Goal: Task Accomplishment & Management: Manage account settings

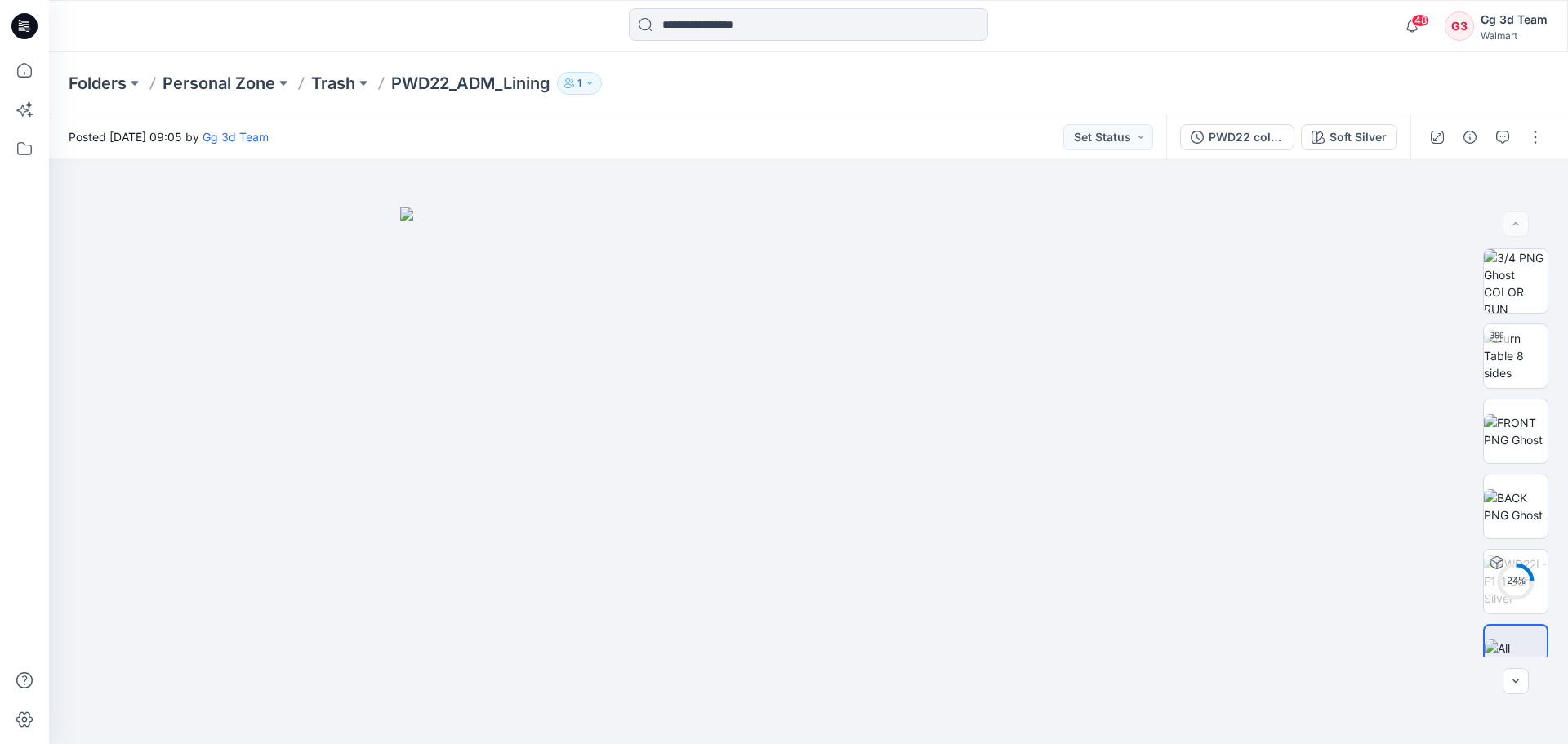
click at [66, 79] on div "Folders Personal Zone Trash PWD22_ADM_Lining 1" at bounding box center [809, 83] width 1519 height 62
click at [79, 89] on p "Folders" at bounding box center [98, 83] width 58 height 23
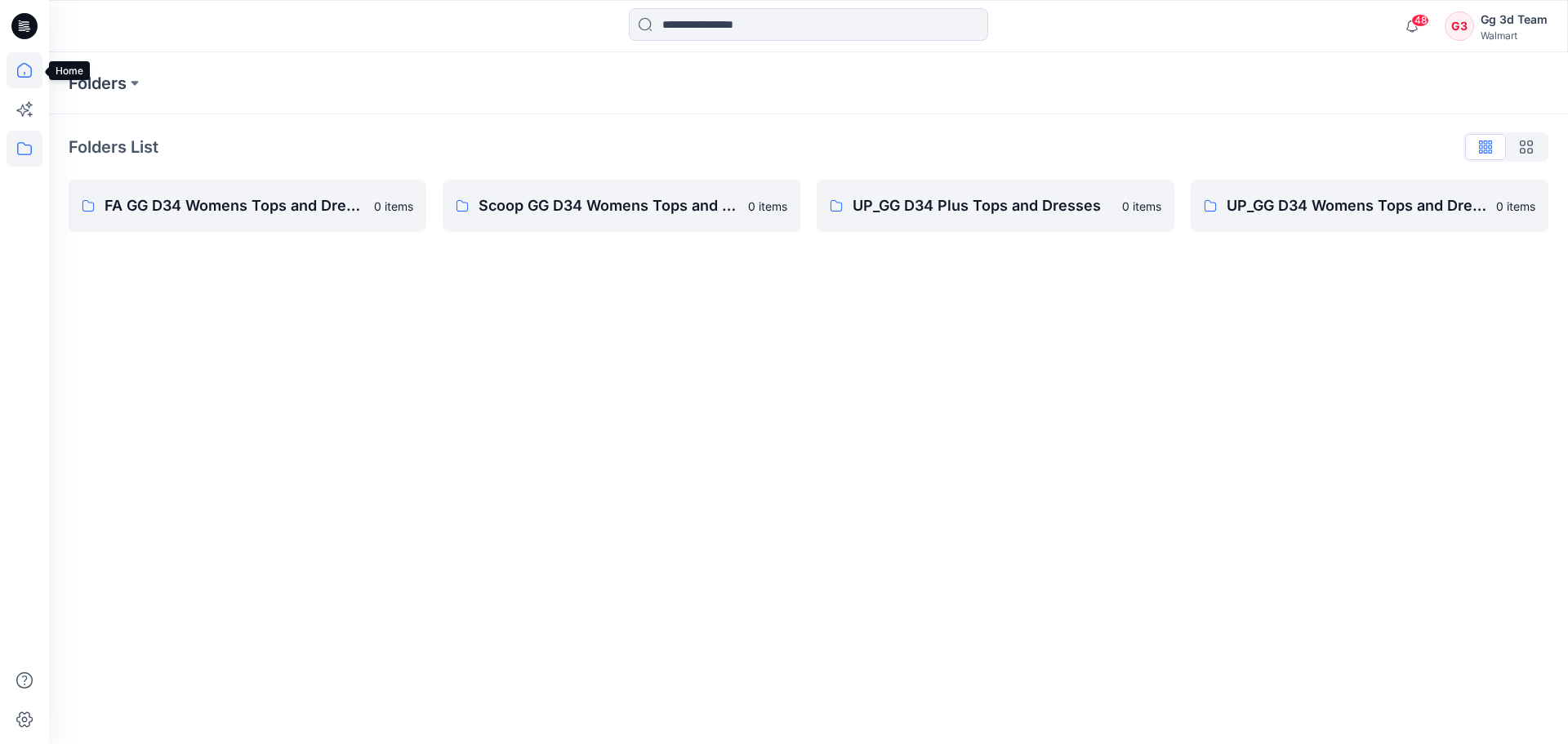
click at [33, 71] on icon at bounding box center [24, 69] width 36 height 36
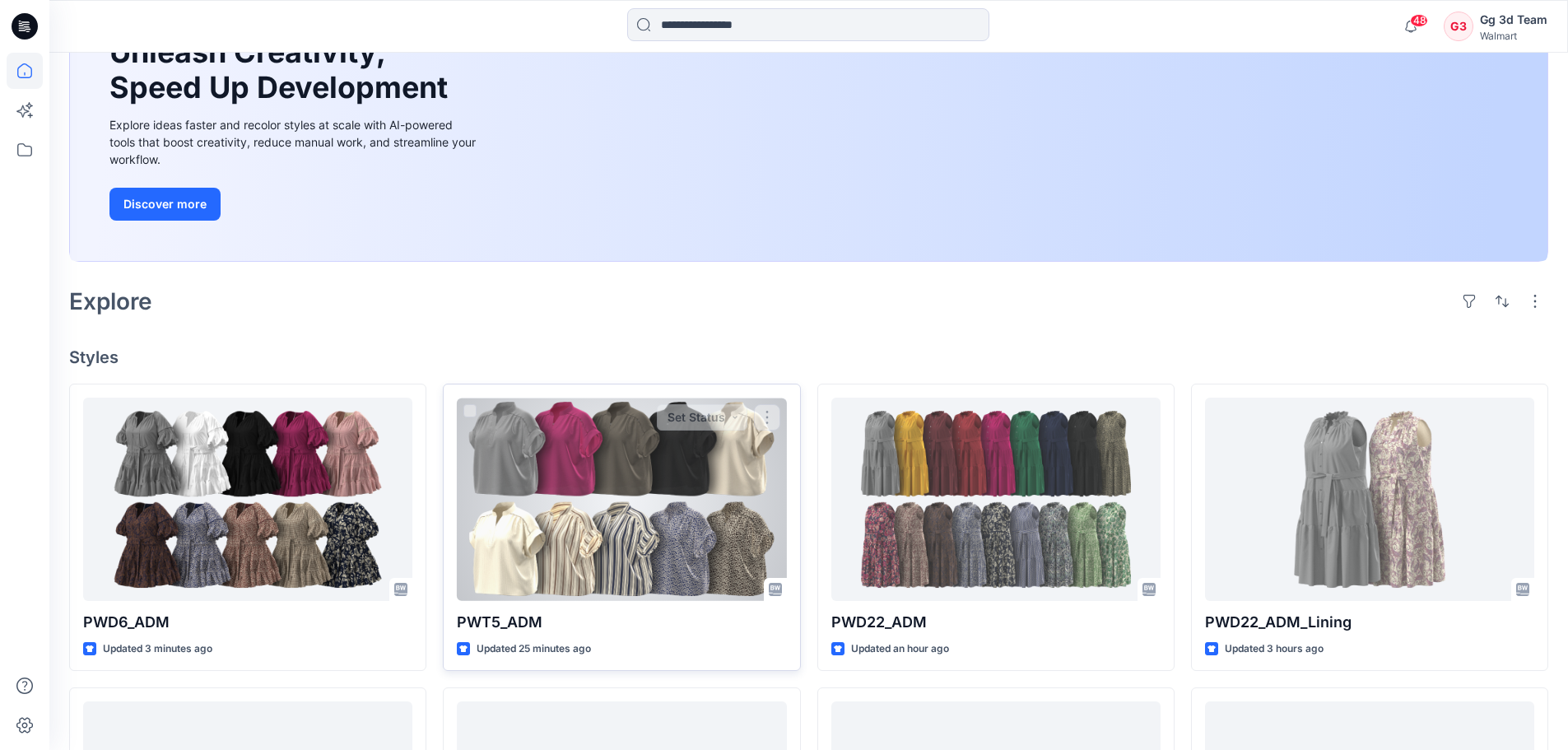
scroll to position [329, 0]
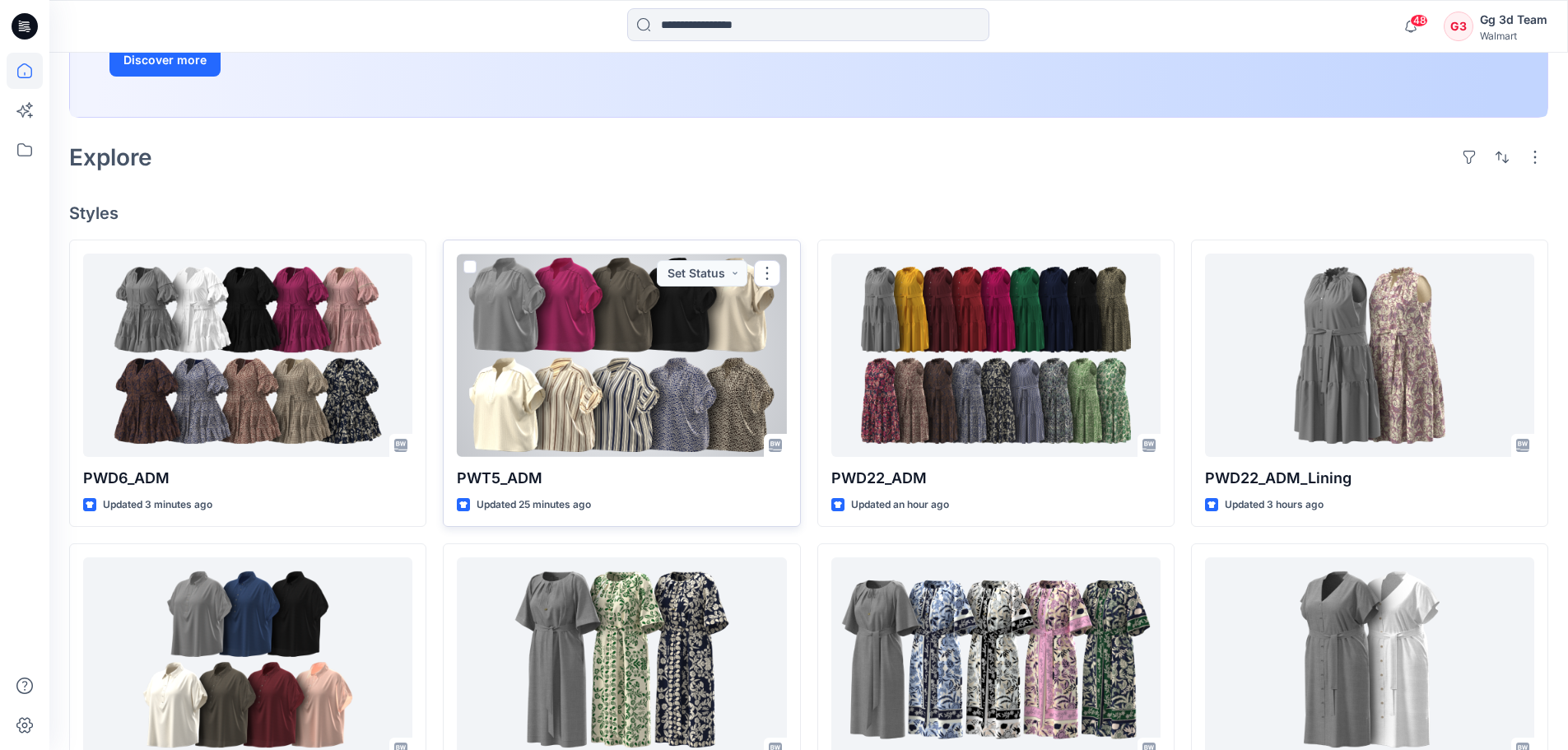
click at [653, 362] on div at bounding box center [622, 355] width 330 height 204
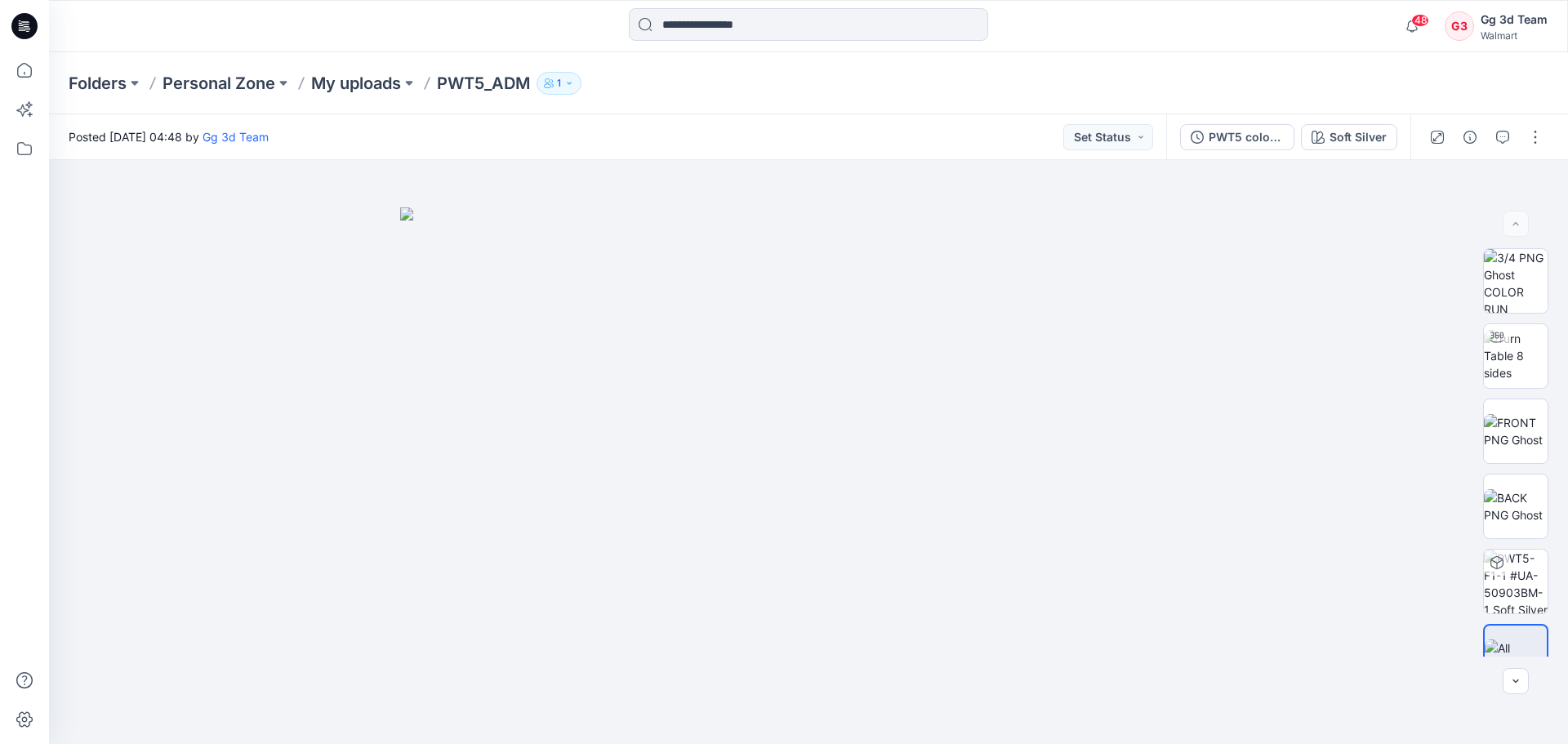
click at [368, 55] on div "Folders Personal Zone My uploads PWT5_ADM 1" at bounding box center [809, 83] width 1519 height 62
click at [359, 105] on div "Folders Personal Zone My uploads PWT5_ADM 1" at bounding box center [809, 83] width 1519 height 62
click at [359, 85] on p "My uploads" at bounding box center [356, 83] width 90 height 23
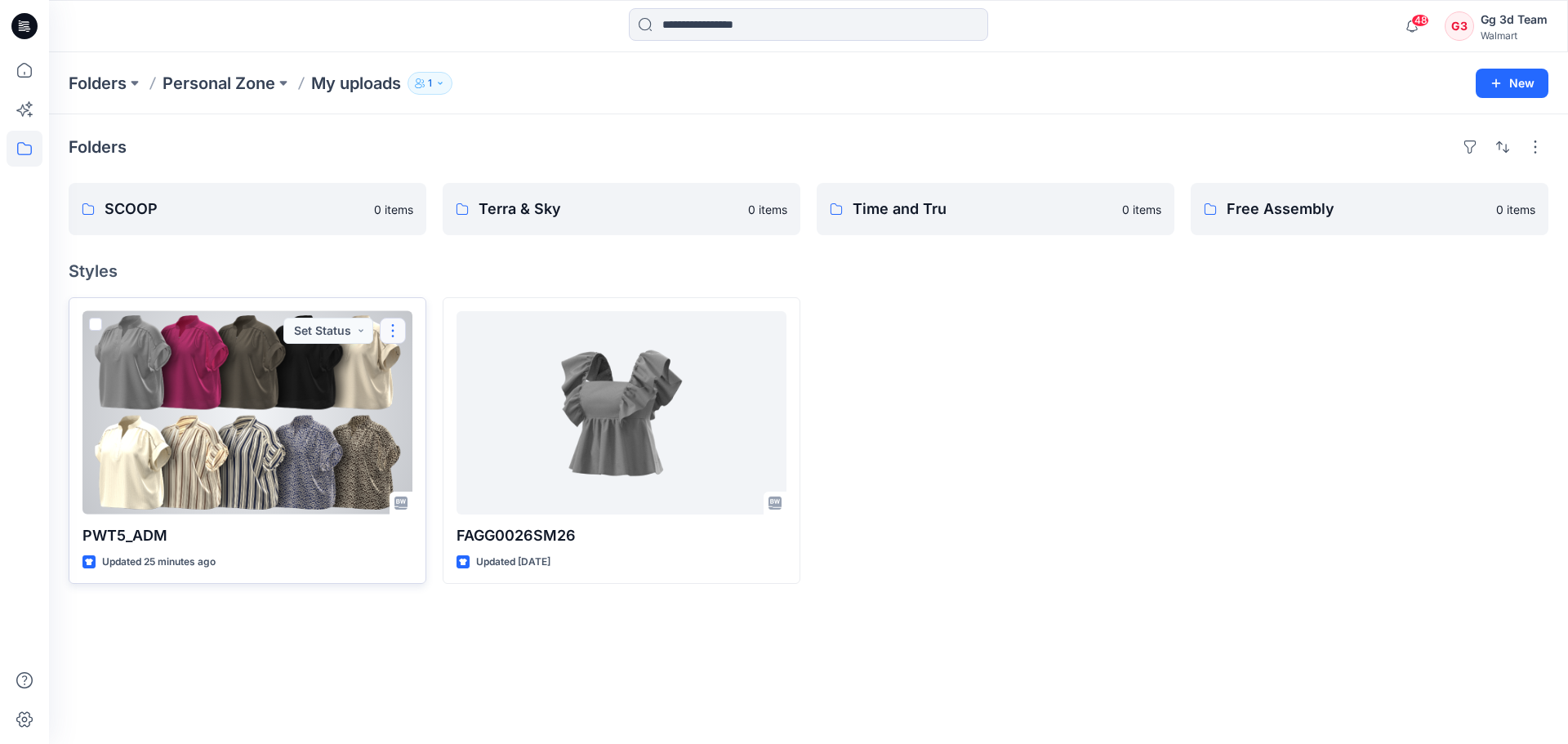
click at [391, 337] on button "button" at bounding box center [393, 330] width 26 height 26
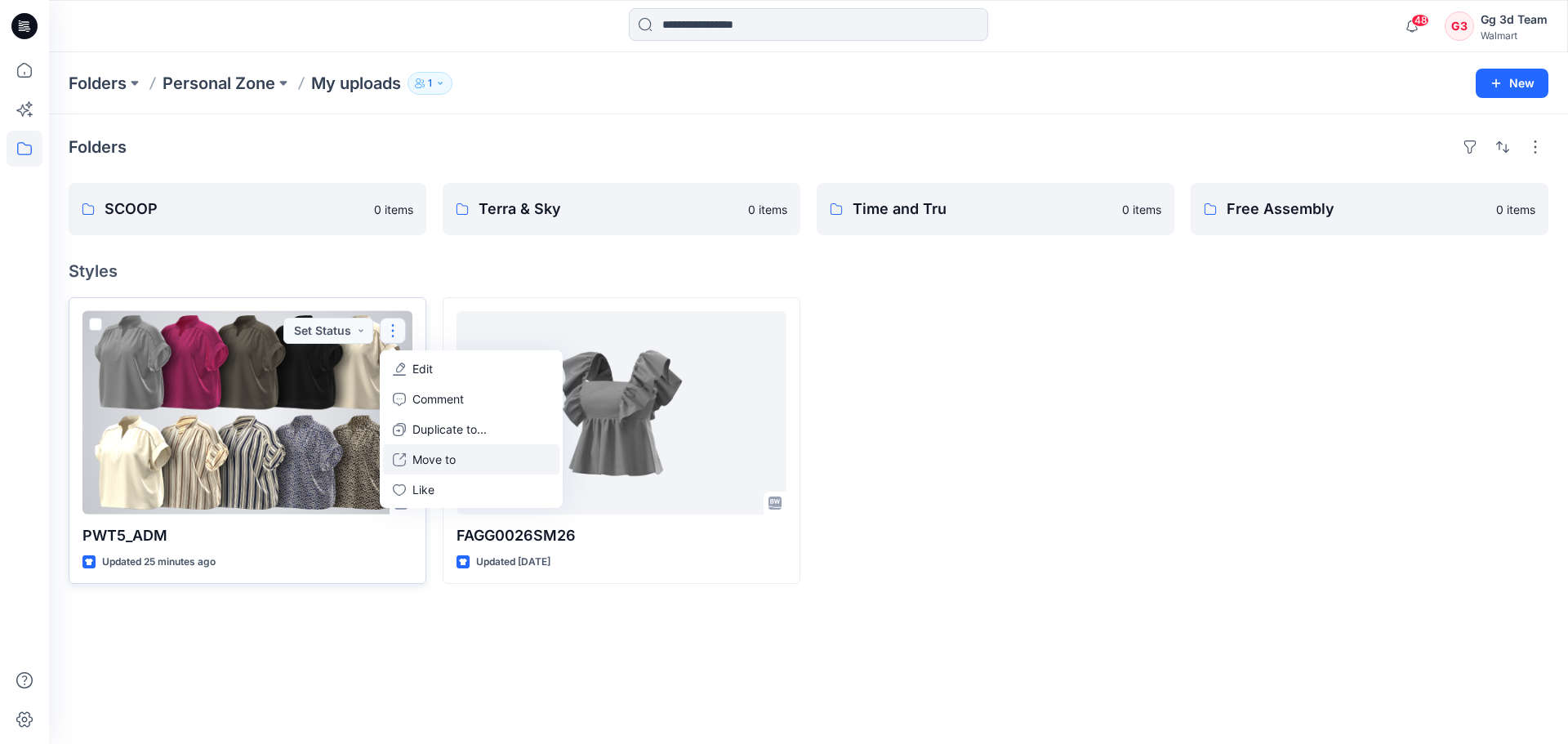
click at [477, 453] on button "Move to" at bounding box center [471, 459] width 177 height 30
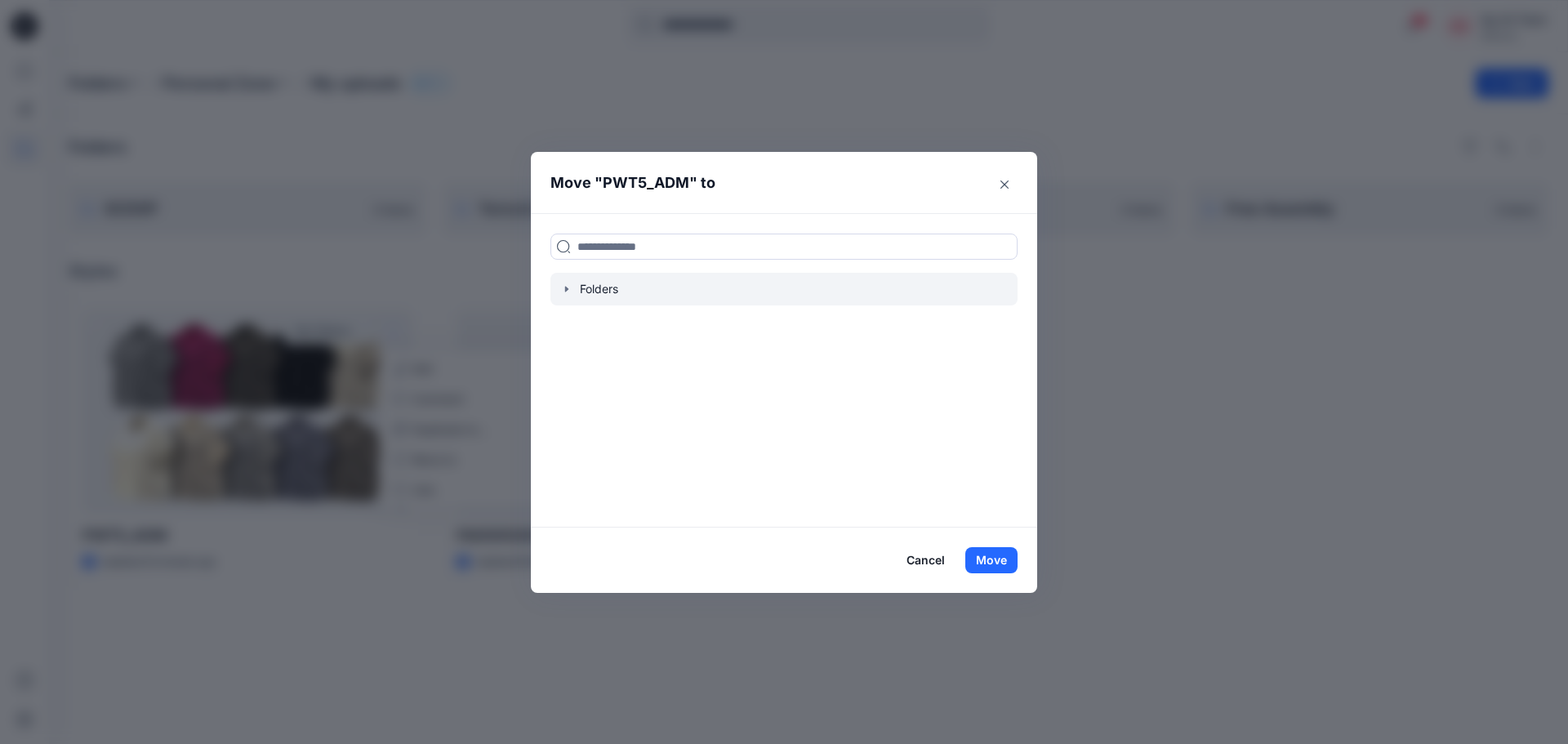
click at [563, 291] on icon "button" at bounding box center [566, 289] width 13 height 13
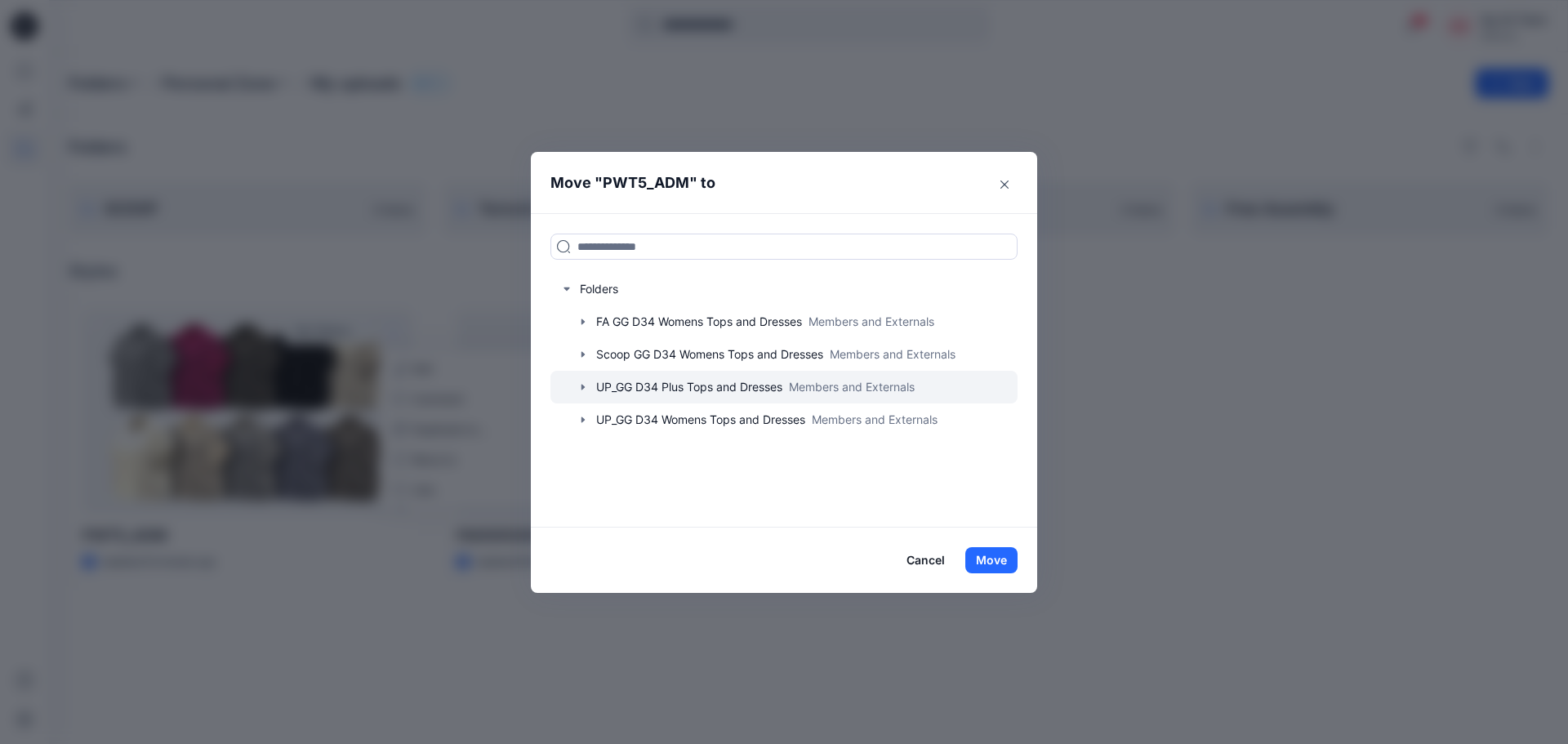
click at [584, 386] on icon "button" at bounding box center [583, 386] width 13 height 13
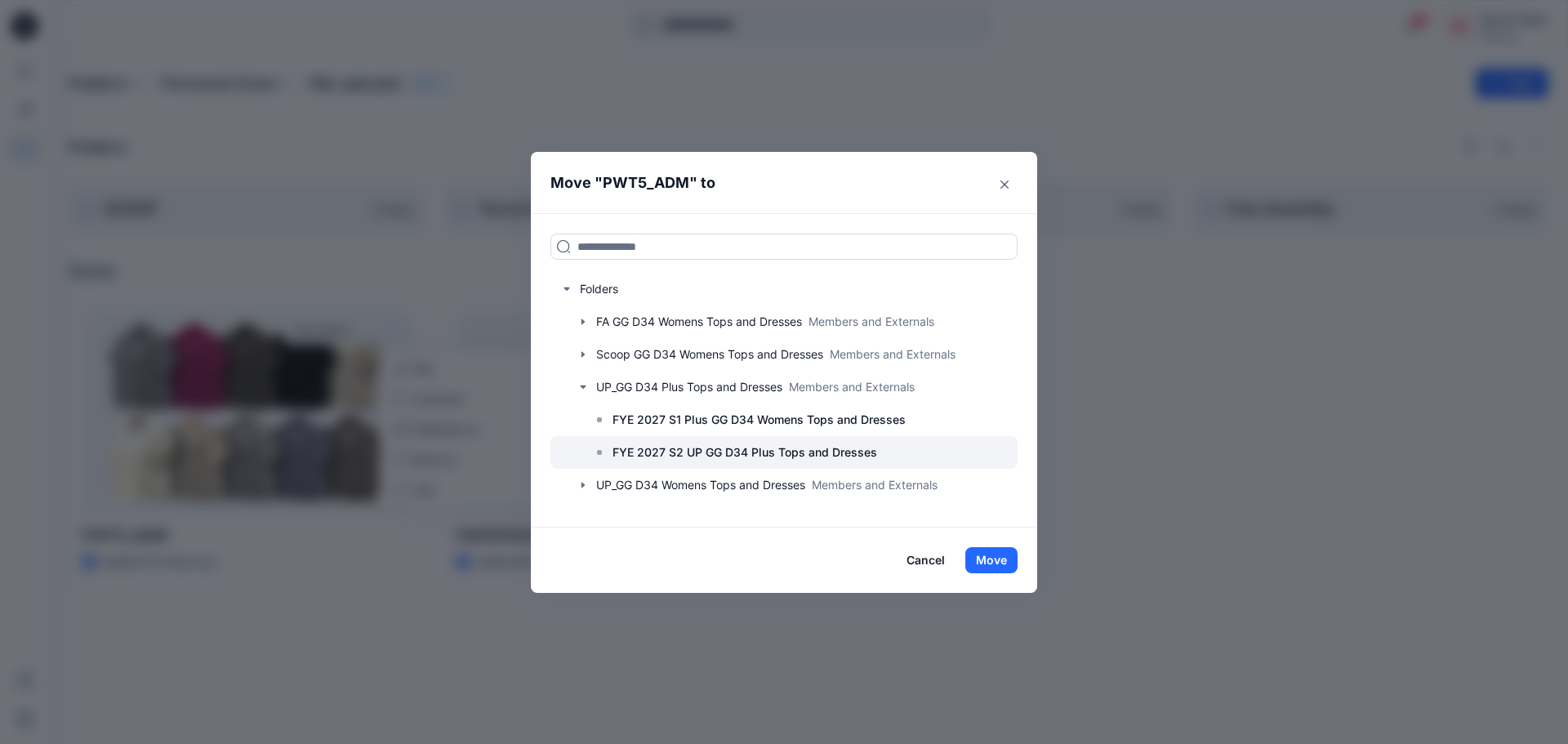
click at [711, 450] on p "FYE 2027 S2 UP GG D34 Plus Tops and Dresses" at bounding box center [744, 452] width 265 height 19
click at [869, 454] on p "FYE 2027 S2 UP GG D34 Plus Tops and Dresses" at bounding box center [744, 452] width 265 height 19
click at [1005, 549] on button "Move" at bounding box center [991, 560] width 52 height 26
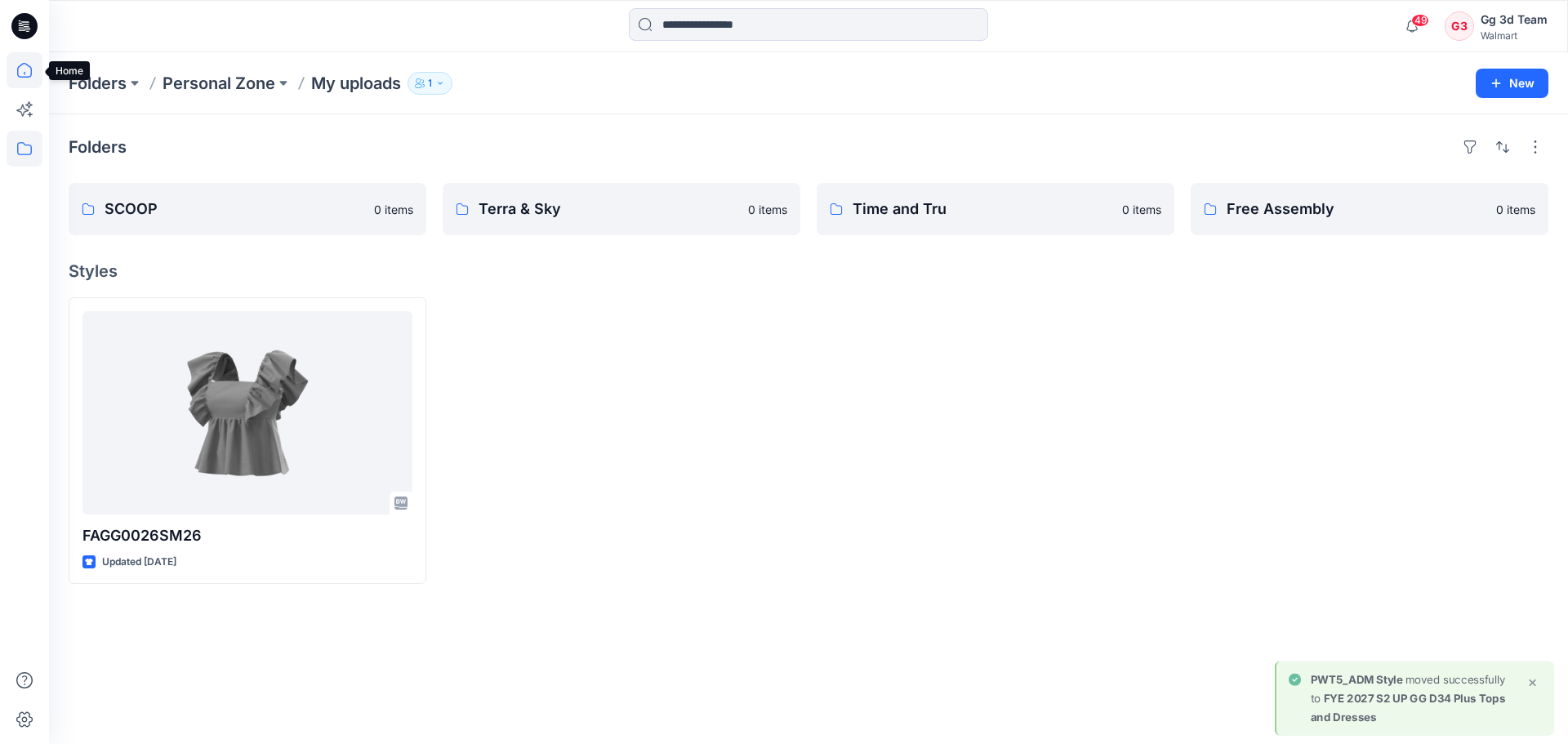
click at [33, 74] on icon at bounding box center [24, 69] width 36 height 36
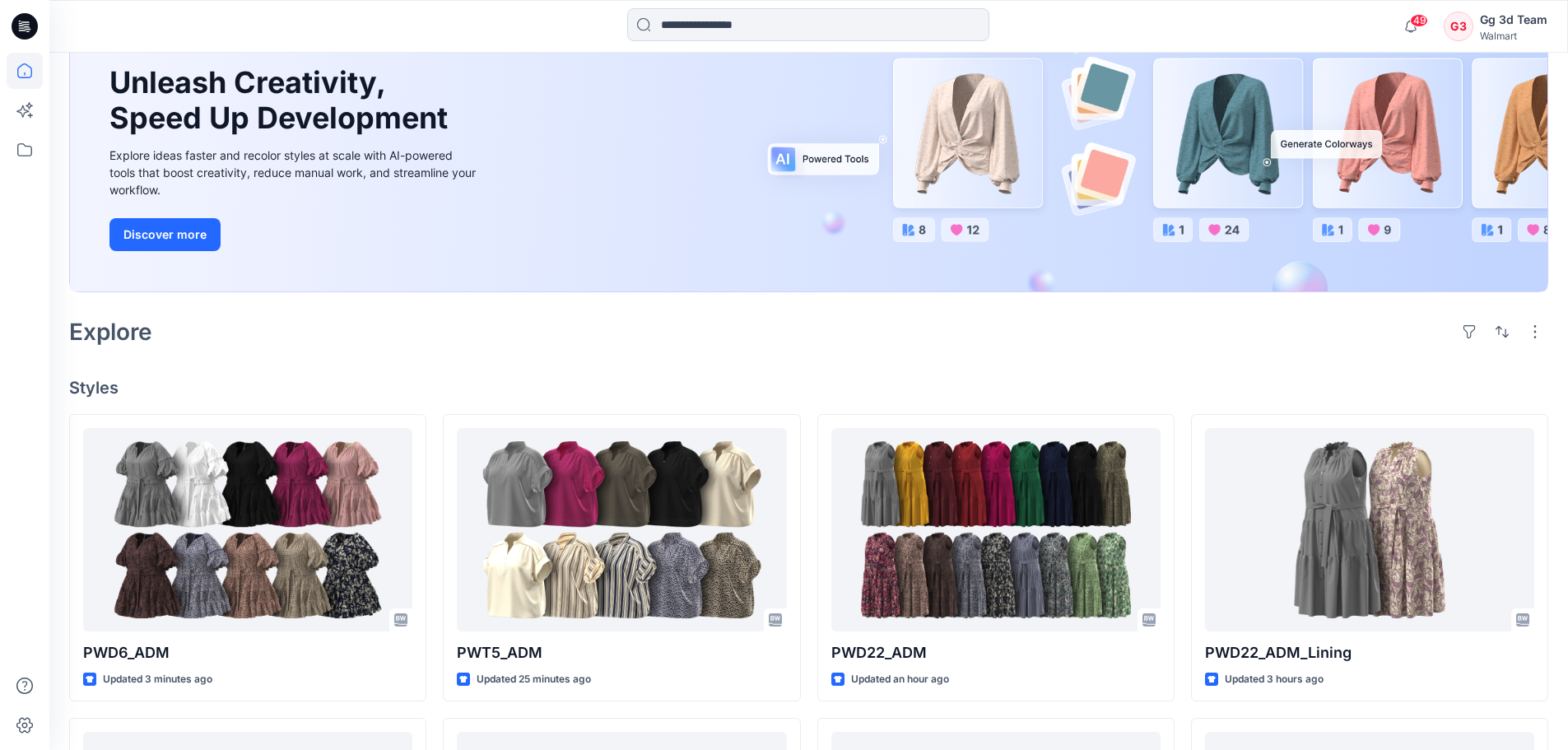
scroll to position [329, 0]
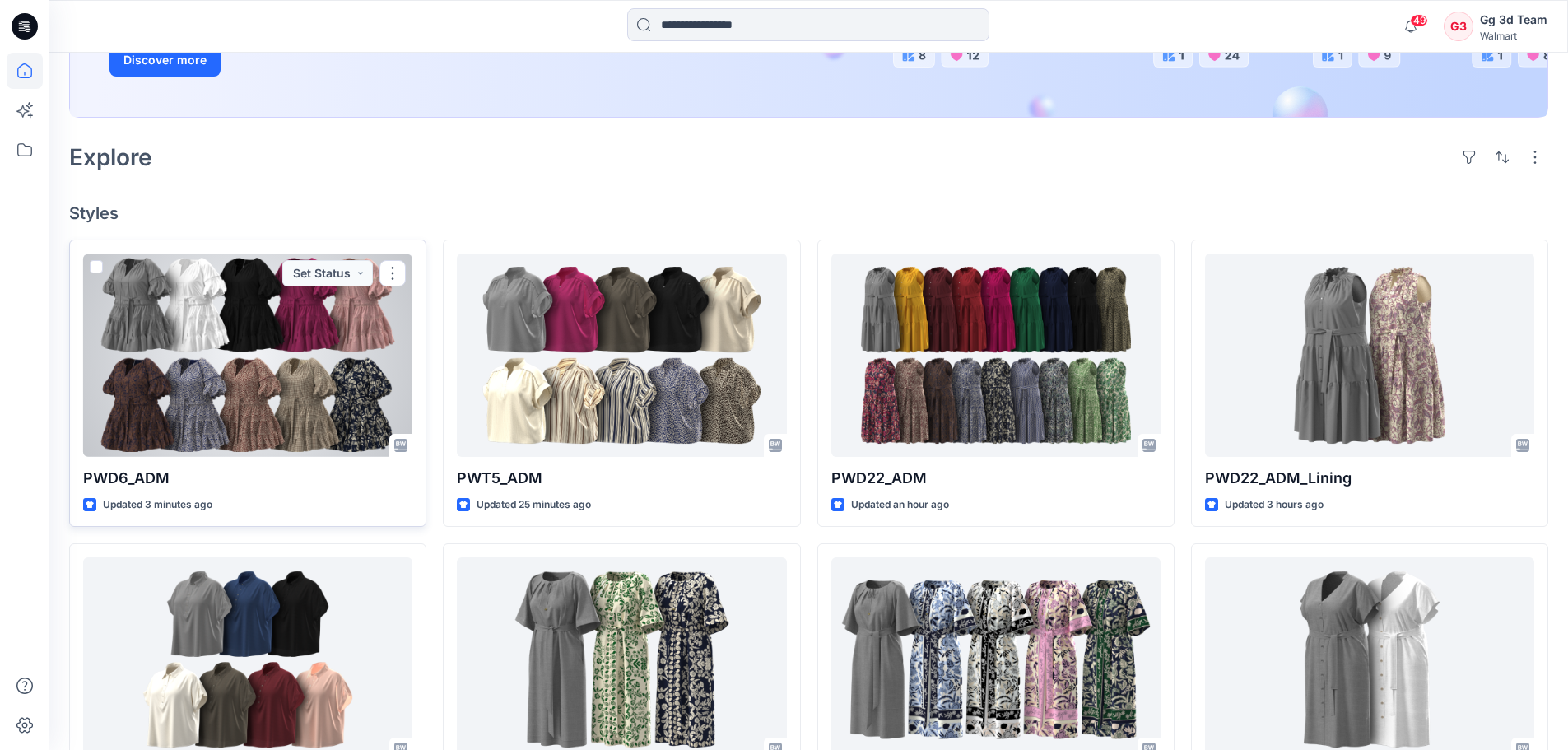
click at [245, 356] on div at bounding box center [248, 355] width 330 height 204
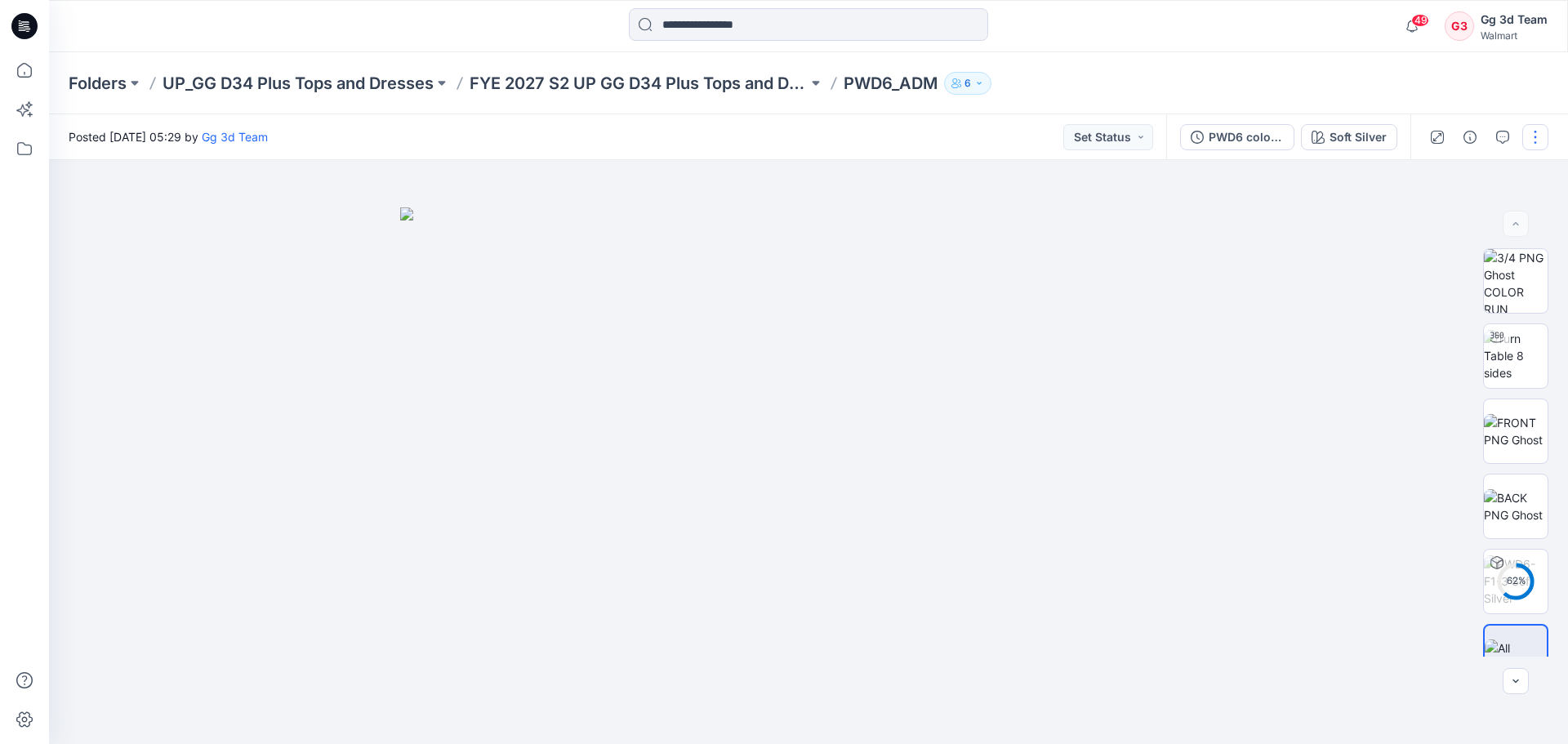
click at [1544, 141] on button "button" at bounding box center [1535, 137] width 26 height 26
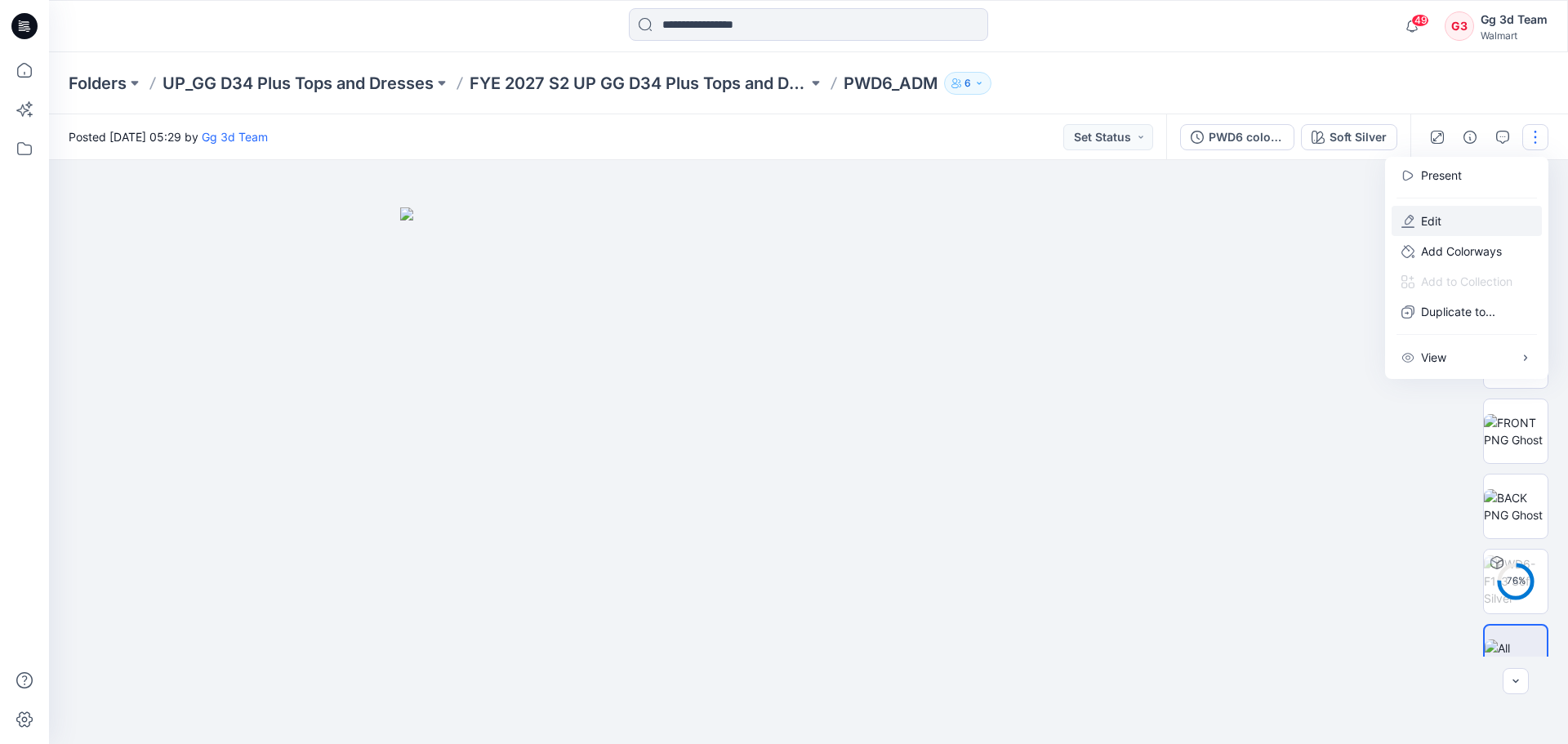
click at [1455, 218] on button "Edit" at bounding box center [1466, 220] width 150 height 30
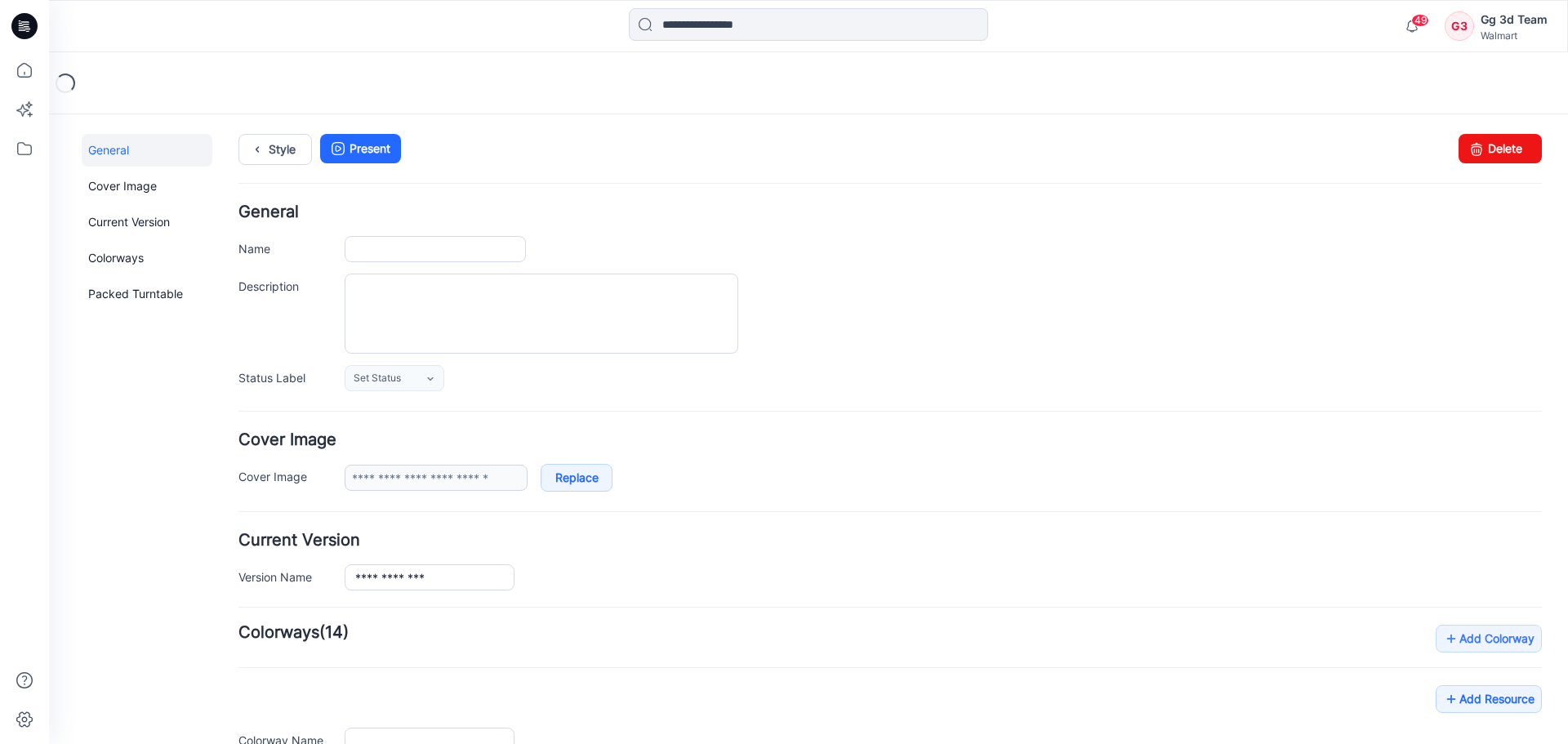
type input "********"
type input "**********"
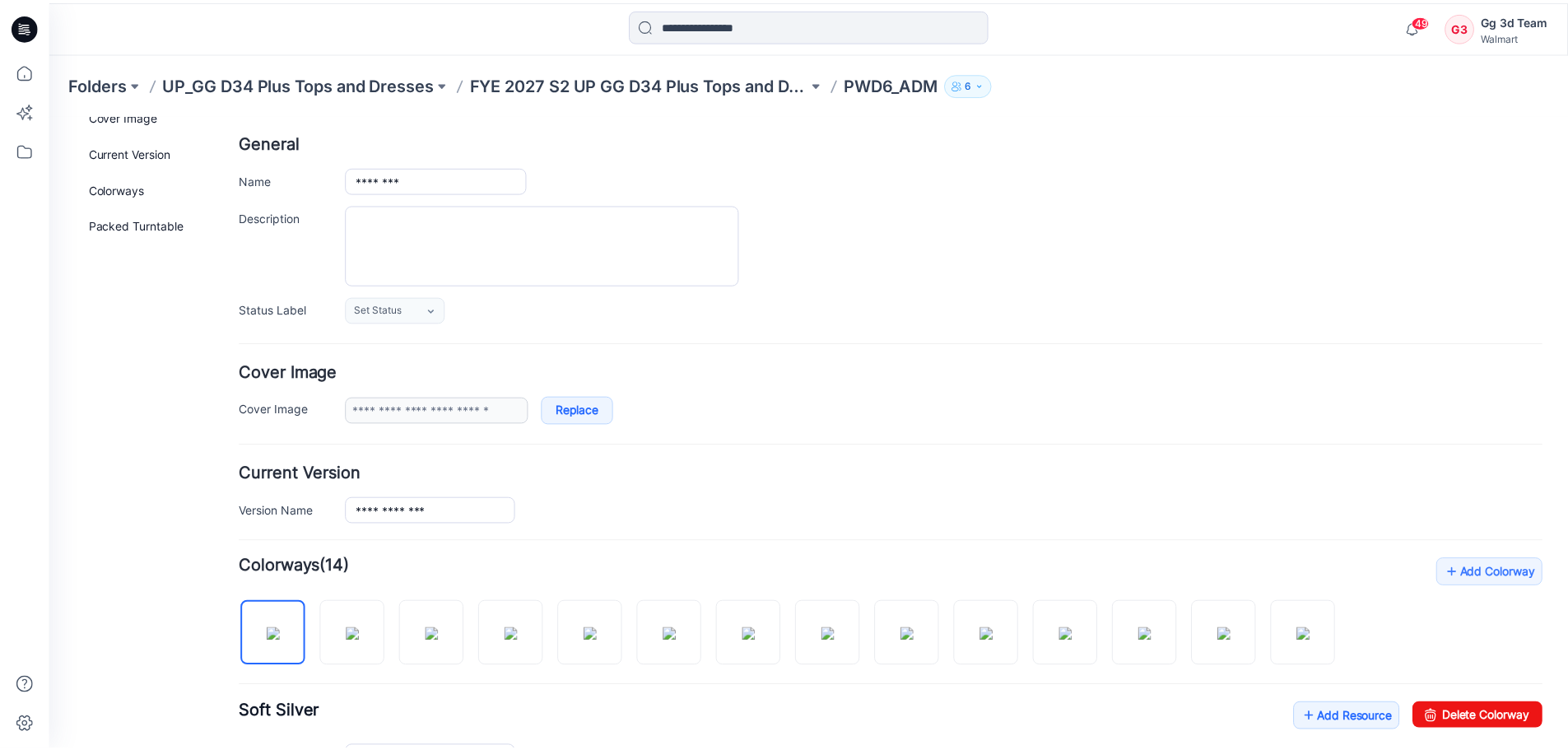
scroll to position [165, 0]
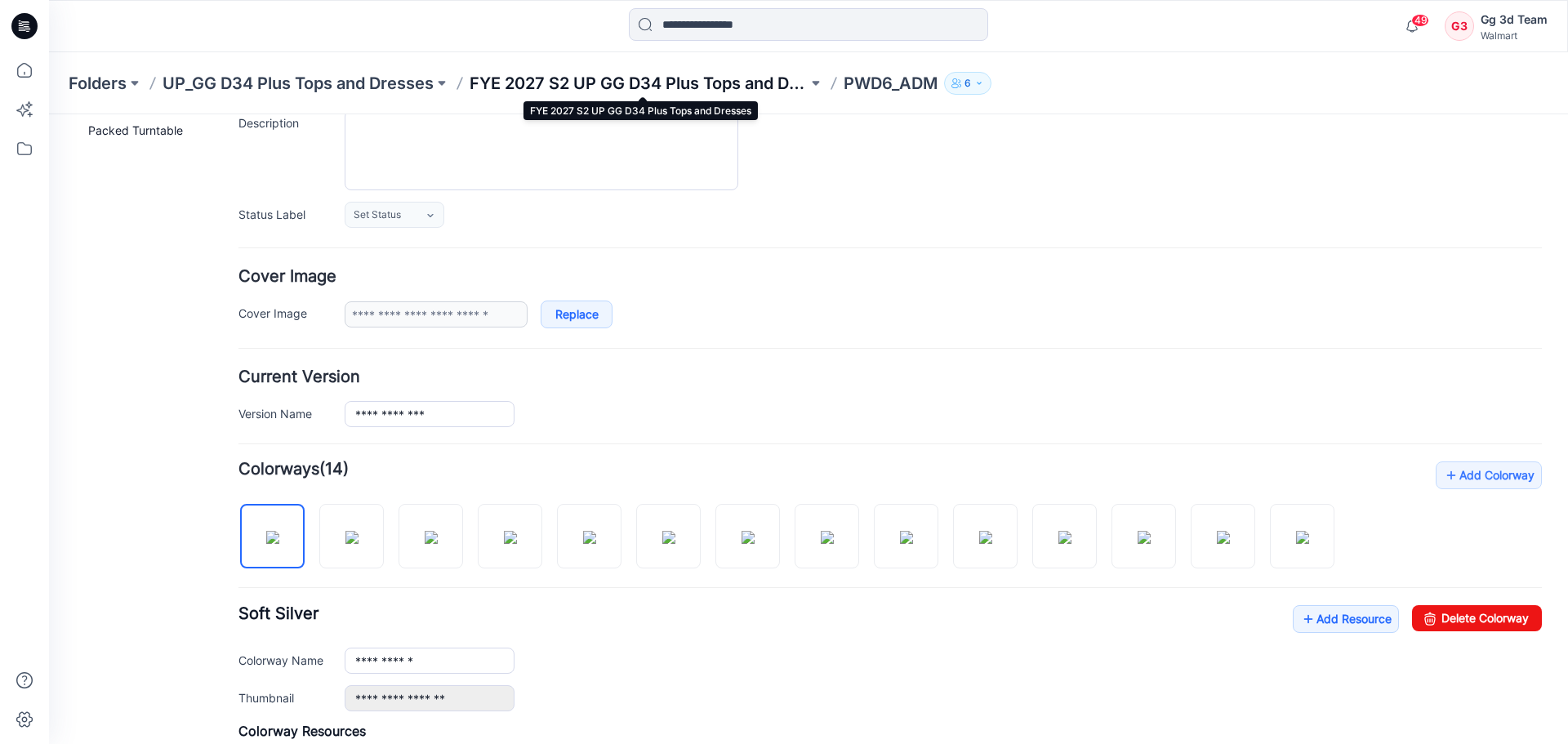
click at [626, 77] on p "FYE 2027 S2 UP GG D34 Plus Tops and Dresses" at bounding box center [638, 83] width 338 height 23
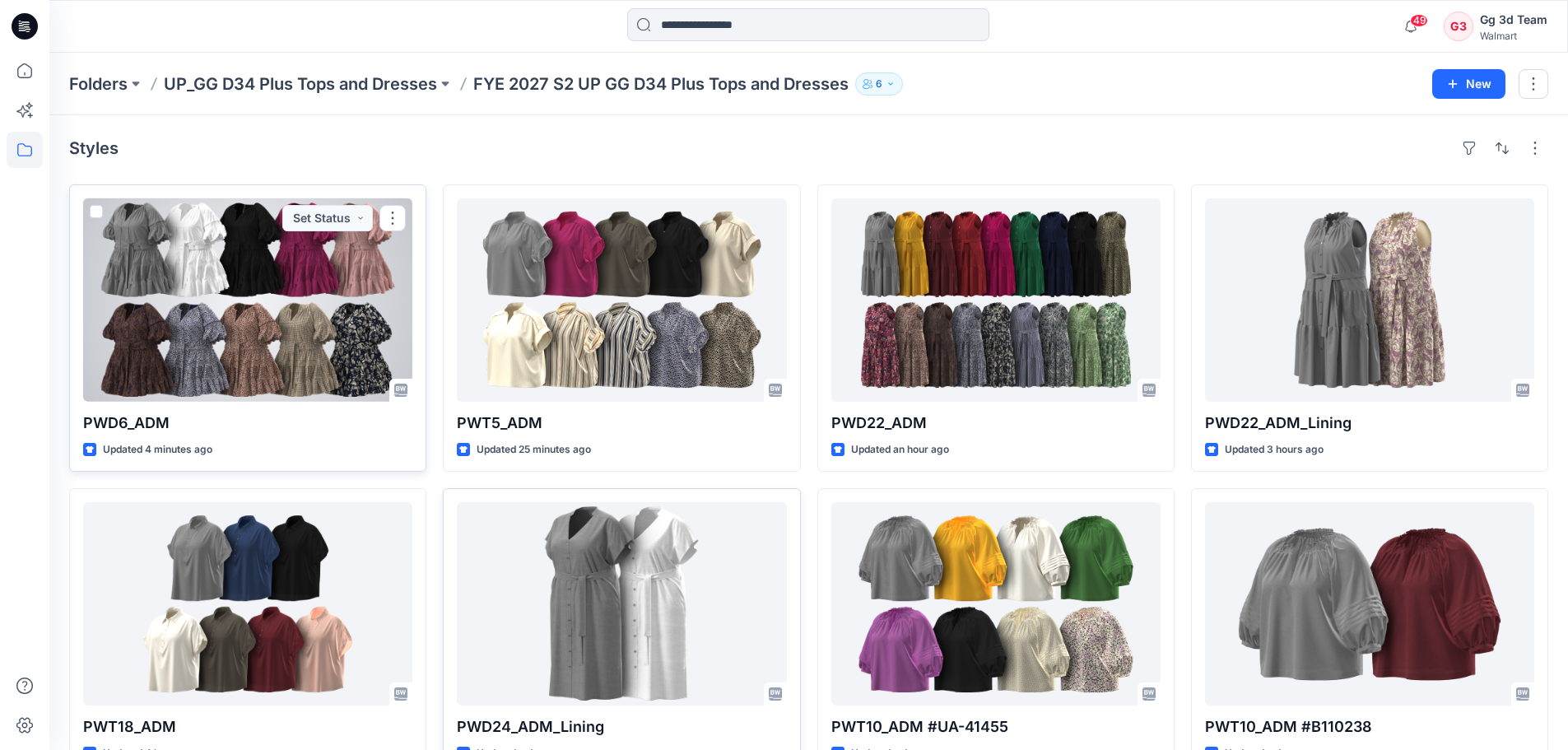
click at [175, 322] on div at bounding box center [248, 300] width 330 height 204
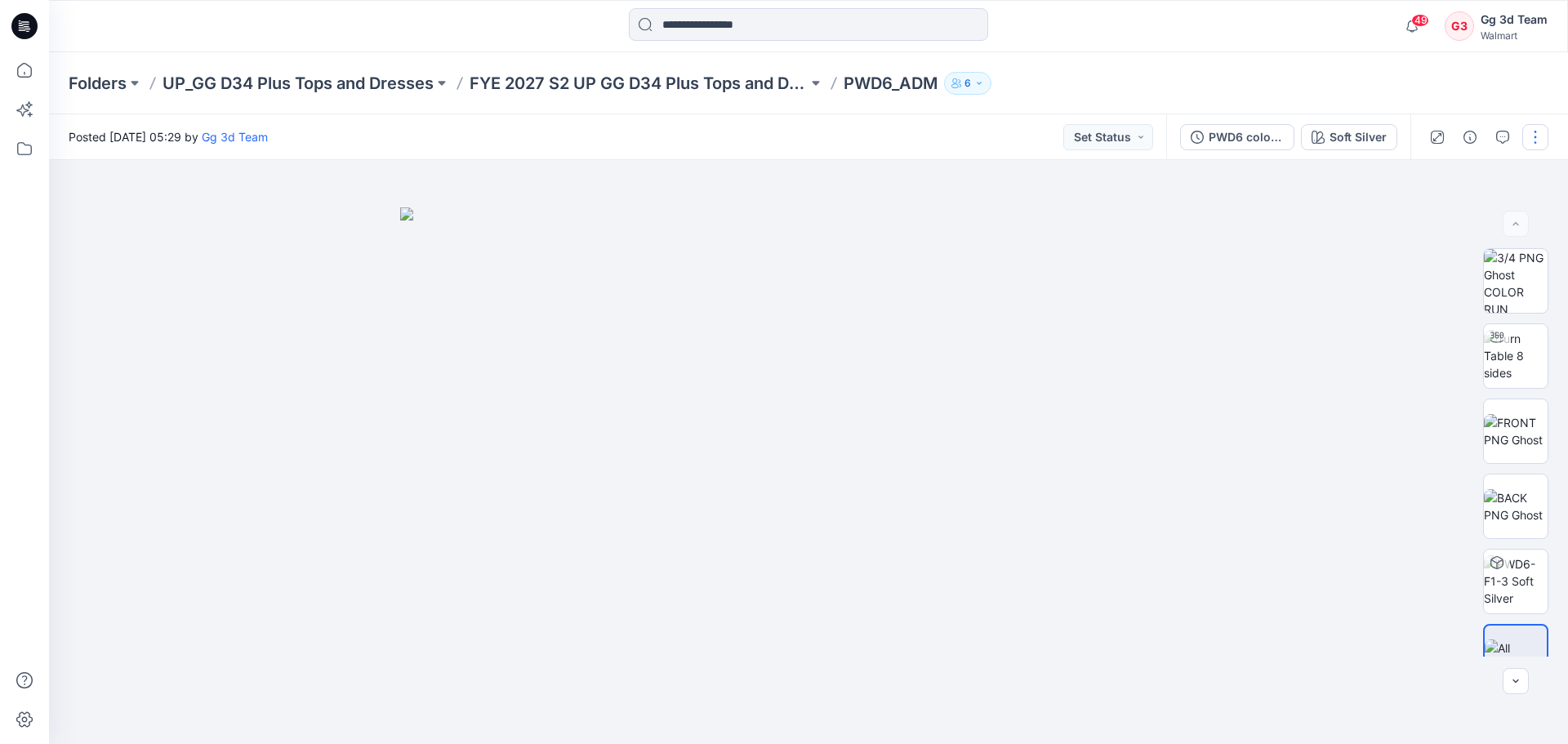
click at [1529, 142] on button "button" at bounding box center [1535, 137] width 26 height 26
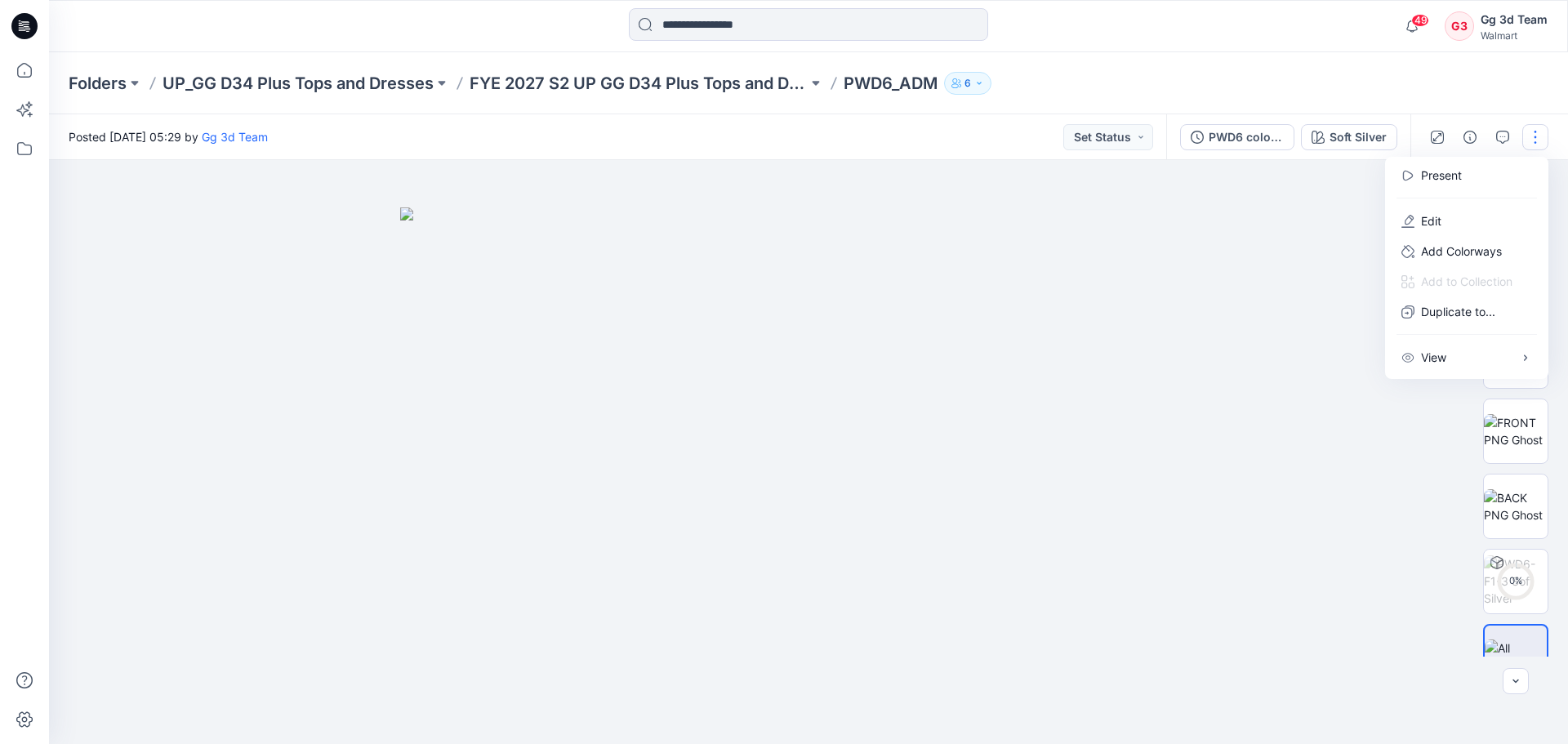
click at [1319, 77] on div "Folders UP_GG D34 Plus Tops and Dresses FYE 2027 S2 UP GG D34 Plus Tops and Dre…" at bounding box center [744, 83] width 1353 height 23
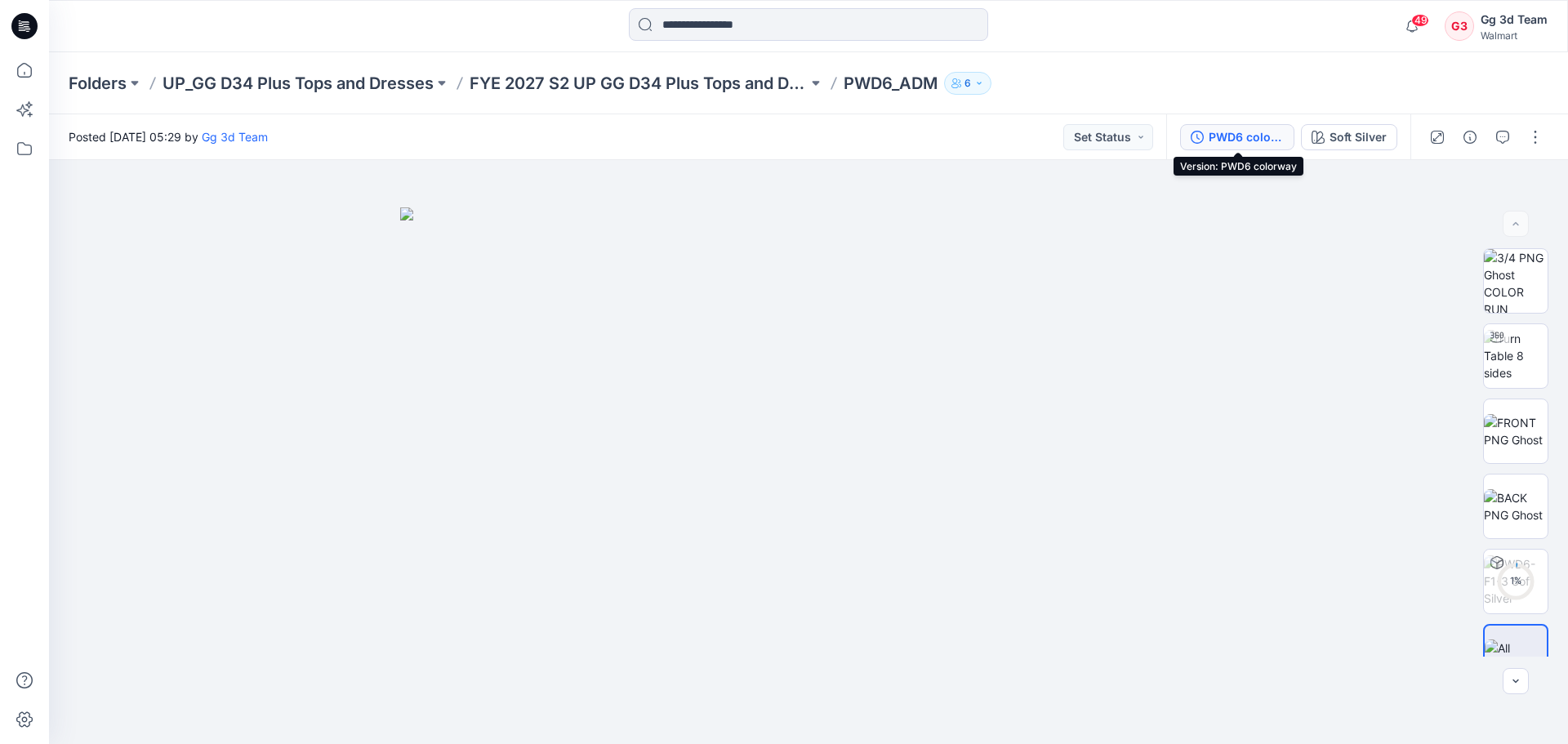
click at [1289, 141] on button "PWD6 colorway" at bounding box center [1238, 137] width 114 height 26
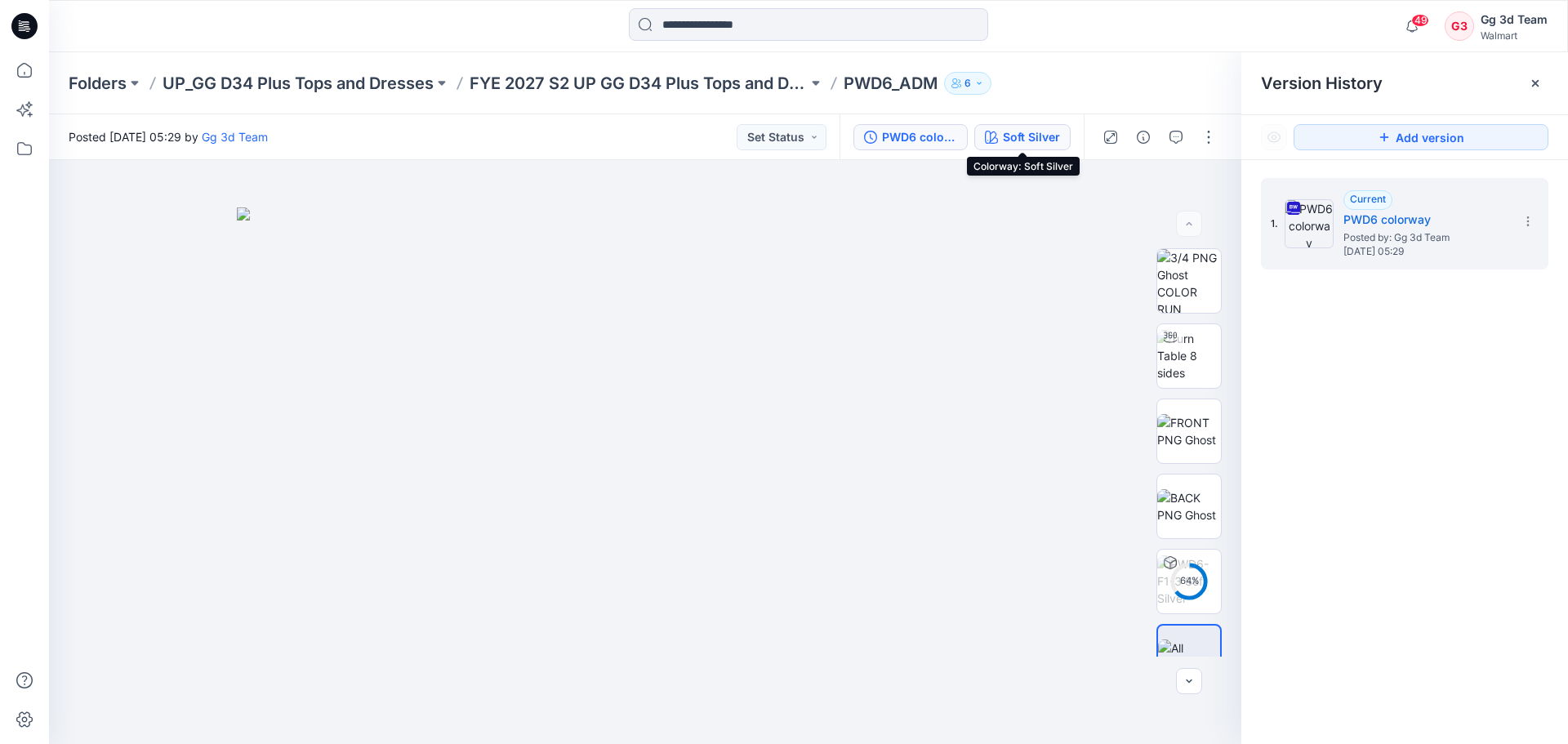
click at [1048, 142] on div "Soft Silver" at bounding box center [1031, 137] width 57 height 18
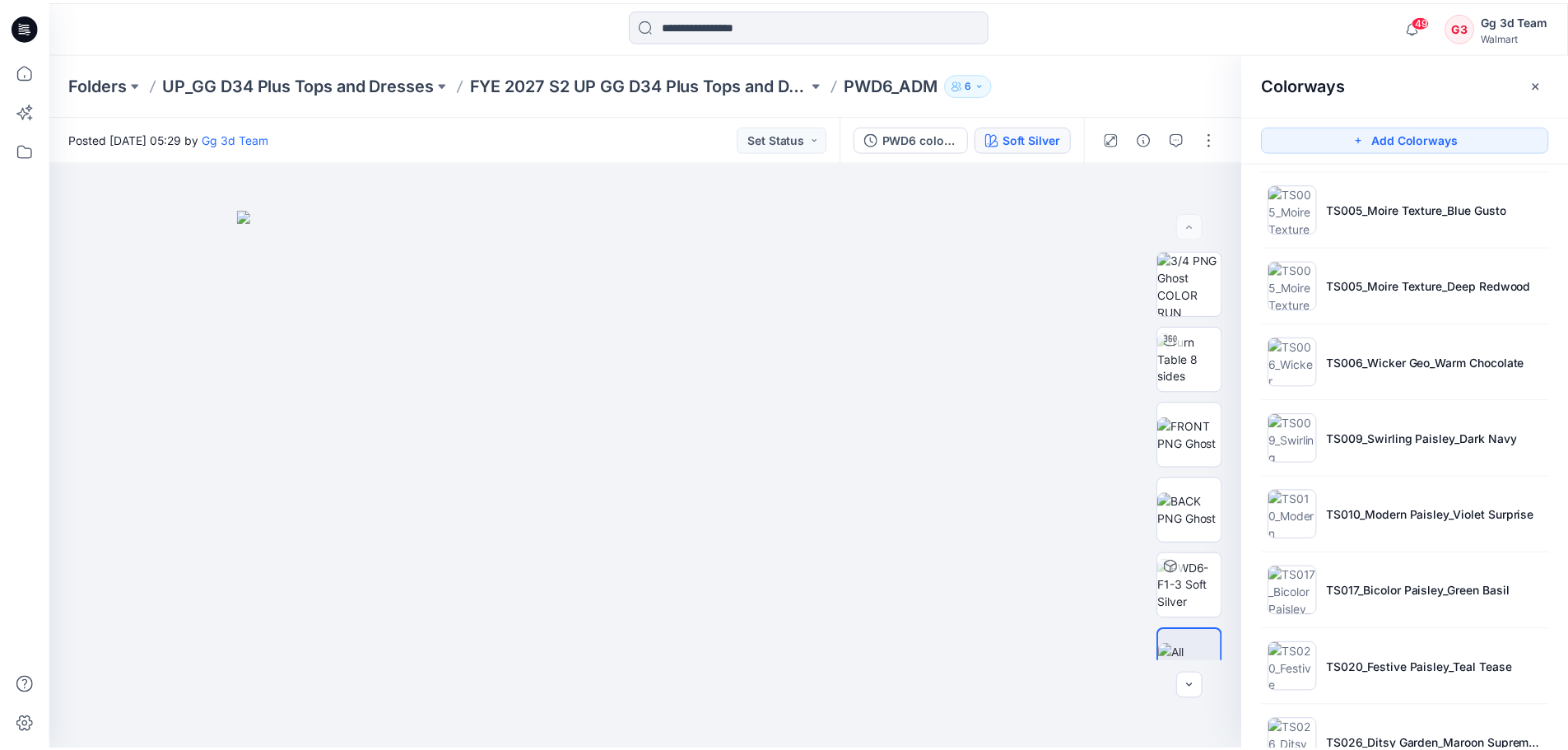
scroll to position [516, 0]
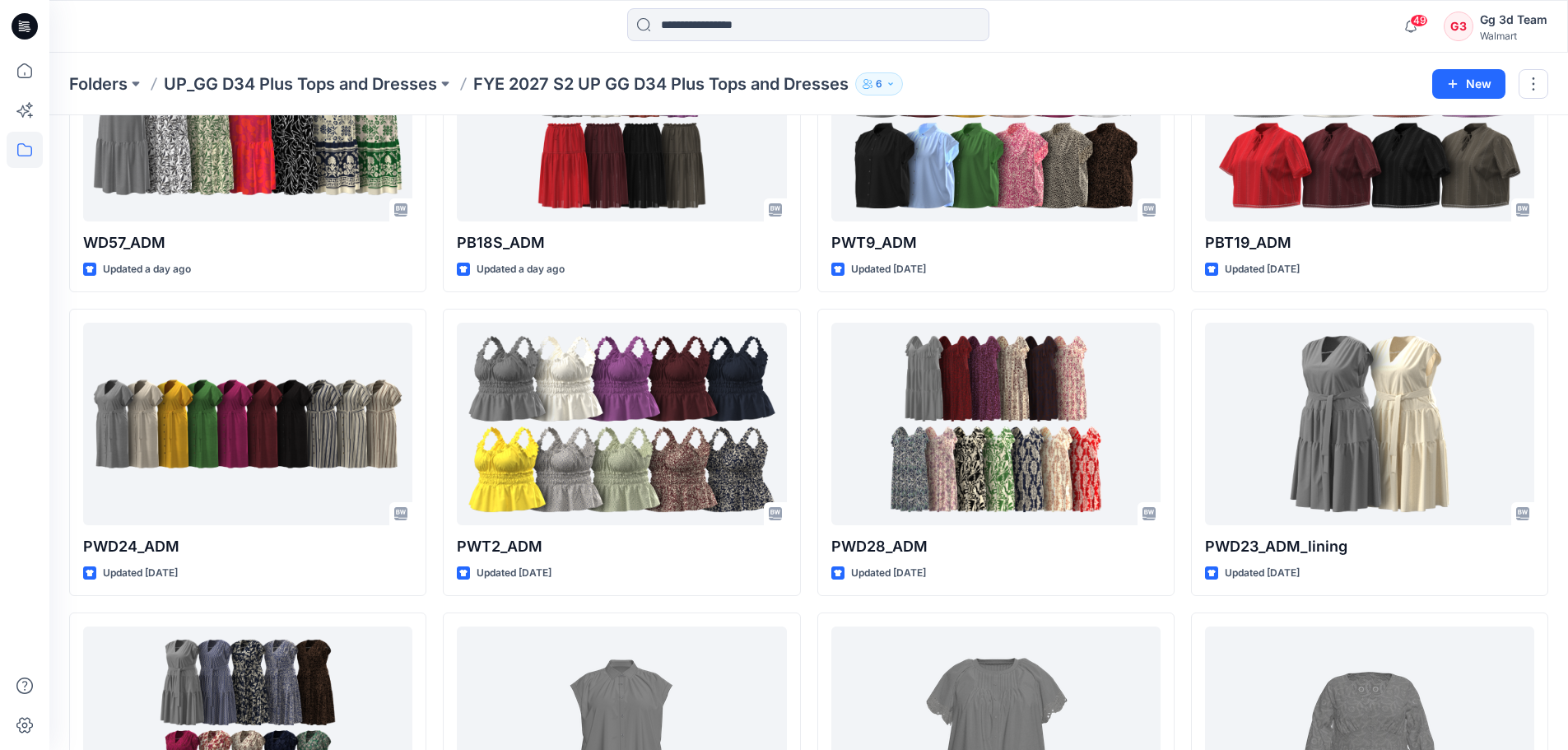
scroll to position [823, 0]
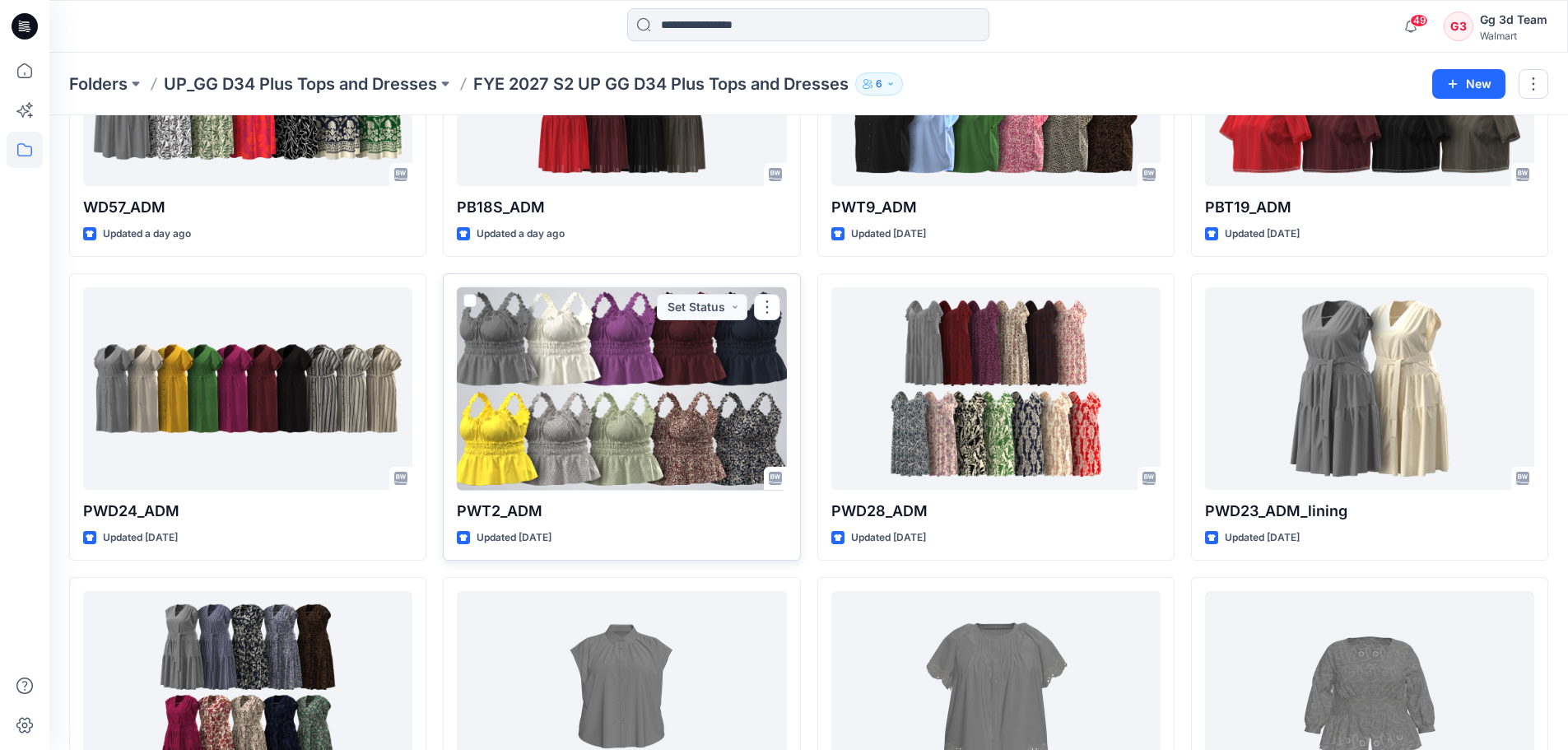
click at [592, 441] on div at bounding box center [622, 389] width 330 height 204
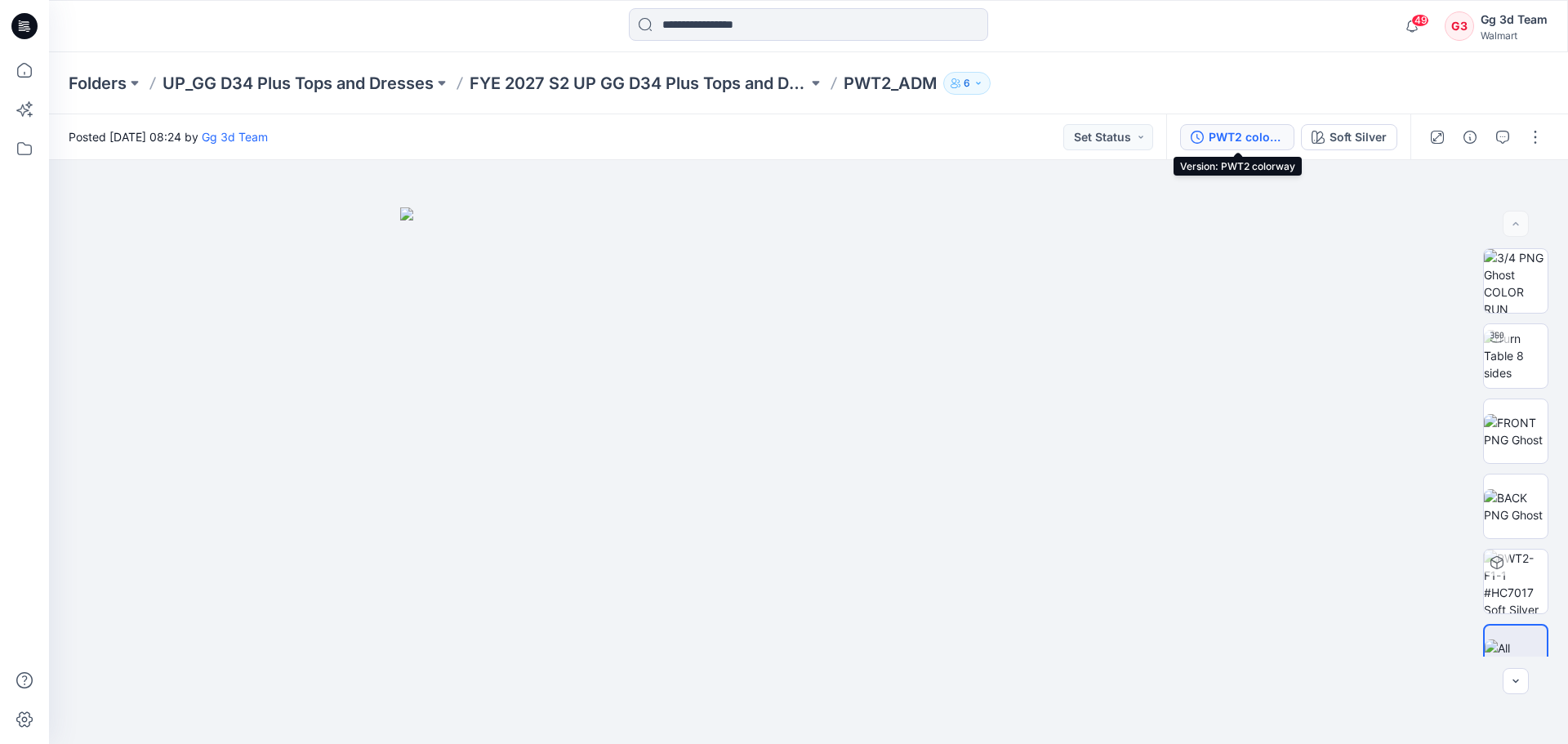
click at [1264, 144] on div "PWT2 colorway" at bounding box center [1245, 137] width 75 height 18
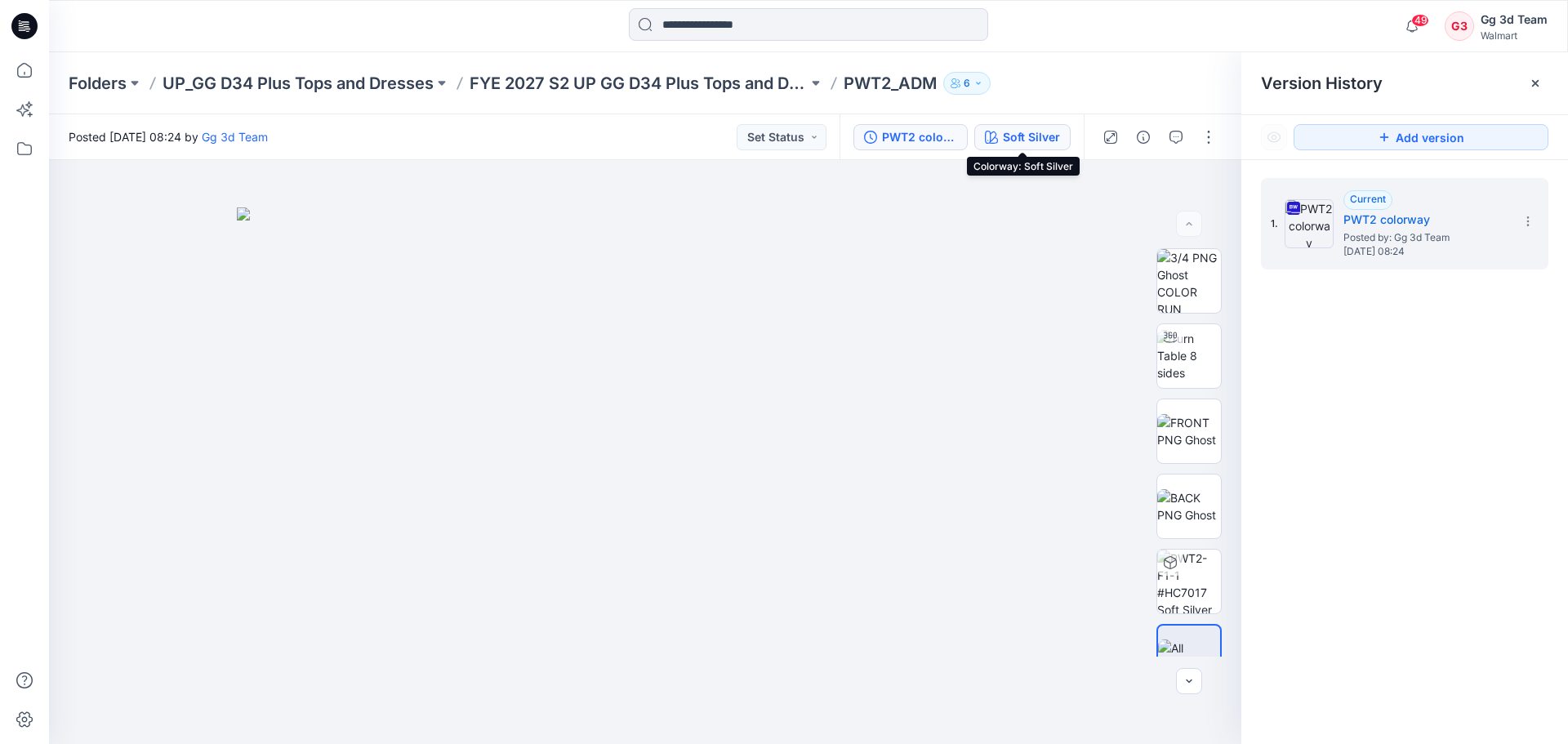
click at [1032, 141] on div "Soft Silver" at bounding box center [1031, 137] width 57 height 18
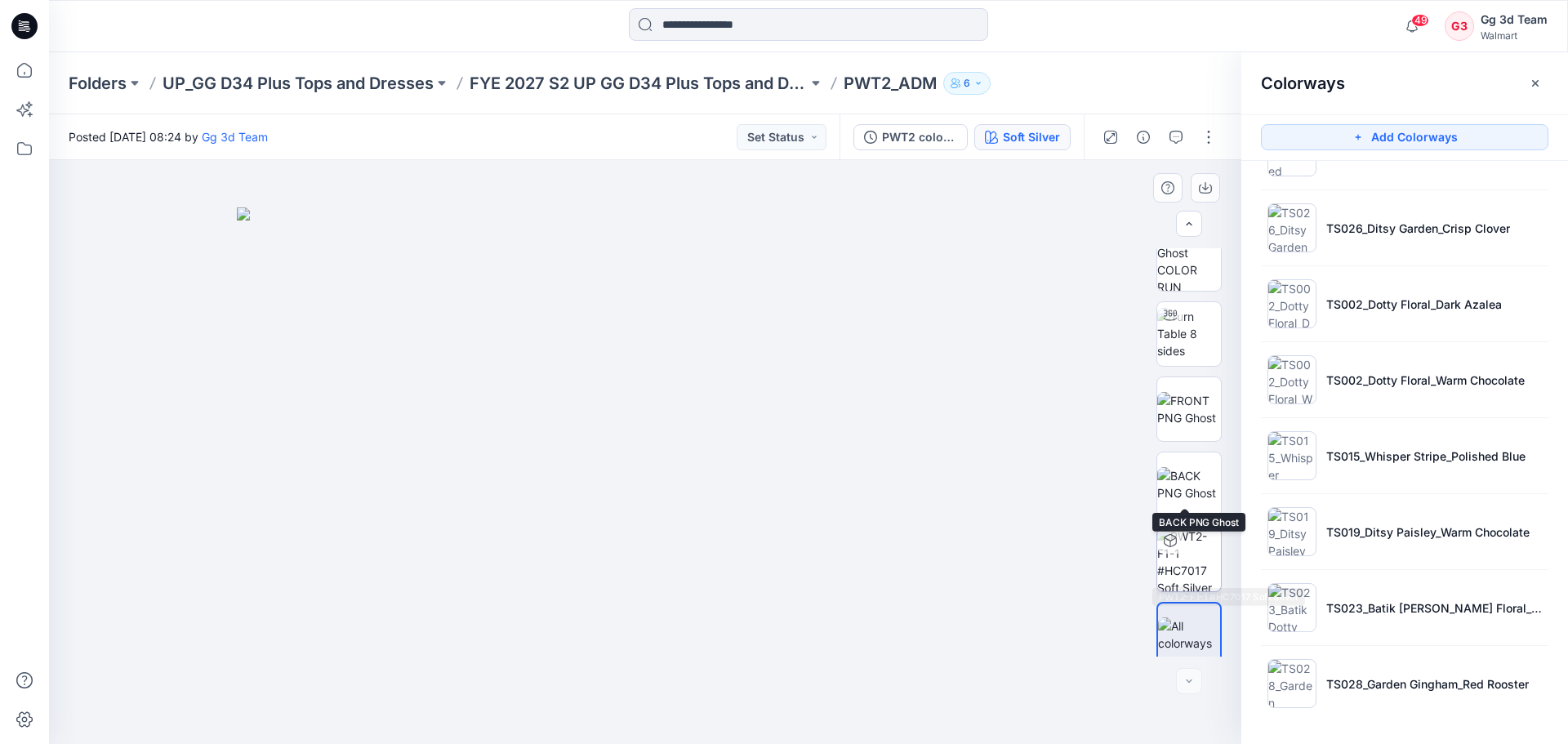
scroll to position [33, 0]
click at [601, 209] on img at bounding box center [644, 475] width 817 height 537
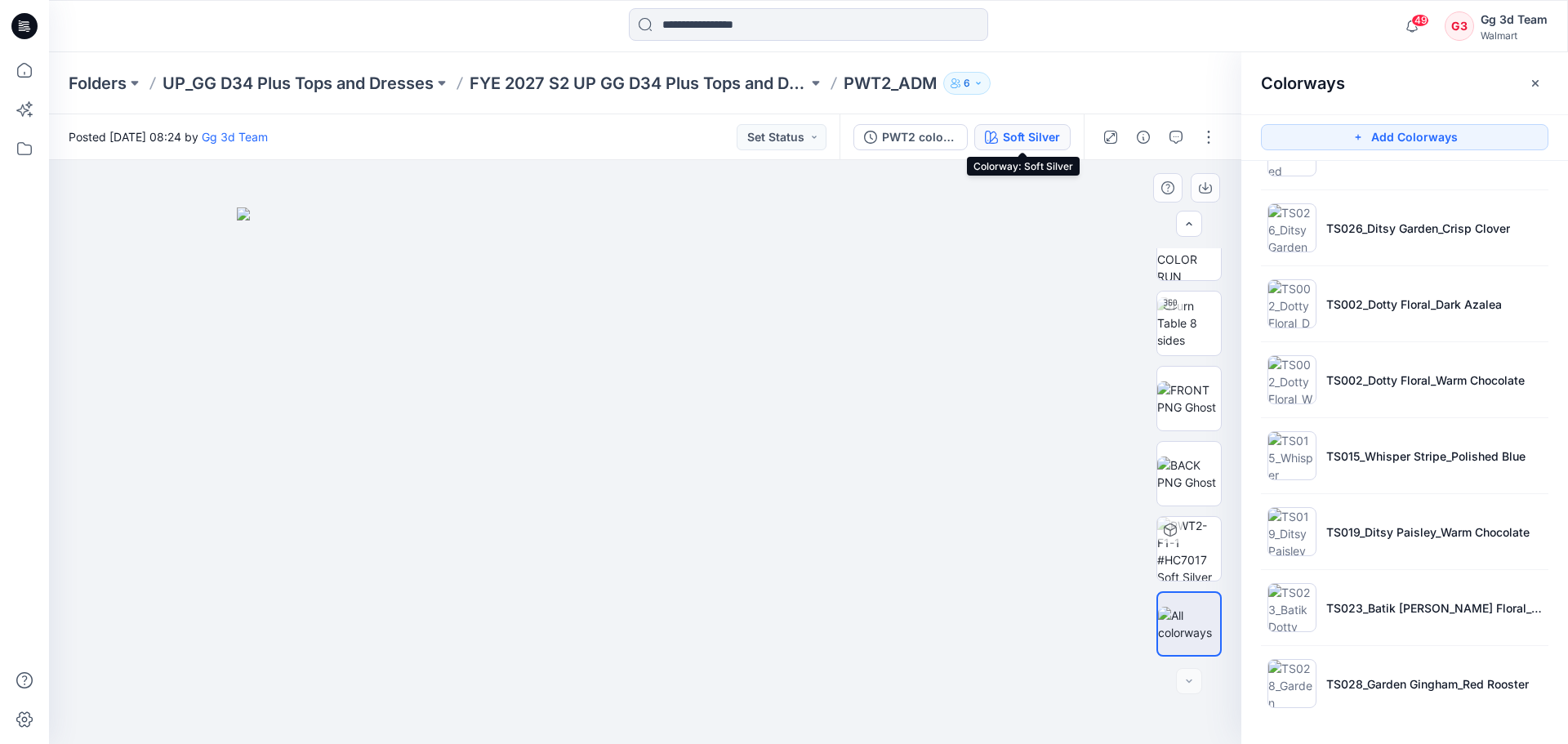
click at [955, 207] on img at bounding box center [644, 475] width 817 height 537
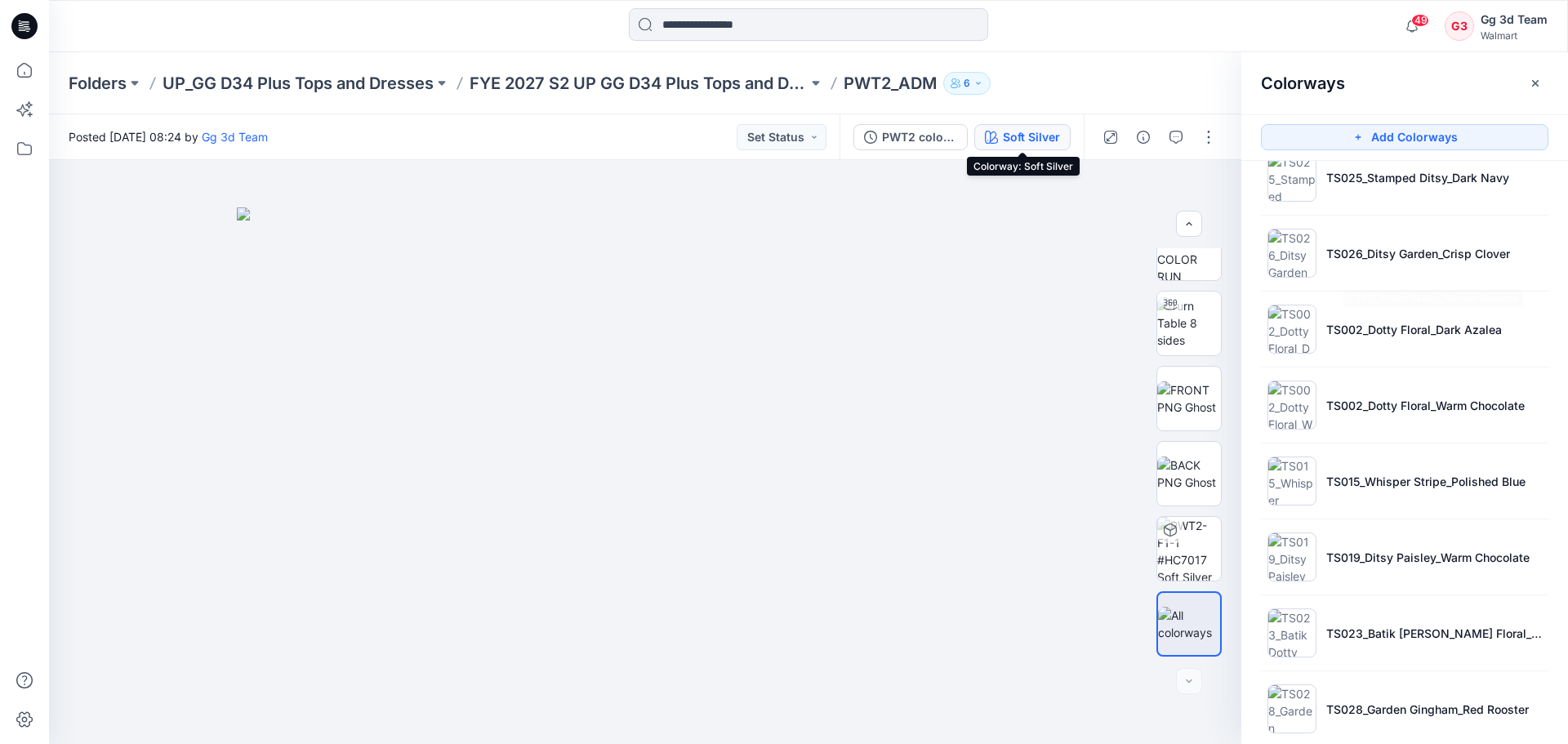
scroll to position [740, 0]
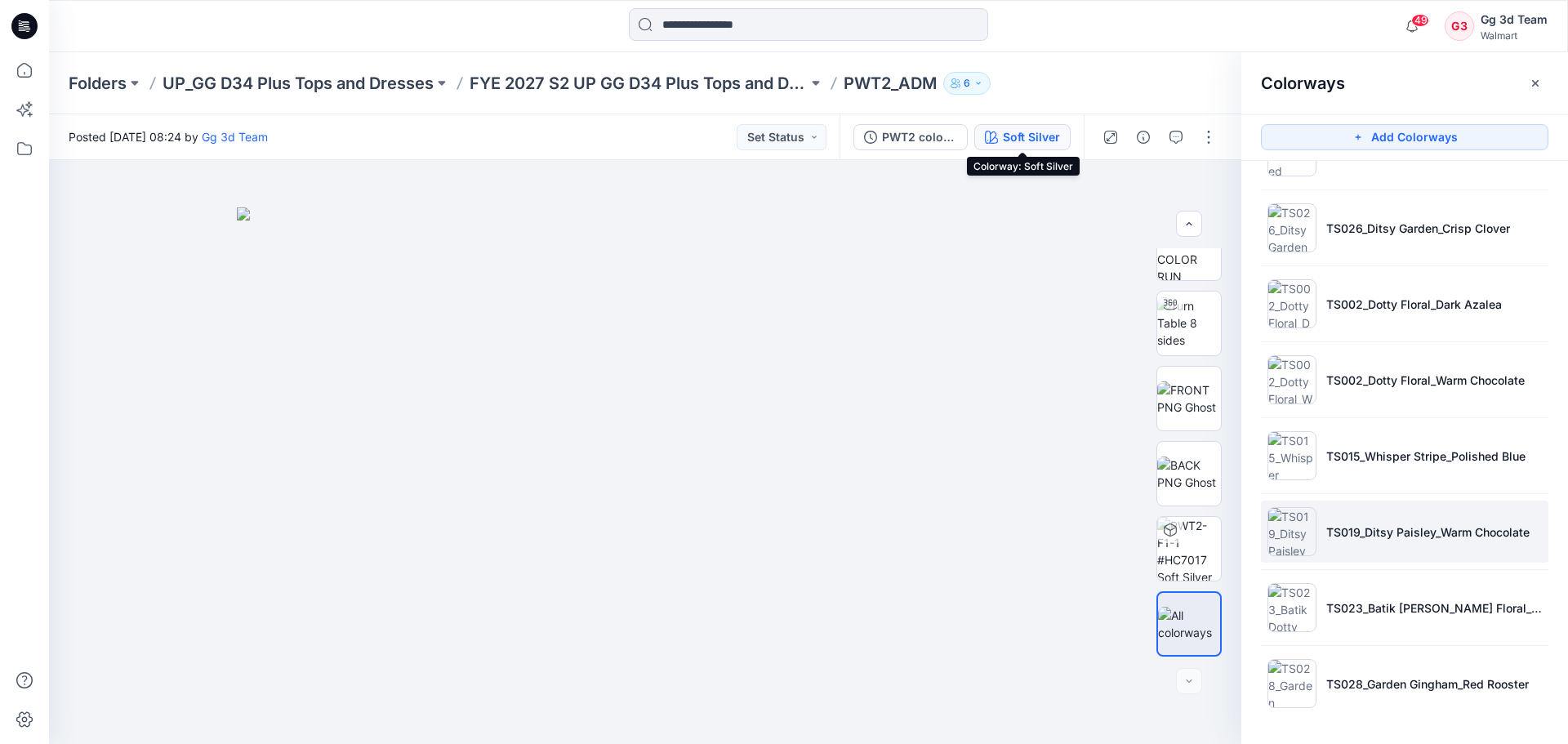
click at [1390, 549] on li "TS019_Ditsy Paisley_Warm Chocolate" at bounding box center [1405, 531] width 287 height 62
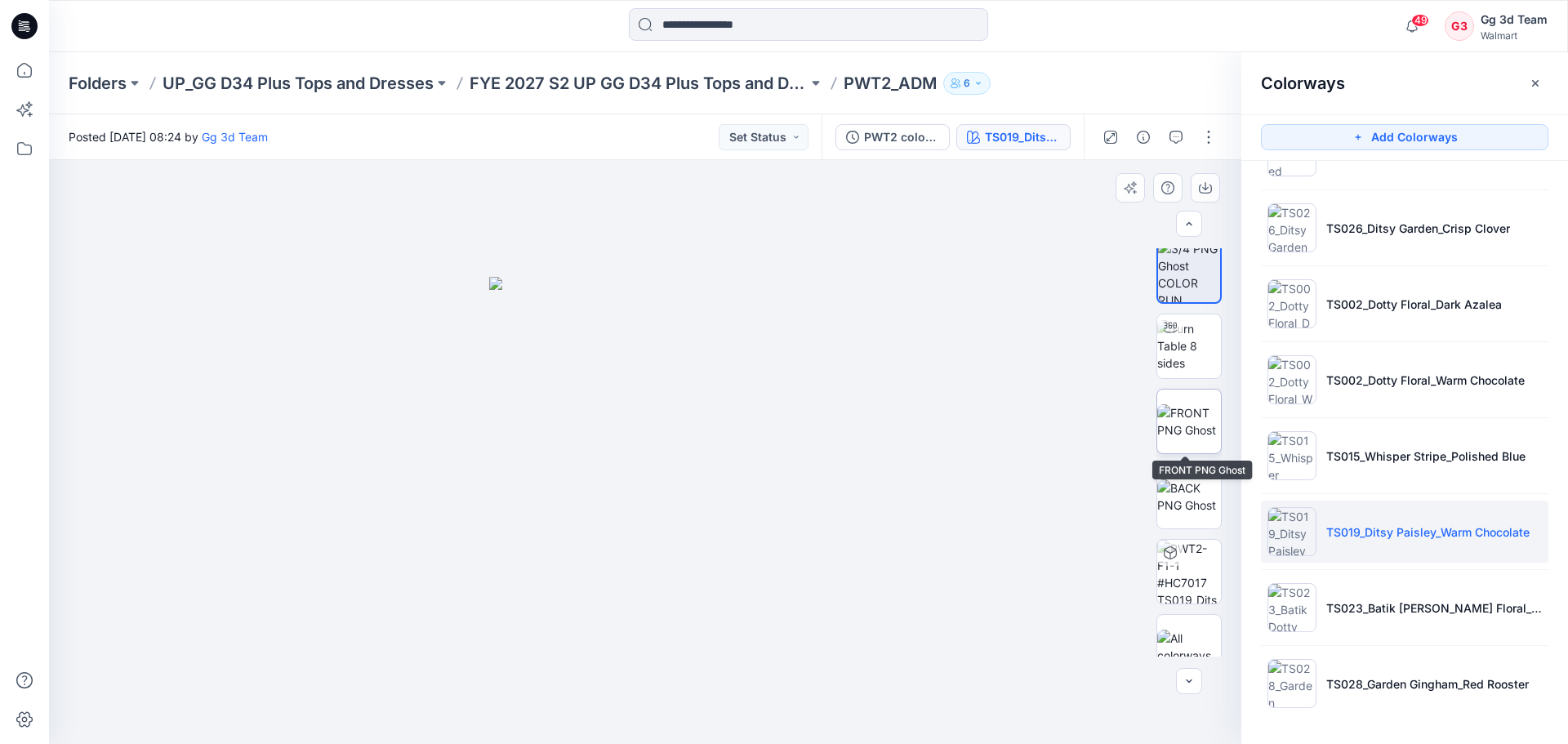
scroll to position [0, 0]
click at [1194, 414] on img at bounding box center [1189, 430] width 63 height 34
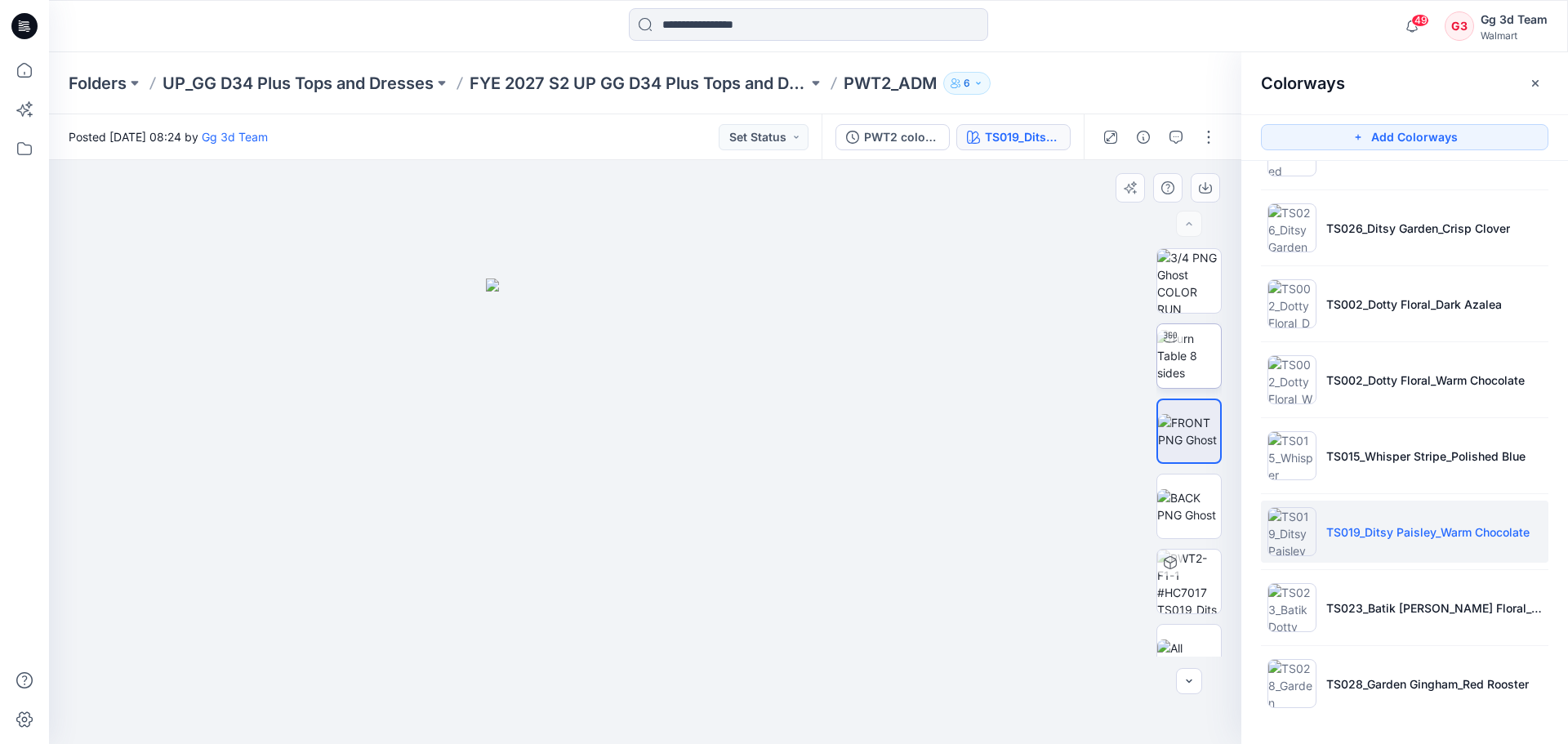
click at [1180, 359] on img at bounding box center [1189, 355] width 63 height 52
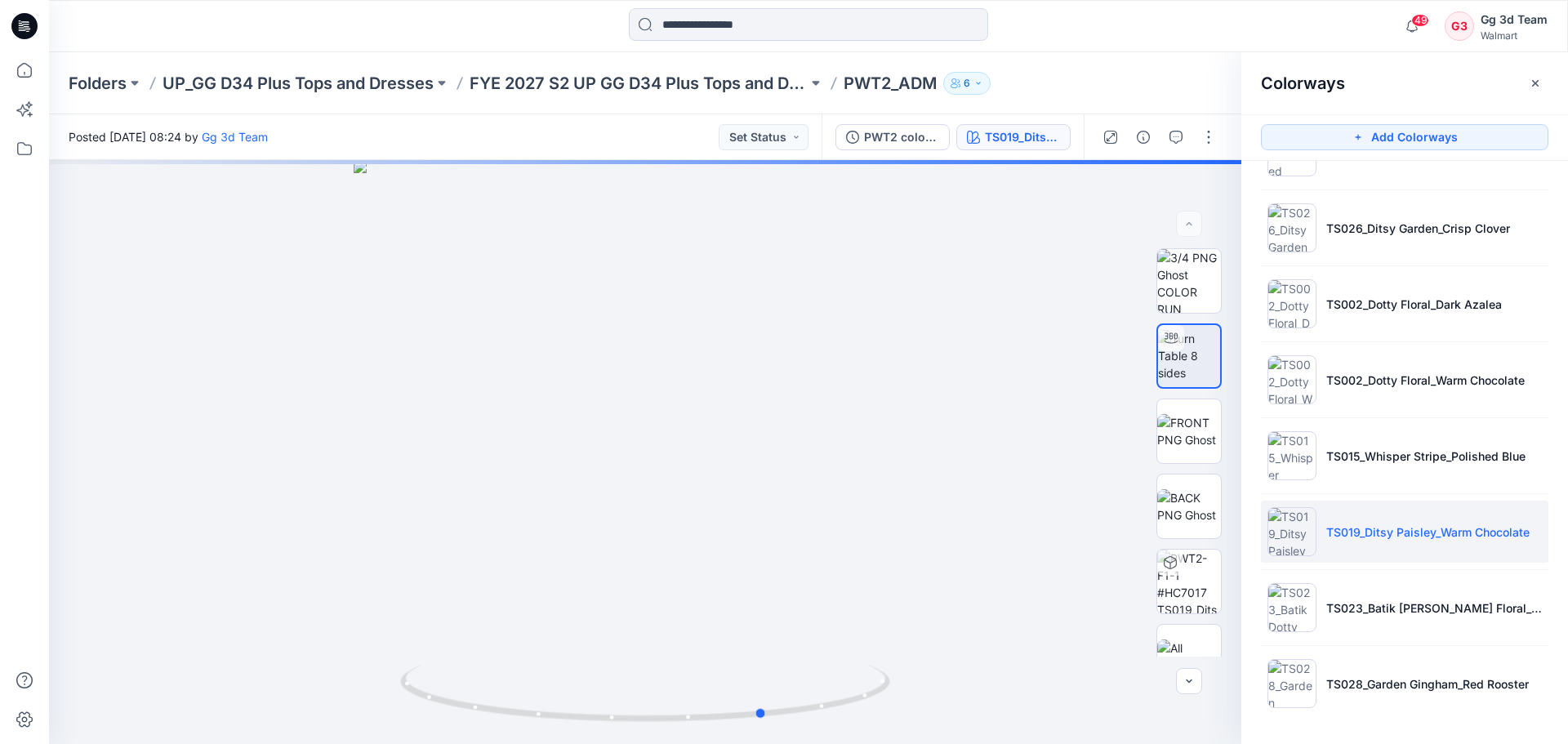
drag, startPoint x: 730, startPoint y: 719, endPoint x: 260, endPoint y: 755, distance: 471.4
click at [260, 743] on html "49 Notifications PWT5_ADM Style has been moved to FYE 2027 S2 UP GG D34 Plus To…" at bounding box center [784, 372] width 1568 height 744
click at [1179, 288] on img at bounding box center [1189, 280] width 63 height 63
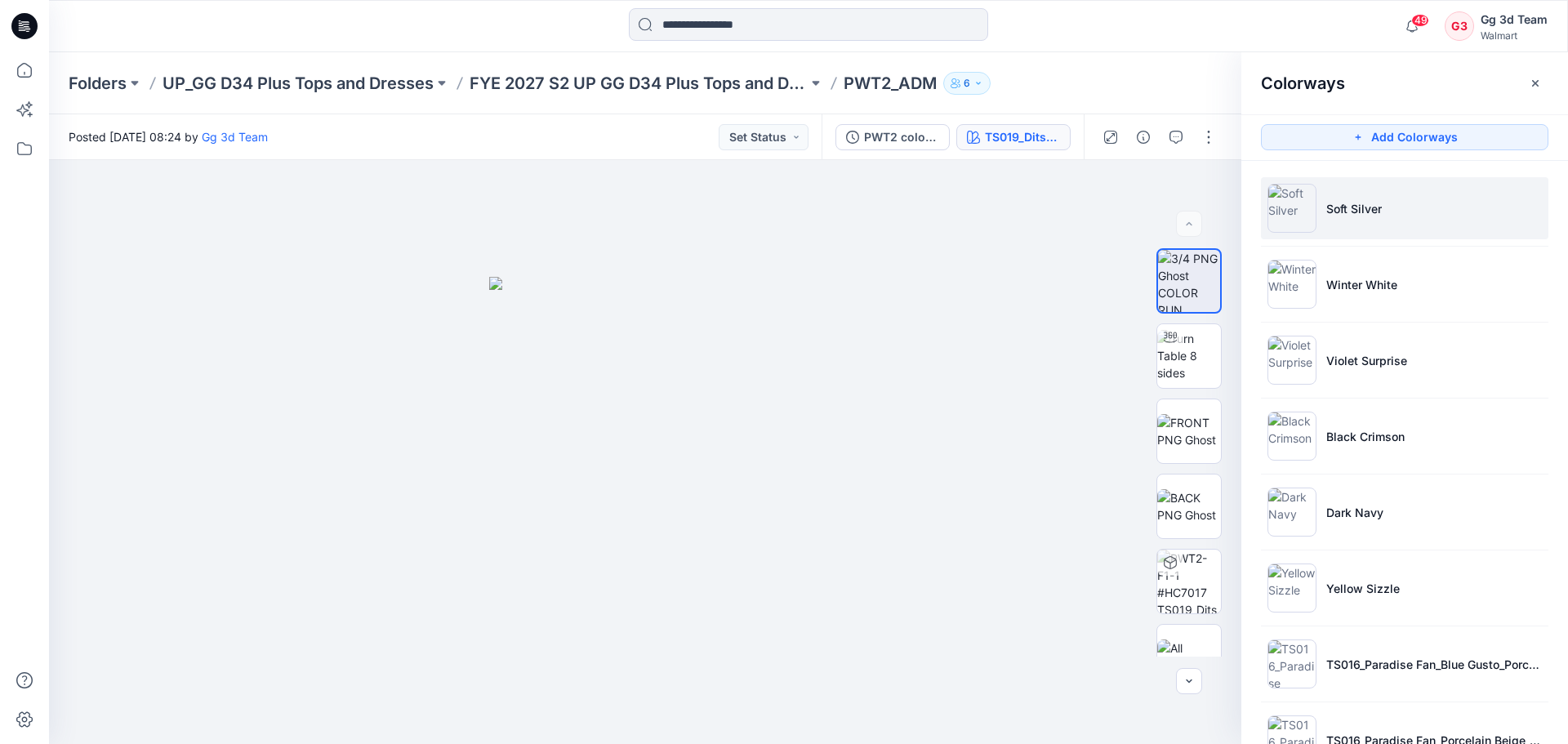
click at [1426, 221] on li "Soft Silver" at bounding box center [1405, 208] width 287 height 62
click at [1042, 144] on div "Soft Silver" at bounding box center [1031, 137] width 57 height 18
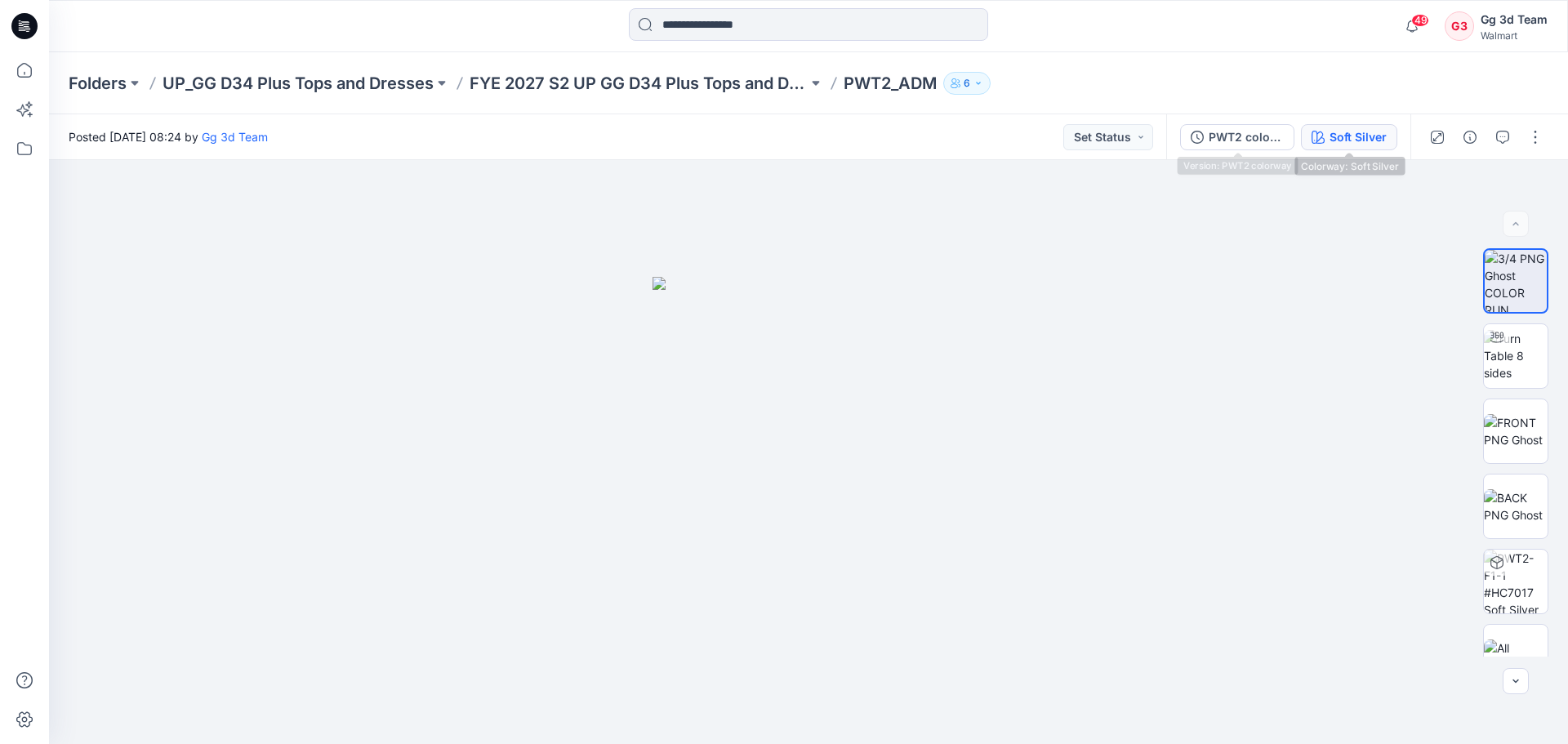
click at [1325, 146] on button "Soft Silver" at bounding box center [1349, 137] width 97 height 26
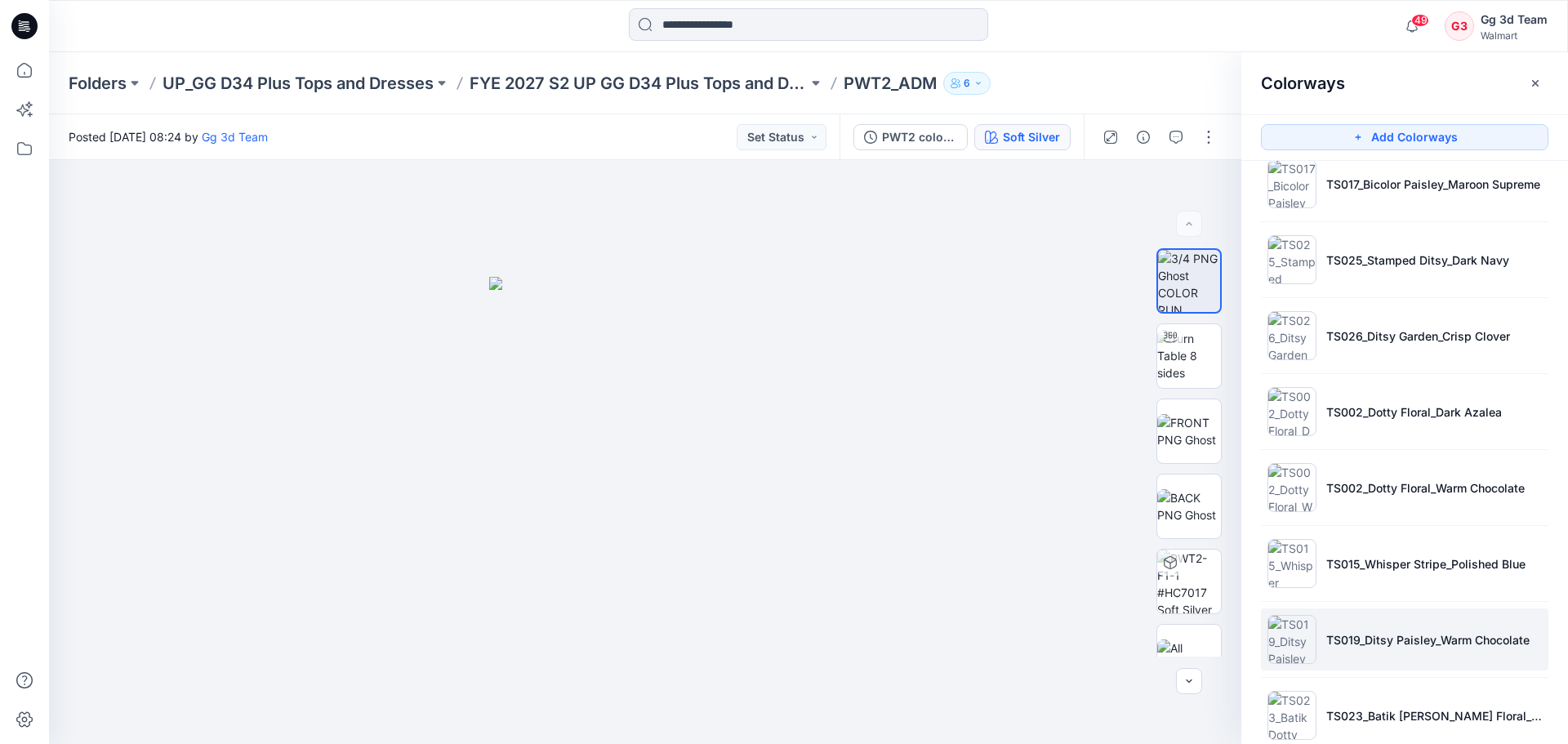
scroll to position [740, 0]
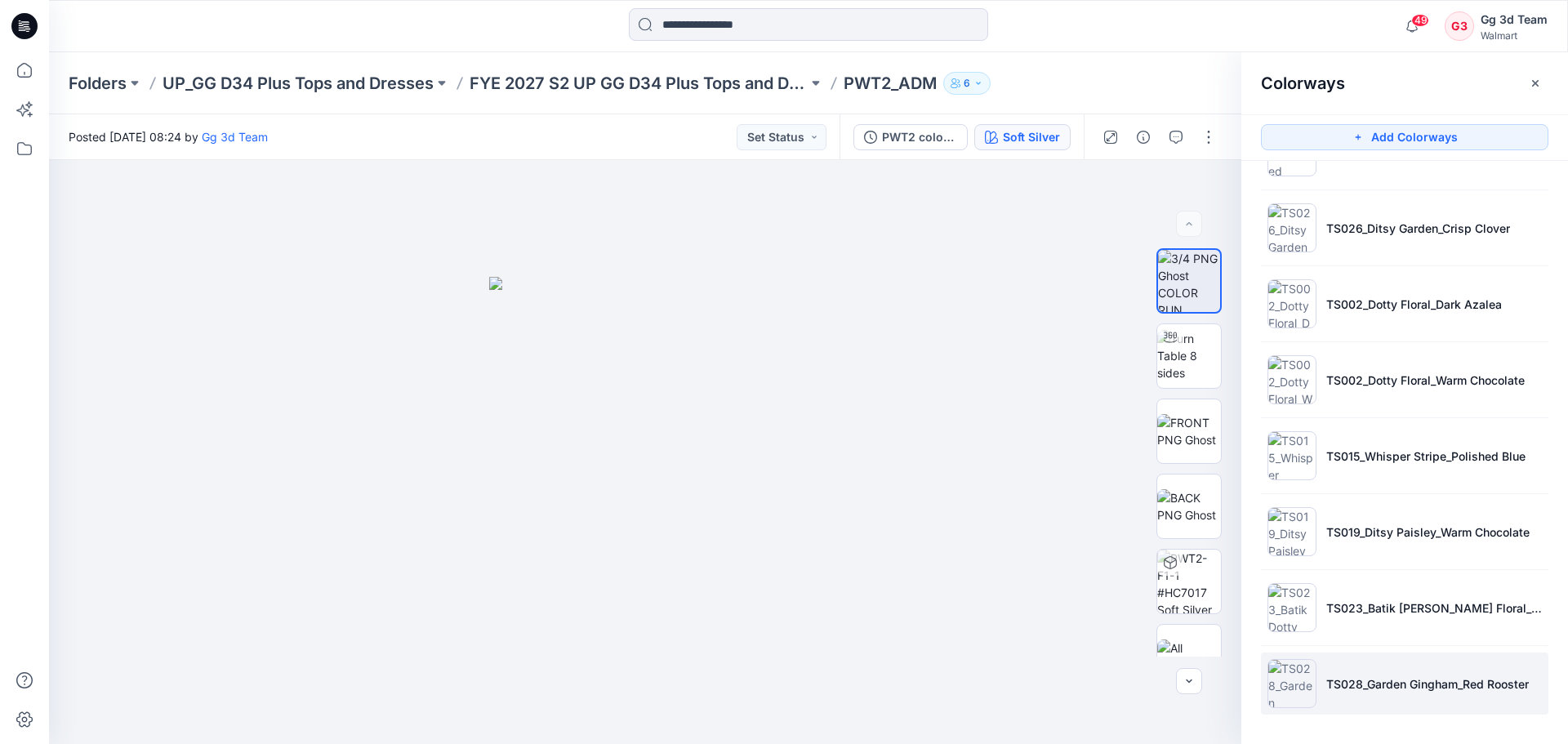
click at [1296, 682] on img at bounding box center [1292, 683] width 49 height 49
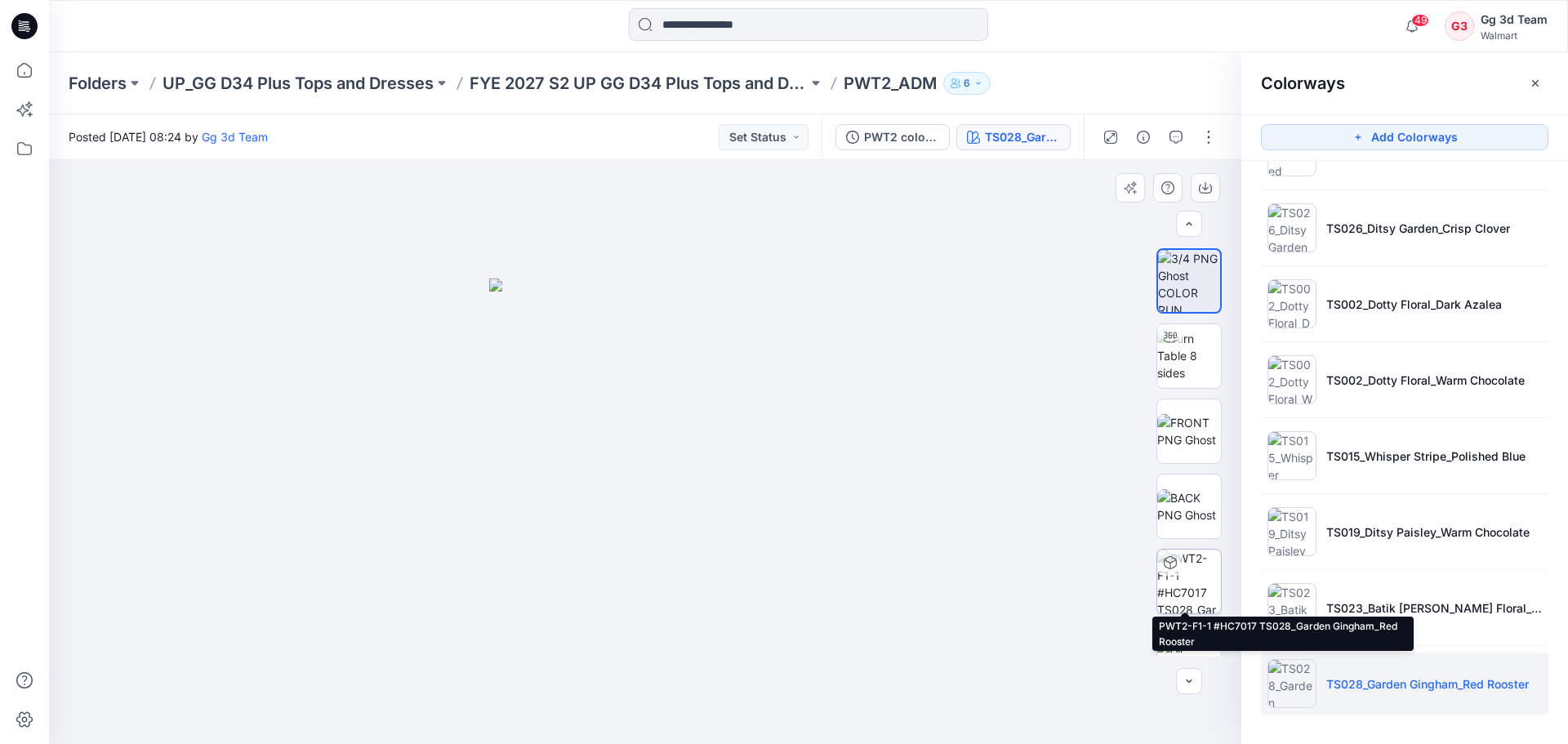
scroll to position [33, 0]
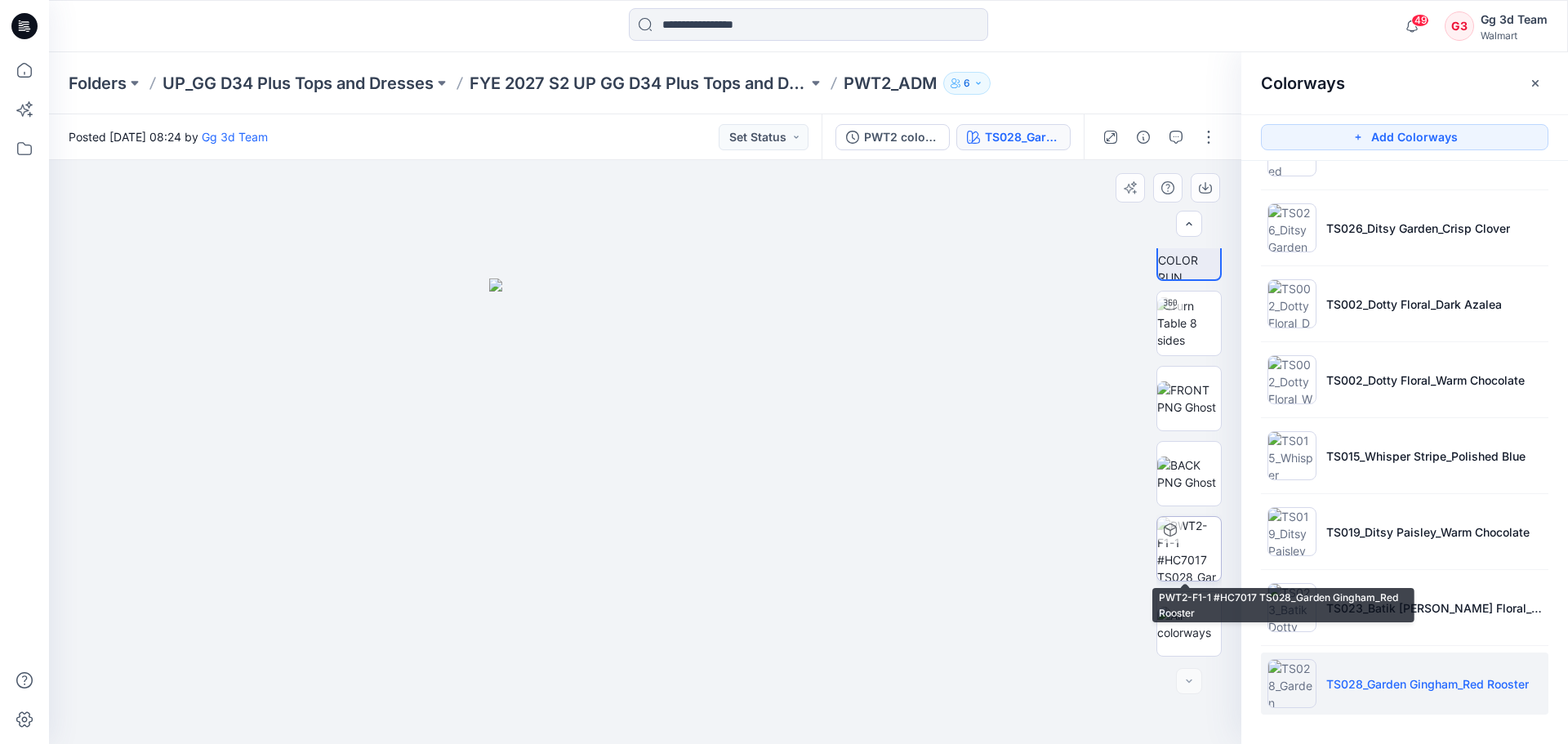
click at [1182, 538] on img at bounding box center [1189, 548] width 63 height 63
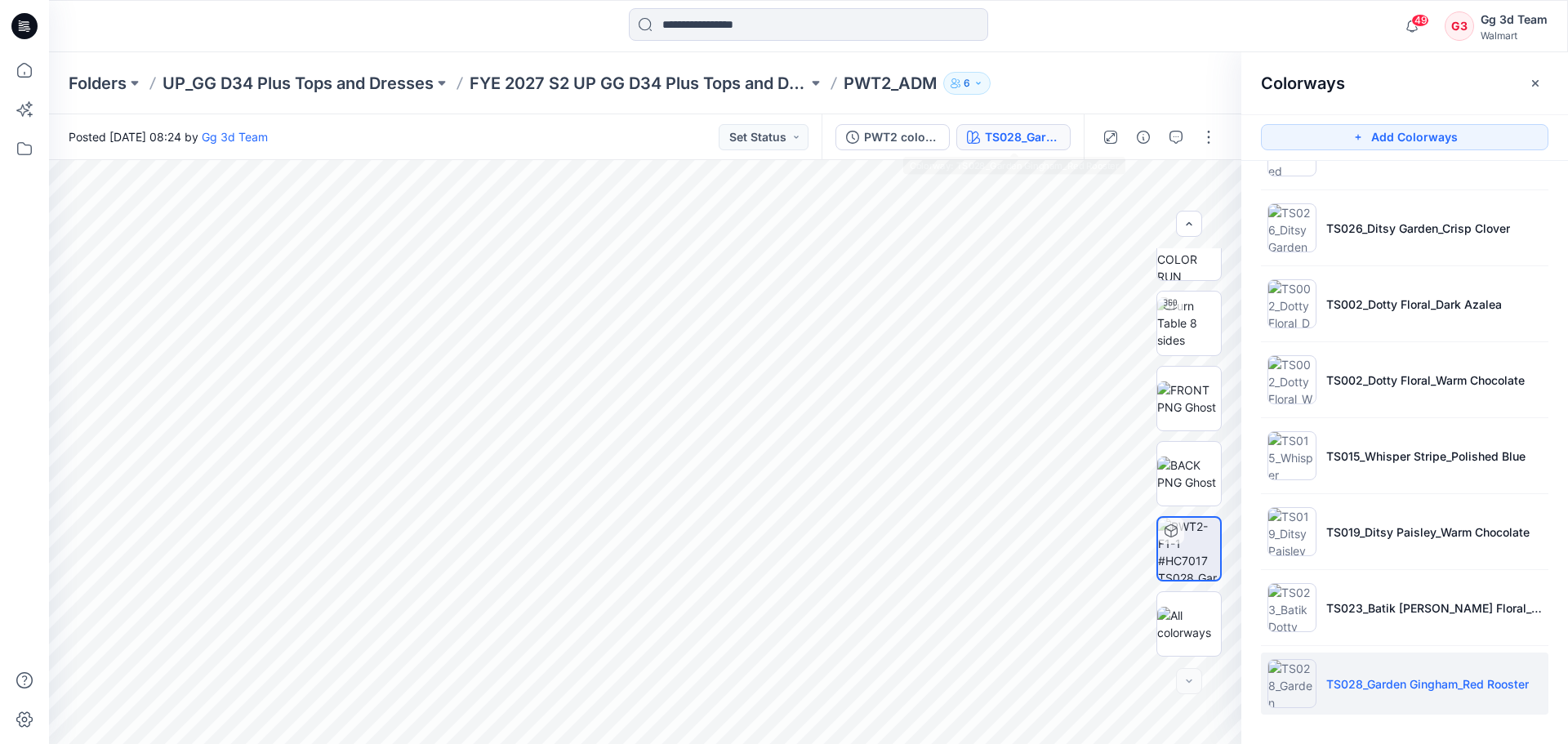
click at [1001, 133] on div "TS028_Garden Gingham_Red Rooster" at bounding box center [1022, 137] width 75 height 18
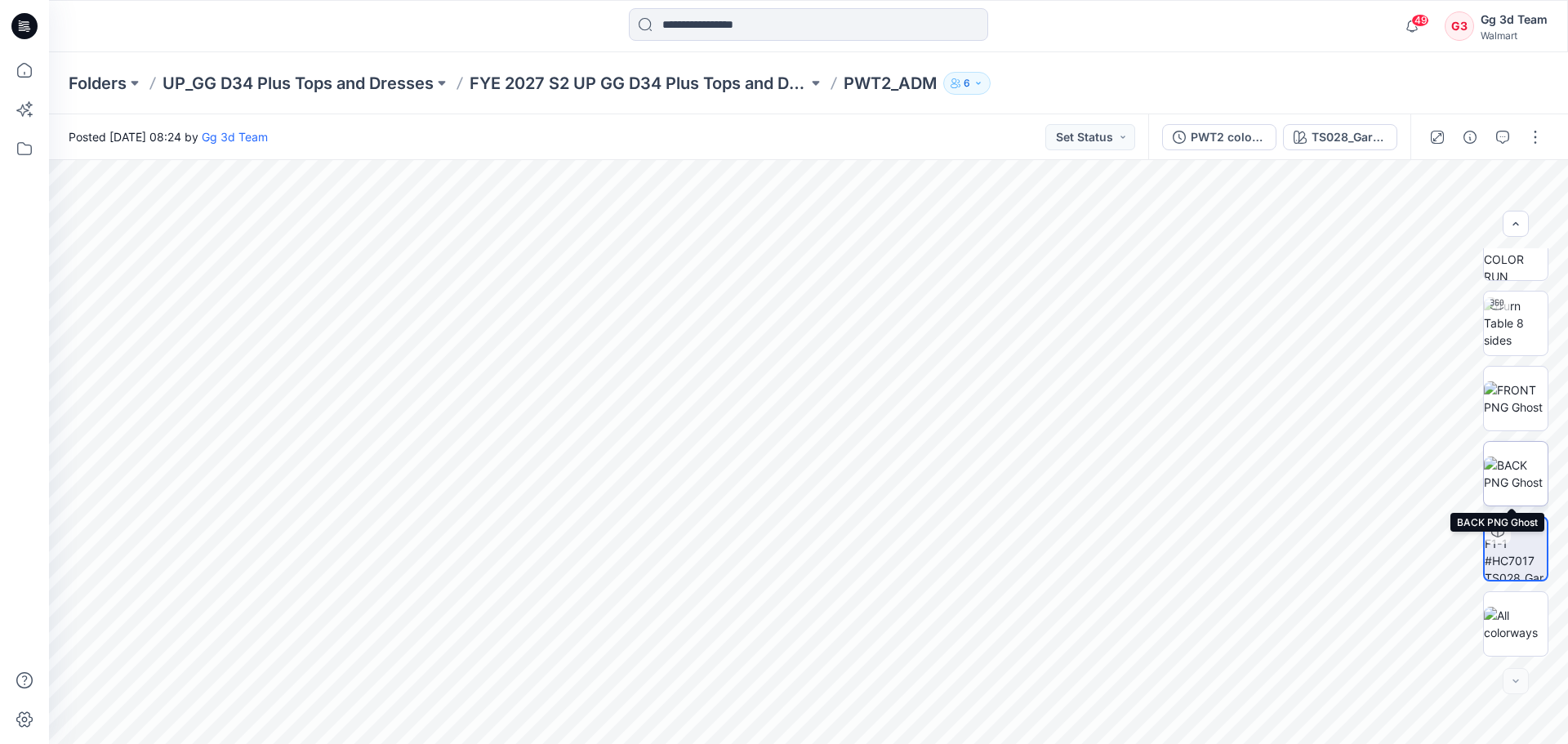
click at [1496, 490] on img at bounding box center [1515, 473] width 63 height 34
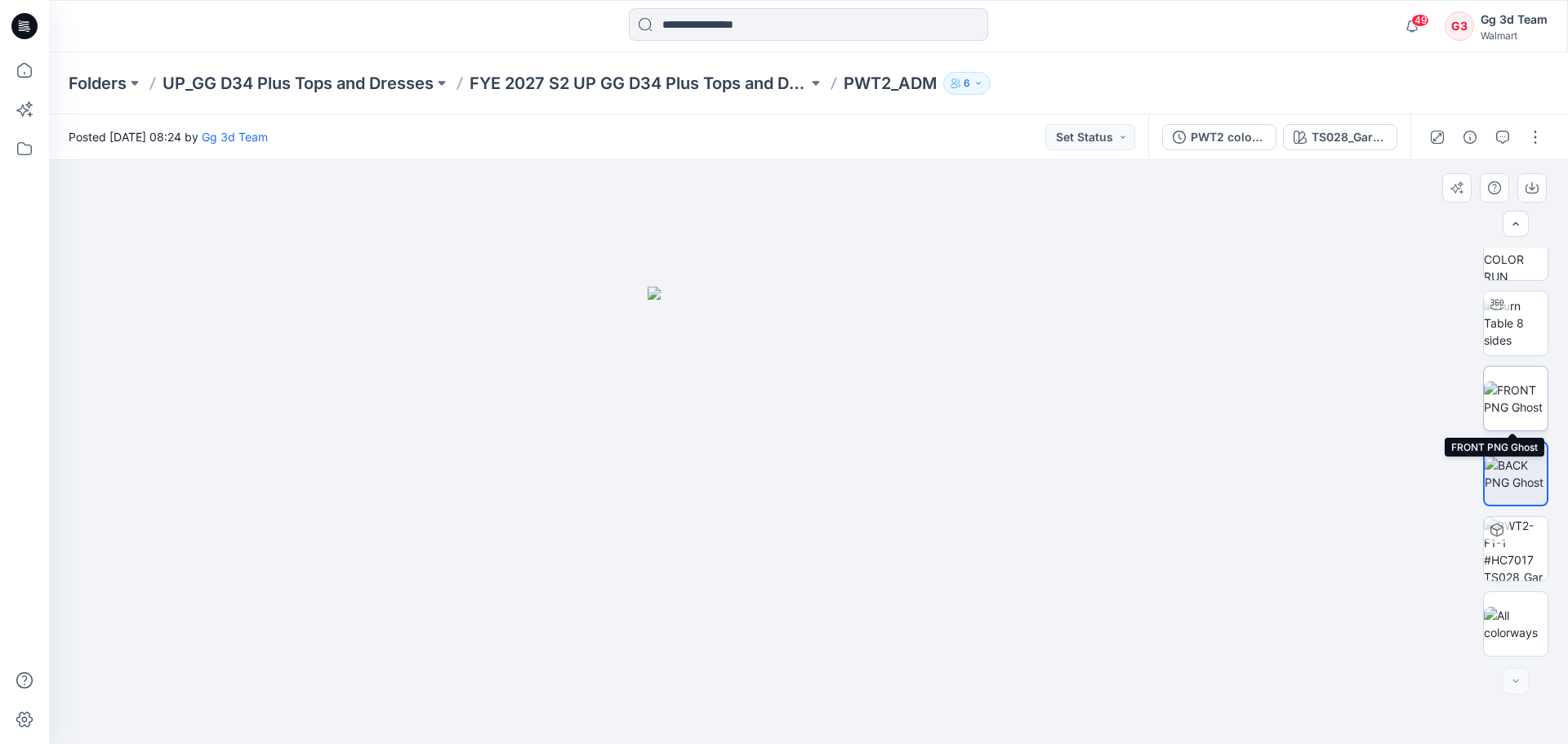
click at [1507, 413] on img at bounding box center [1515, 398] width 63 height 34
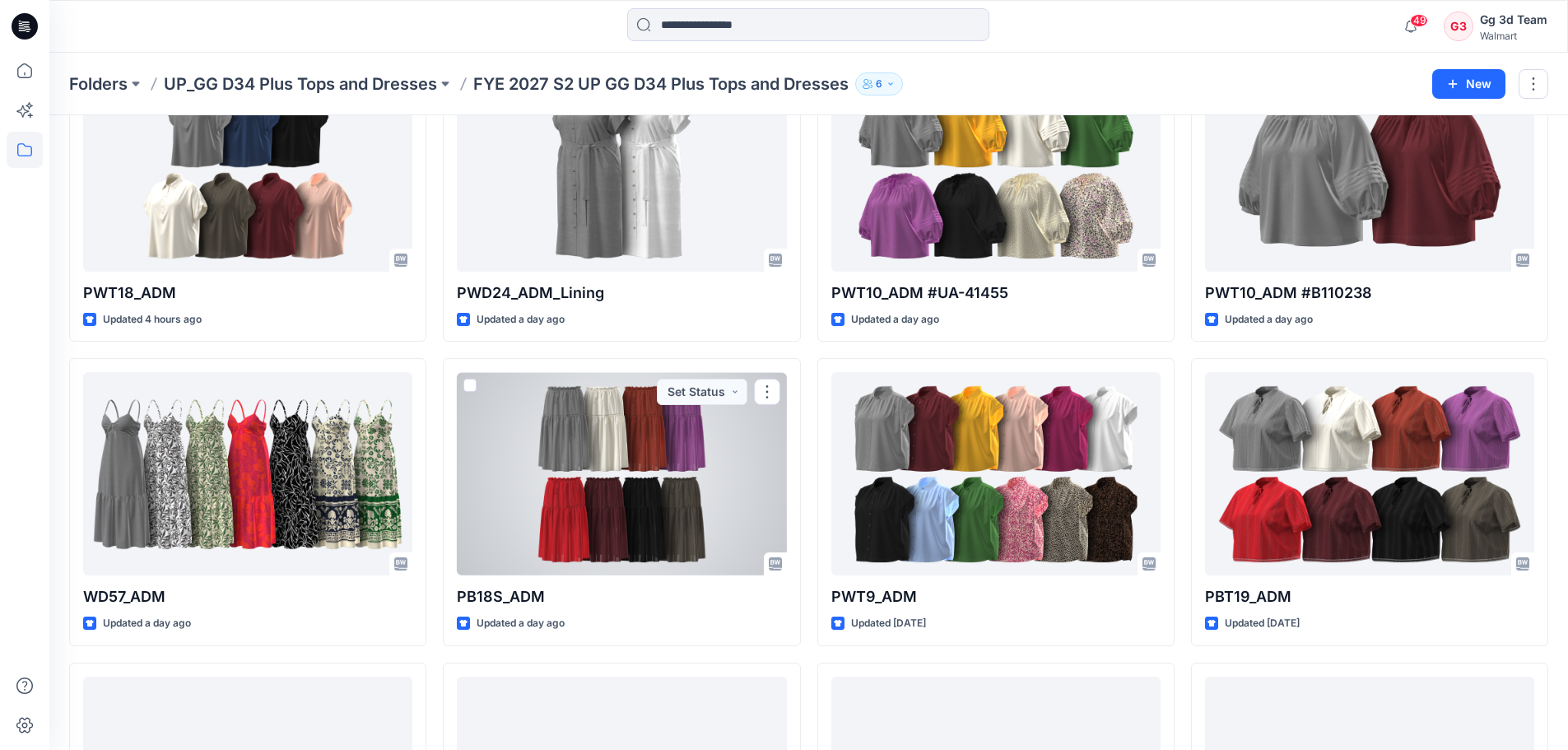
scroll to position [412, 0]
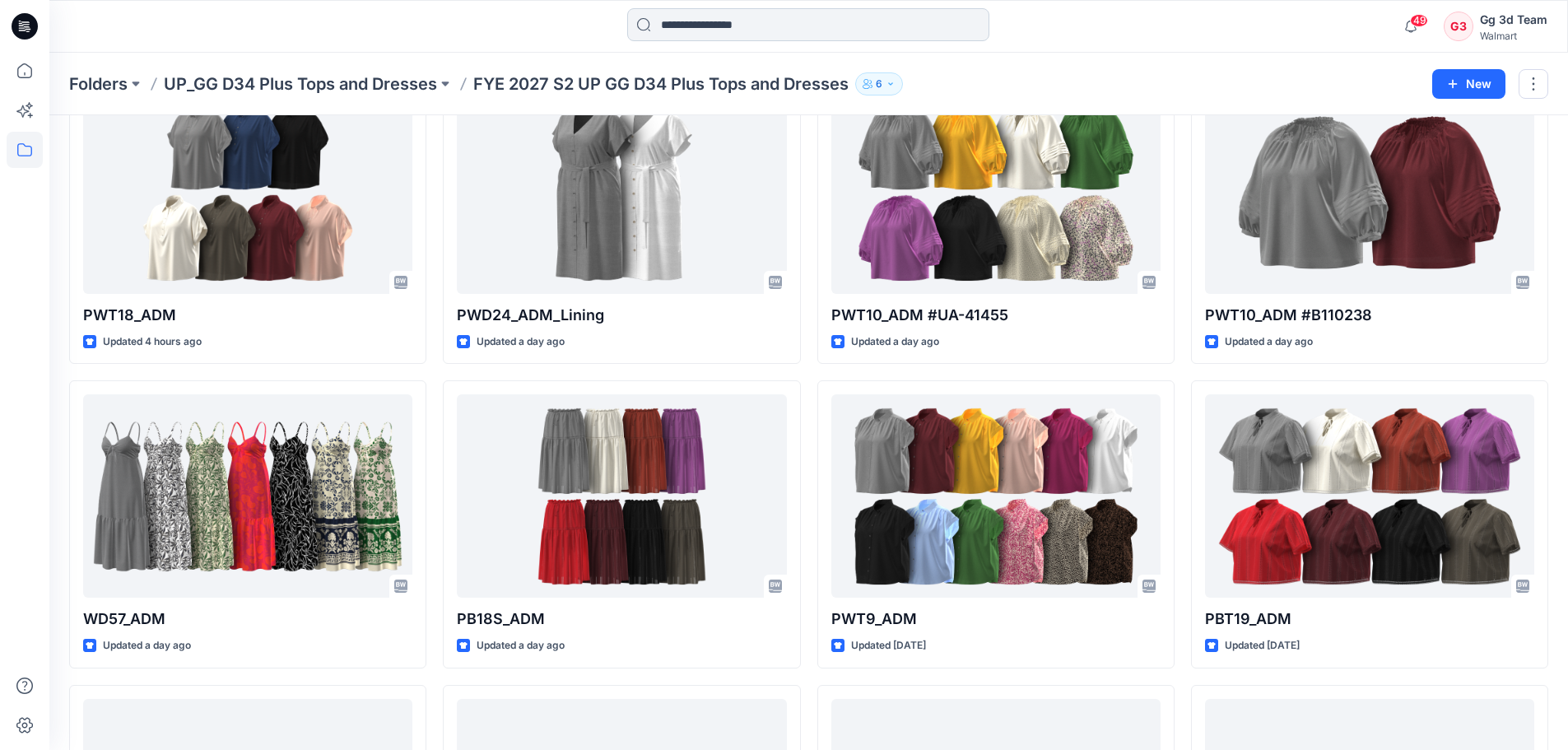
click at [687, 32] on input at bounding box center [808, 24] width 362 height 33
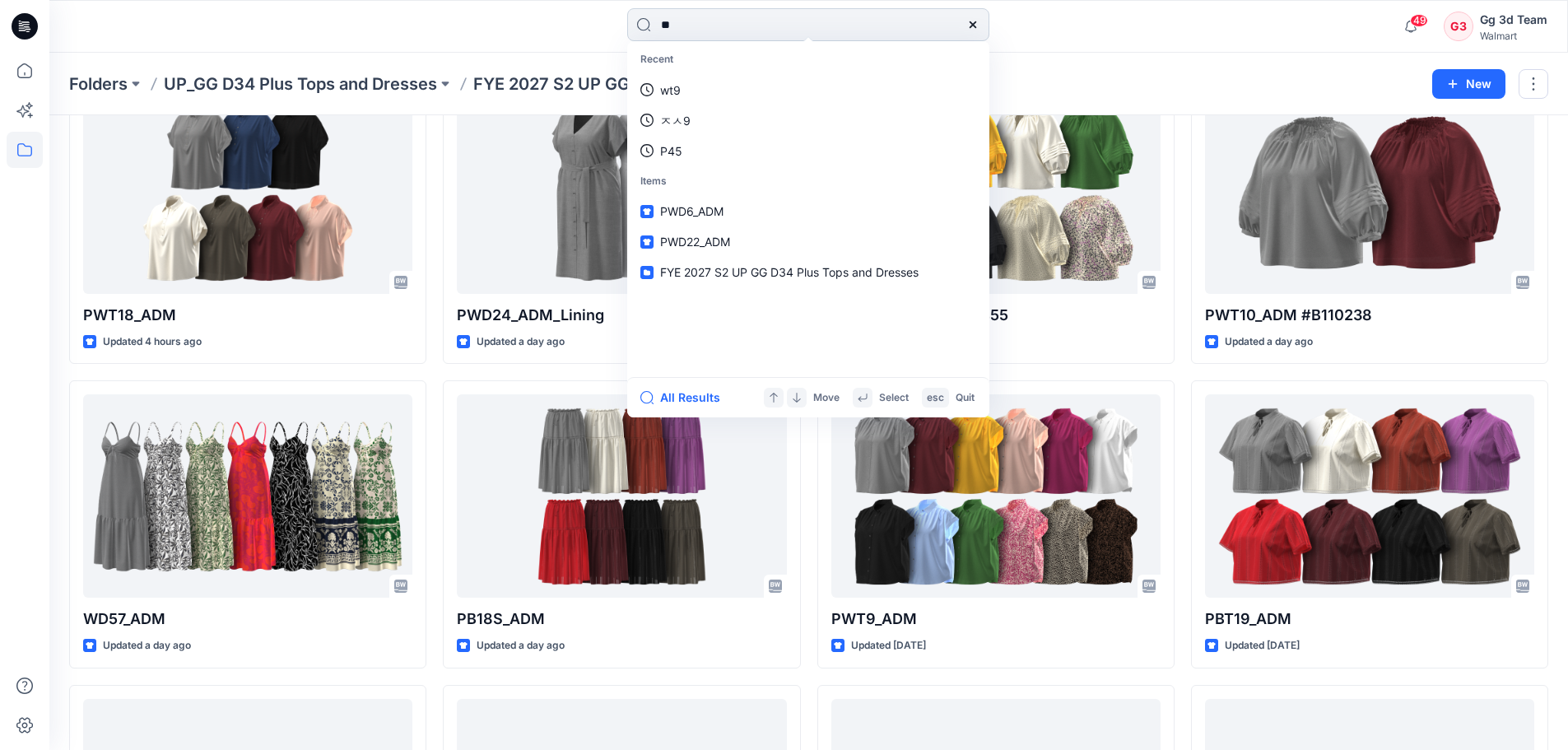
type input "*"
type input "***"
click at [1278, 24] on div "*** Styles A PWD 20 PWD 20 PWD 21 PWD 22 PWD 22_ADM PWD 22_ADM All Results Move…" at bounding box center [809, 26] width 1518 height 36
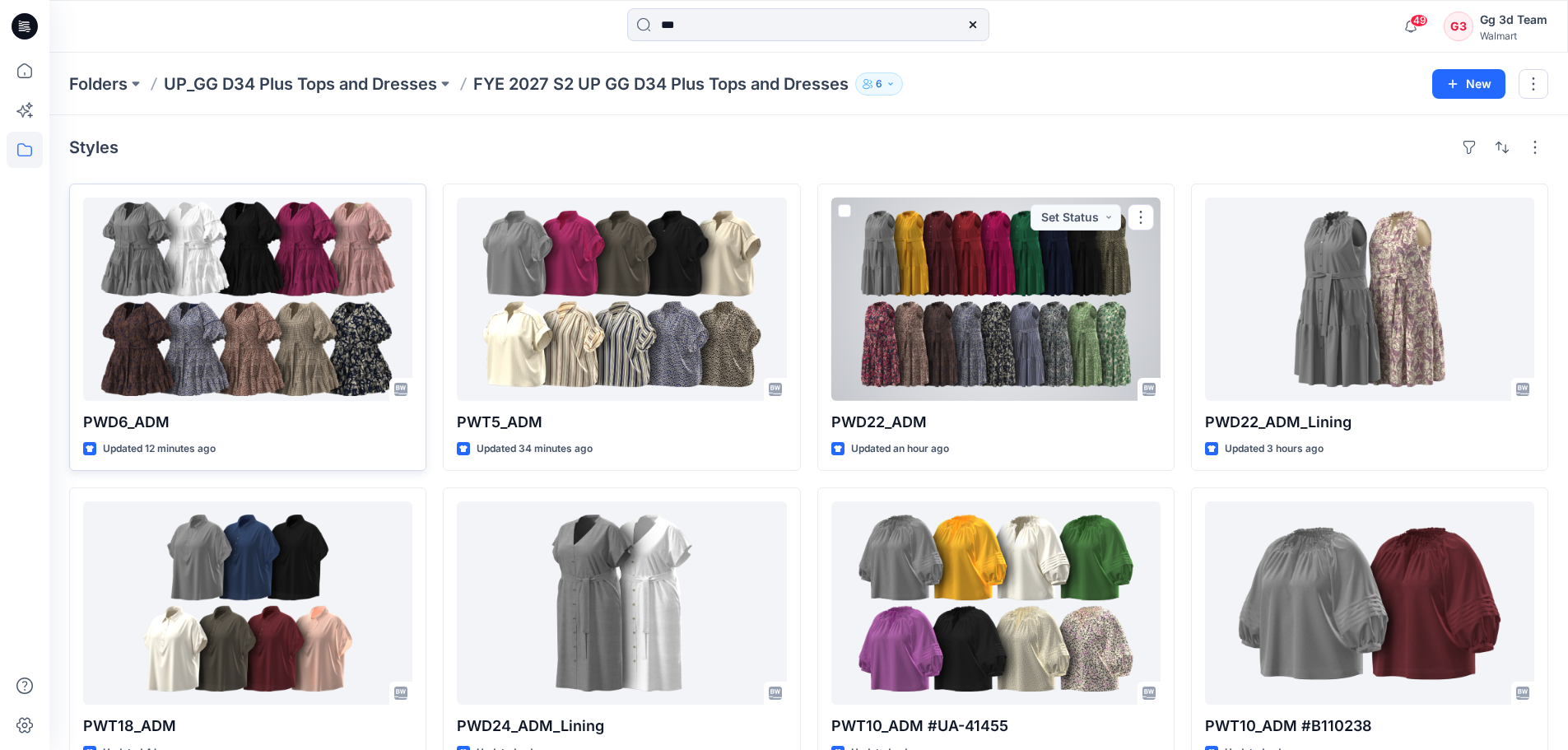
scroll to position [0, 0]
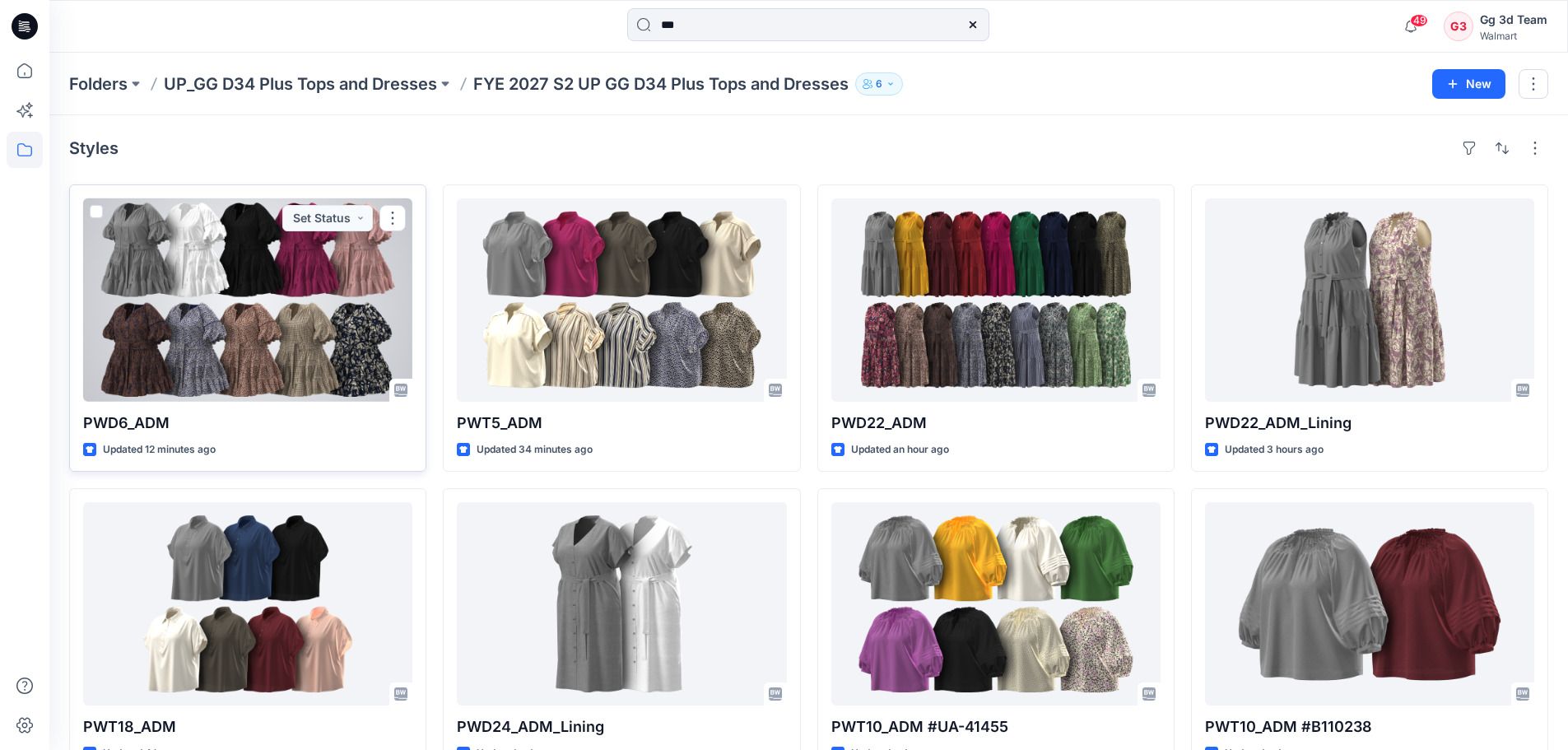
click at [325, 326] on div at bounding box center [248, 300] width 330 height 204
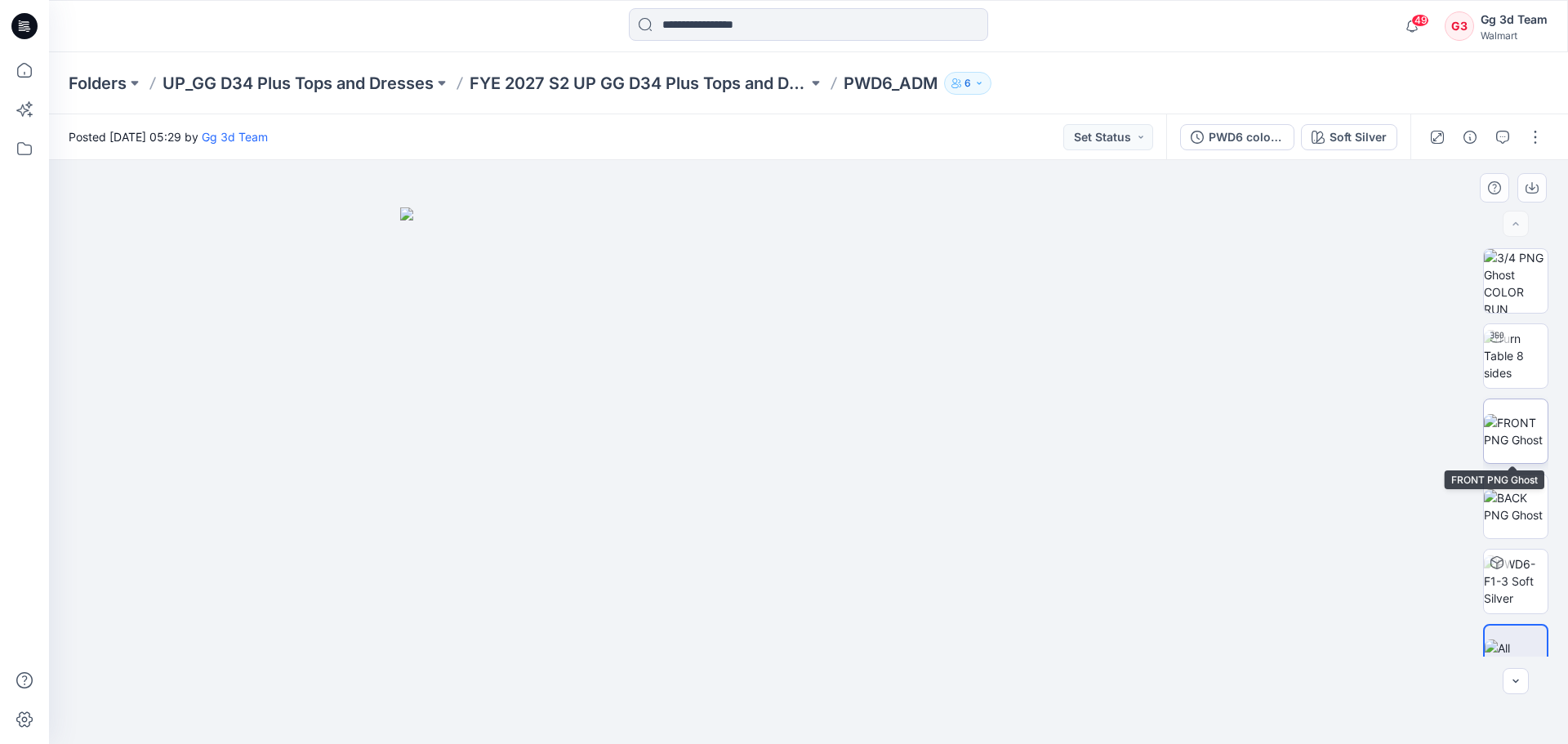
click at [1504, 425] on img at bounding box center [1515, 430] width 63 height 34
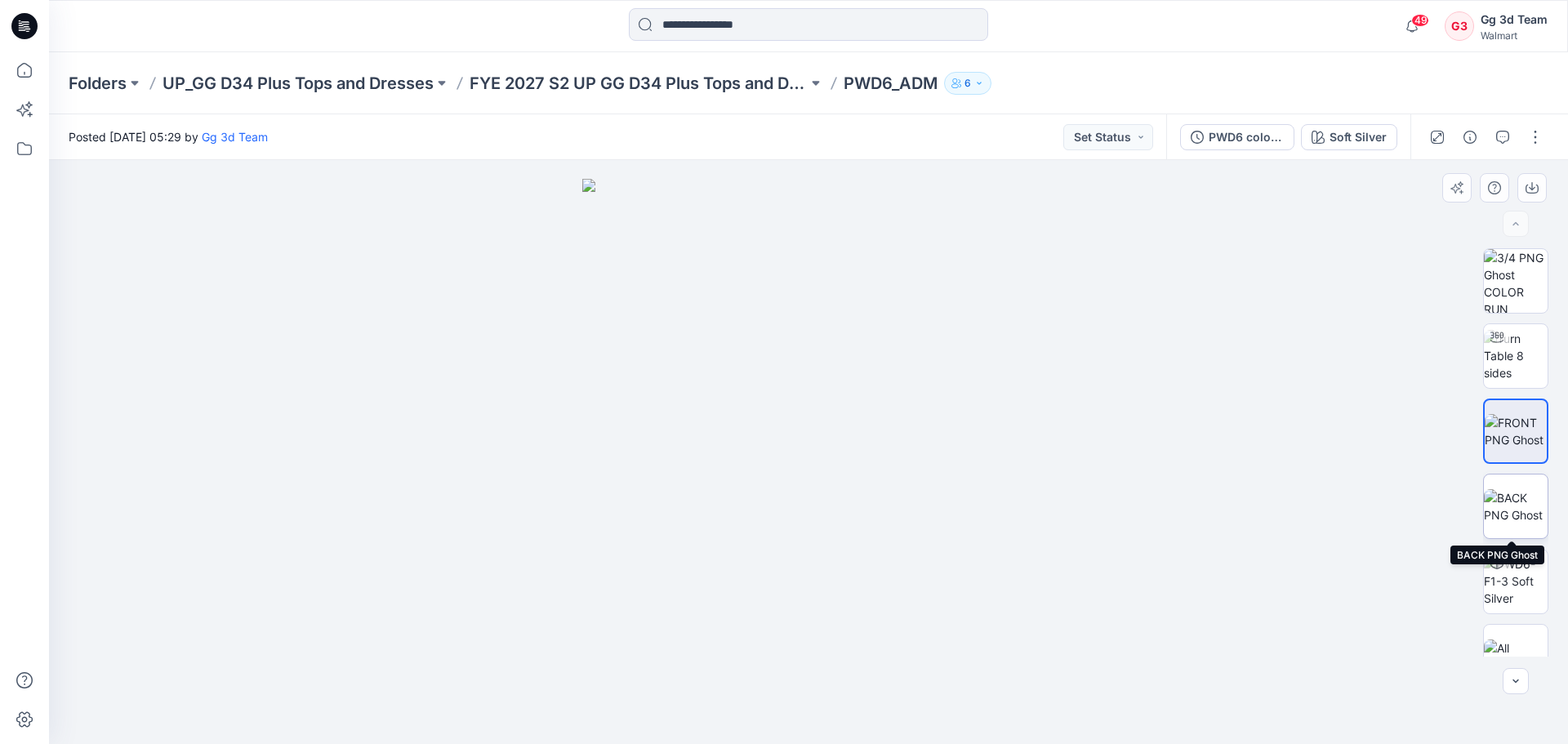
click at [1505, 511] on img at bounding box center [1515, 506] width 63 height 34
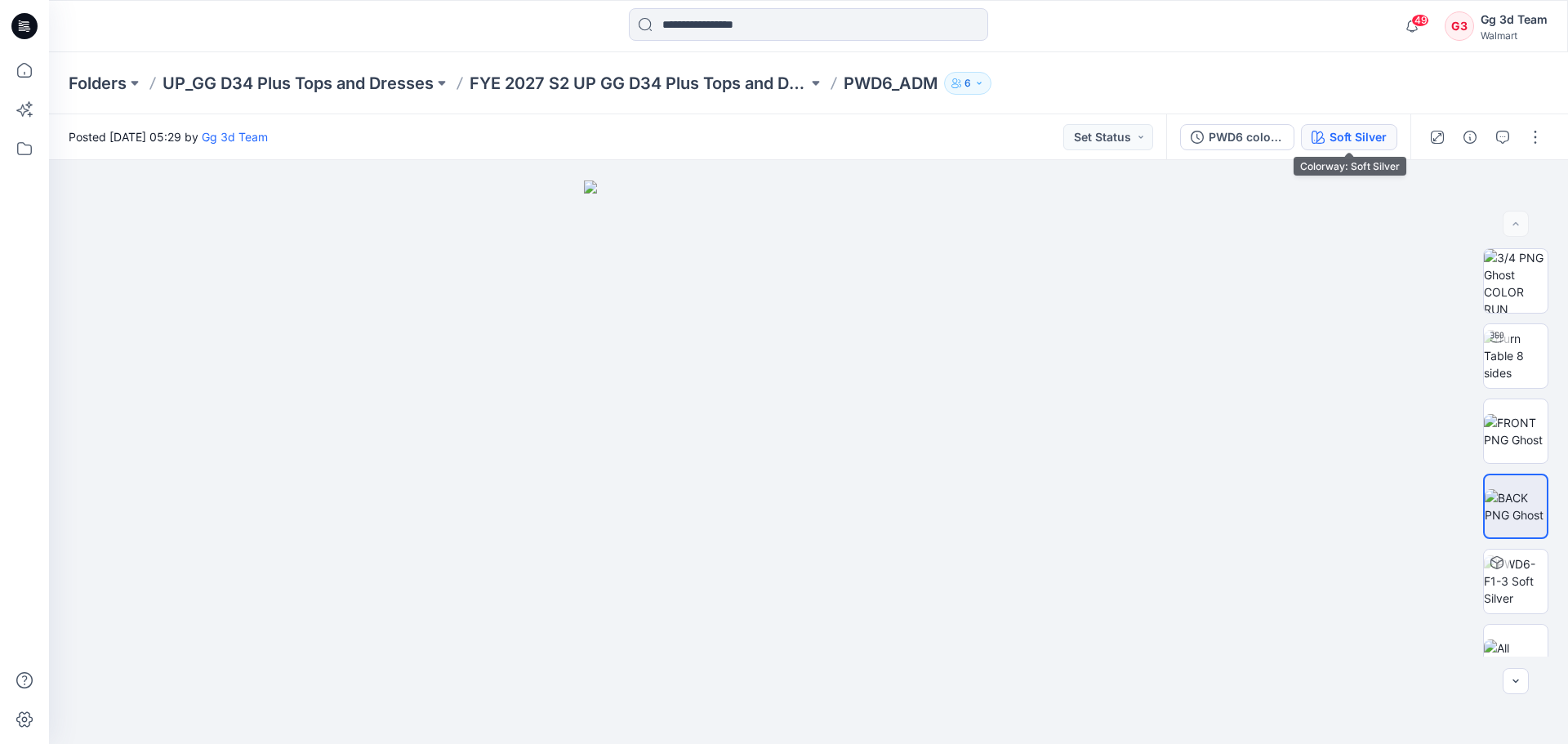
click at [1311, 144] on button "Soft Silver" at bounding box center [1349, 137] width 97 height 26
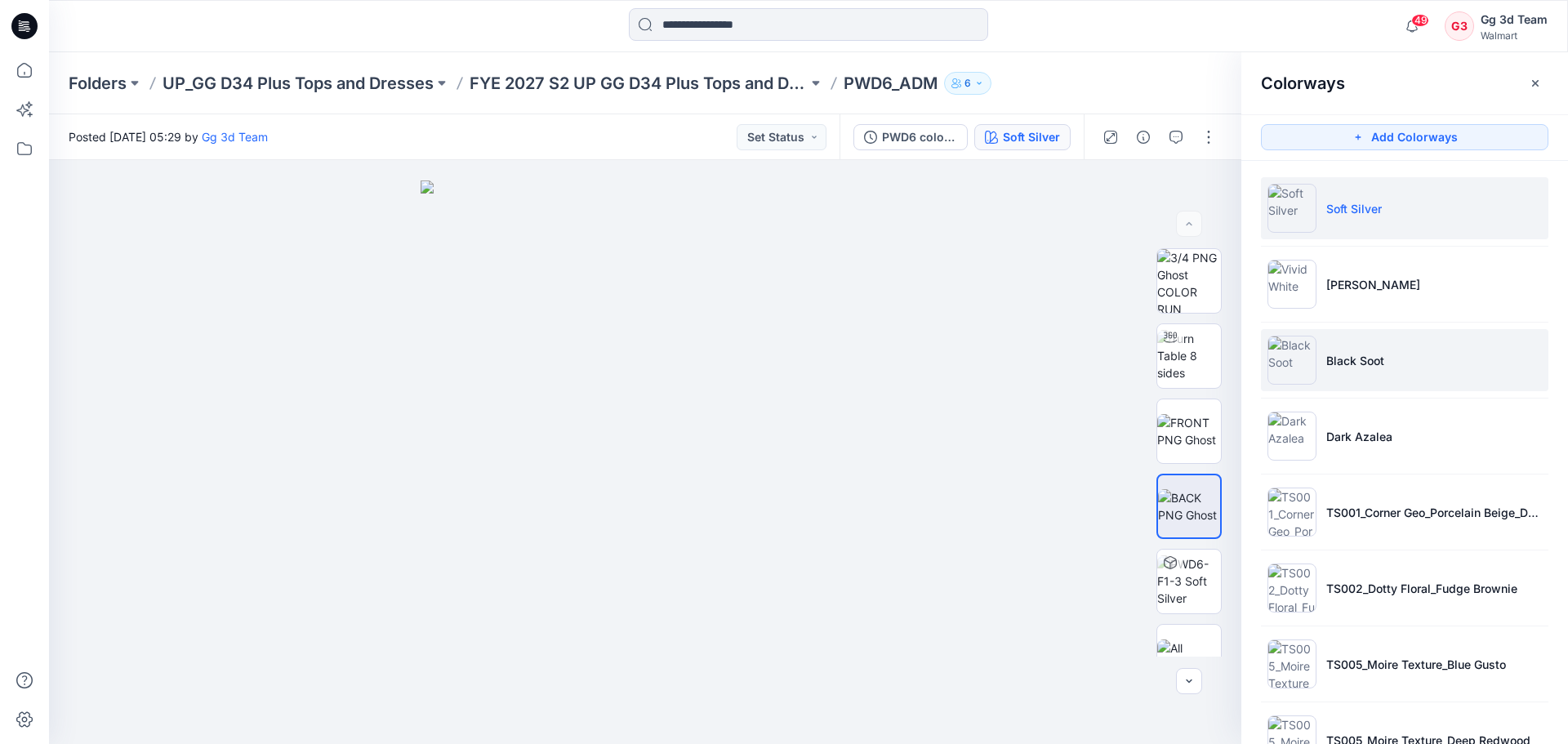
click at [1383, 365] on li "Black Soot" at bounding box center [1405, 359] width 287 height 62
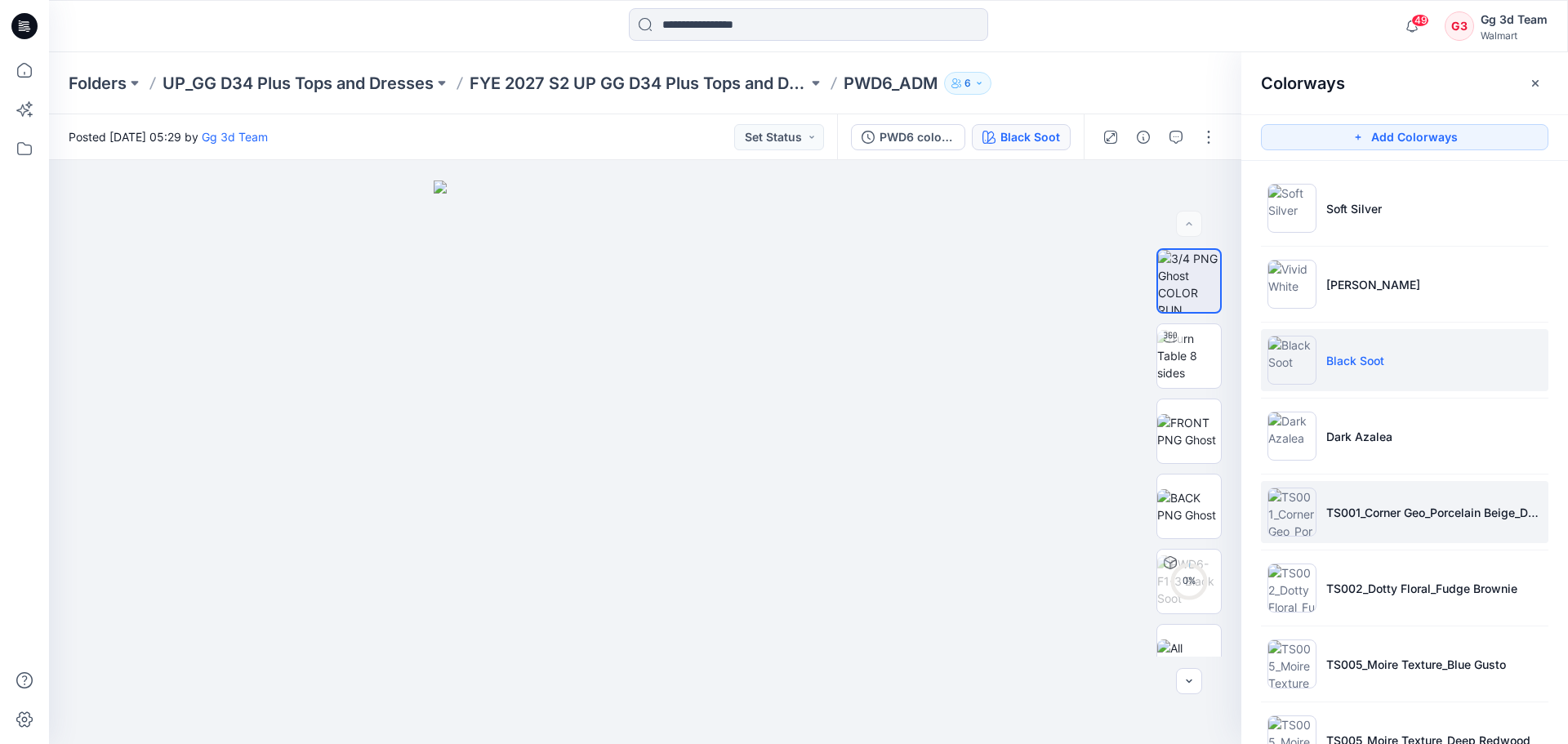
click at [1372, 498] on li "TS001_Corner Geo_Porcelain Beige_Dark Azalea" at bounding box center [1405, 511] width 287 height 62
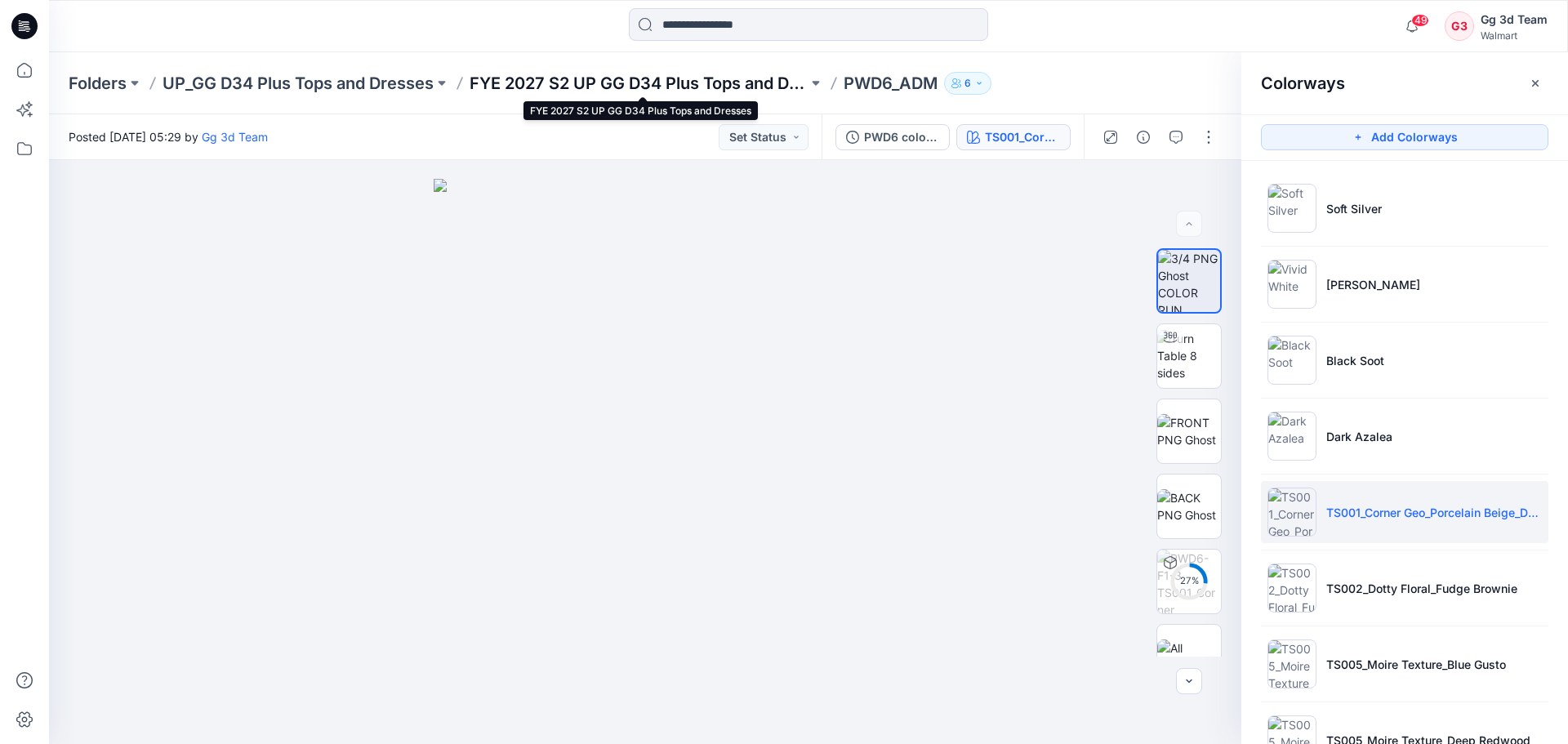
click at [633, 90] on p "FYE 2027 S2 UP GG D34 Plus Tops and Dresses" at bounding box center [638, 83] width 338 height 23
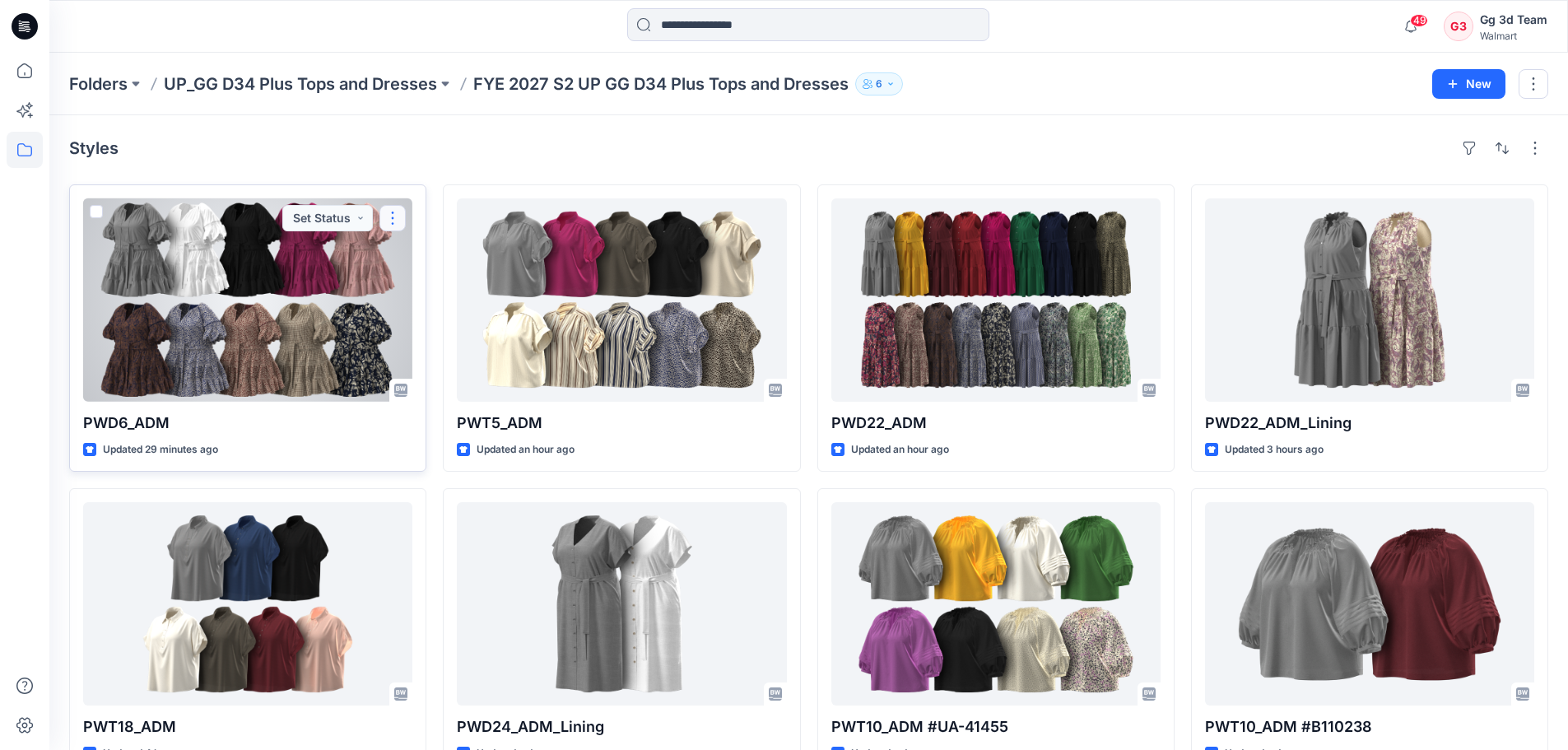
click at [399, 218] on button "button" at bounding box center [392, 218] width 27 height 27
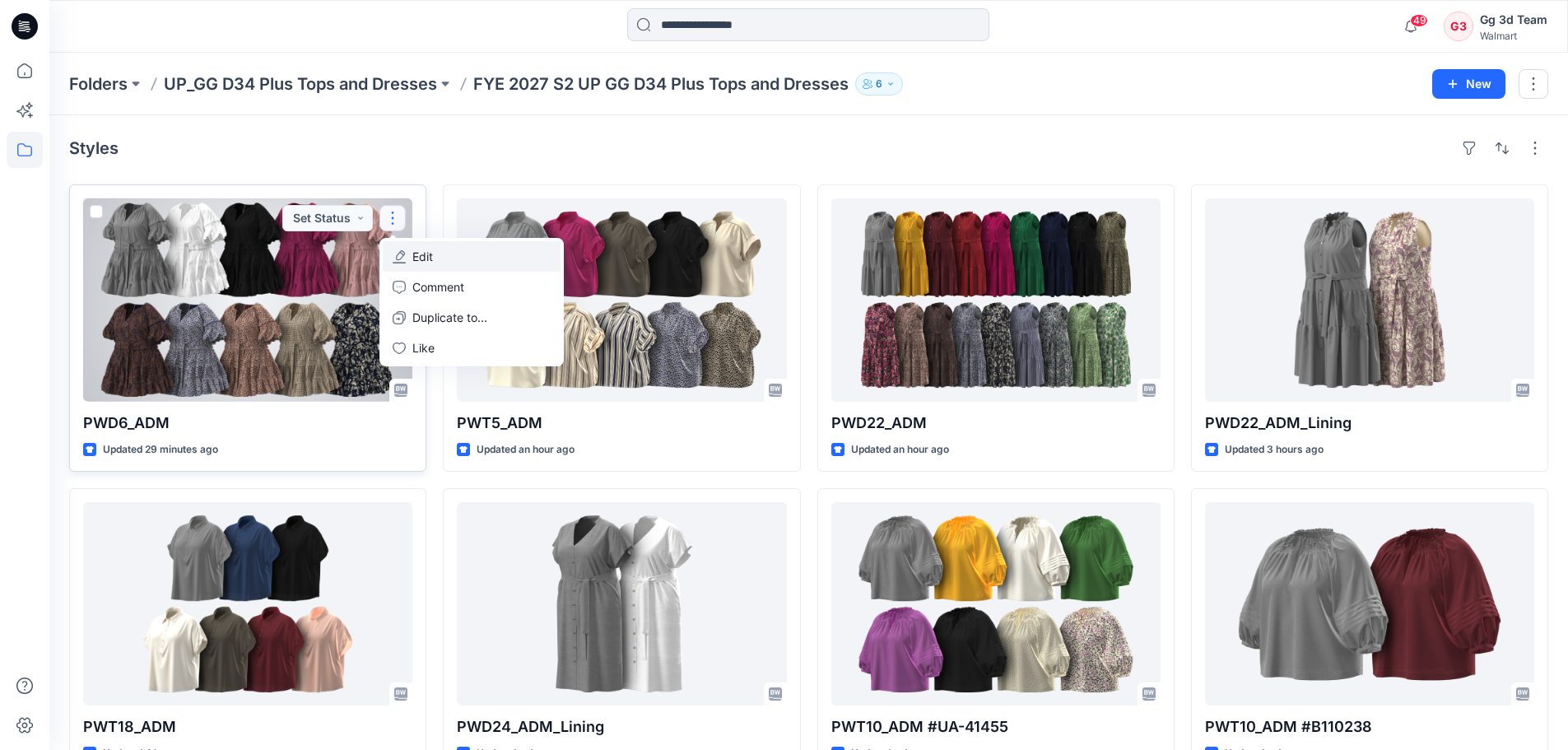
click at [446, 262] on button "Edit" at bounding box center [471, 256] width 178 height 30
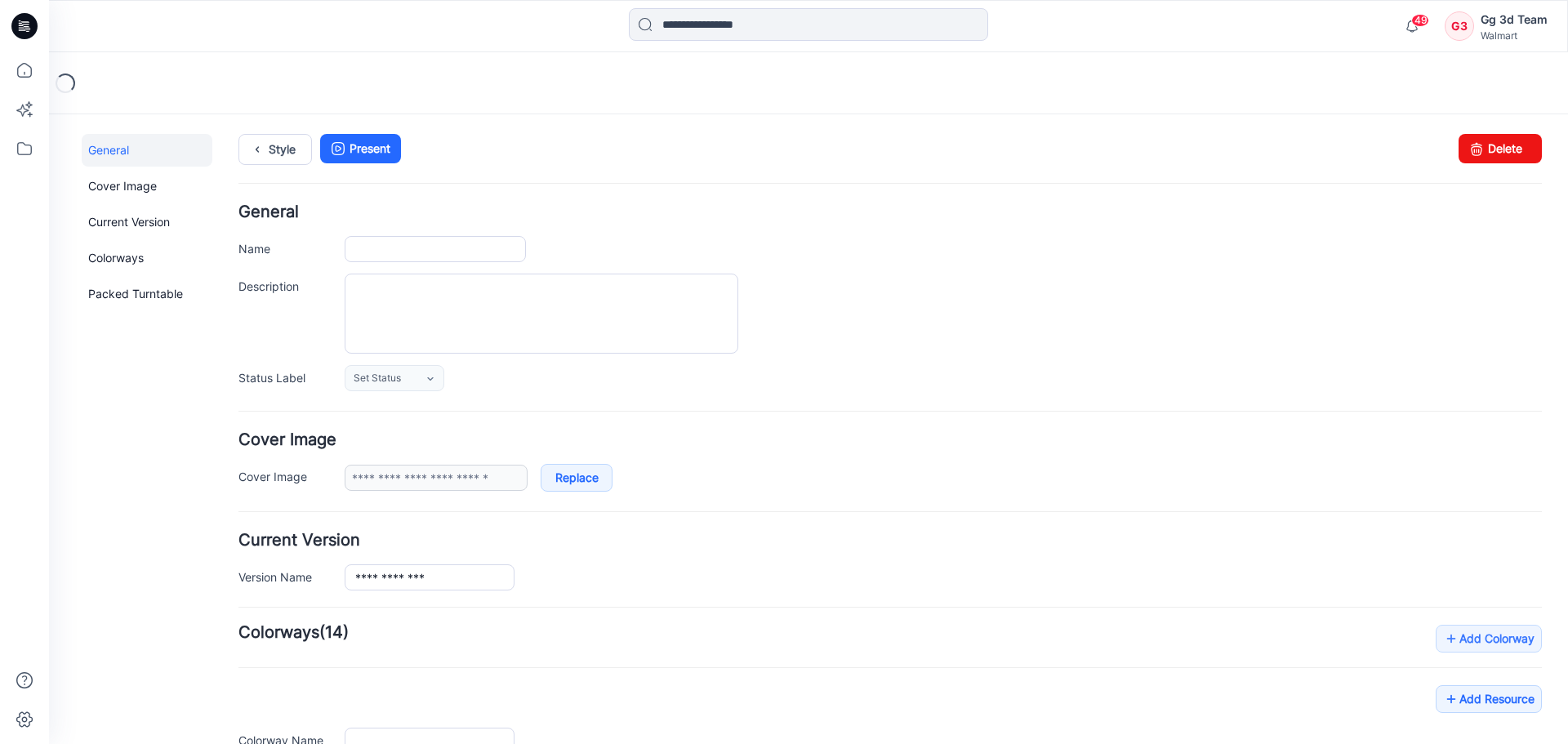
type input "********"
type input "**********"
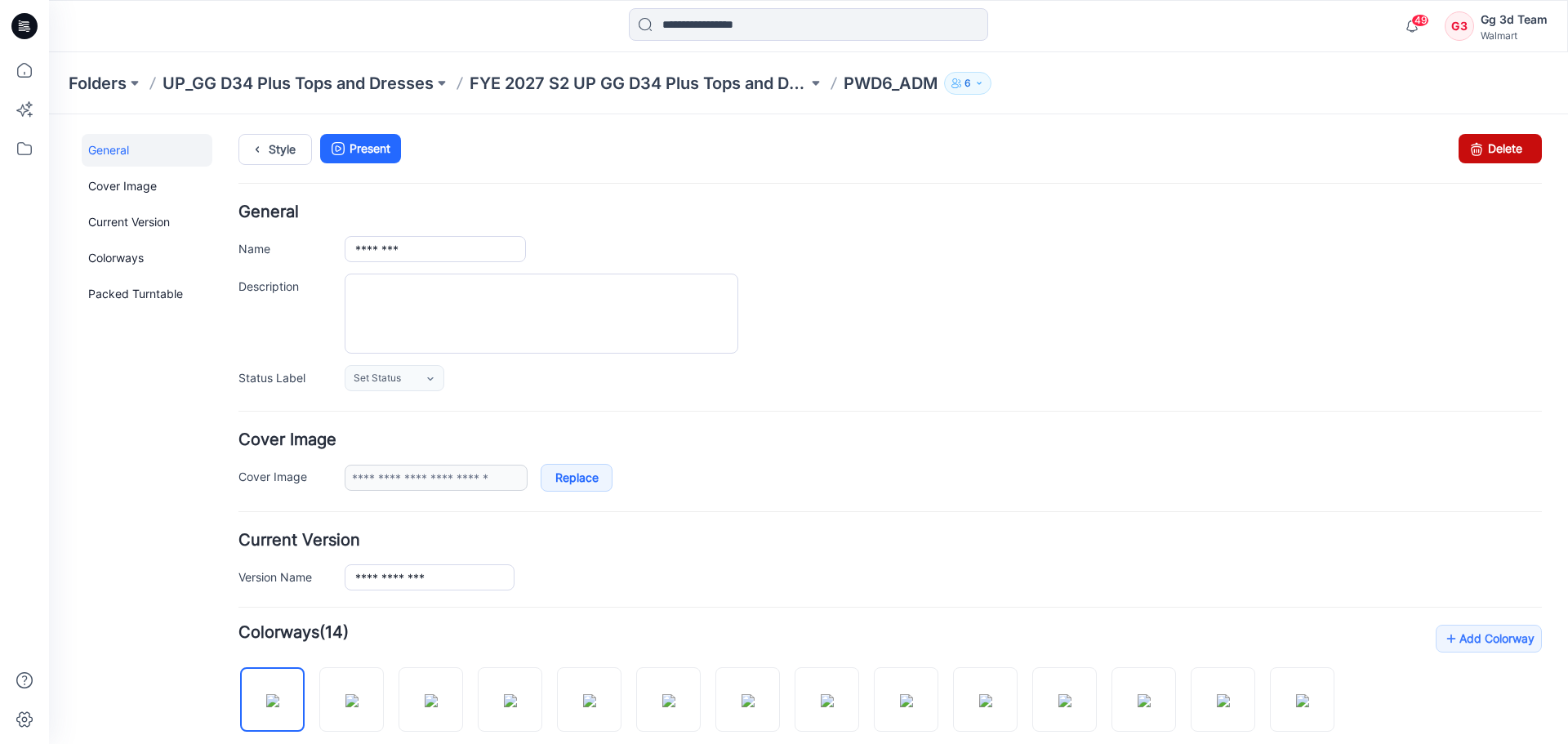
click at [1500, 155] on link "Delete" at bounding box center [1500, 148] width 83 height 29
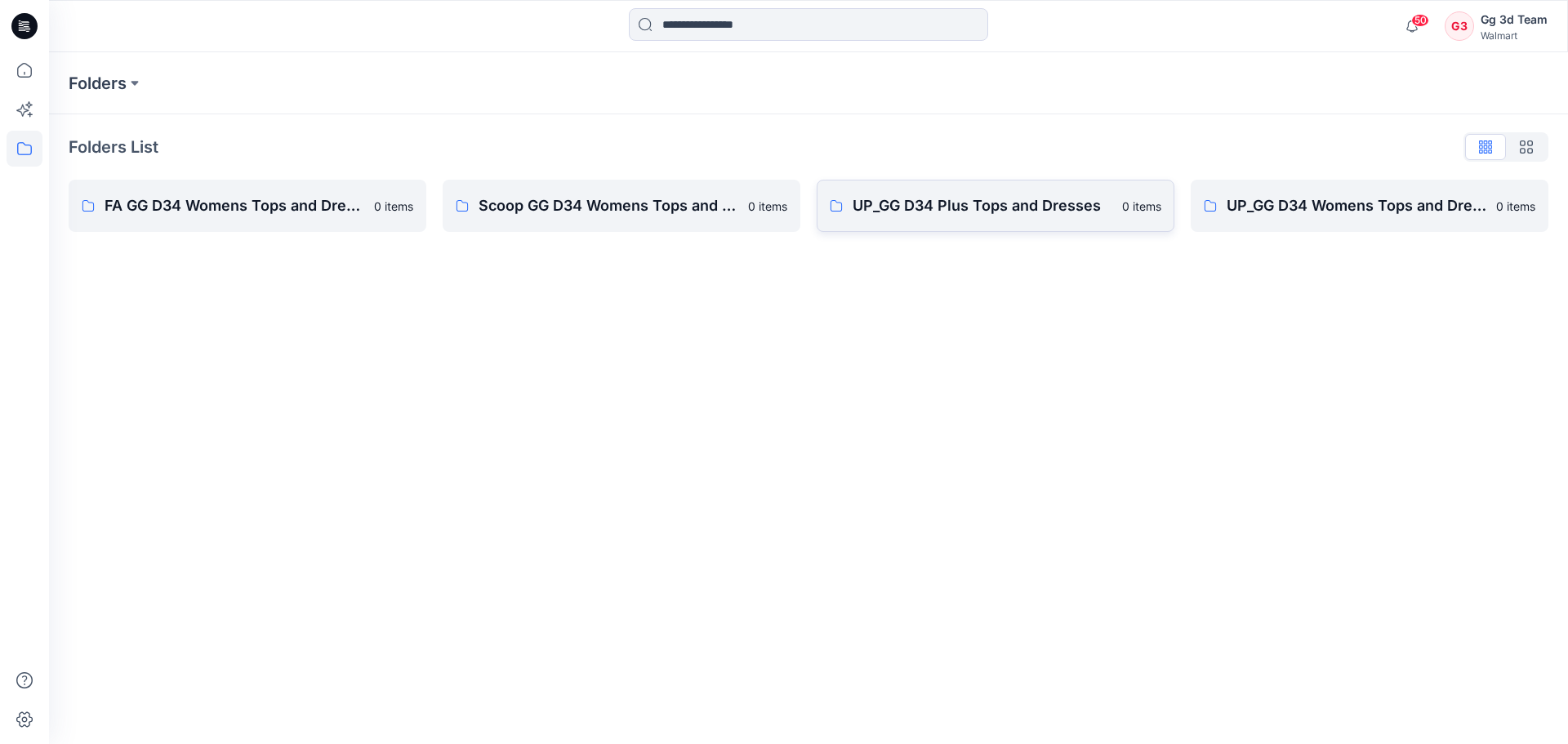
click at [1064, 217] on link "UP_GG D34 Plus Tops and Dresses 0 items" at bounding box center [995, 205] width 358 height 52
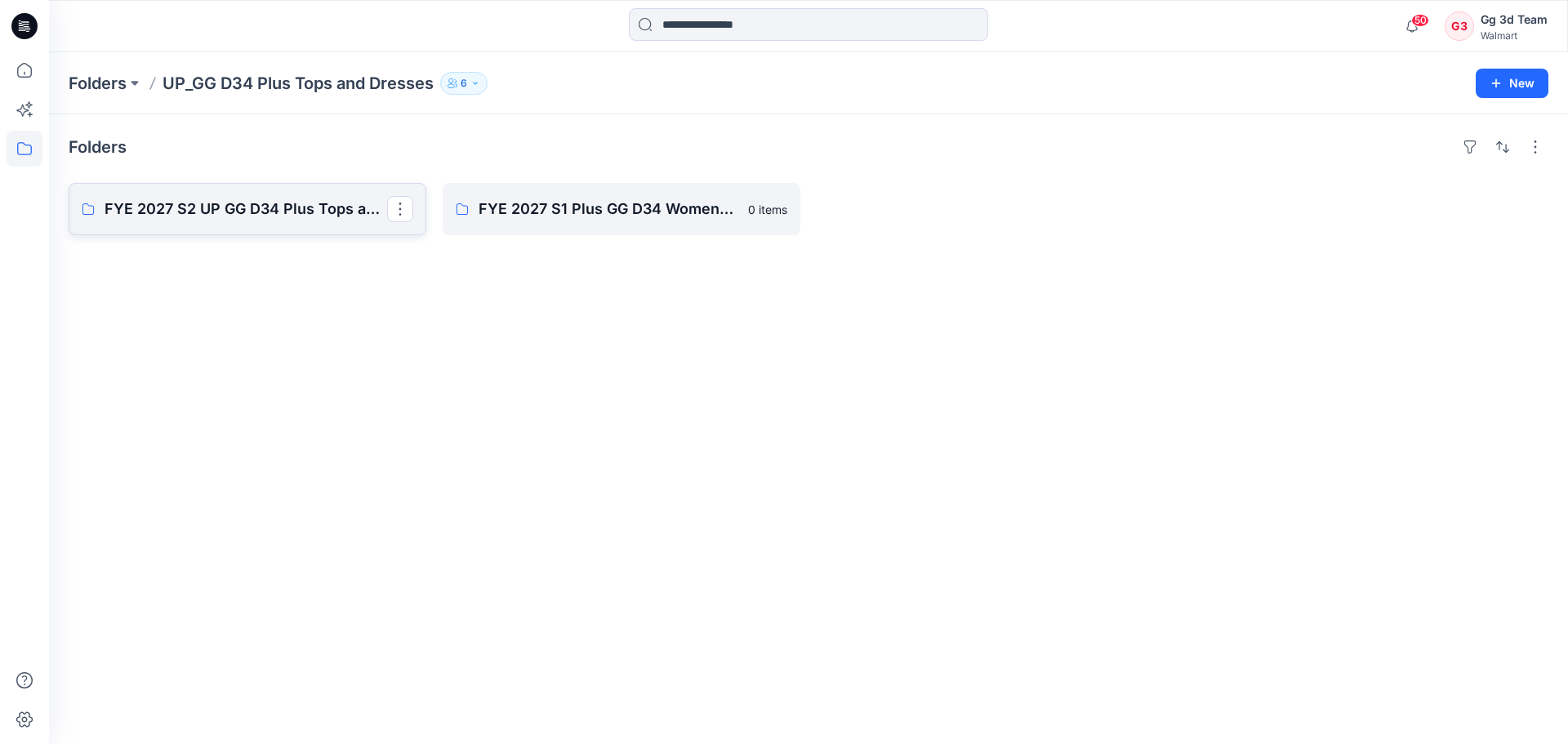
click at [294, 226] on link "FYE 2027 S2 UP GG D34 Plus Tops and Dresses" at bounding box center [247, 208] width 358 height 52
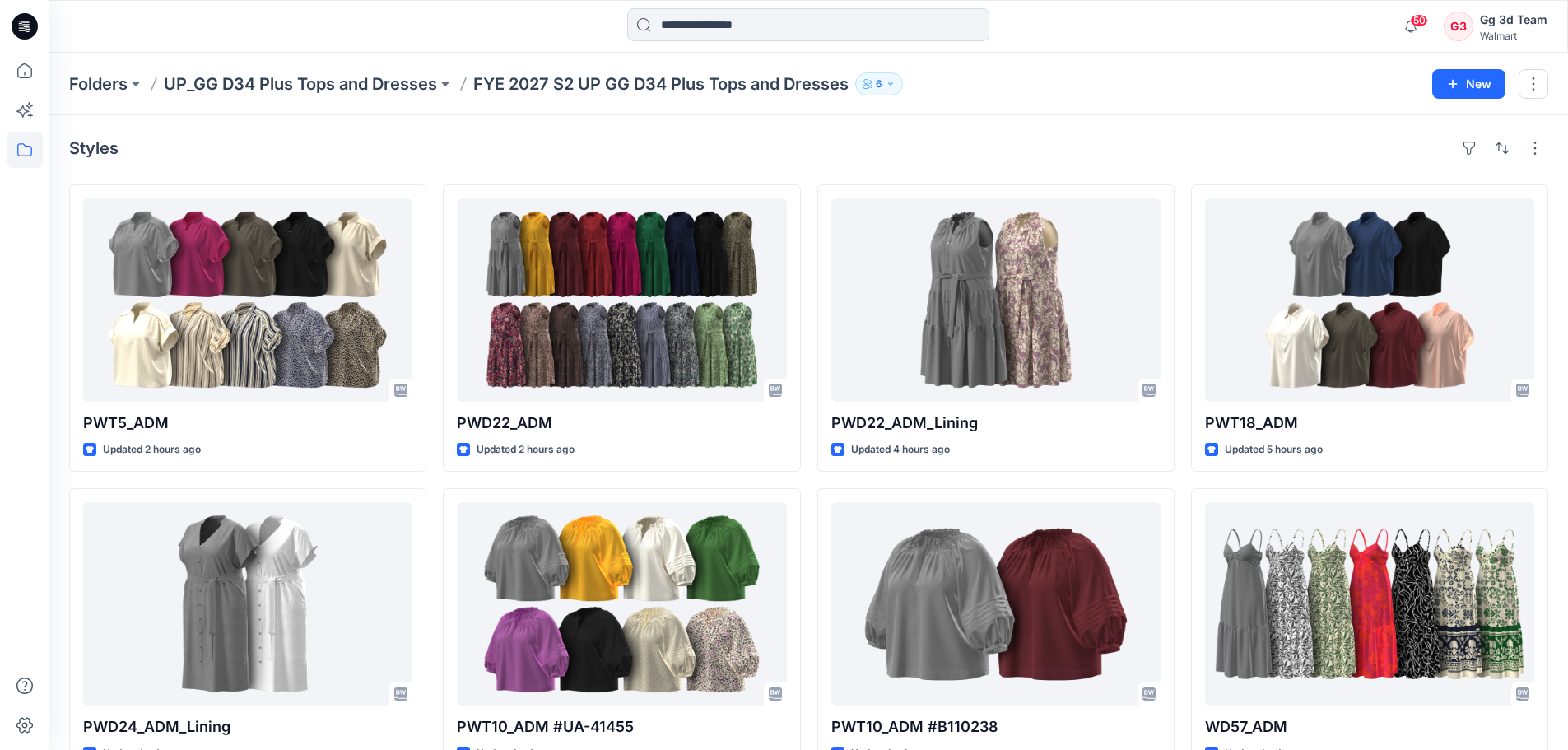
click at [1018, 139] on div "Styles" at bounding box center [809, 148] width 1479 height 27
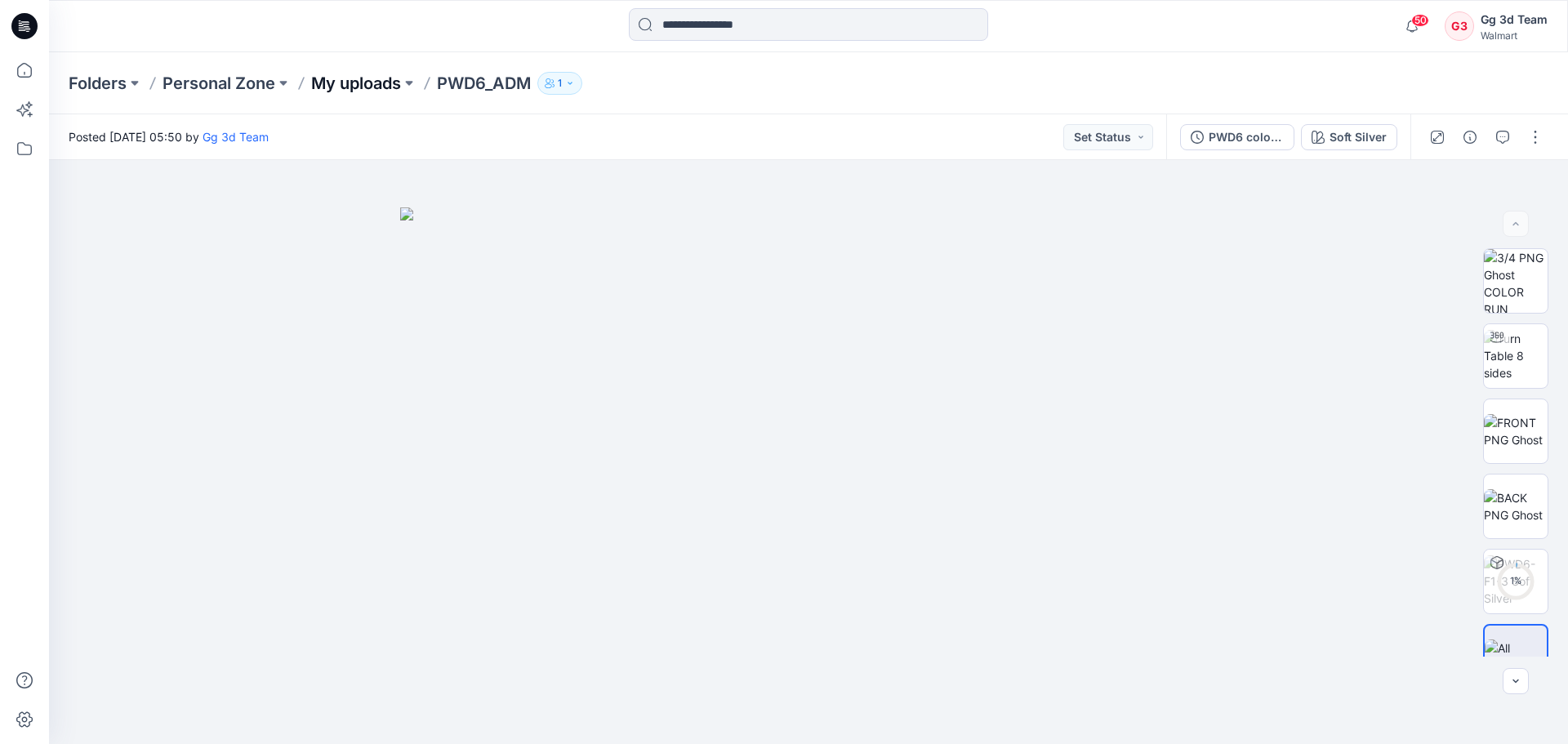
click at [332, 90] on p "My uploads" at bounding box center [356, 83] width 90 height 23
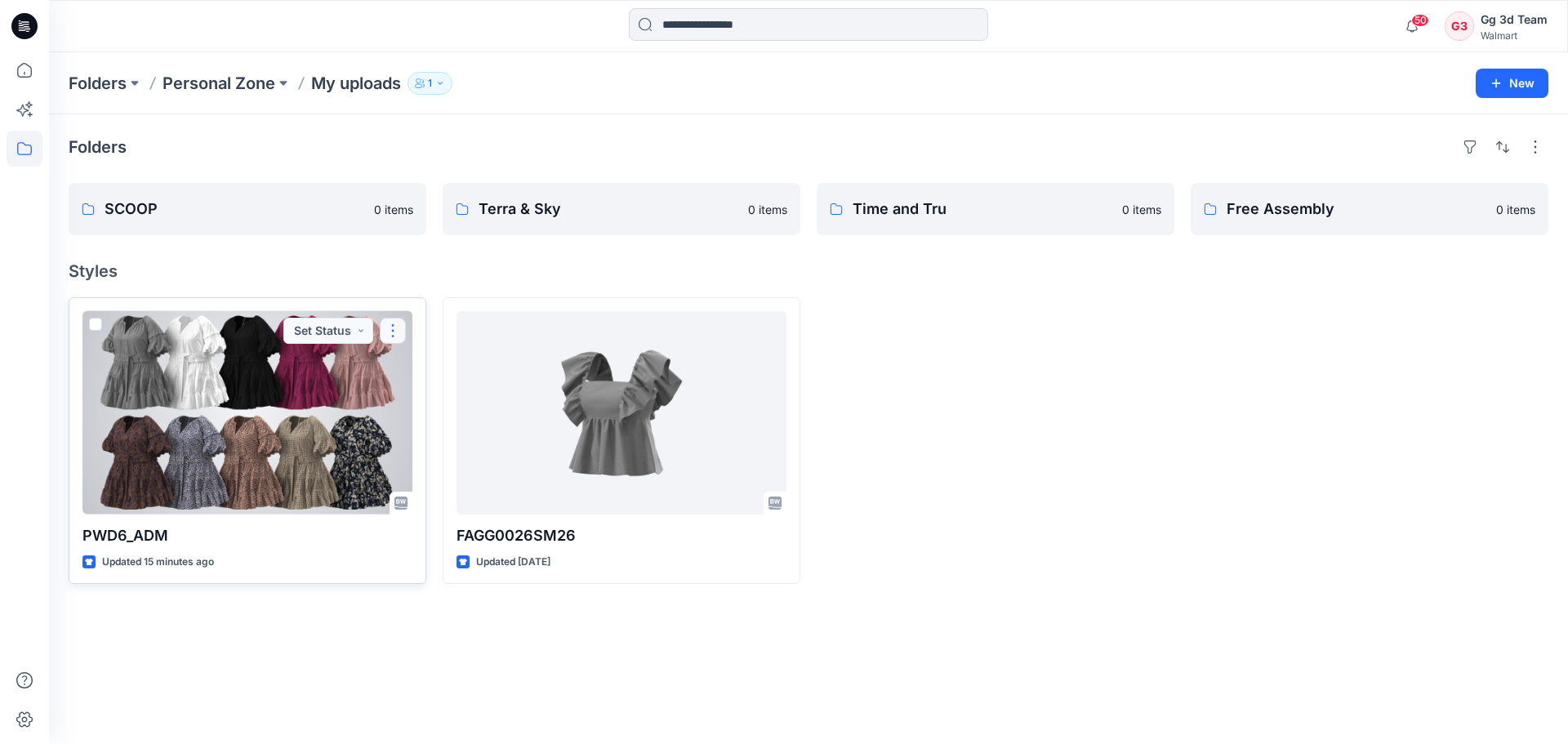
click at [386, 335] on button "button" at bounding box center [393, 330] width 26 height 26
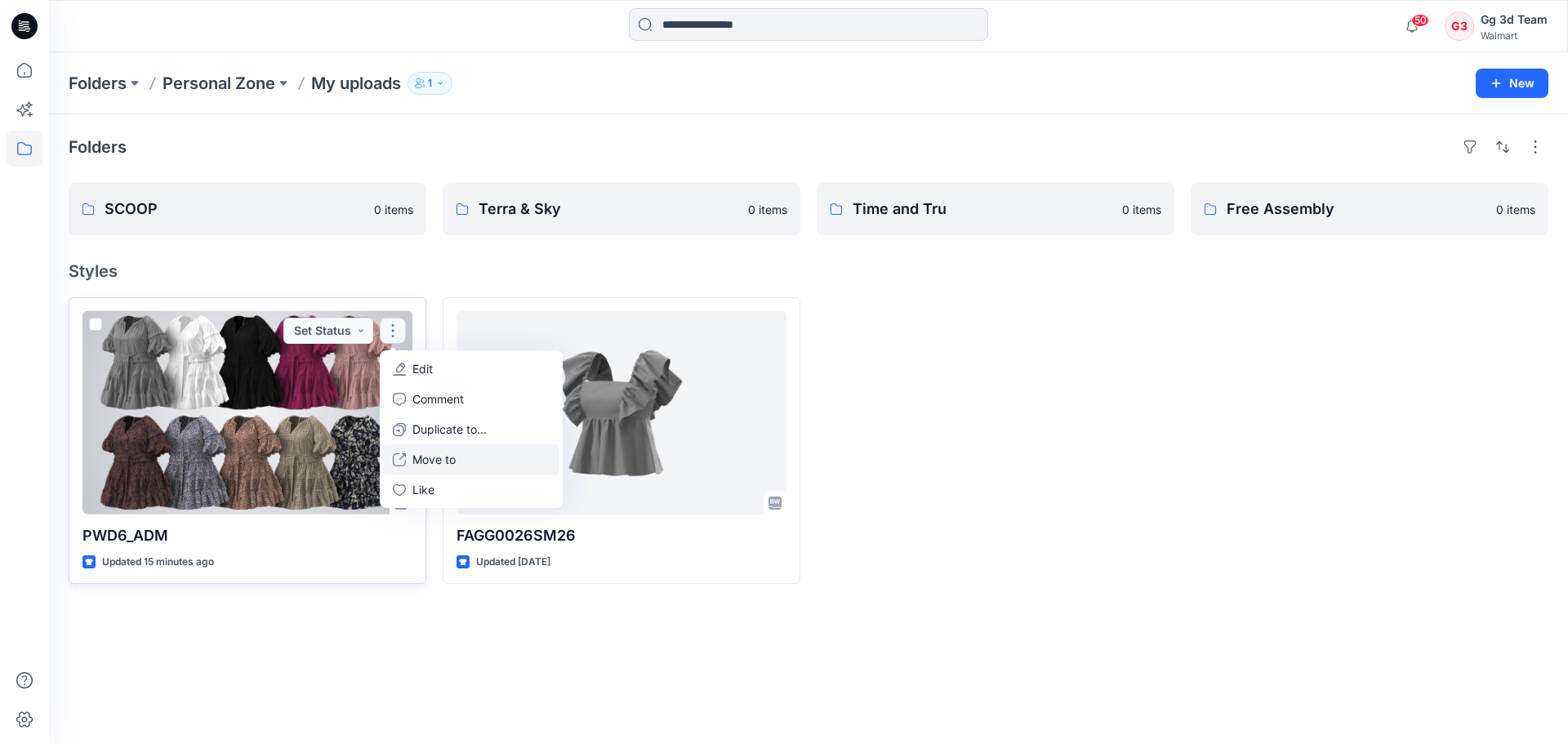
click at [439, 460] on p "Move to" at bounding box center [433, 459] width 43 height 18
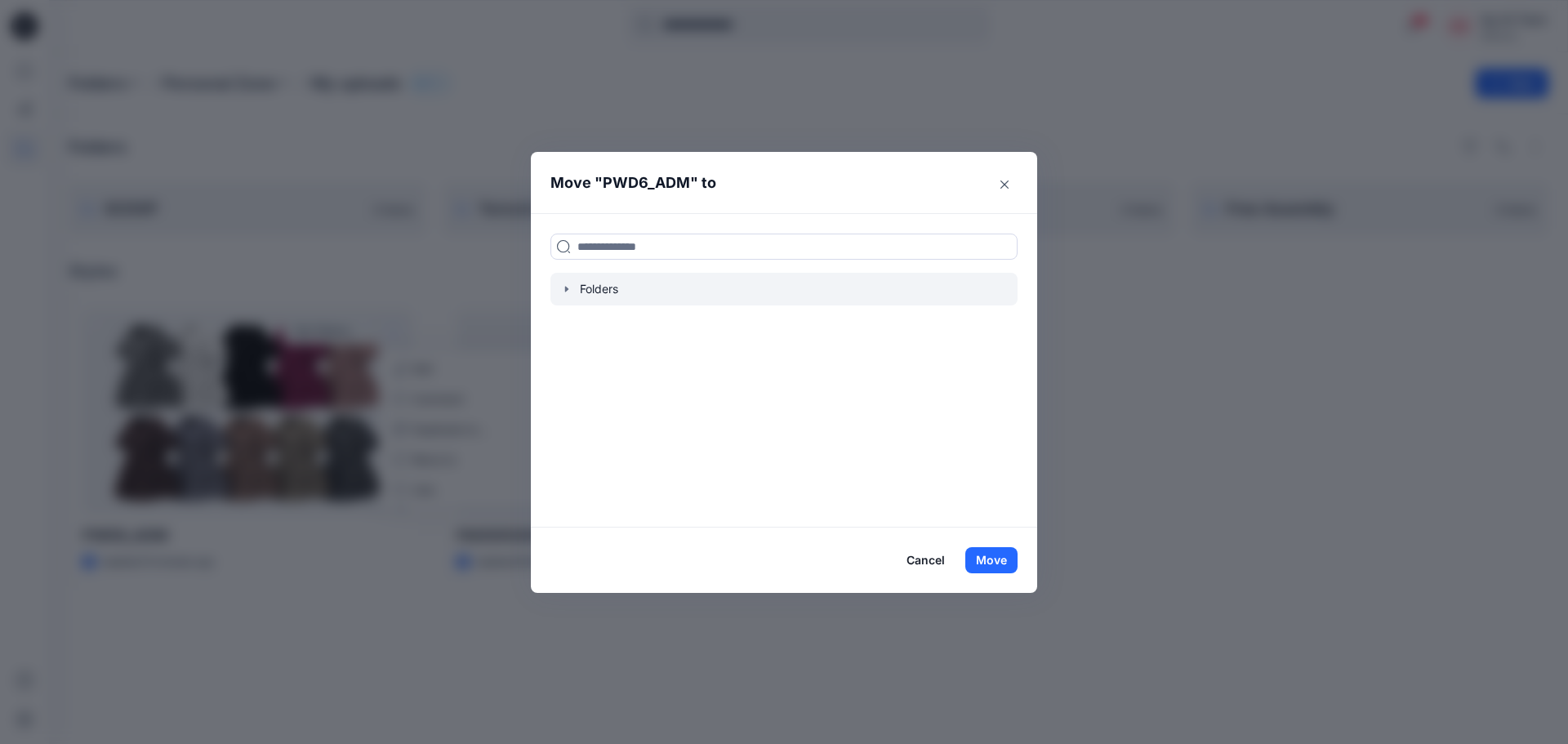
click at [653, 284] on div at bounding box center [784, 288] width 468 height 33
click at [569, 294] on icon "button" at bounding box center [566, 289] width 13 height 13
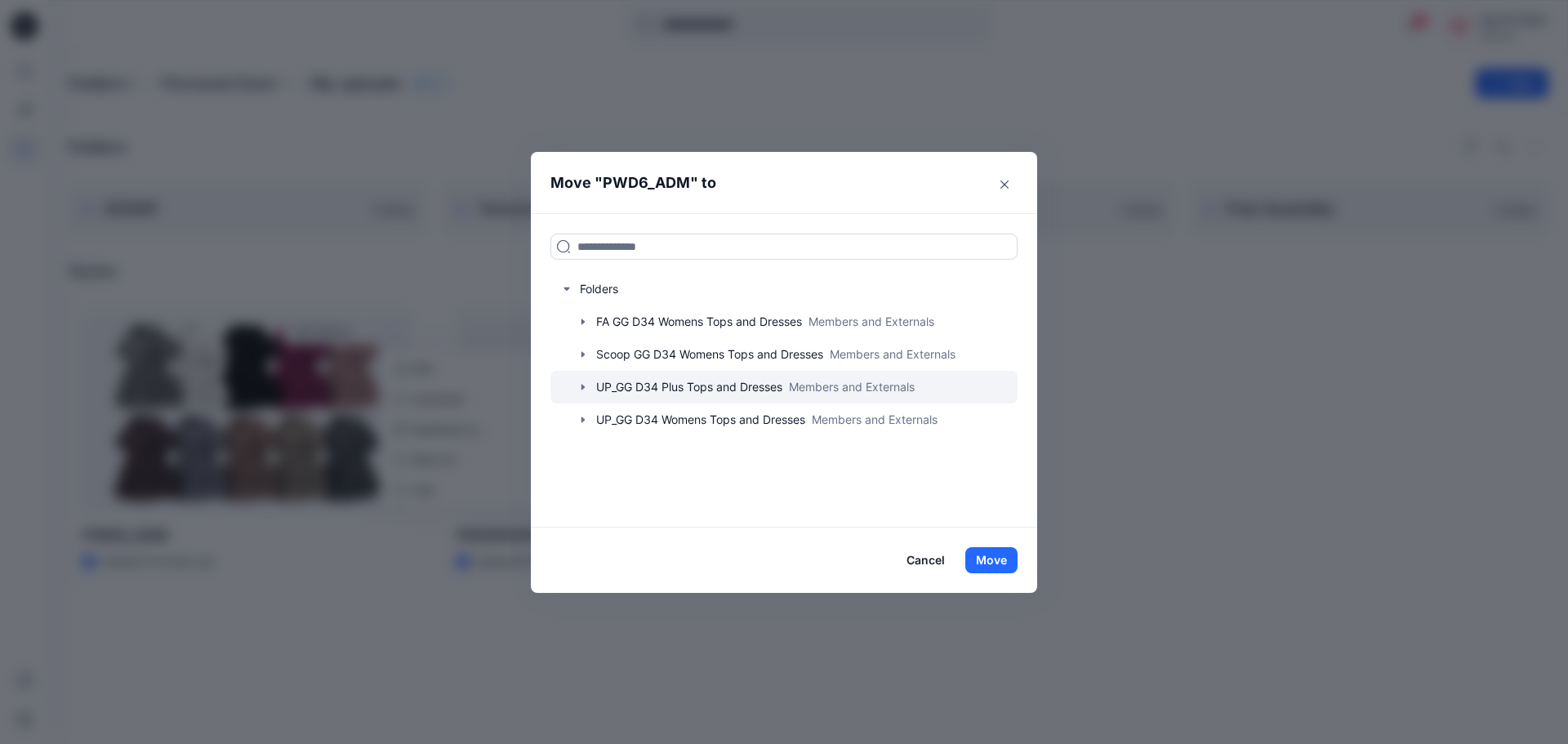
click at [585, 386] on icon "button" at bounding box center [583, 386] width 13 height 13
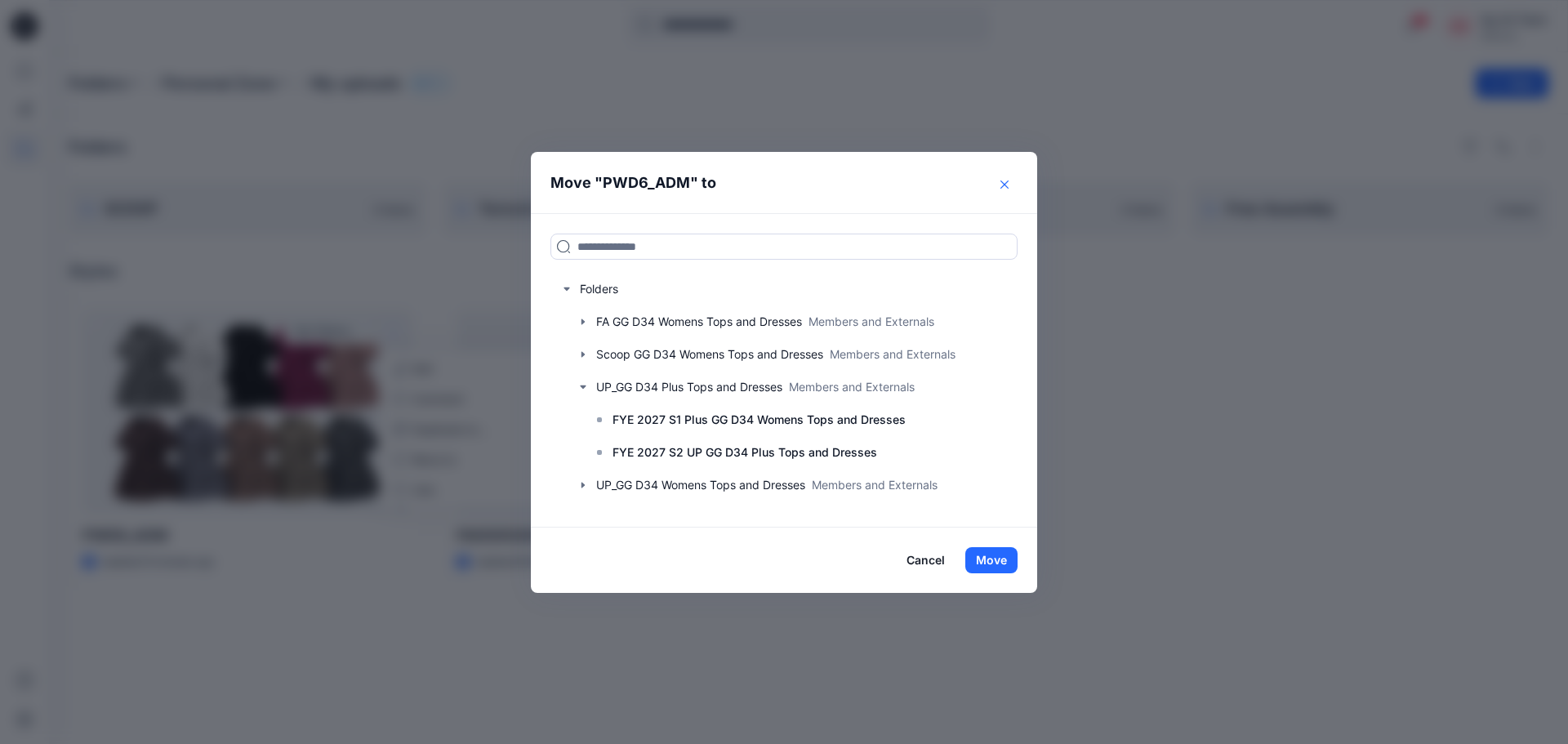
click at [1004, 181] on icon "Close" at bounding box center [1004, 184] width 8 height 8
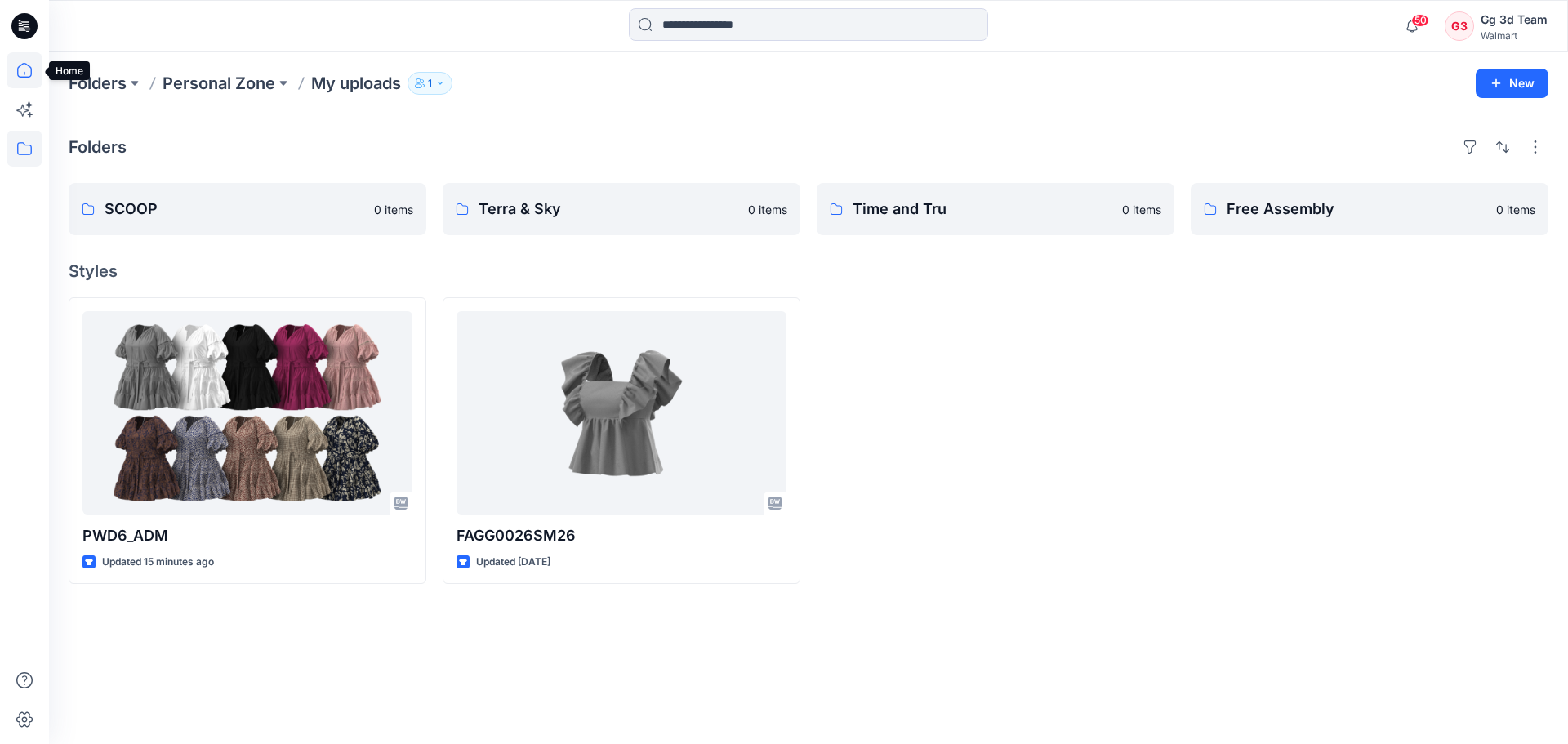
click at [35, 76] on icon at bounding box center [24, 69] width 36 height 36
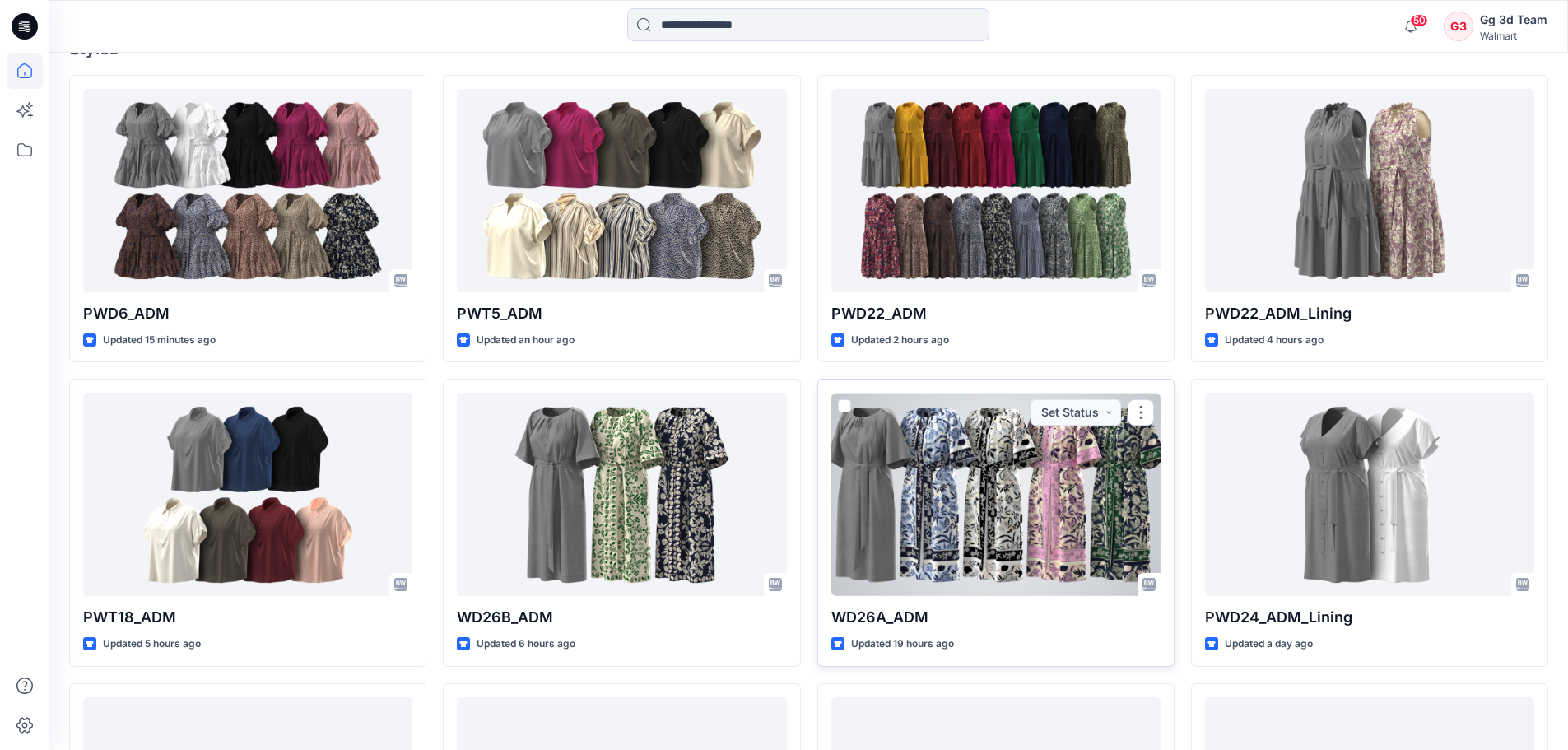
scroll to position [576, 0]
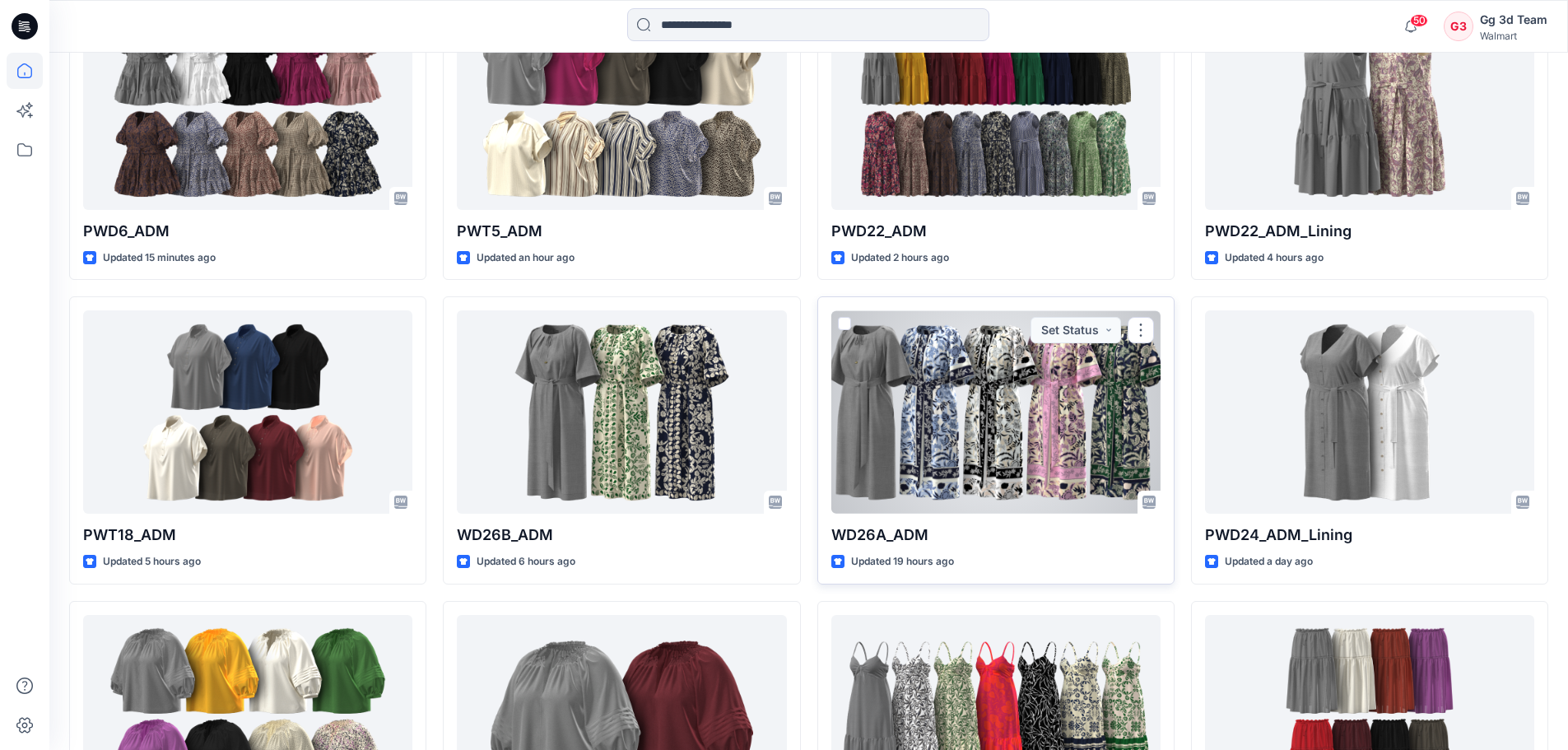
click at [967, 413] on div at bounding box center [997, 412] width 330 height 204
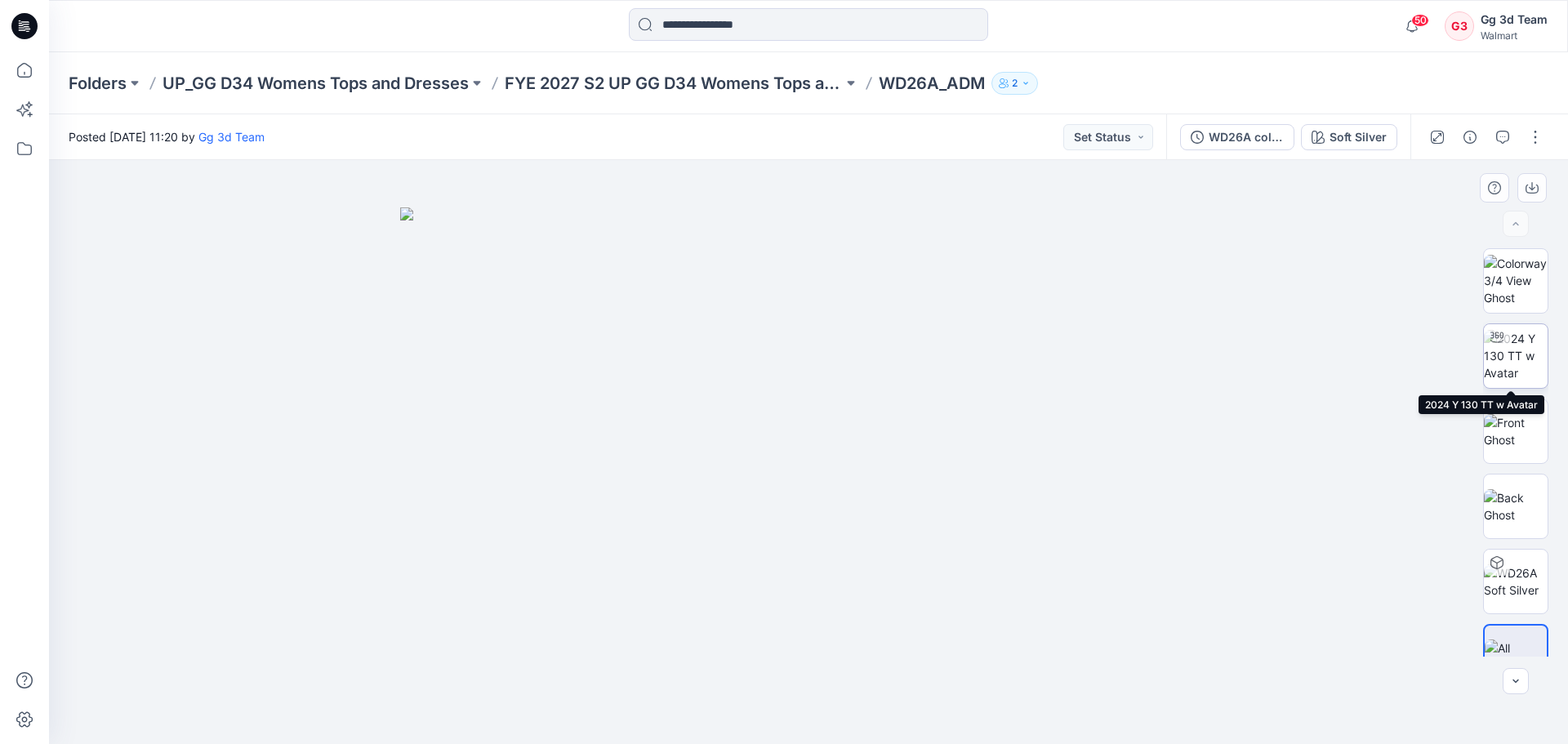
click at [1509, 368] on img at bounding box center [1515, 355] width 63 height 52
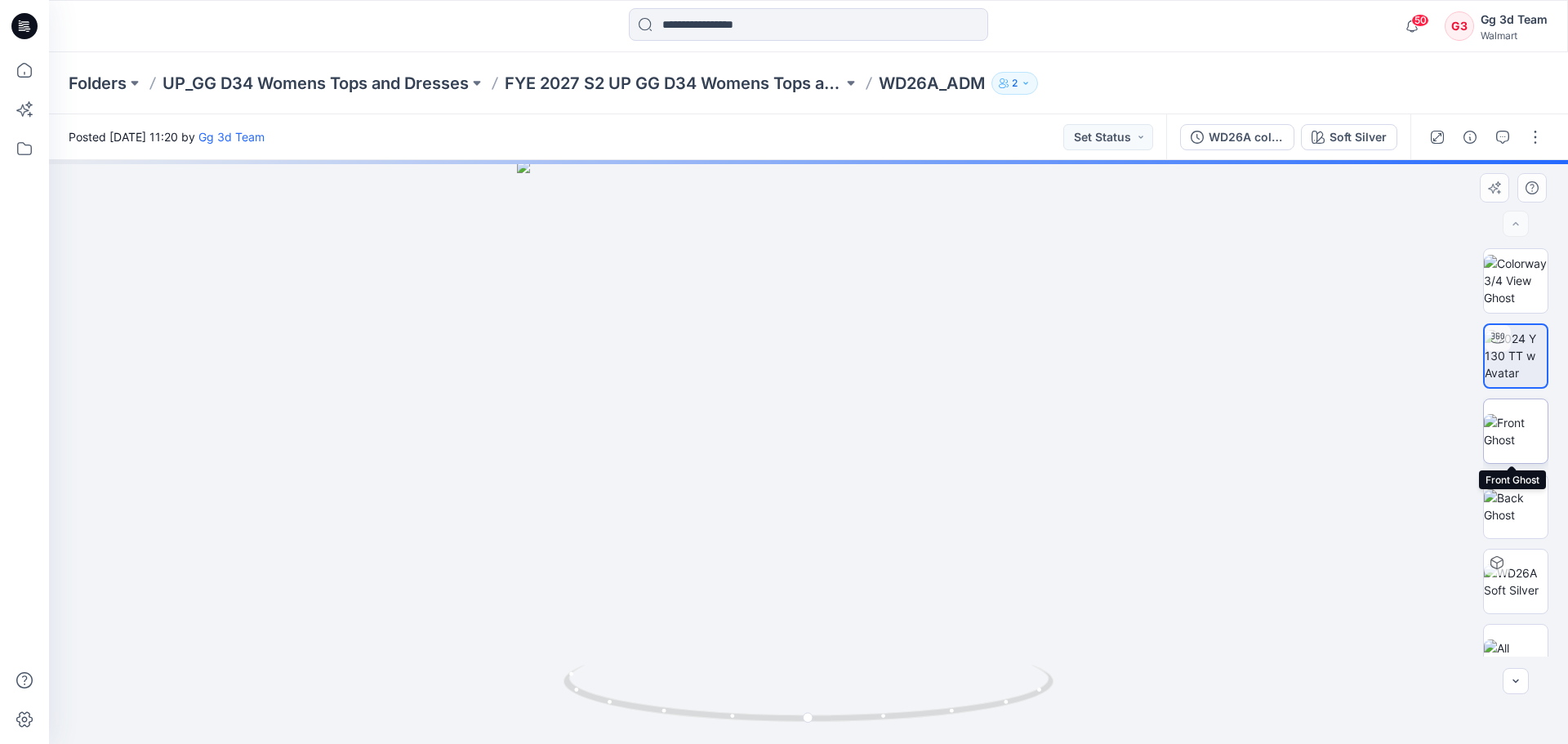
click at [1506, 431] on img at bounding box center [1515, 430] width 63 height 34
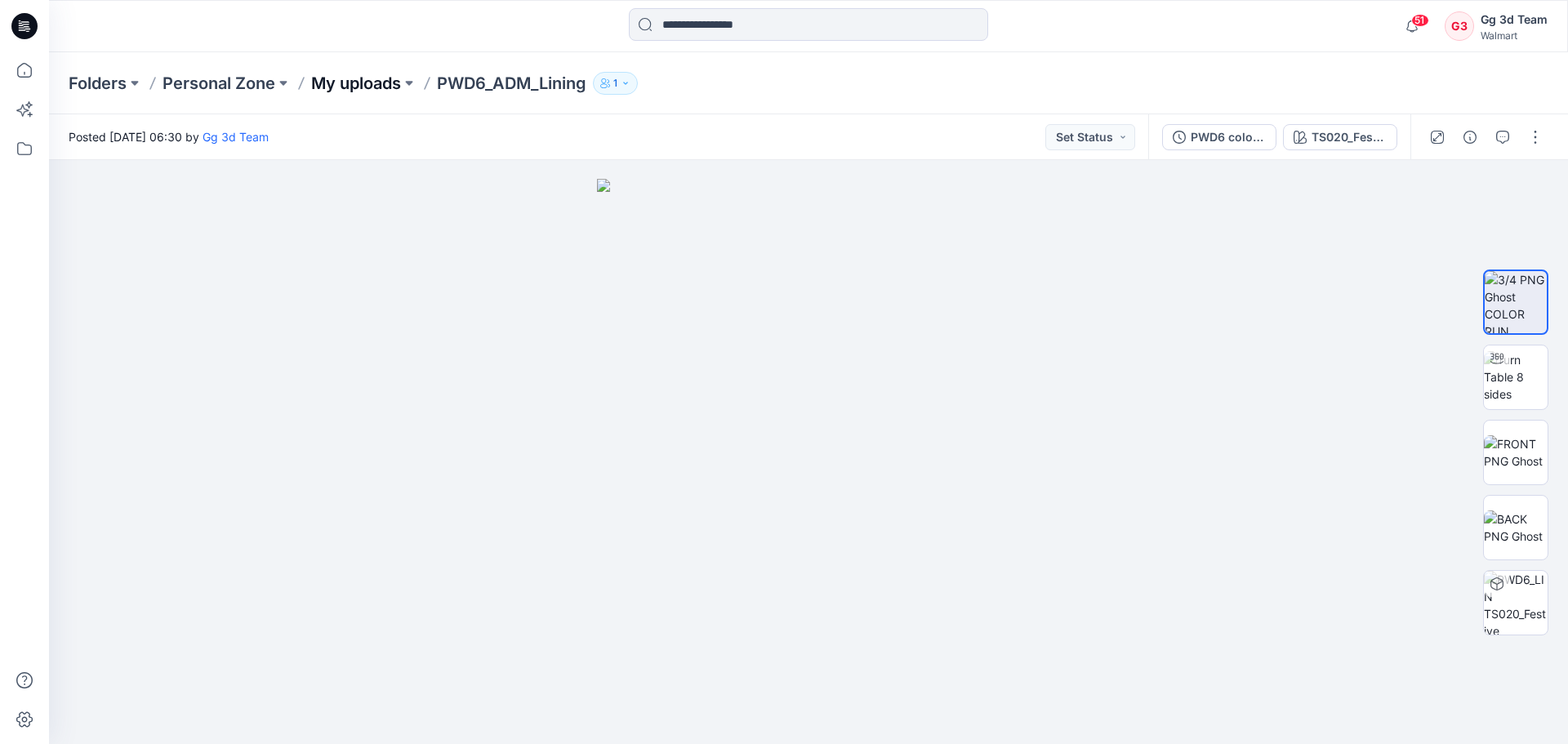
click at [373, 88] on p "My uploads" at bounding box center [356, 83] width 90 height 23
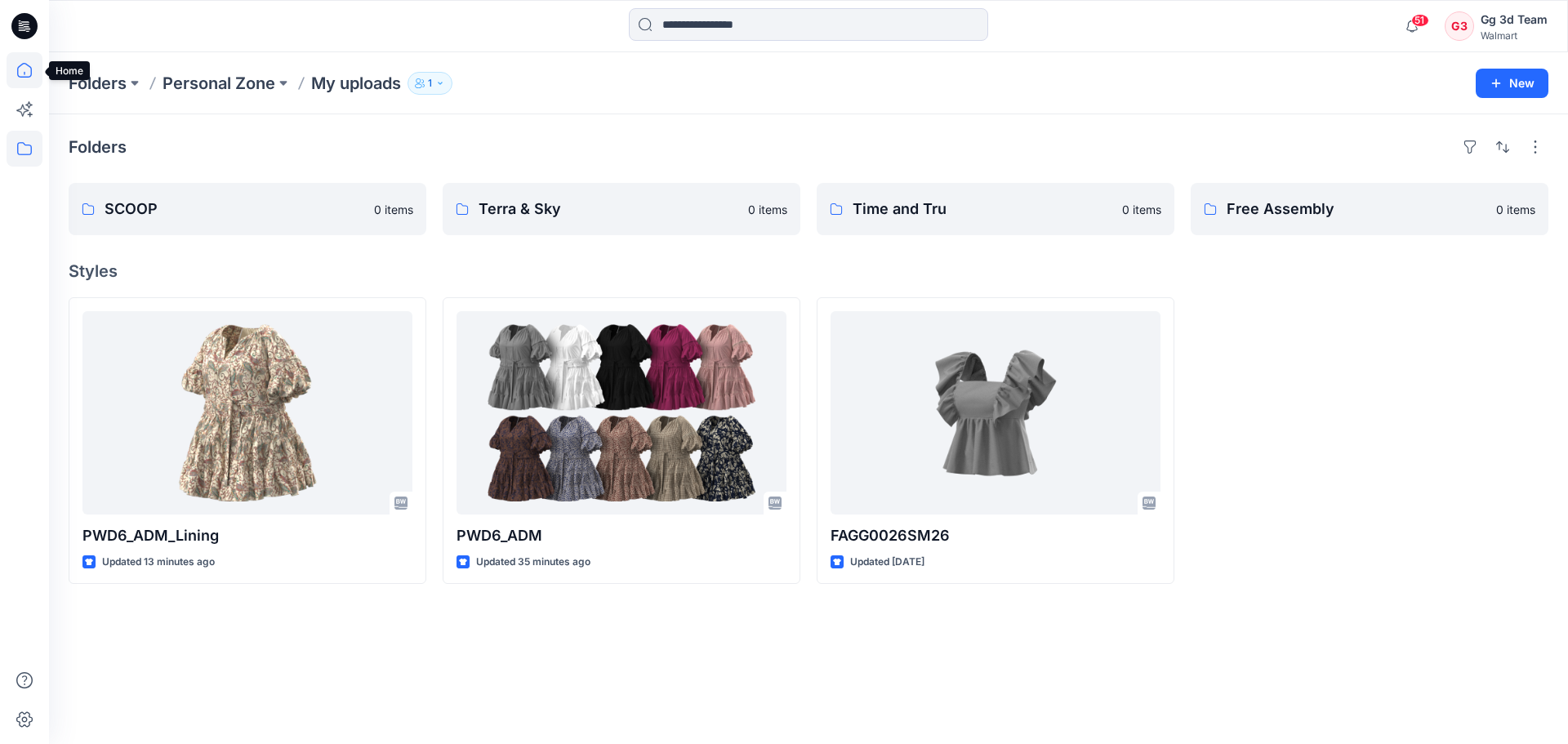
click at [28, 63] on icon at bounding box center [24, 69] width 36 height 36
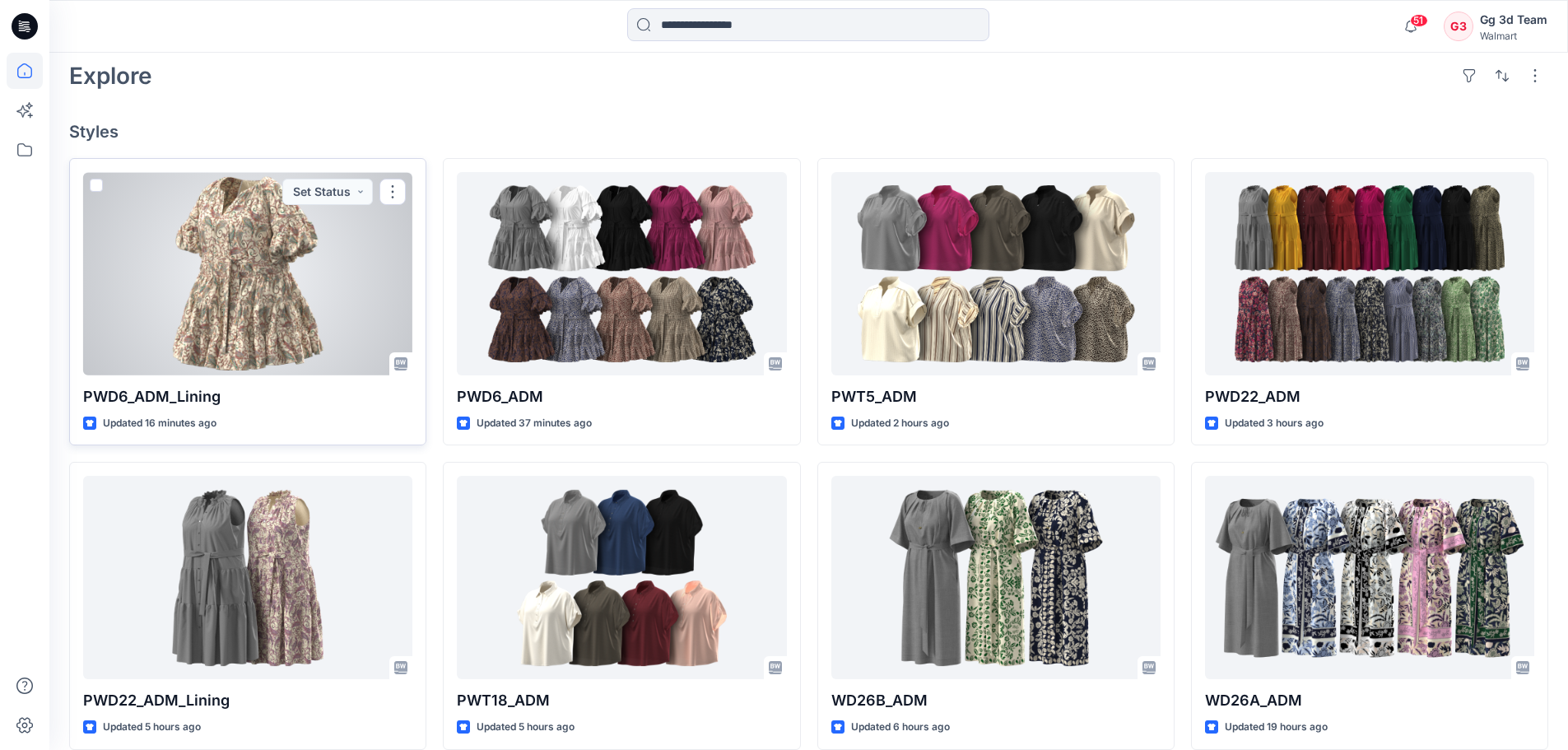
scroll to position [382, 0]
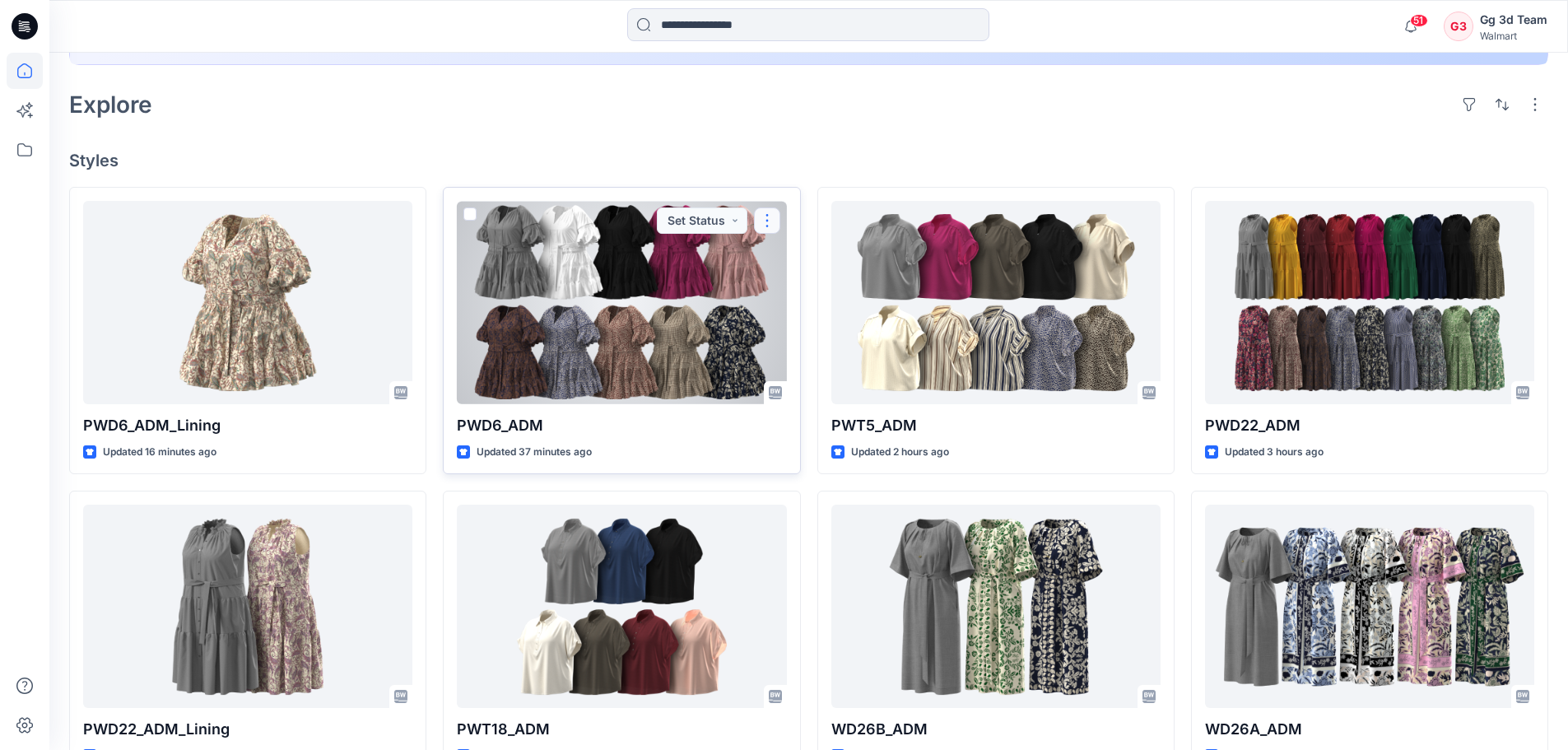
click at [769, 227] on button "button" at bounding box center [767, 220] width 27 height 27
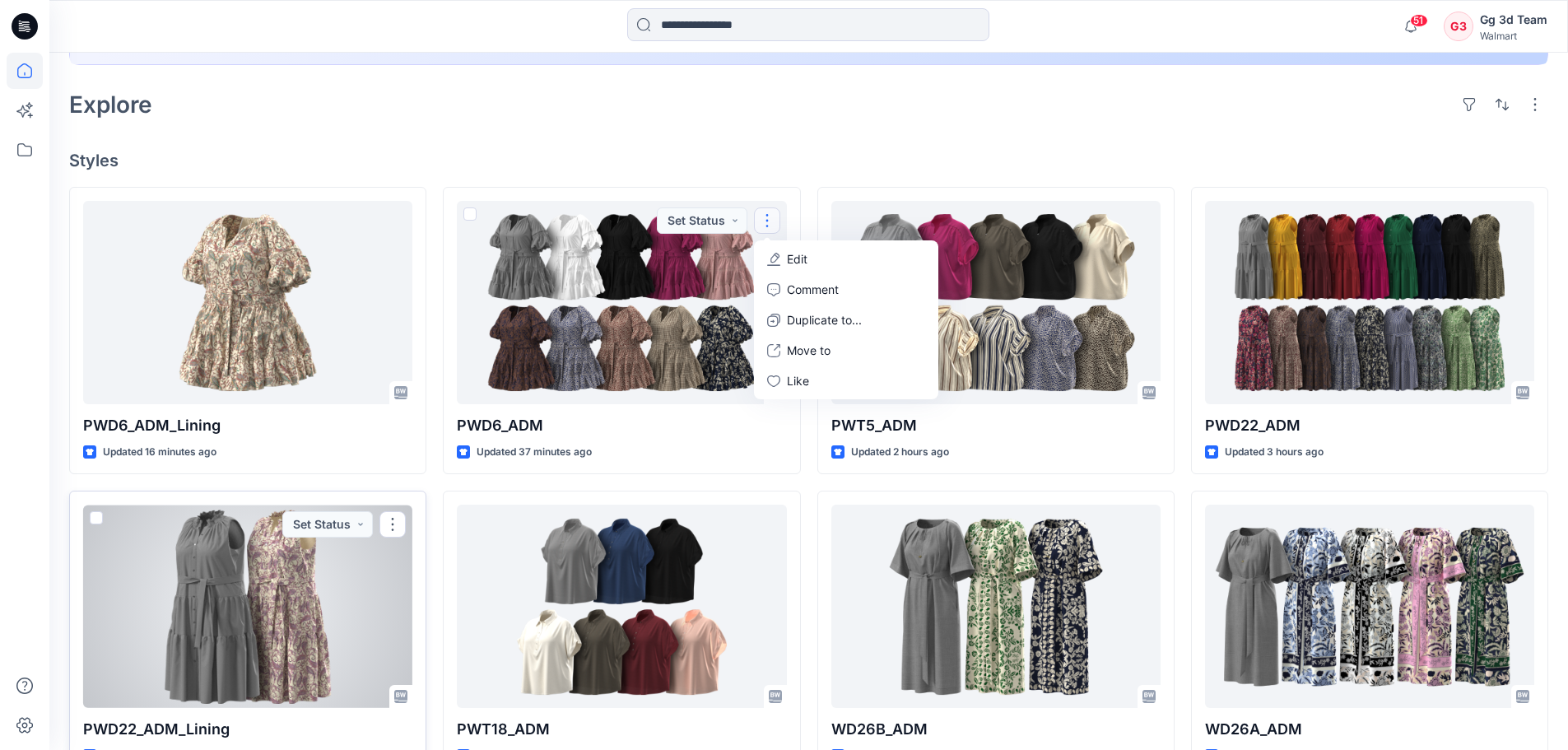
click at [247, 602] on div at bounding box center [248, 607] width 330 height 204
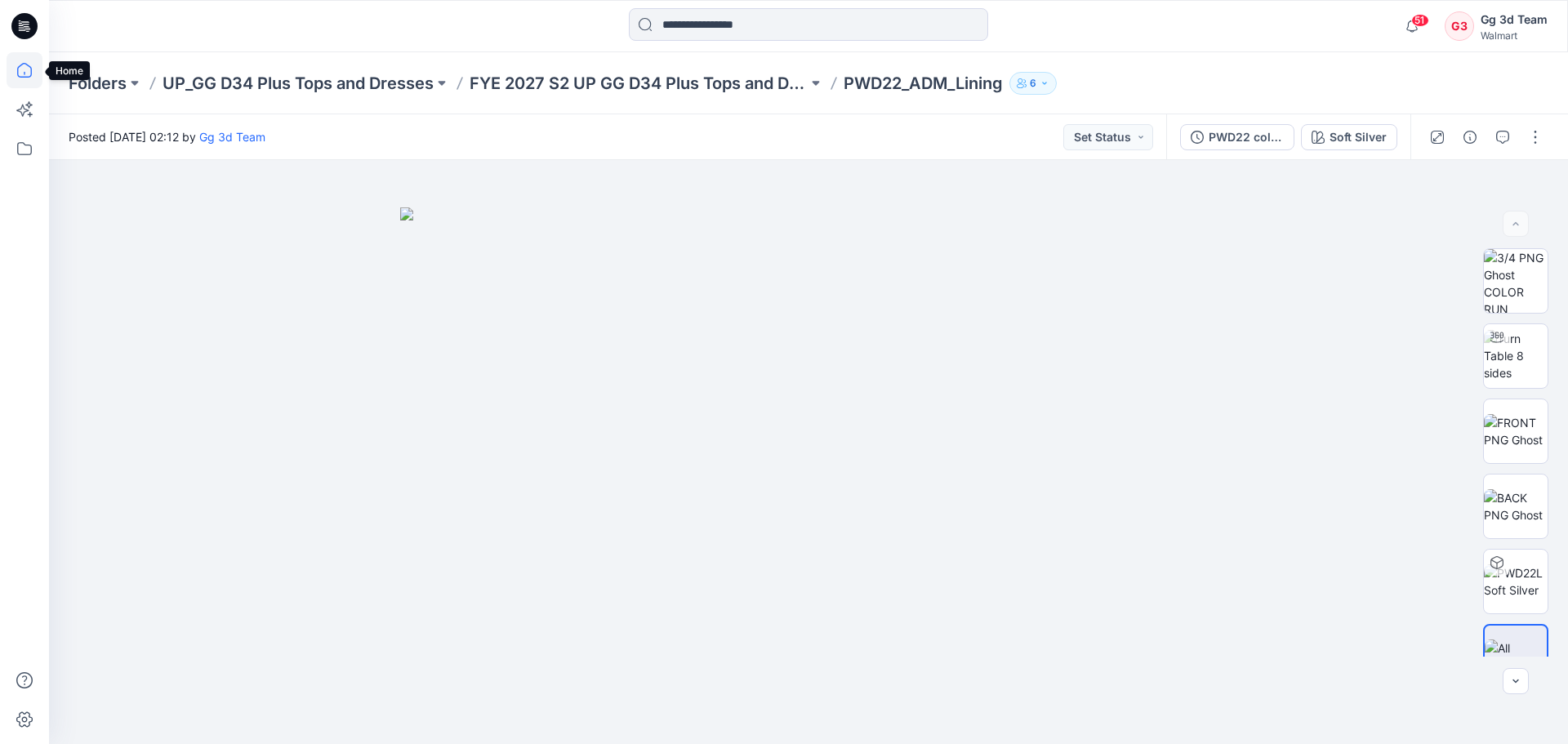
click at [18, 62] on icon at bounding box center [24, 69] width 36 height 36
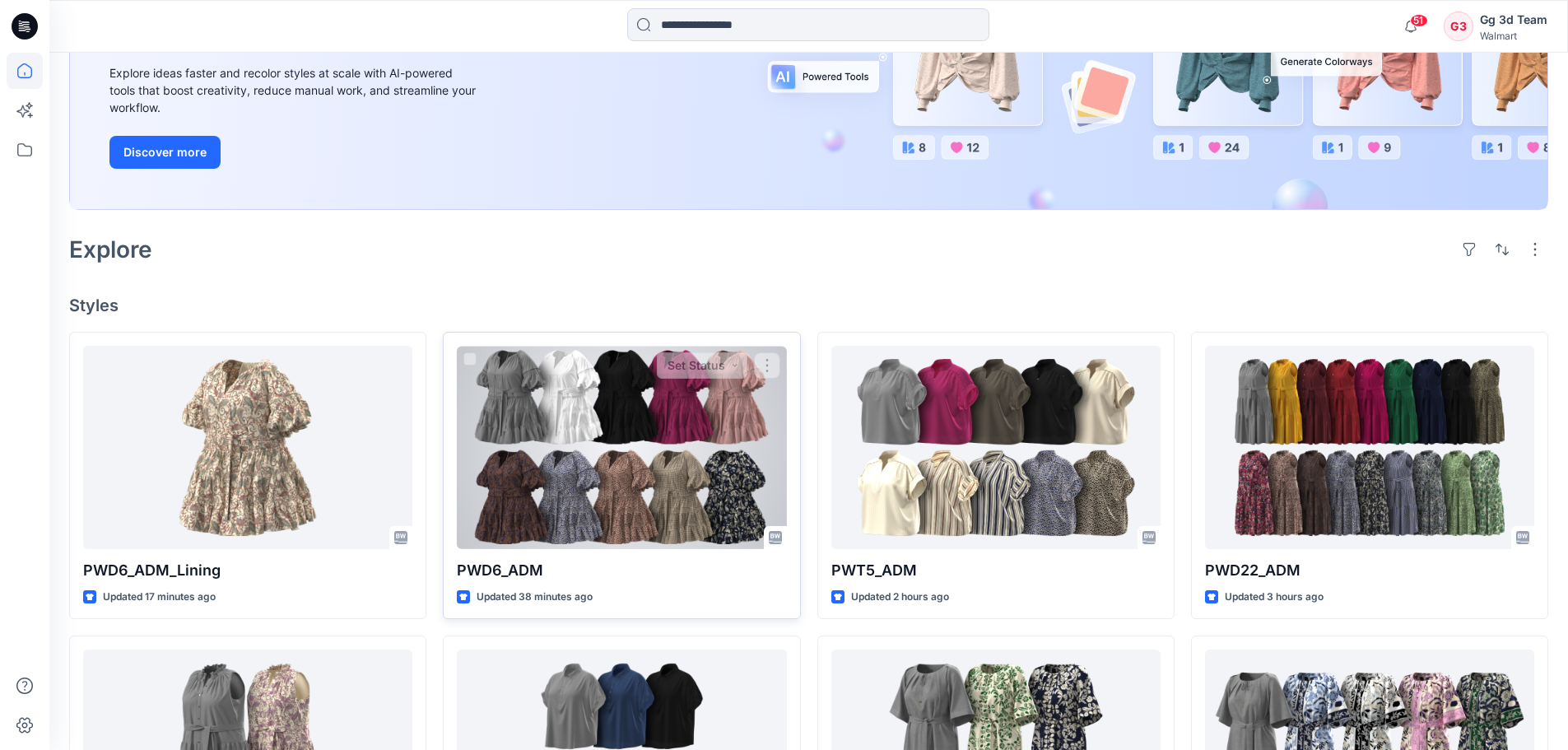
scroll to position [247, 0]
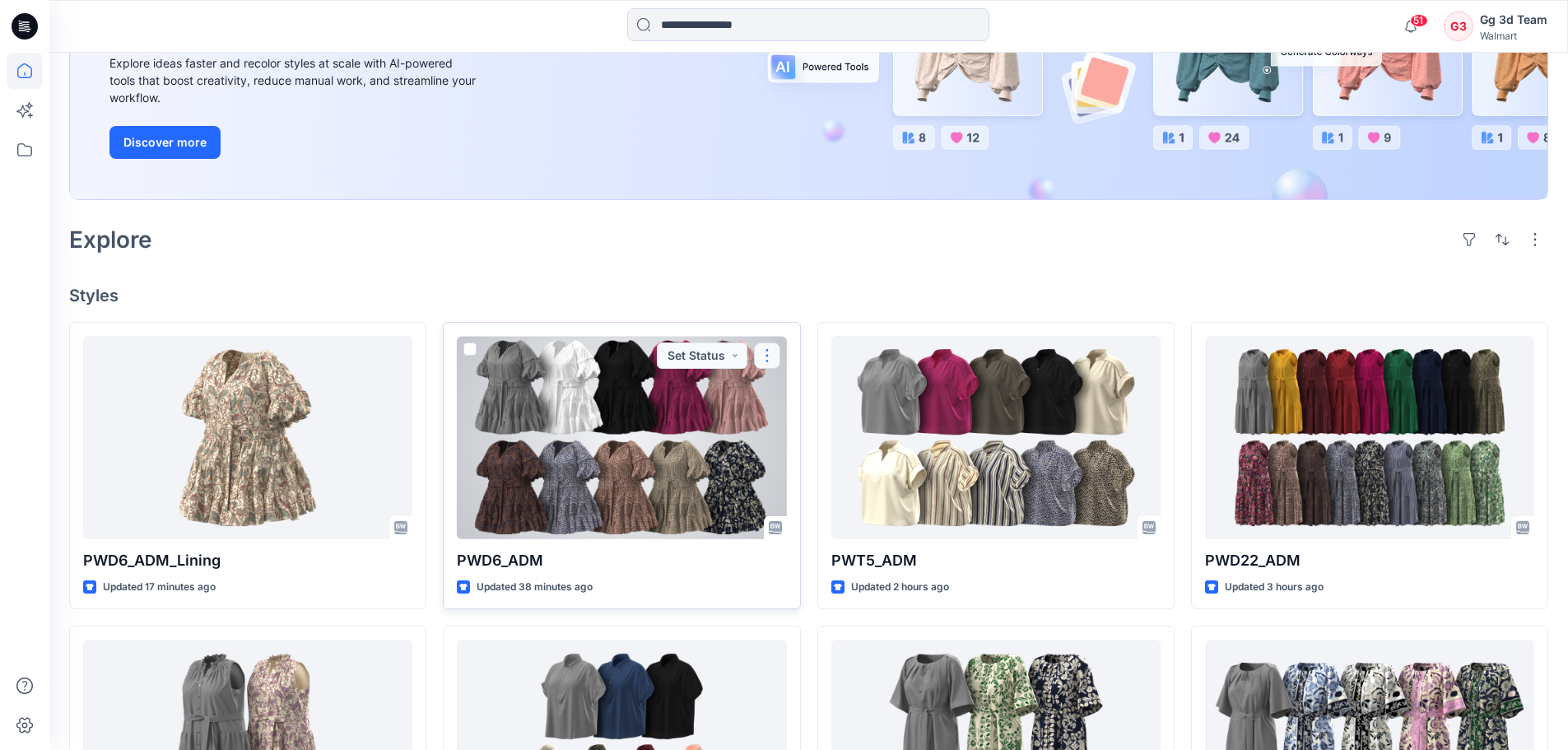
click at [773, 352] on button "button" at bounding box center [767, 356] width 27 height 27
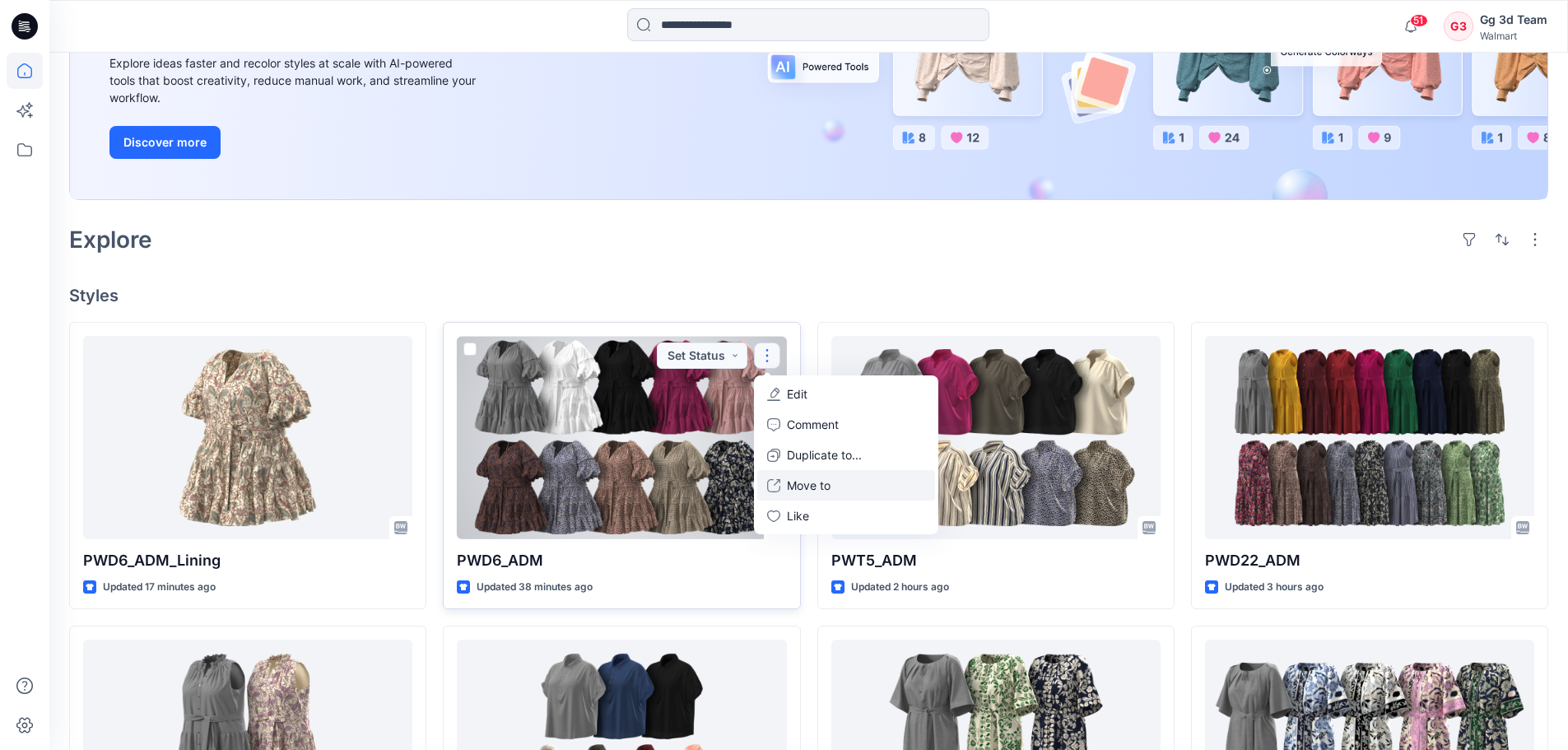
click at [820, 482] on p "Move to" at bounding box center [808, 485] width 43 height 18
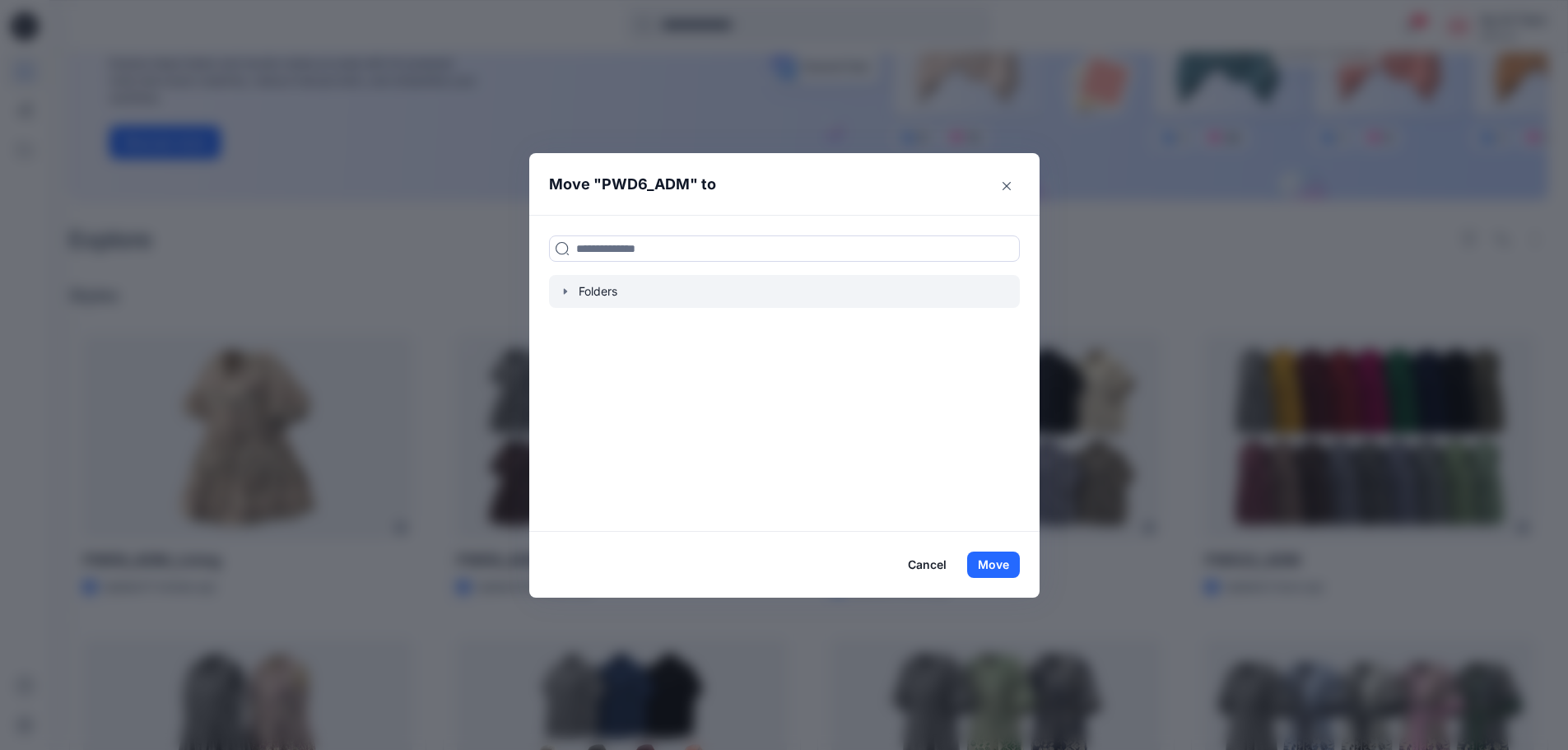
click at [675, 290] on div at bounding box center [785, 290] width 471 height 33
click at [572, 293] on icon "button" at bounding box center [565, 291] width 13 height 13
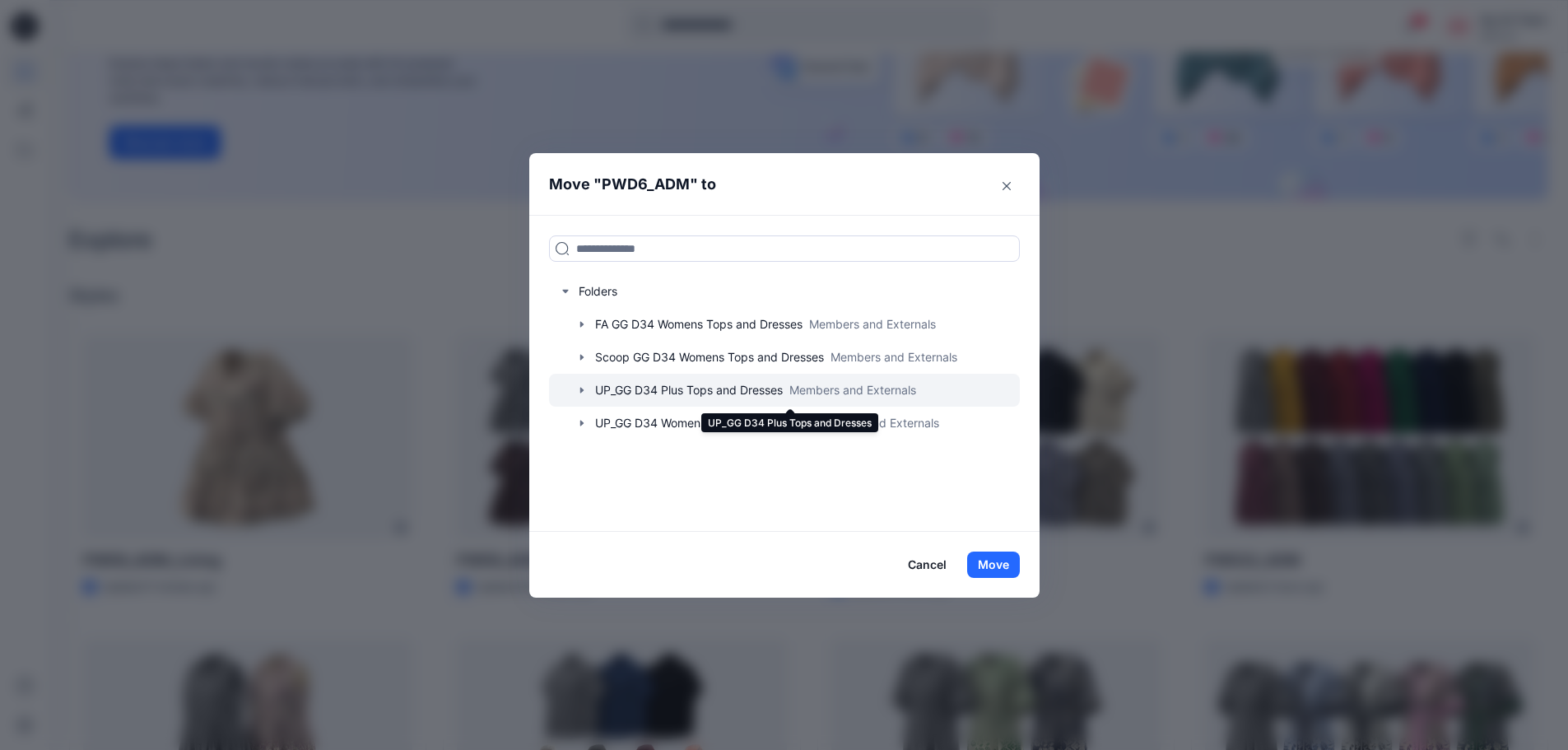
click at [687, 401] on div at bounding box center [785, 390] width 471 height 33
click at [588, 390] on icon "button" at bounding box center [582, 390] width 13 height 13
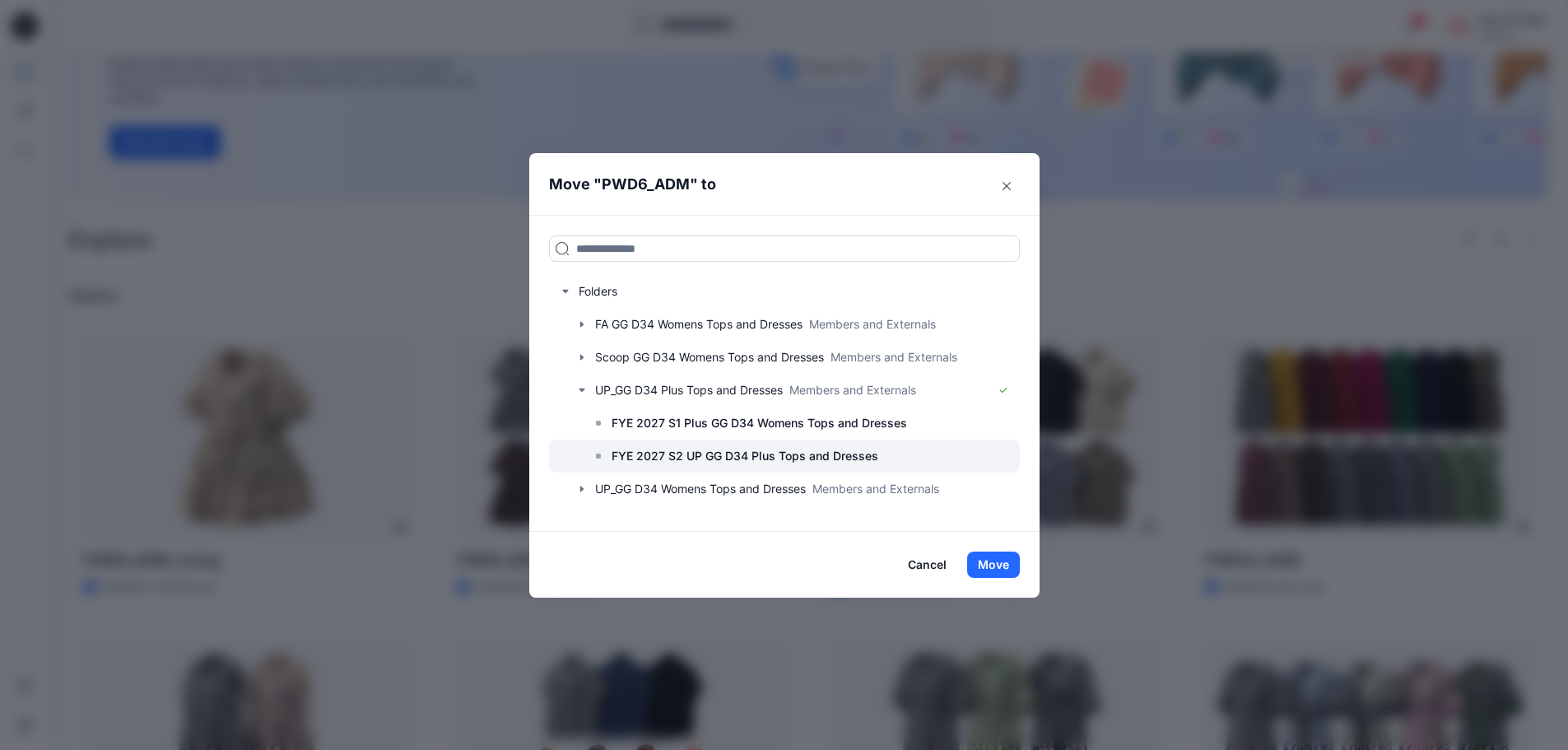
click at [781, 453] on p "FYE 2027 S2 UP GG D34 Plus Tops and Dresses" at bounding box center [744, 456] width 267 height 19
click at [1011, 562] on button "Move" at bounding box center [993, 565] width 52 height 27
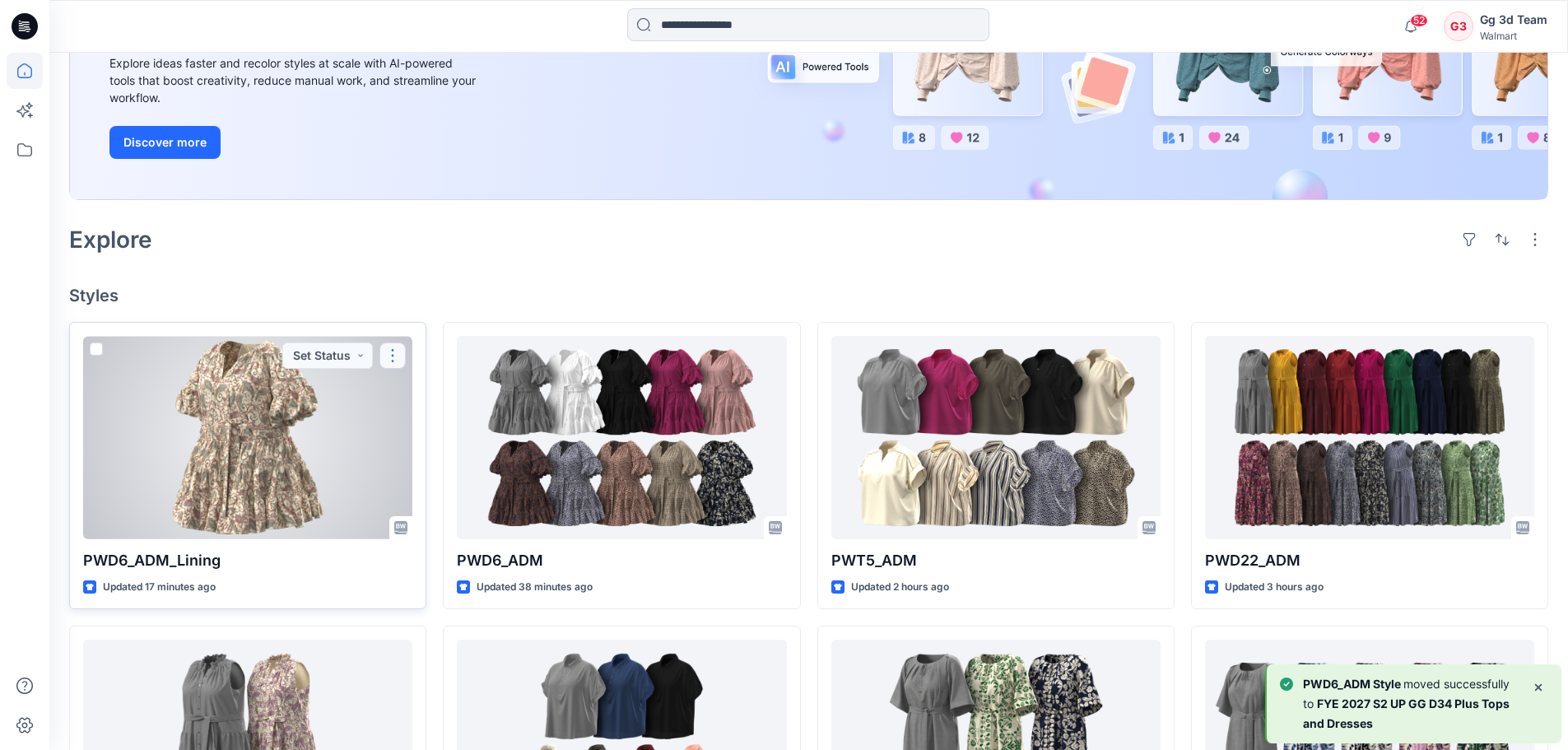
click at [399, 353] on button "button" at bounding box center [392, 356] width 27 height 27
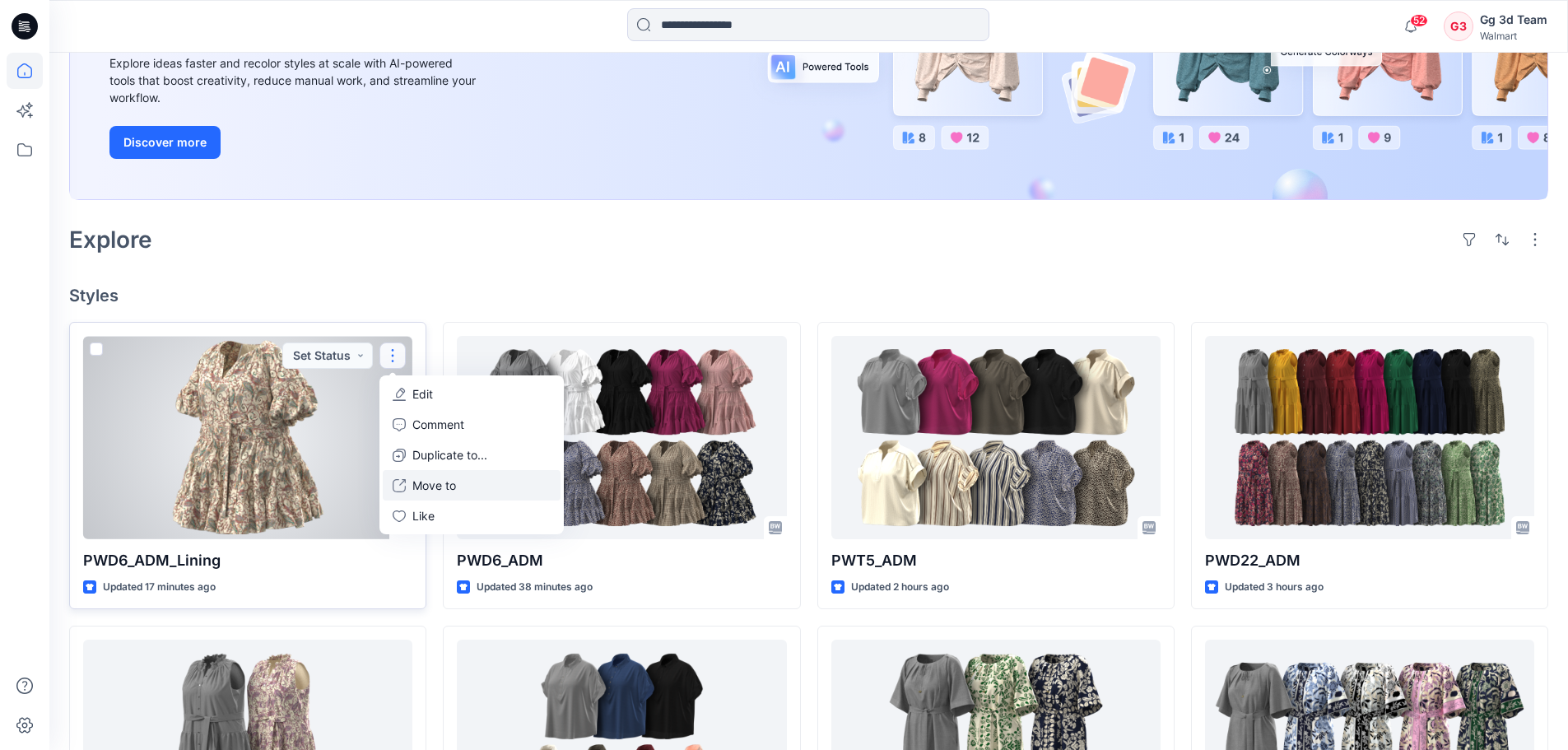
click at [462, 493] on button "Move to" at bounding box center [471, 485] width 178 height 30
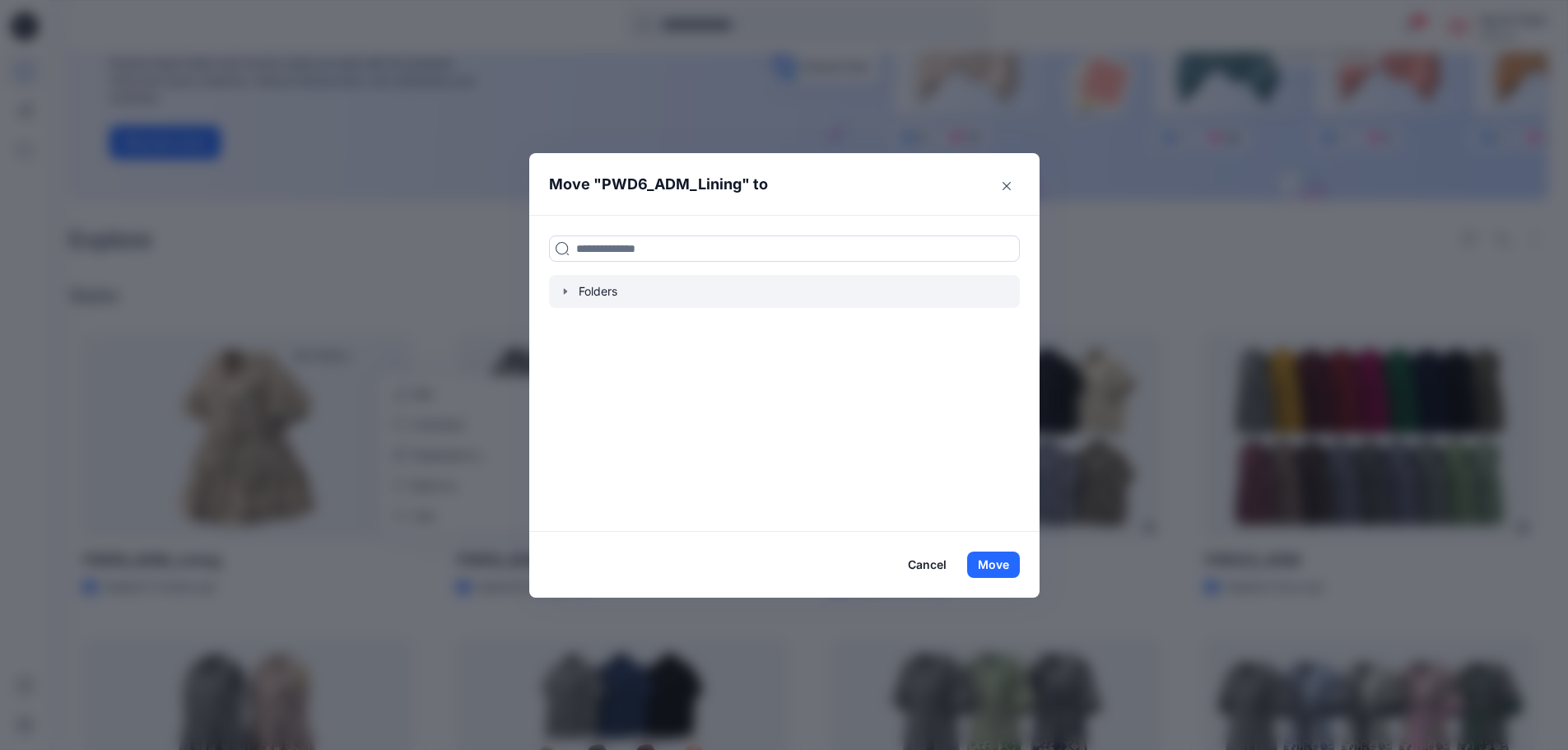
click at [579, 294] on div at bounding box center [785, 290] width 471 height 33
click at [578, 293] on div at bounding box center [785, 290] width 471 height 33
click at [572, 290] on icon "button" at bounding box center [565, 291] width 13 height 13
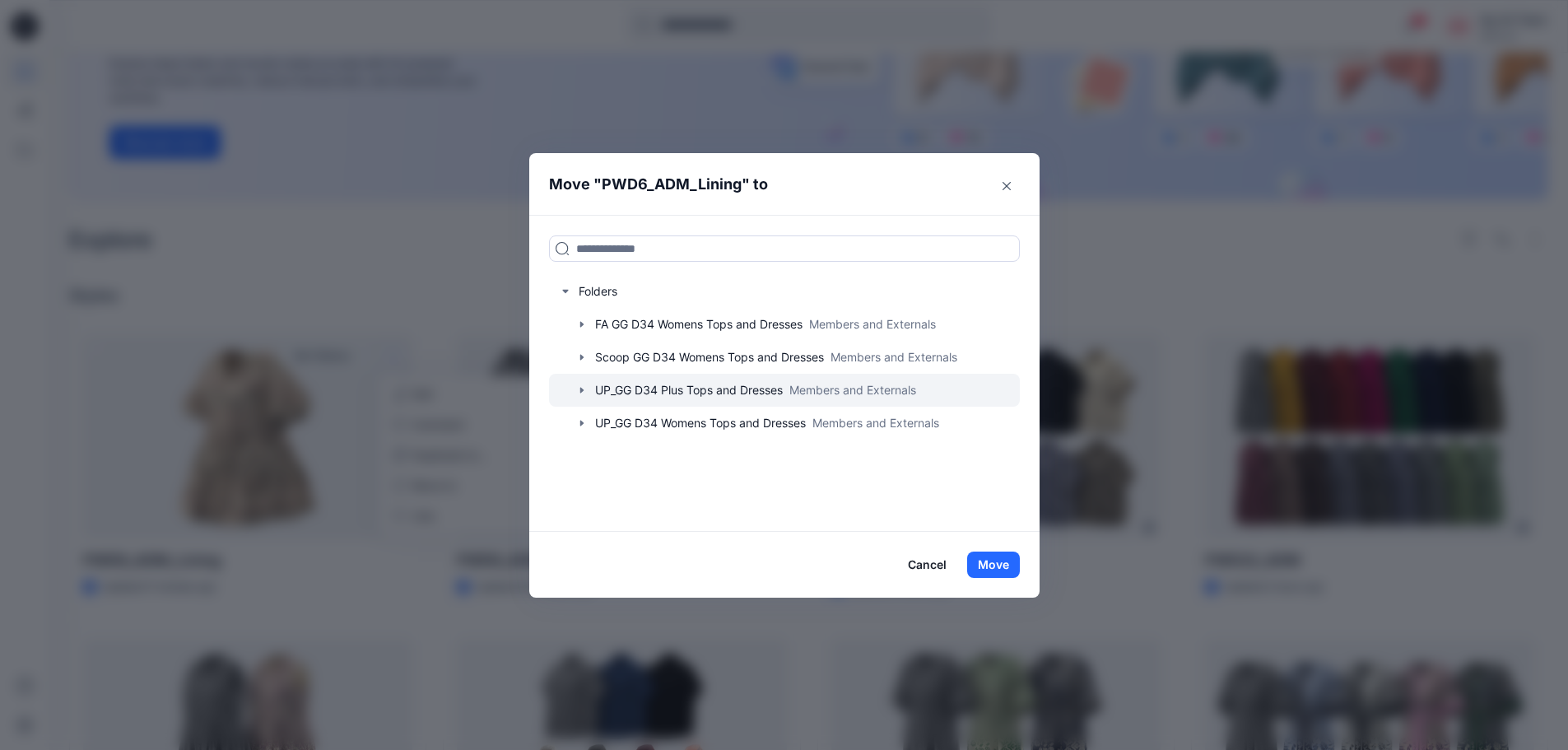
click at [588, 388] on icon "button" at bounding box center [582, 390] width 13 height 13
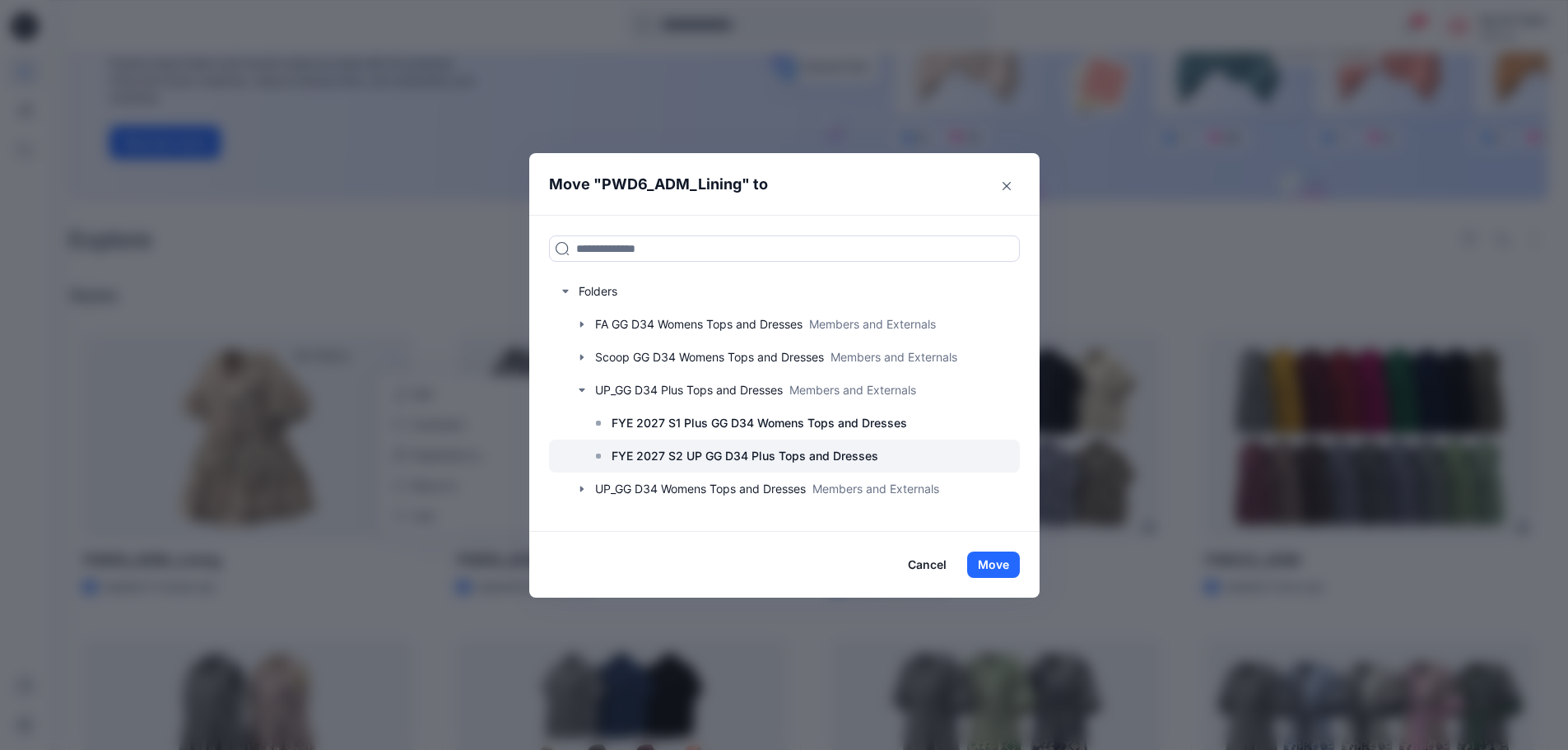
click at [635, 463] on p "FYE 2027 S2 UP GG D34 Plus Tops and Dresses" at bounding box center [744, 456] width 267 height 19
click at [1002, 565] on button "Move" at bounding box center [993, 565] width 52 height 27
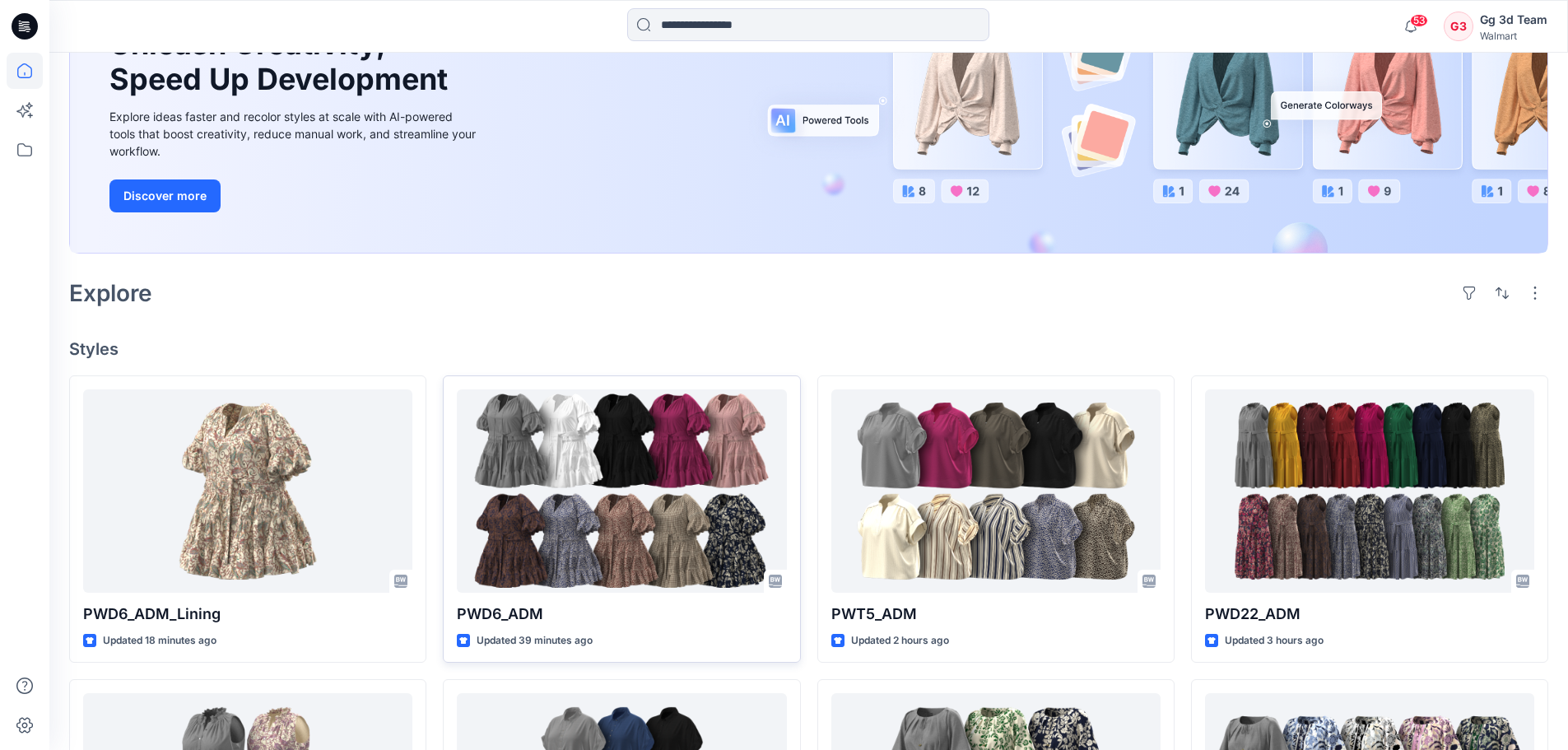
scroll to position [223, 0]
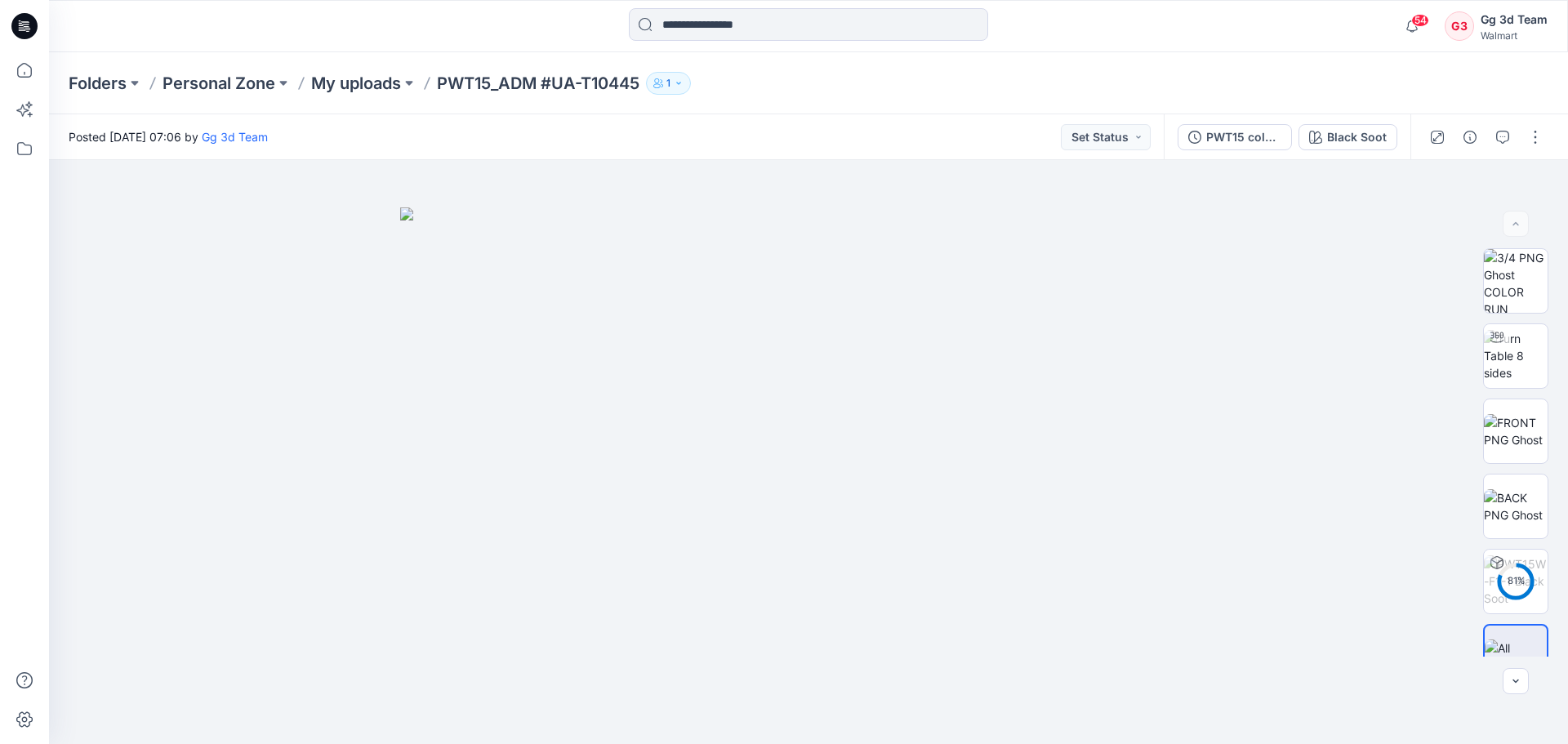
click at [982, 133] on div "Posted [DATE] 07:06 by Gg 3d Team Set Status" at bounding box center [606, 136] width 1114 height 45
click at [1515, 439] on img at bounding box center [1515, 430] width 63 height 34
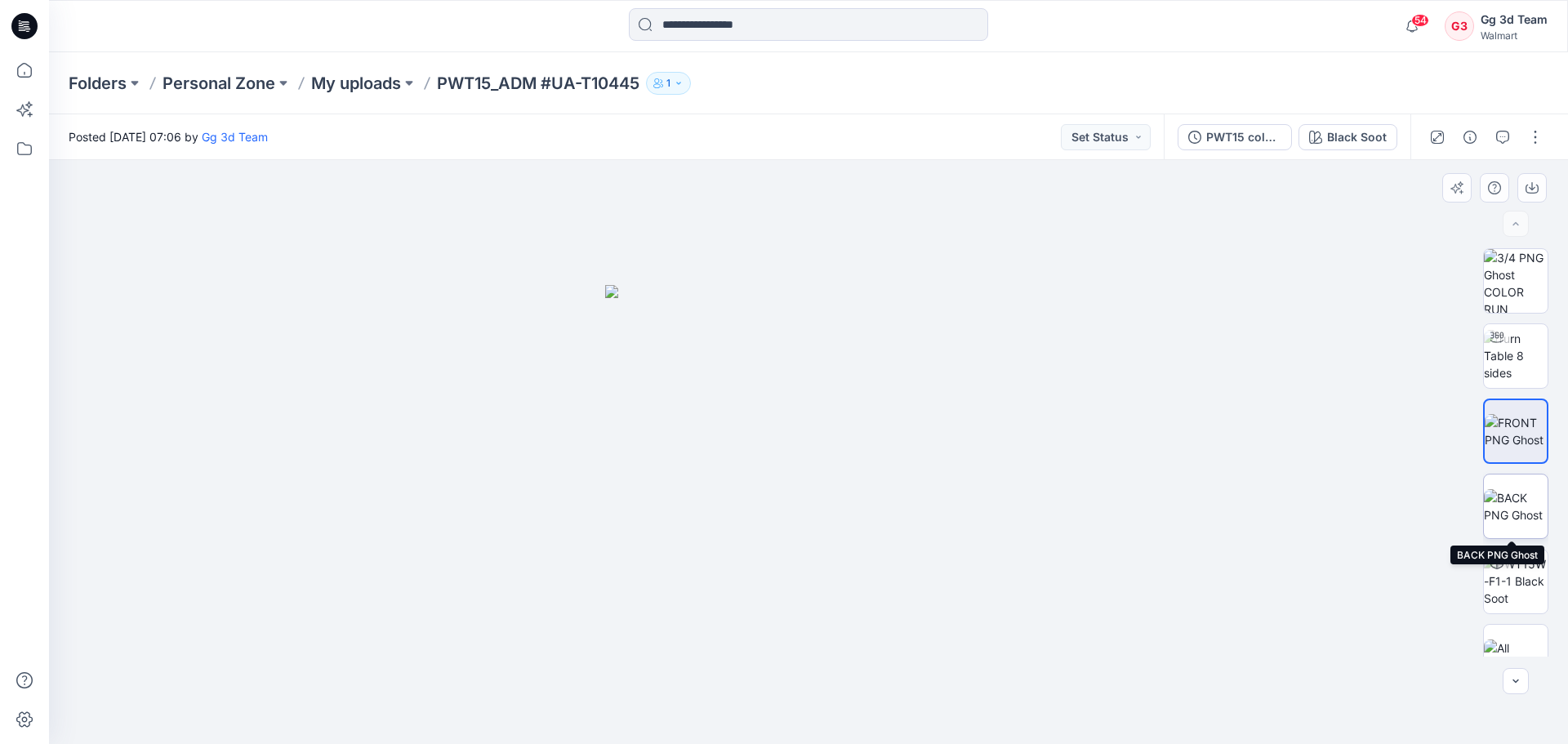
click at [1511, 506] on img at bounding box center [1515, 506] width 63 height 34
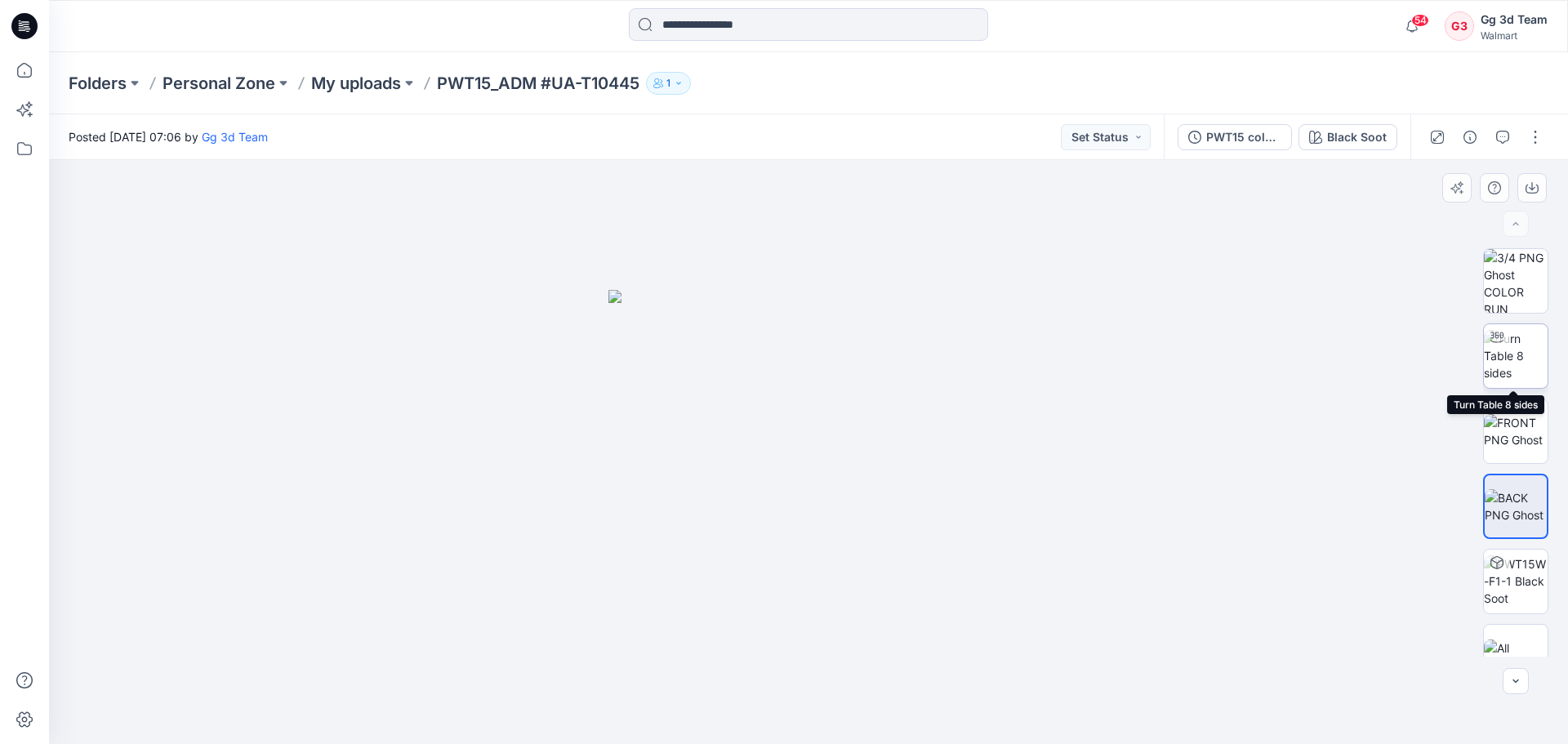
click at [1507, 364] on img at bounding box center [1515, 355] width 63 height 52
drag, startPoint x: 895, startPoint y: 721, endPoint x: 521, endPoint y: 697, distance: 374.8
click at [493, 713] on div at bounding box center [809, 451] width 1519 height 583
click at [344, 85] on p "My uploads" at bounding box center [356, 83] width 90 height 23
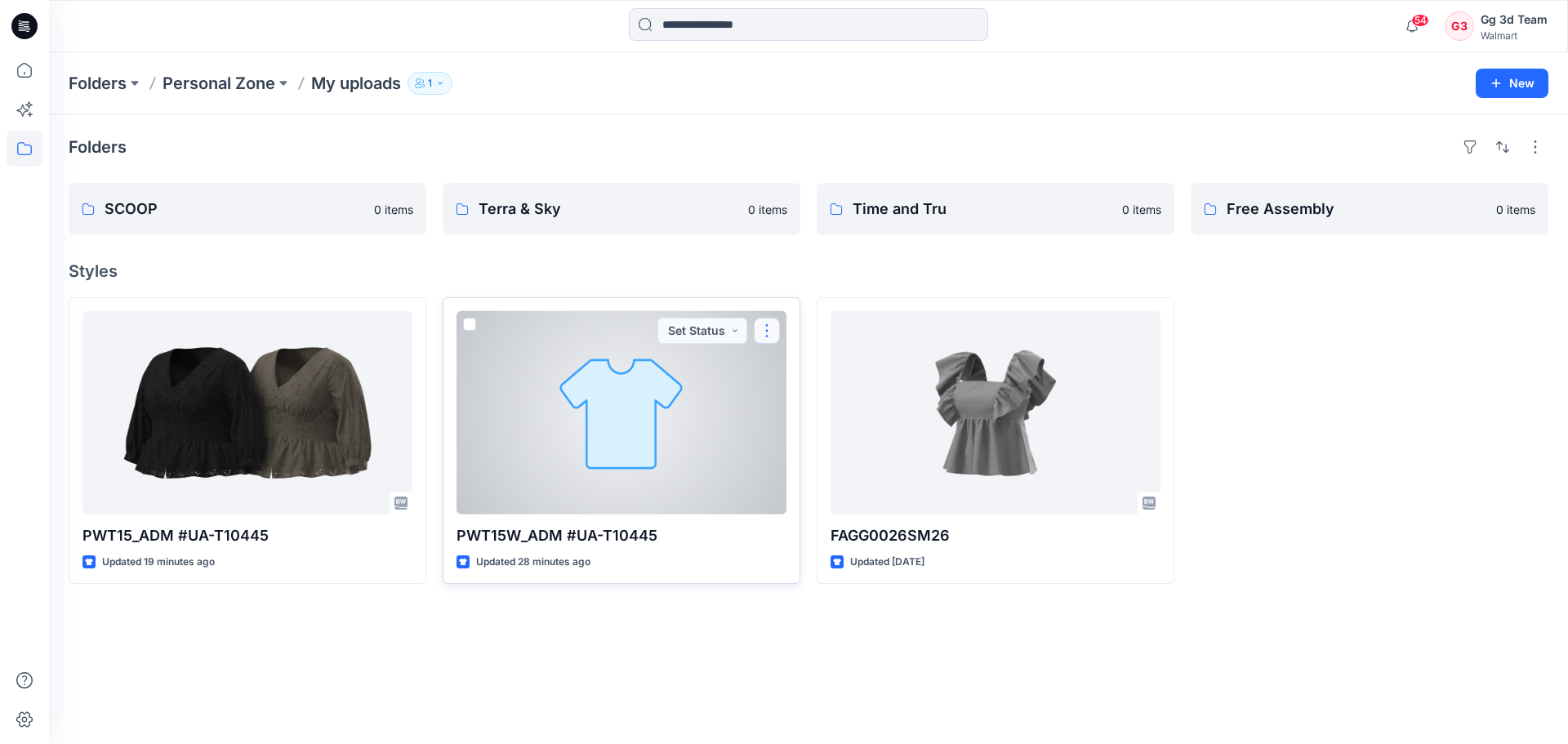
click at [759, 332] on button "button" at bounding box center [767, 330] width 26 height 26
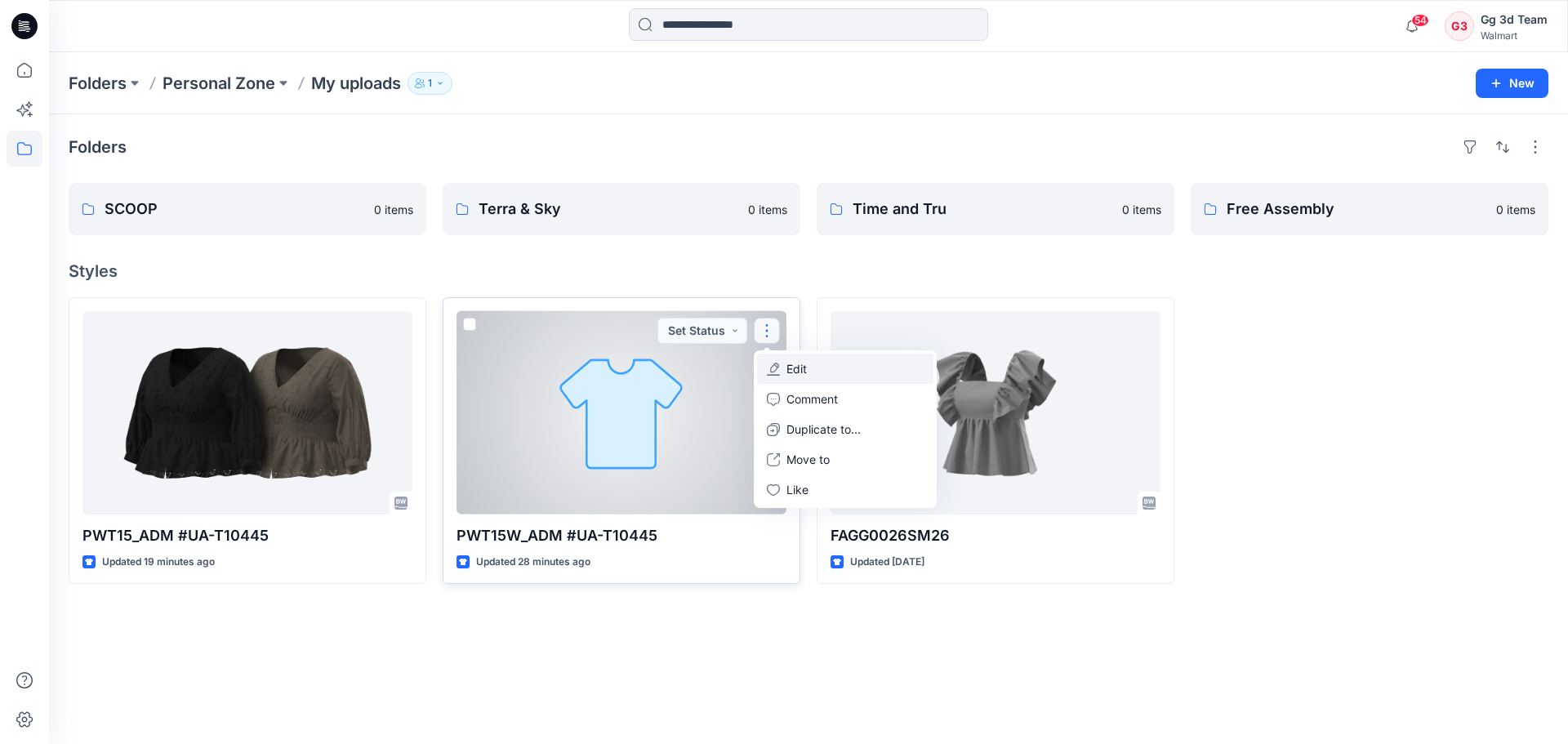
click at [790, 371] on p "Edit" at bounding box center [796, 369] width 20 height 18
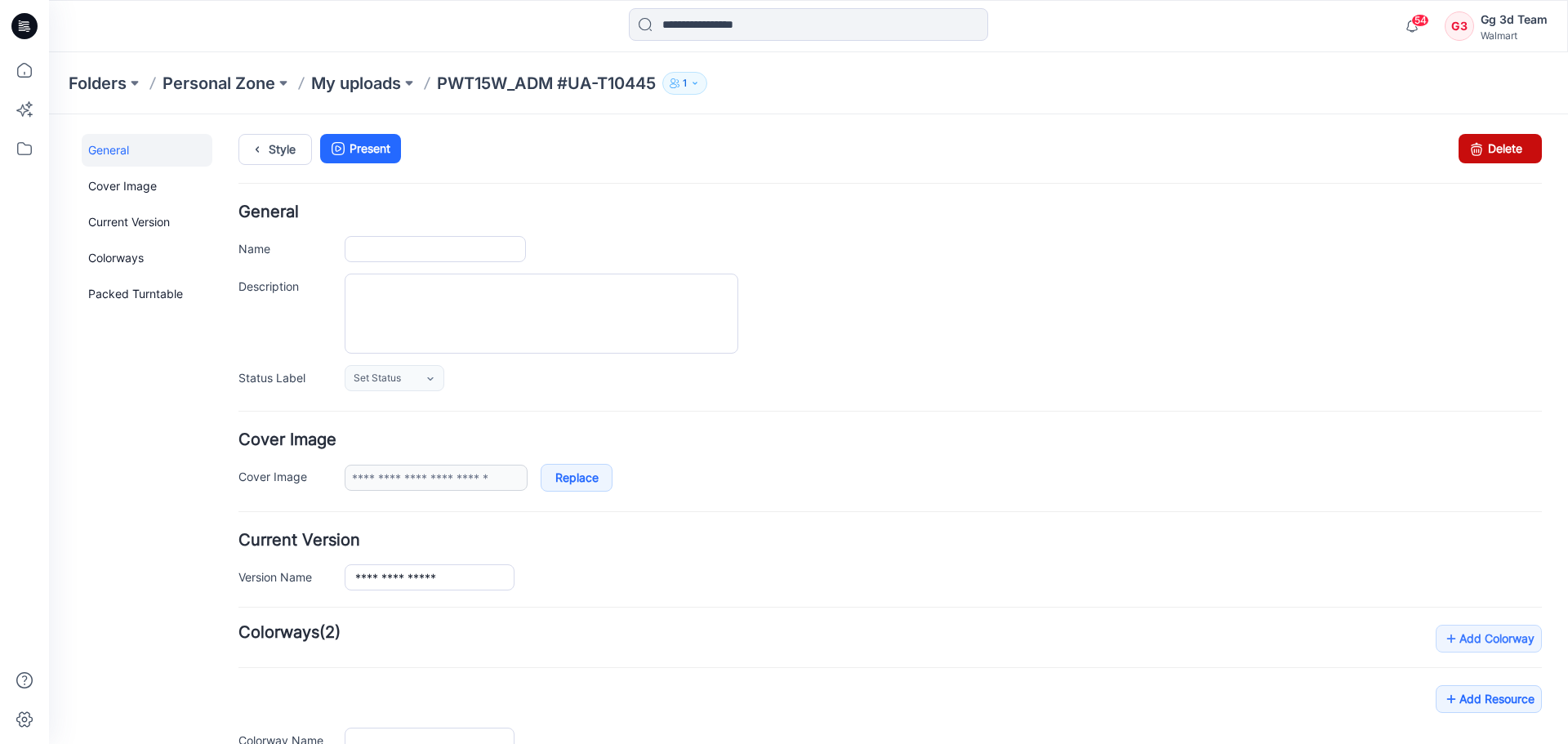
type input "**********"
click at [1495, 151] on link "Delete" at bounding box center [1500, 148] width 83 height 29
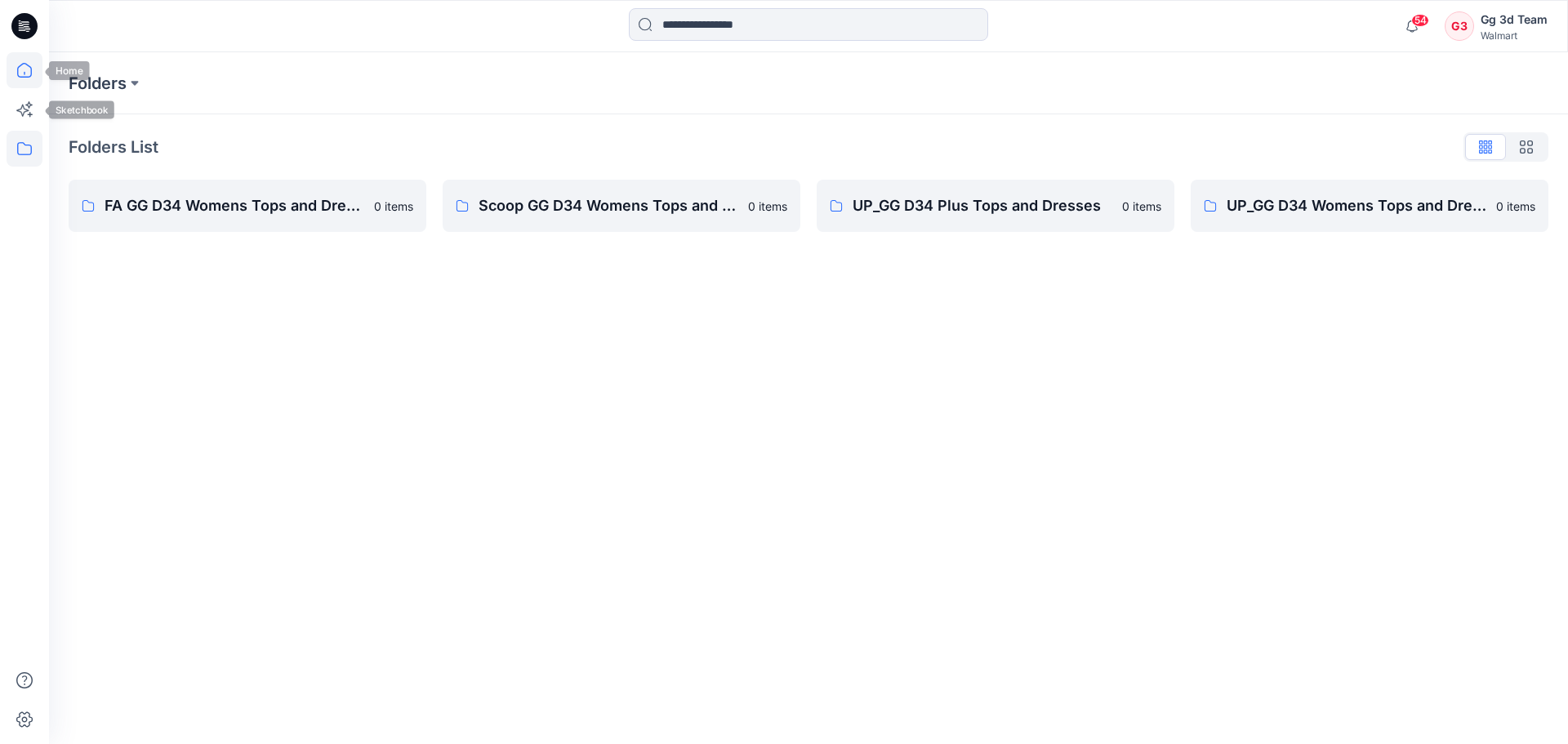
click at [26, 76] on icon at bounding box center [25, 70] width 15 height 15
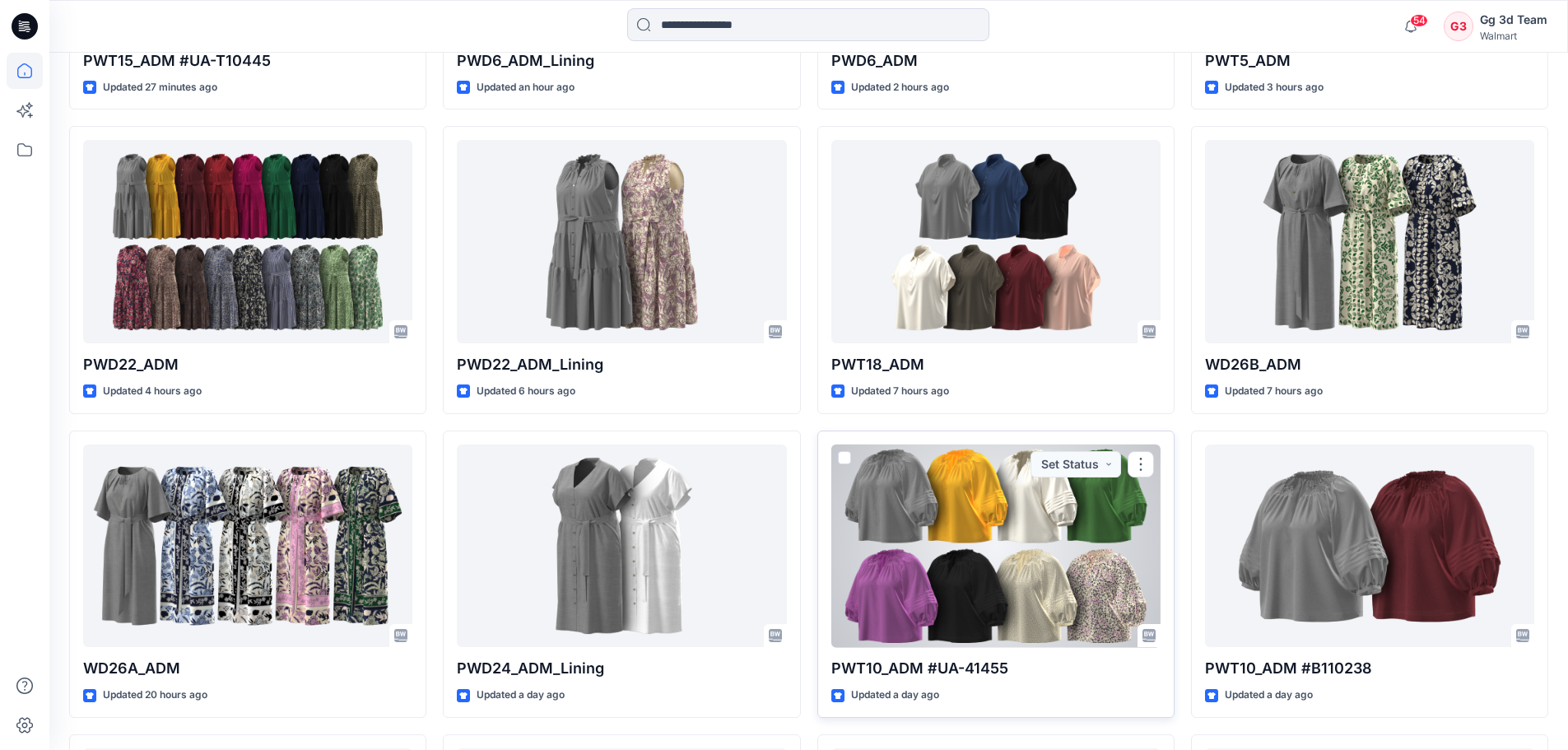
scroll to position [716, 0]
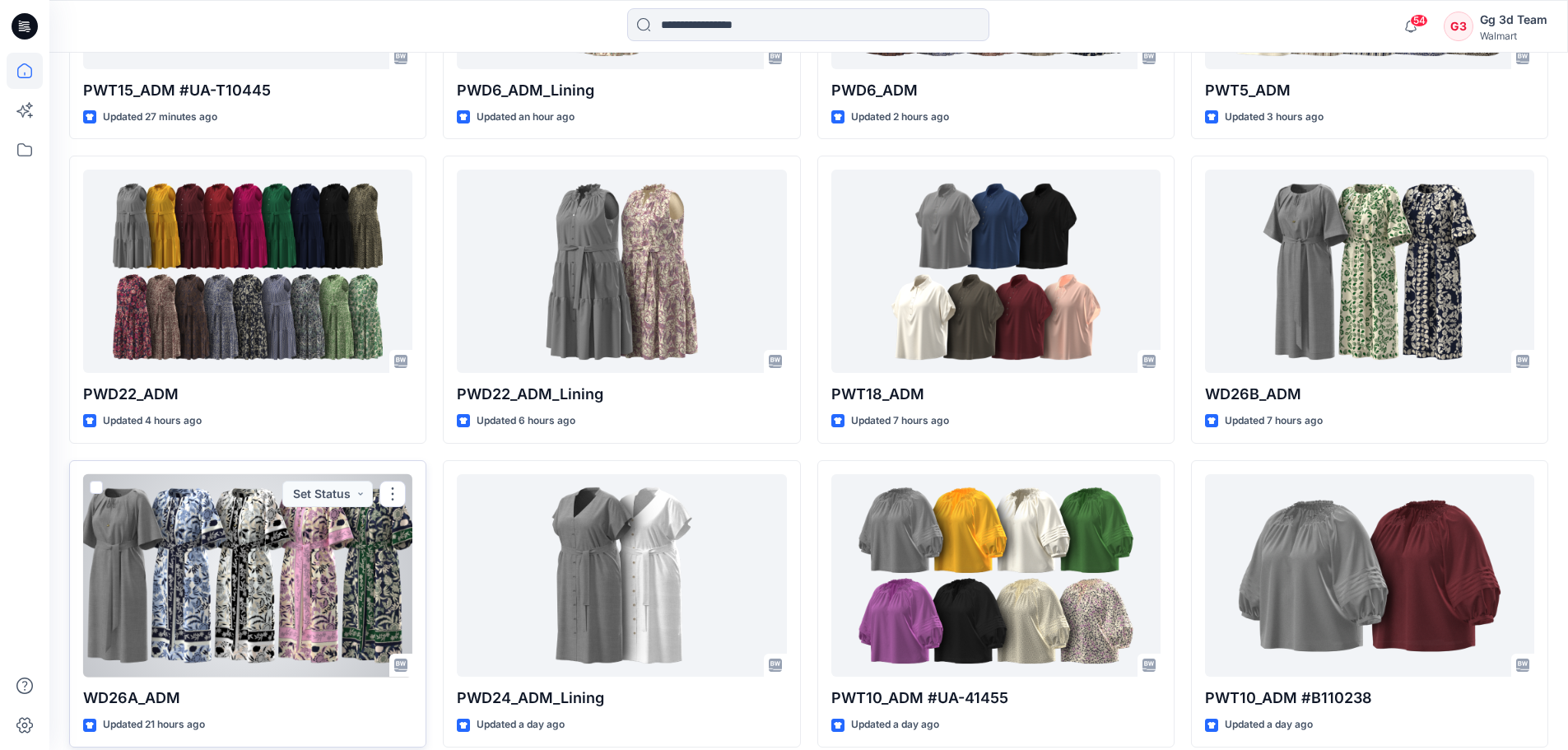
click at [322, 576] on div at bounding box center [248, 576] width 330 height 204
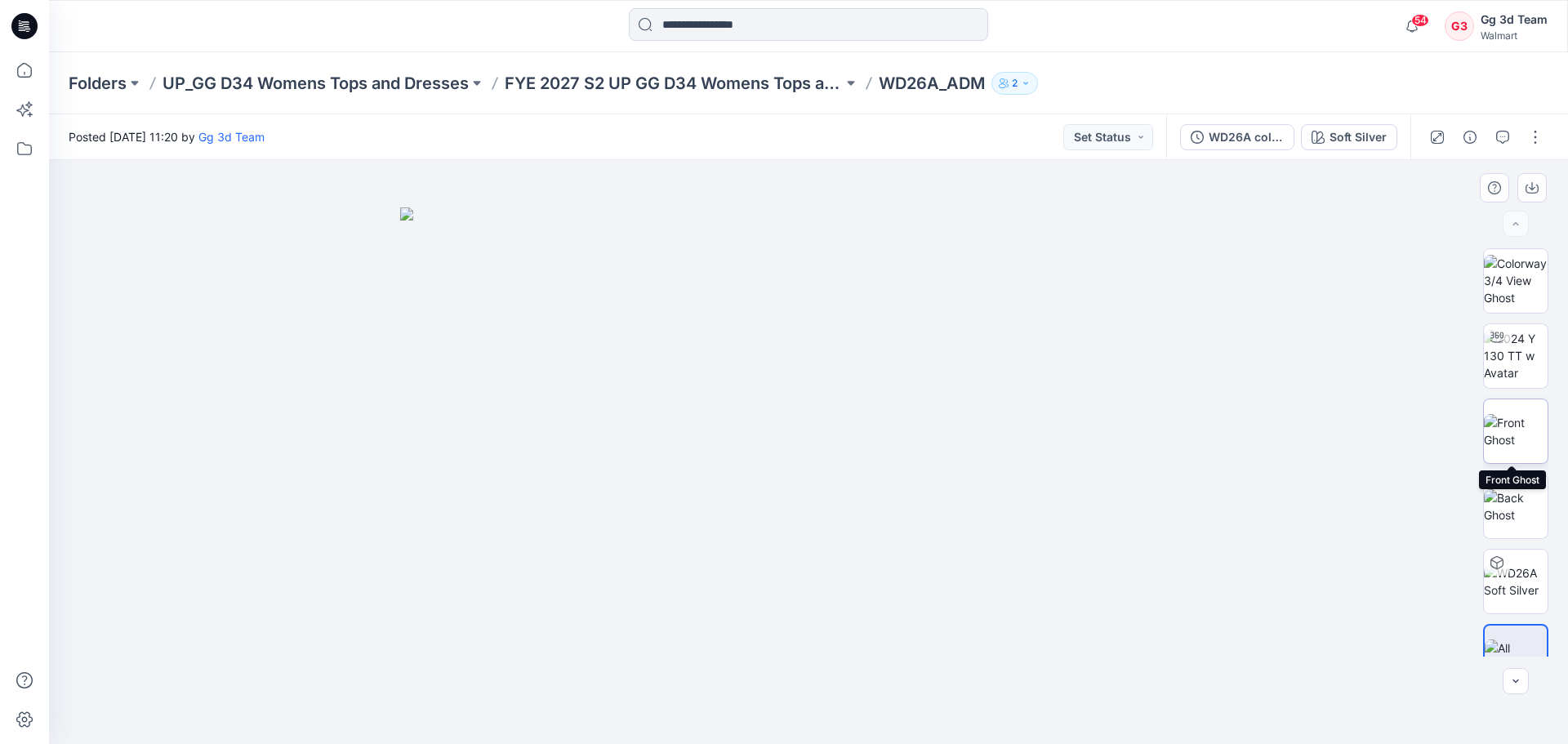
click at [1529, 422] on img at bounding box center [1515, 430] width 63 height 34
click at [15, 433] on div at bounding box center [24, 397] width 36 height 691
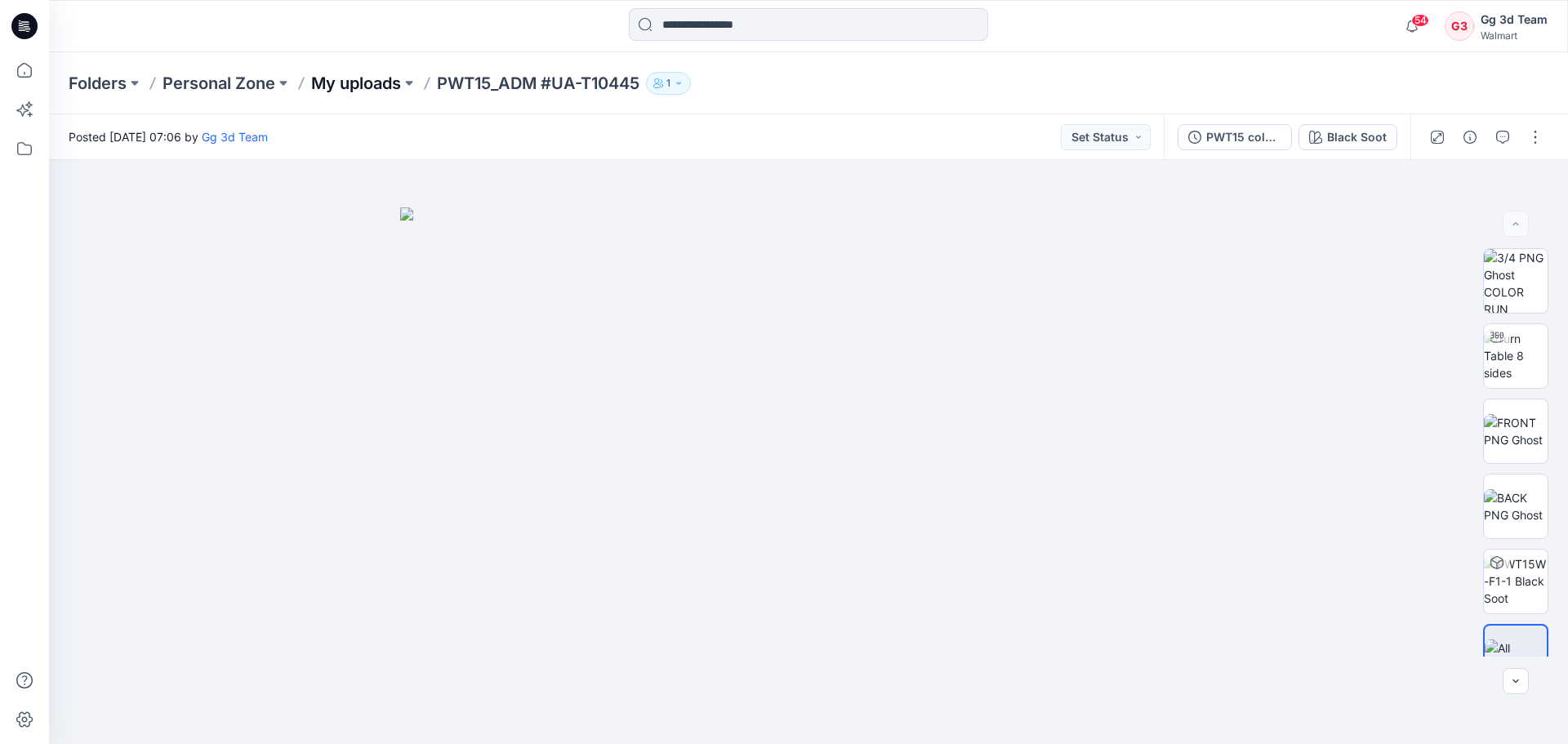
click at [338, 76] on p "My uploads" at bounding box center [356, 83] width 90 height 23
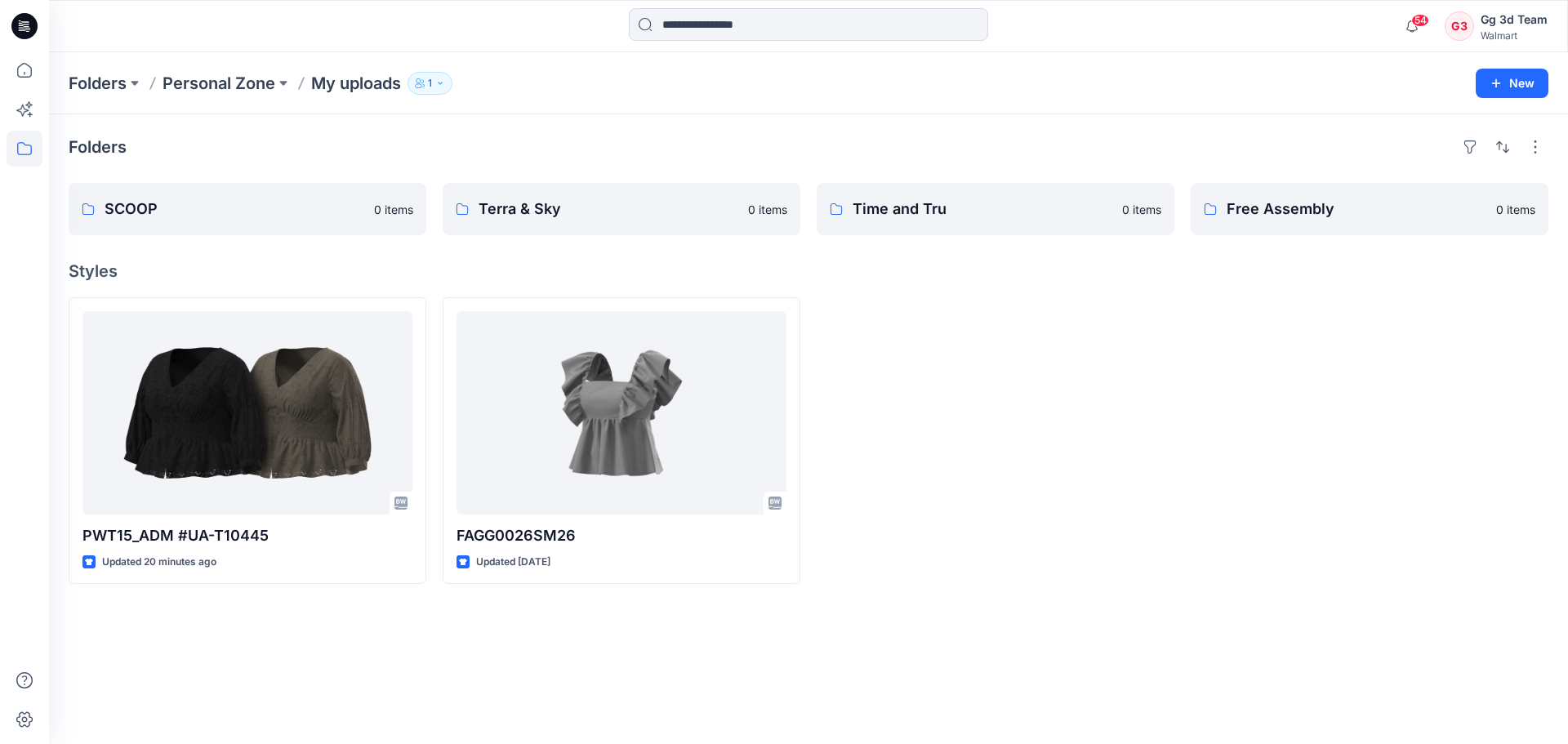
click at [1122, 480] on div at bounding box center [995, 440] width 358 height 286
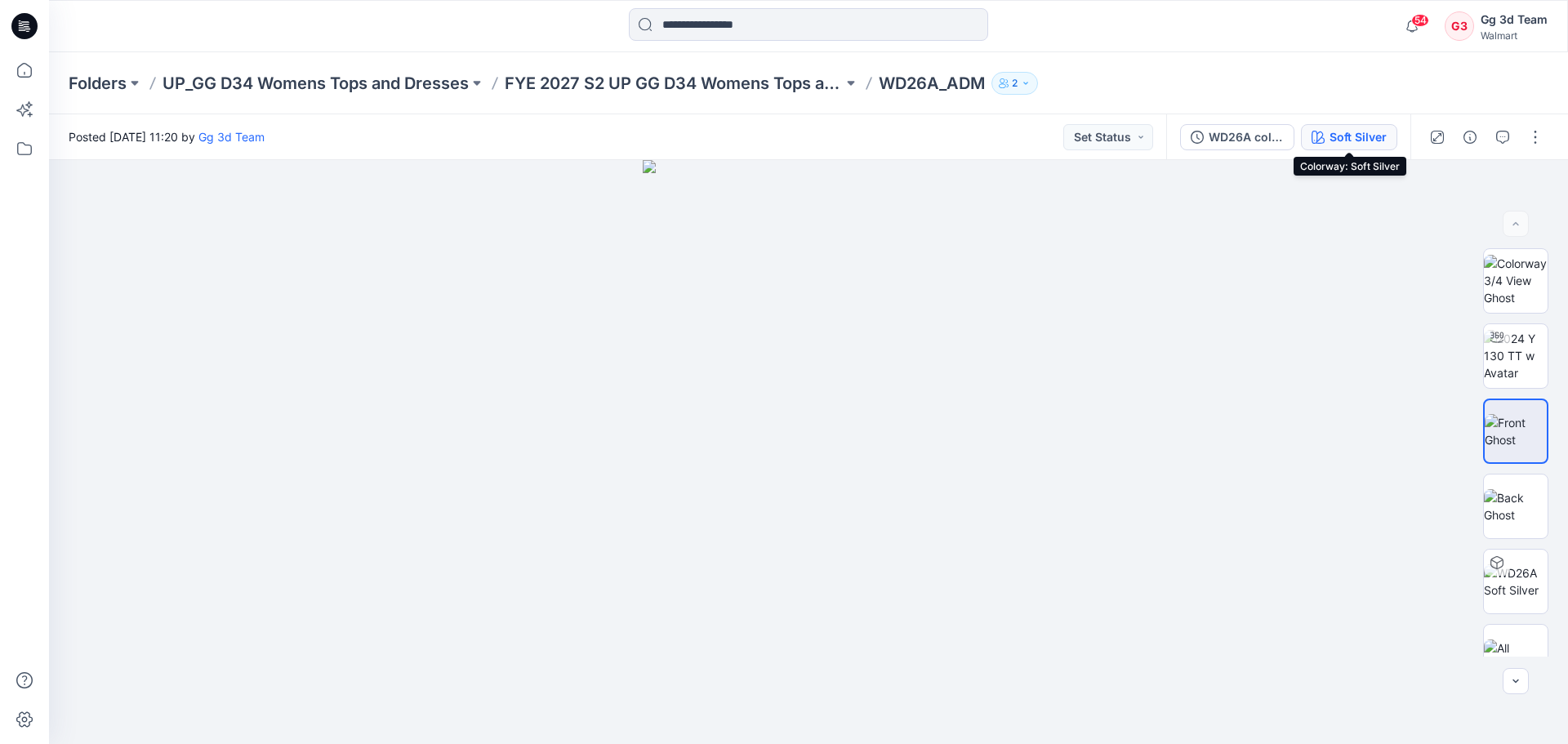
click at [1346, 141] on div "Soft Silver" at bounding box center [1358, 137] width 57 height 18
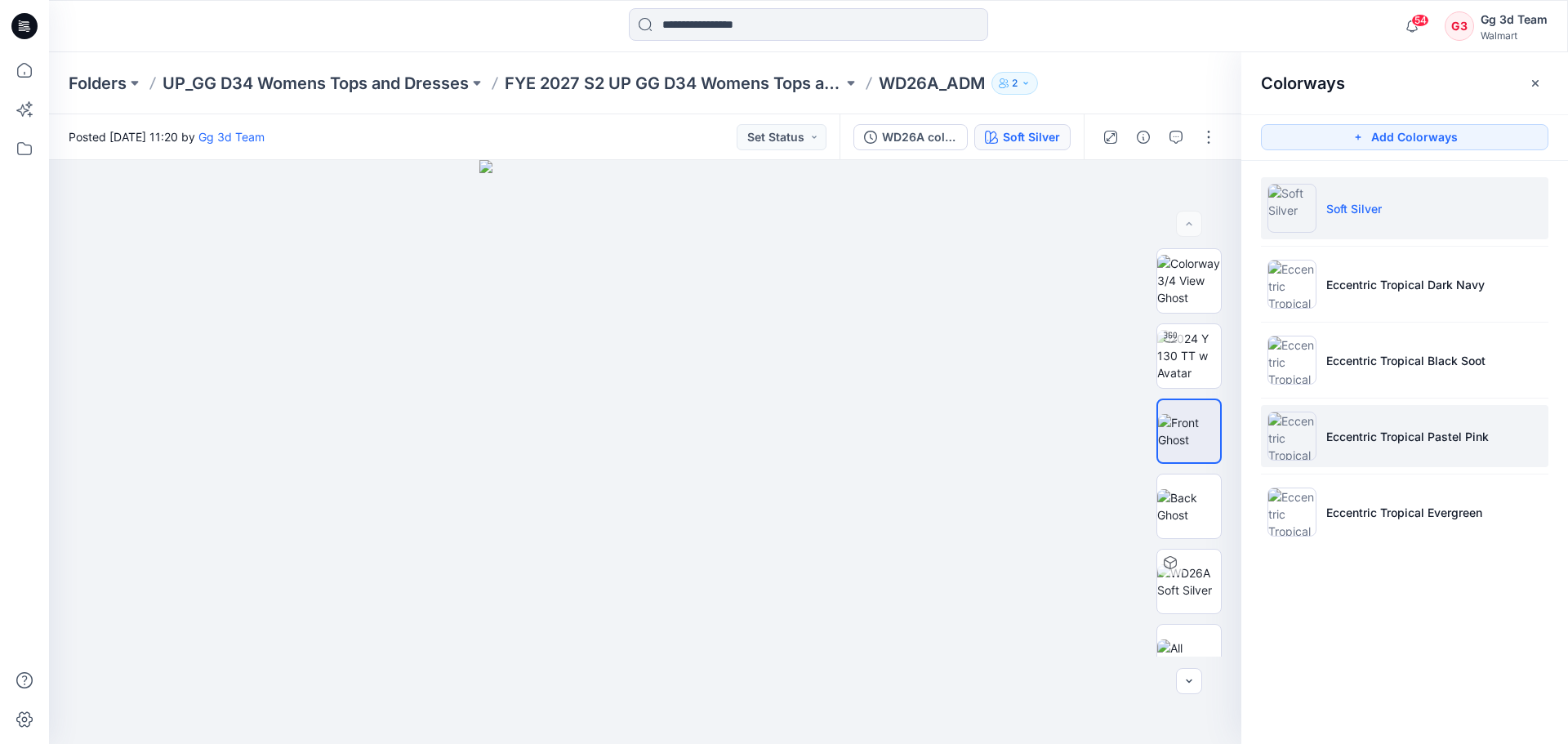
click at [1292, 451] on img at bounding box center [1292, 436] width 49 height 49
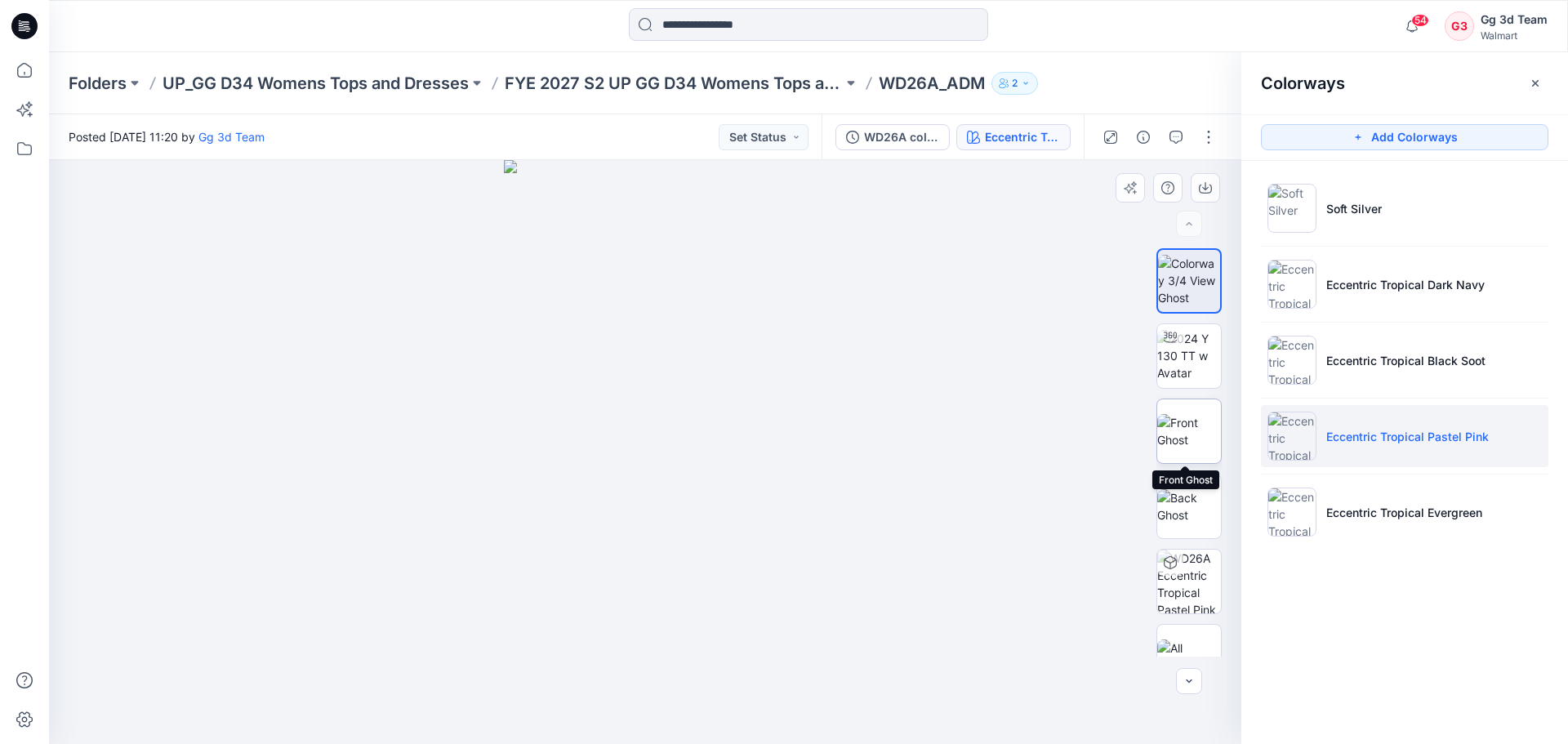
click at [1187, 439] on img at bounding box center [1189, 430] width 63 height 34
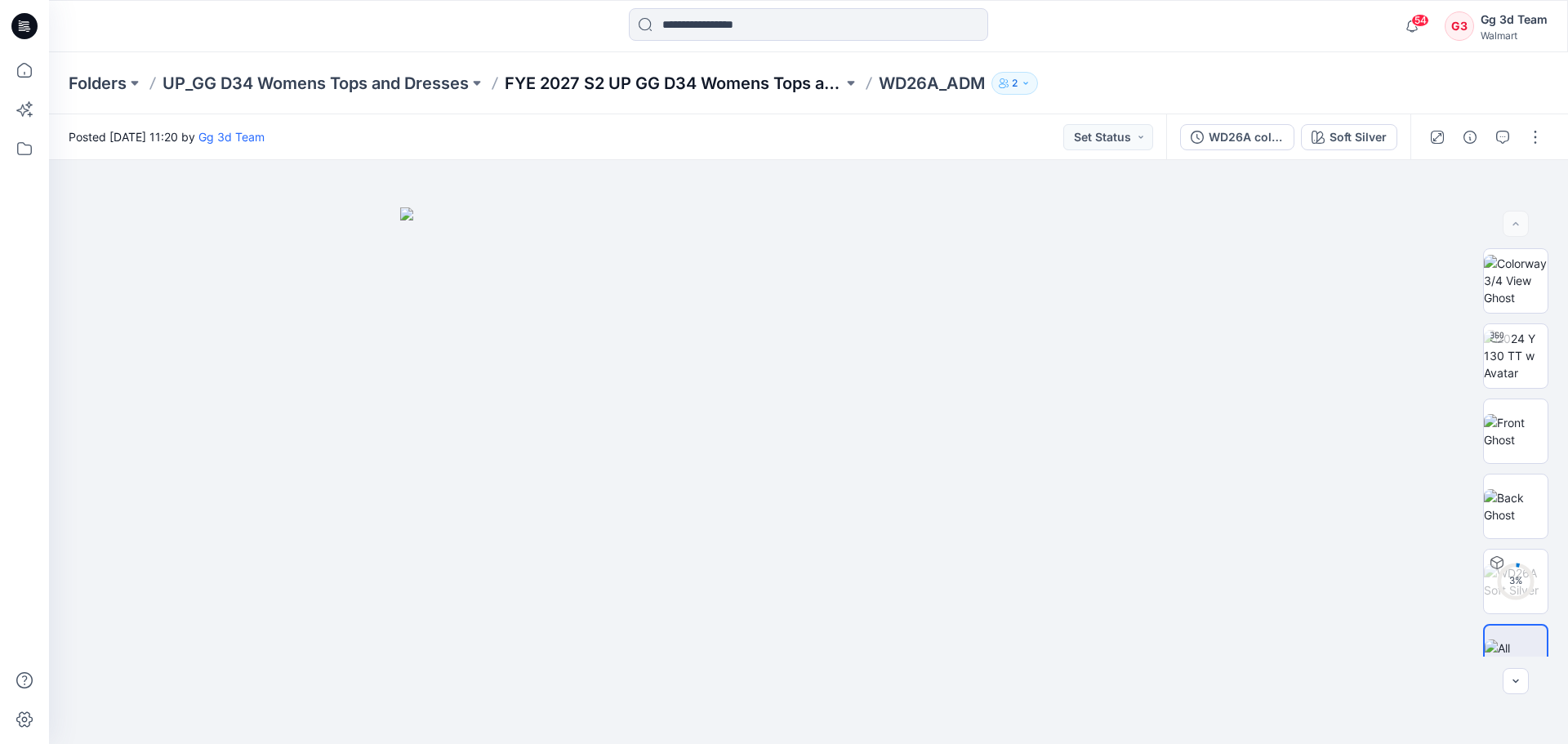
click at [746, 88] on p "FYE 2027 S2 UP GG D34 Womens Tops and Dresses" at bounding box center [673, 83] width 338 height 23
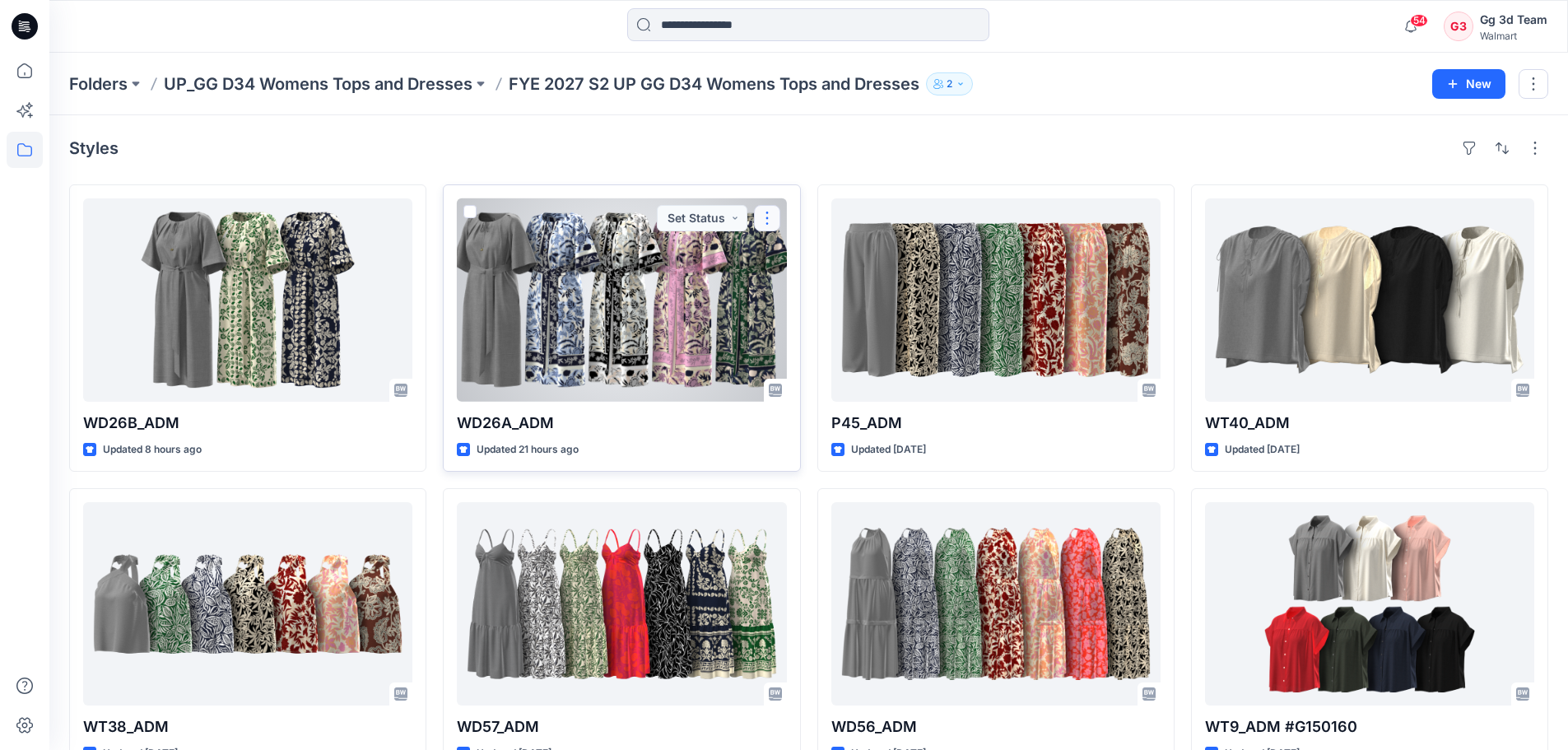
click at [766, 222] on button "button" at bounding box center [767, 218] width 27 height 27
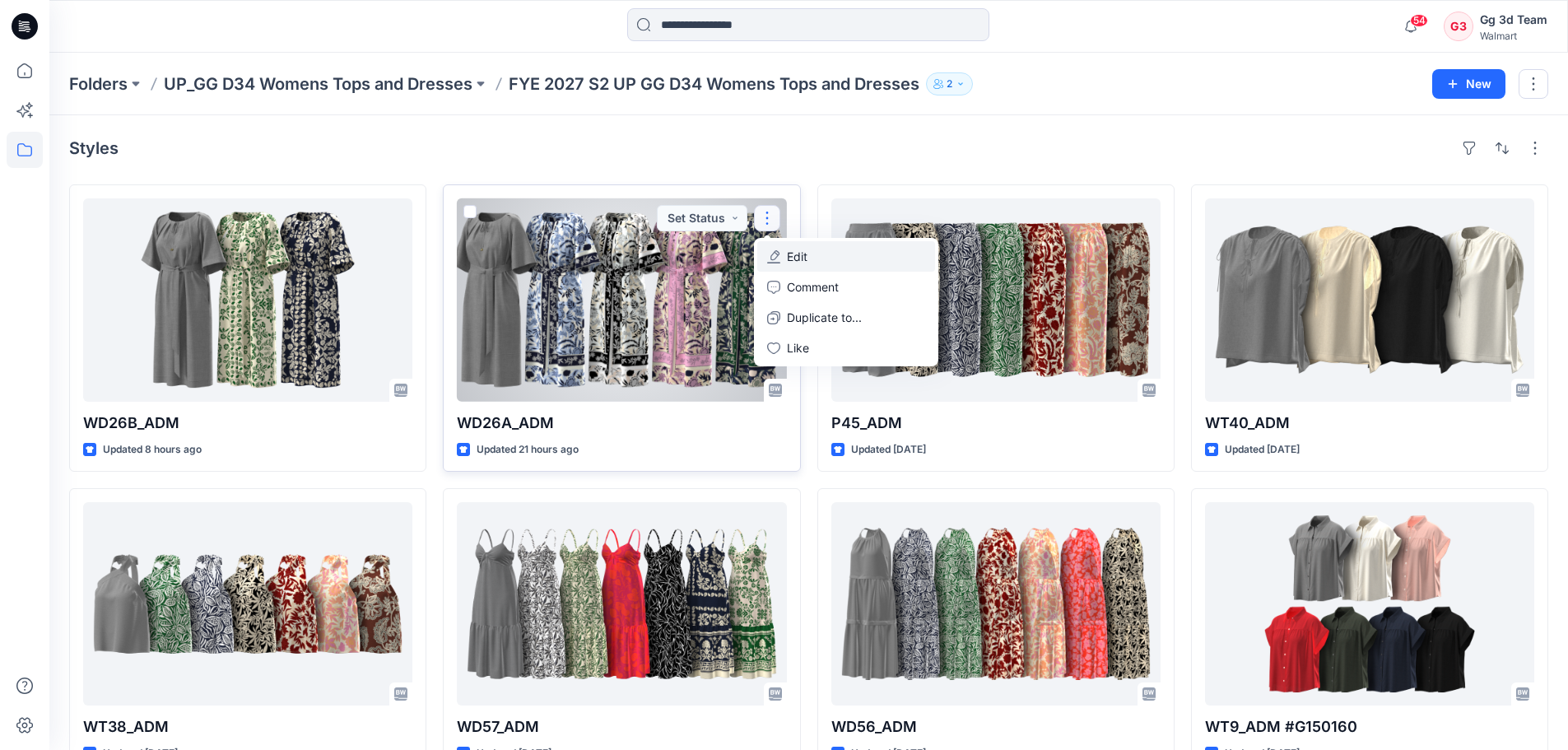
click at [785, 253] on button "Edit" at bounding box center [846, 256] width 178 height 30
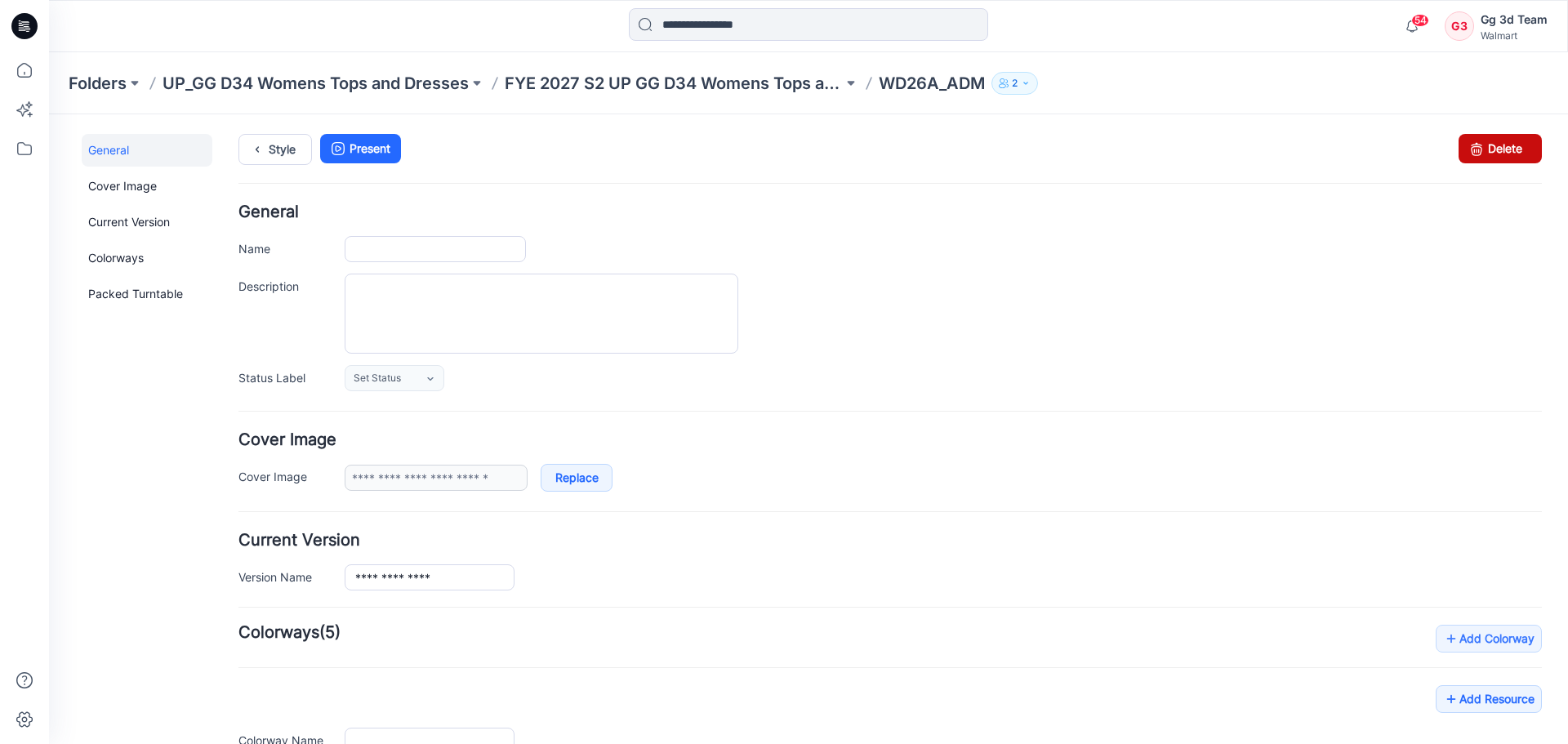
type input "*********"
type input "**********"
click at [1497, 148] on link "Delete" at bounding box center [1500, 148] width 83 height 29
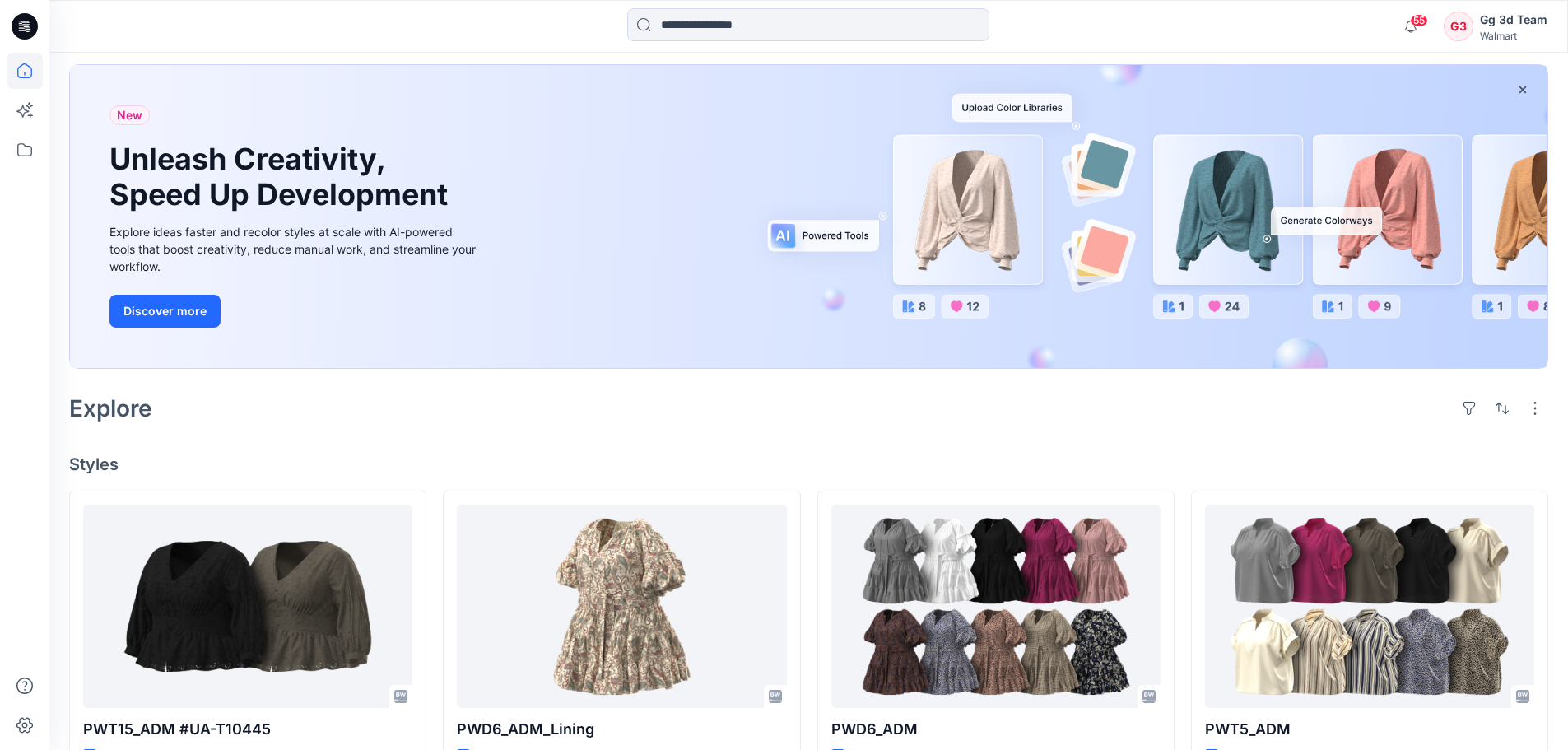
scroll to position [329, 0]
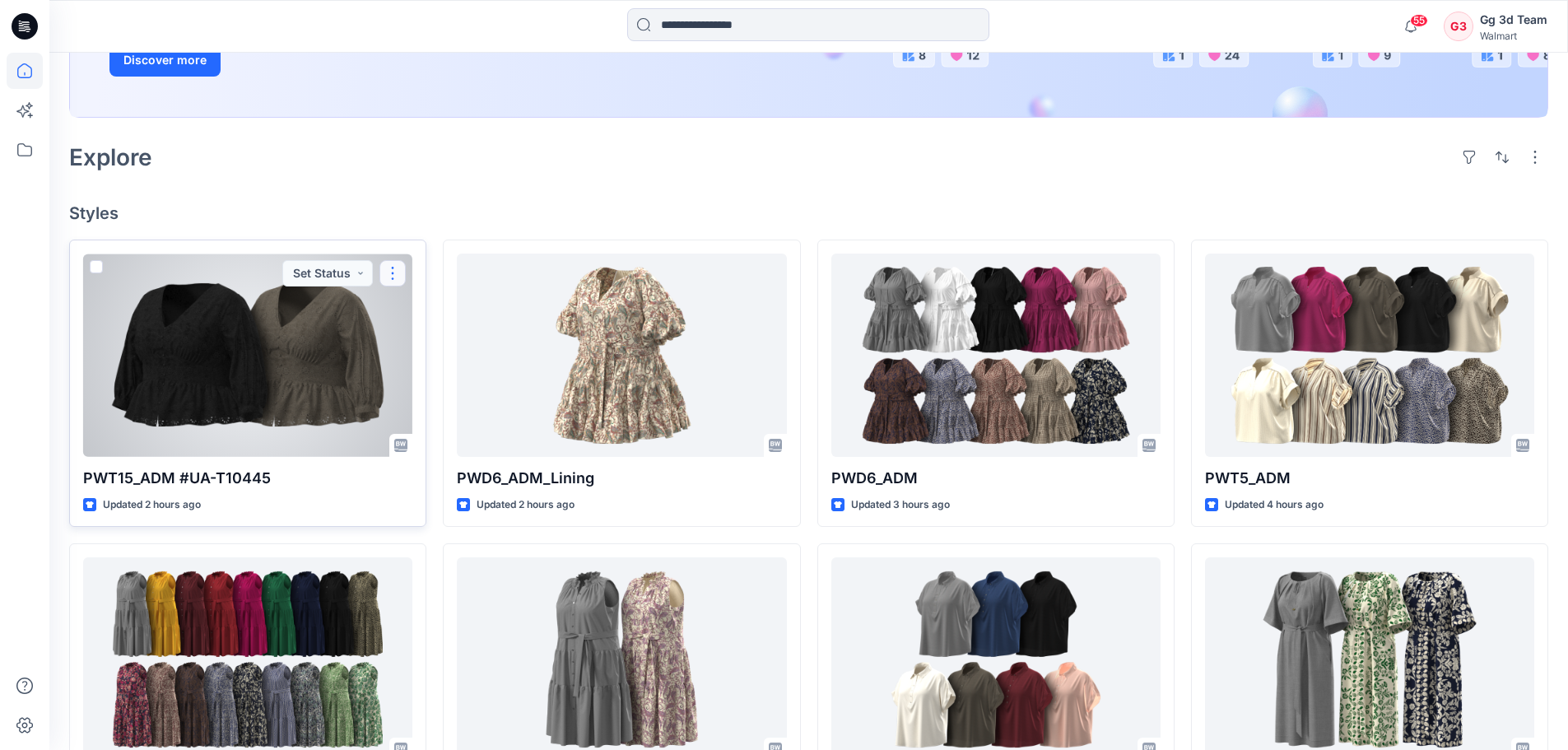
click at [395, 274] on button "button" at bounding box center [392, 274] width 27 height 27
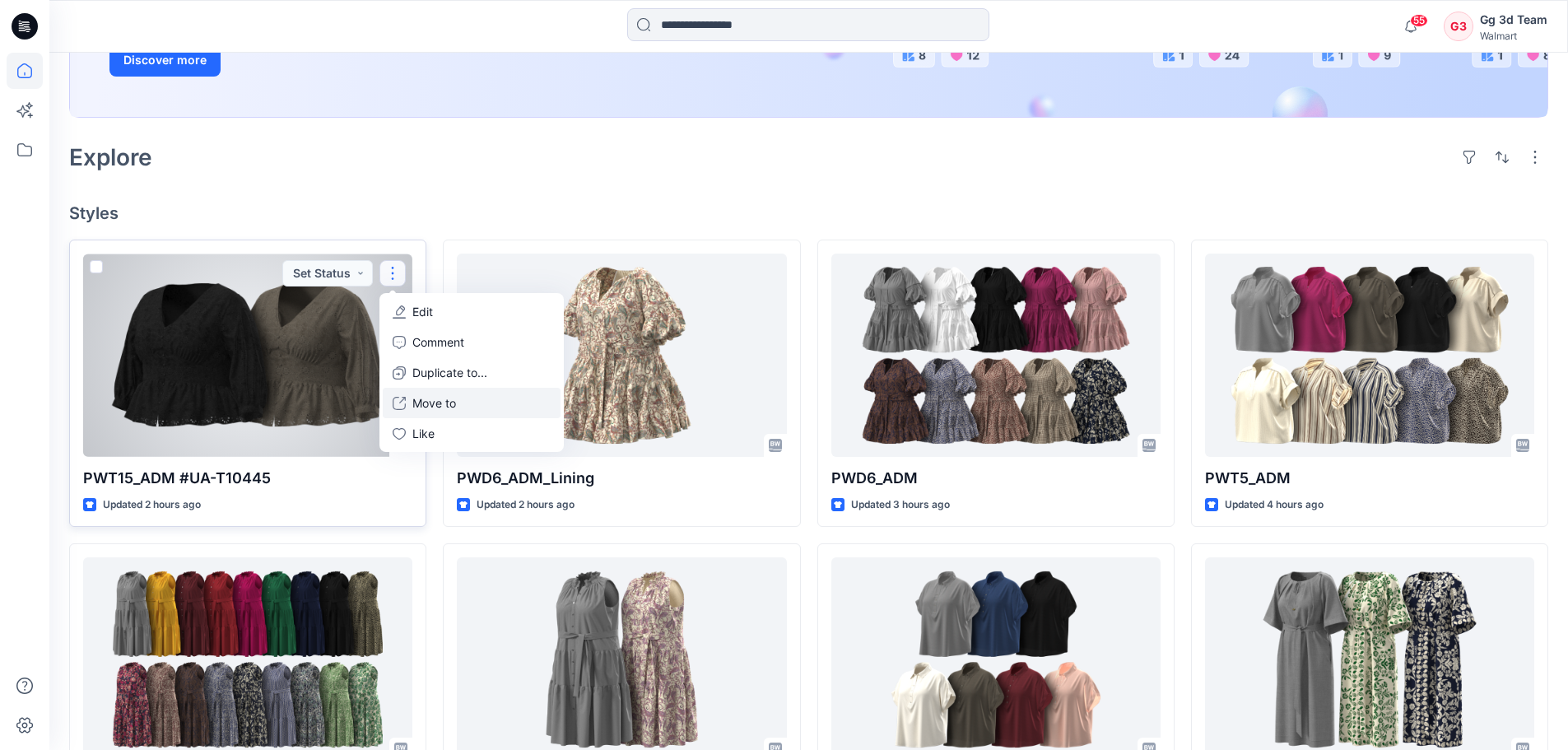
click at [470, 406] on button "Move to" at bounding box center [471, 403] width 178 height 30
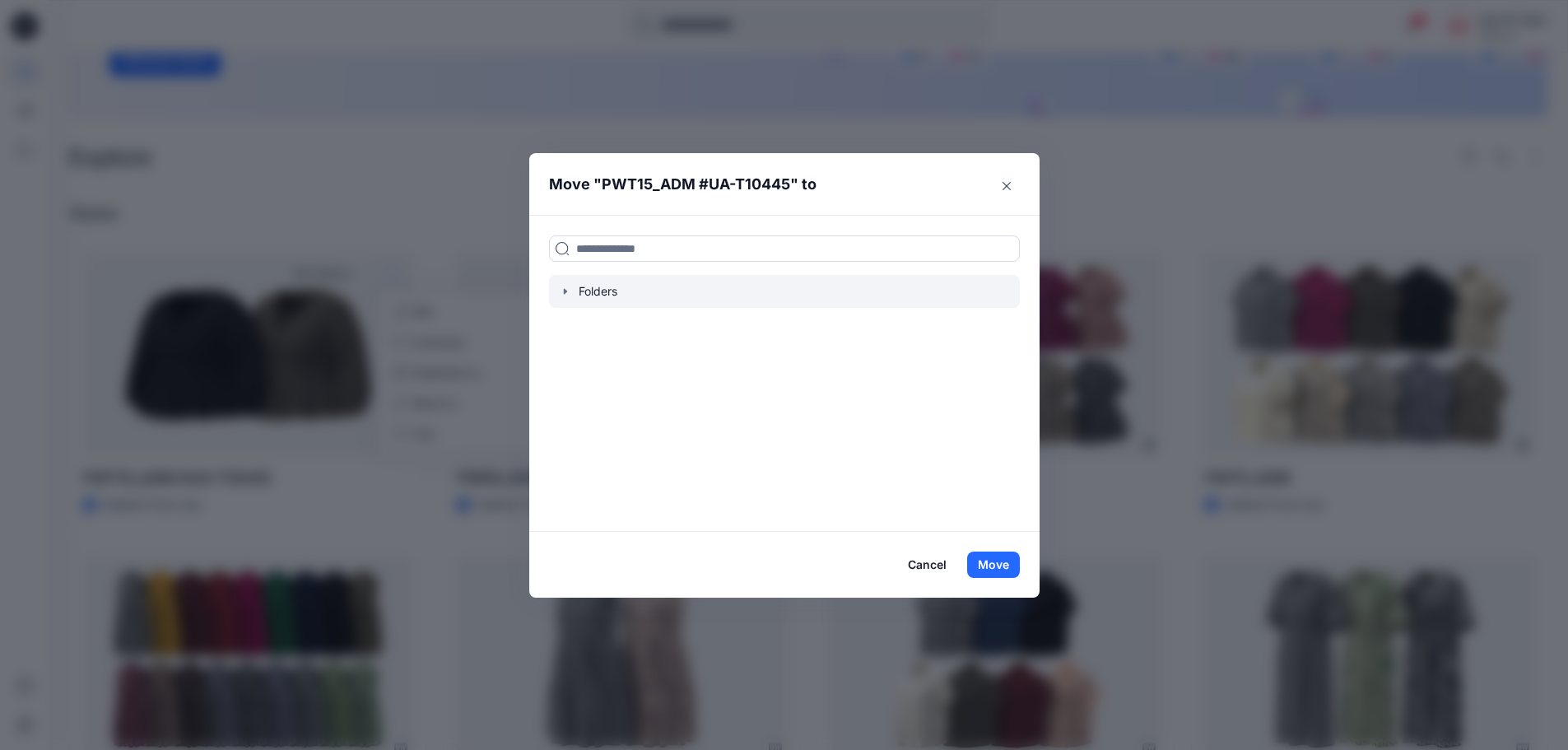
click at [565, 290] on icon "button" at bounding box center [565, 291] width 13 height 13
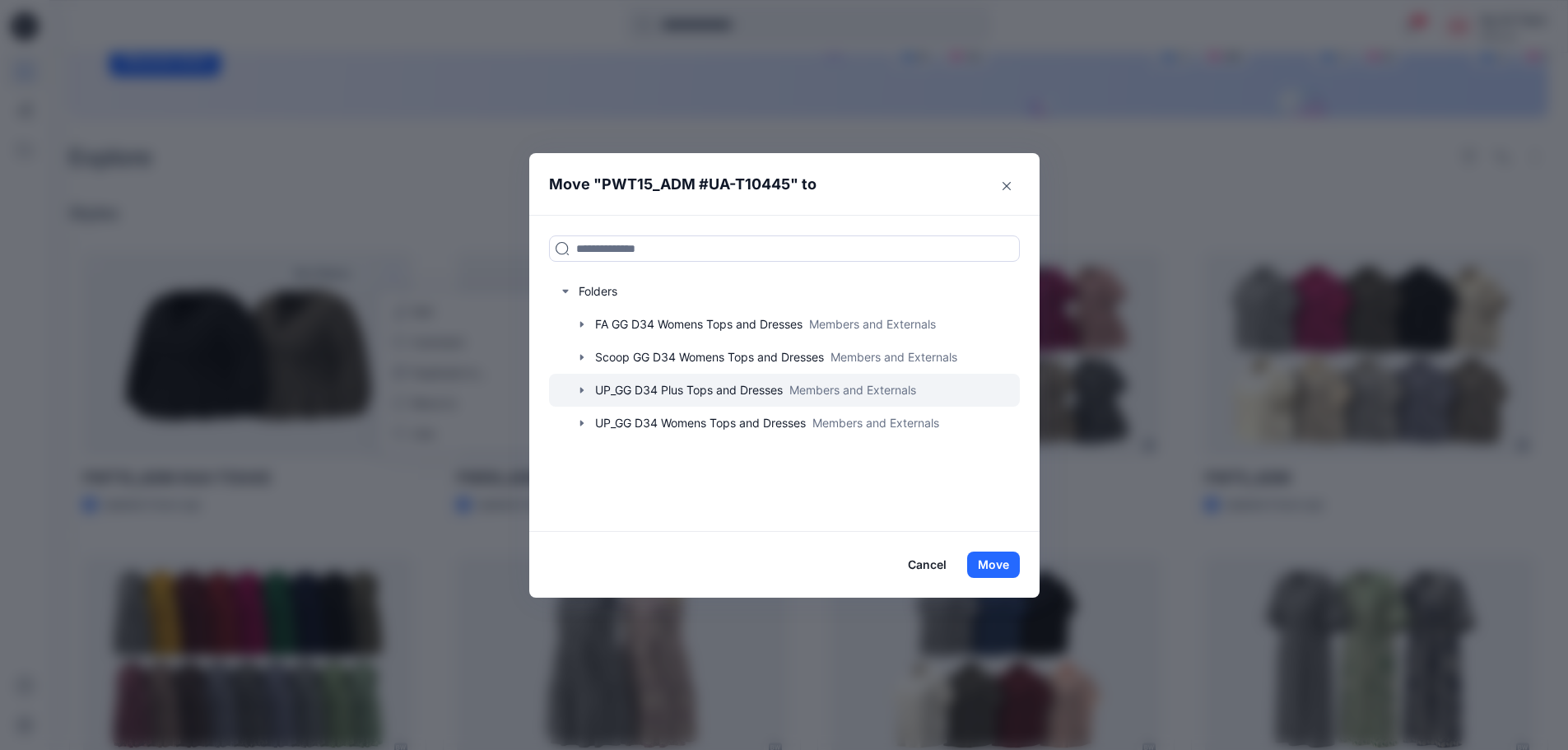
click at [725, 385] on div at bounding box center [785, 390] width 471 height 33
click at [586, 395] on icon "button" at bounding box center [582, 390] width 13 height 13
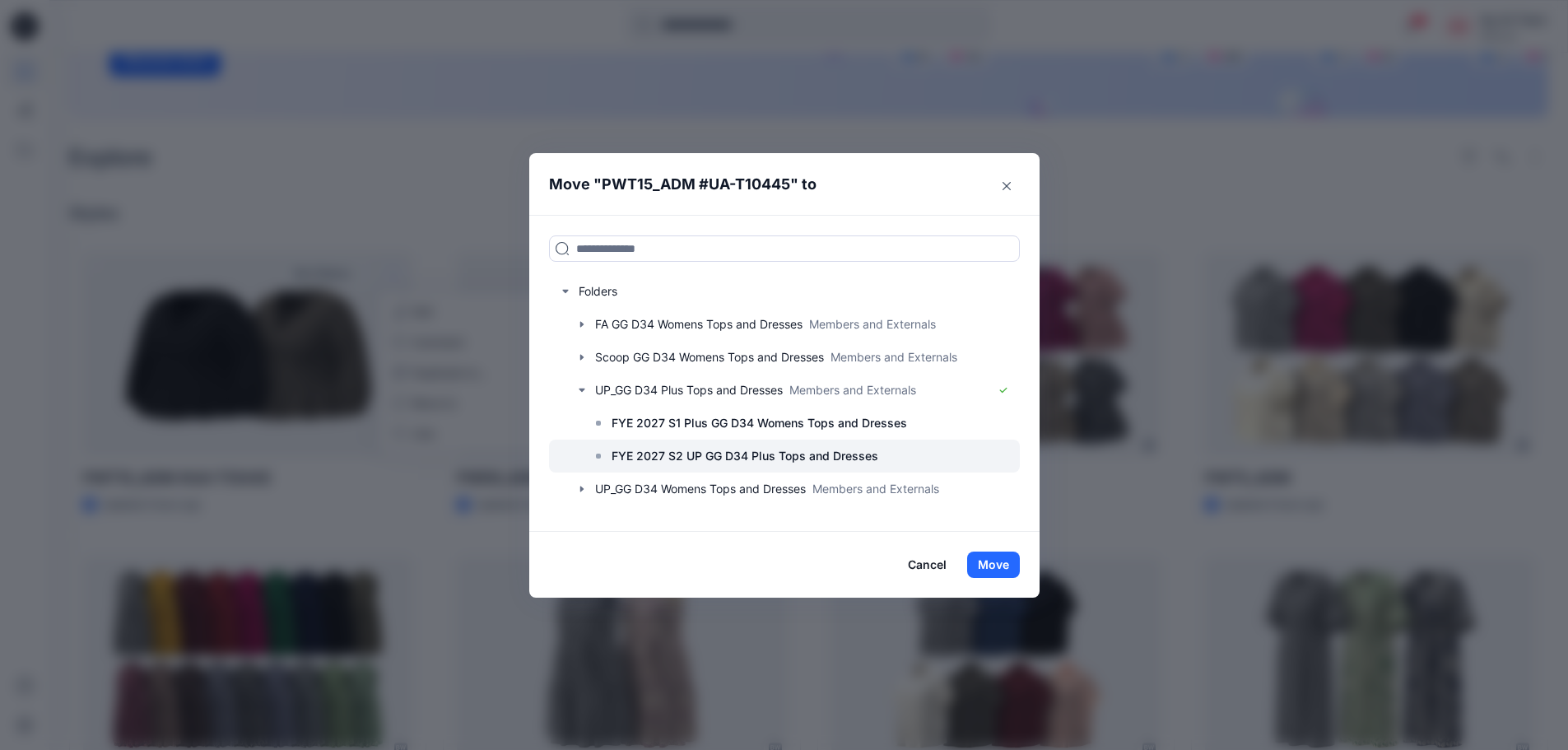
click at [726, 460] on p "FYE 2027 S2 UP GG D34 Plus Tops and Dresses" at bounding box center [744, 456] width 267 height 19
click at [1005, 561] on button "Move" at bounding box center [993, 565] width 52 height 27
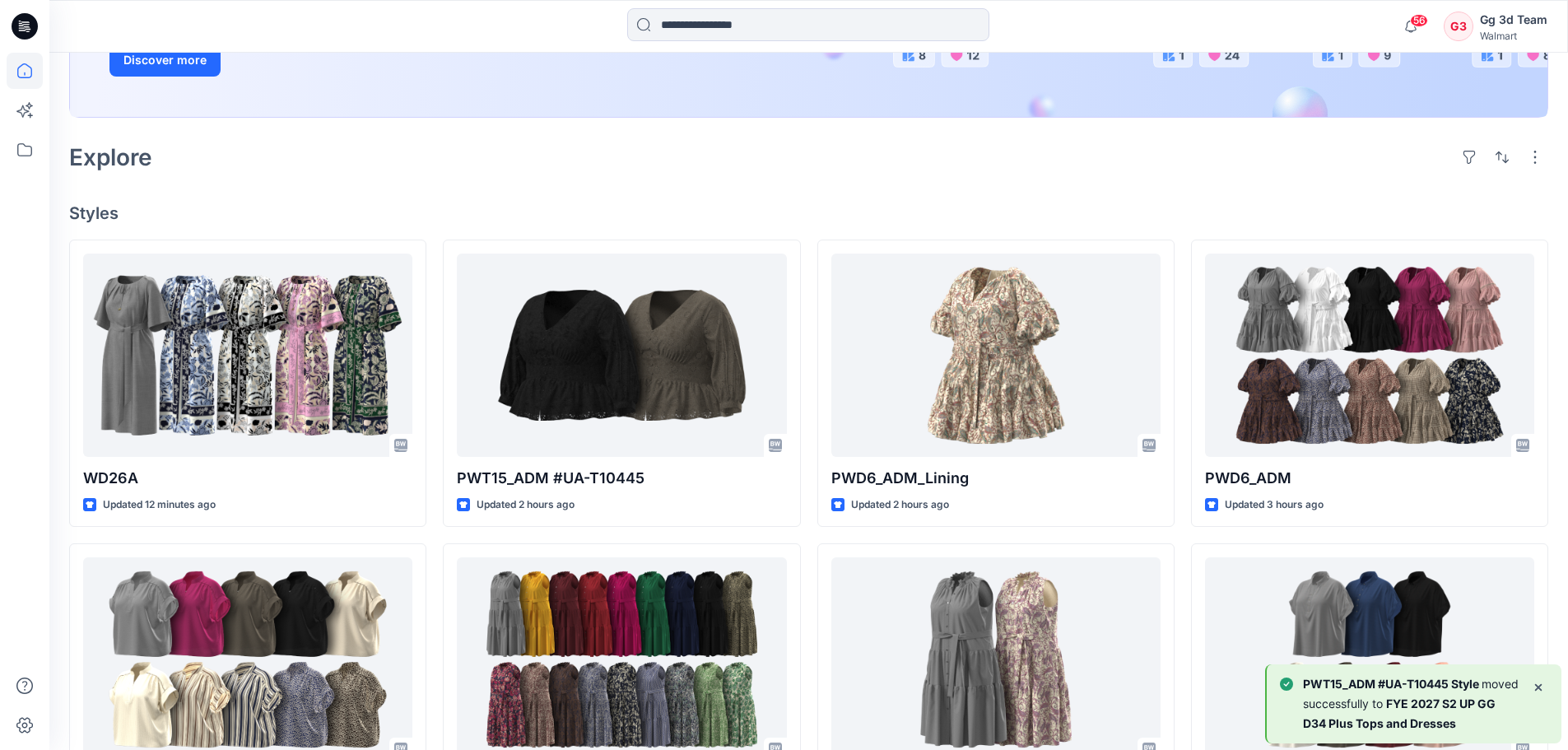
click at [993, 174] on div "Explore" at bounding box center [809, 157] width 1479 height 40
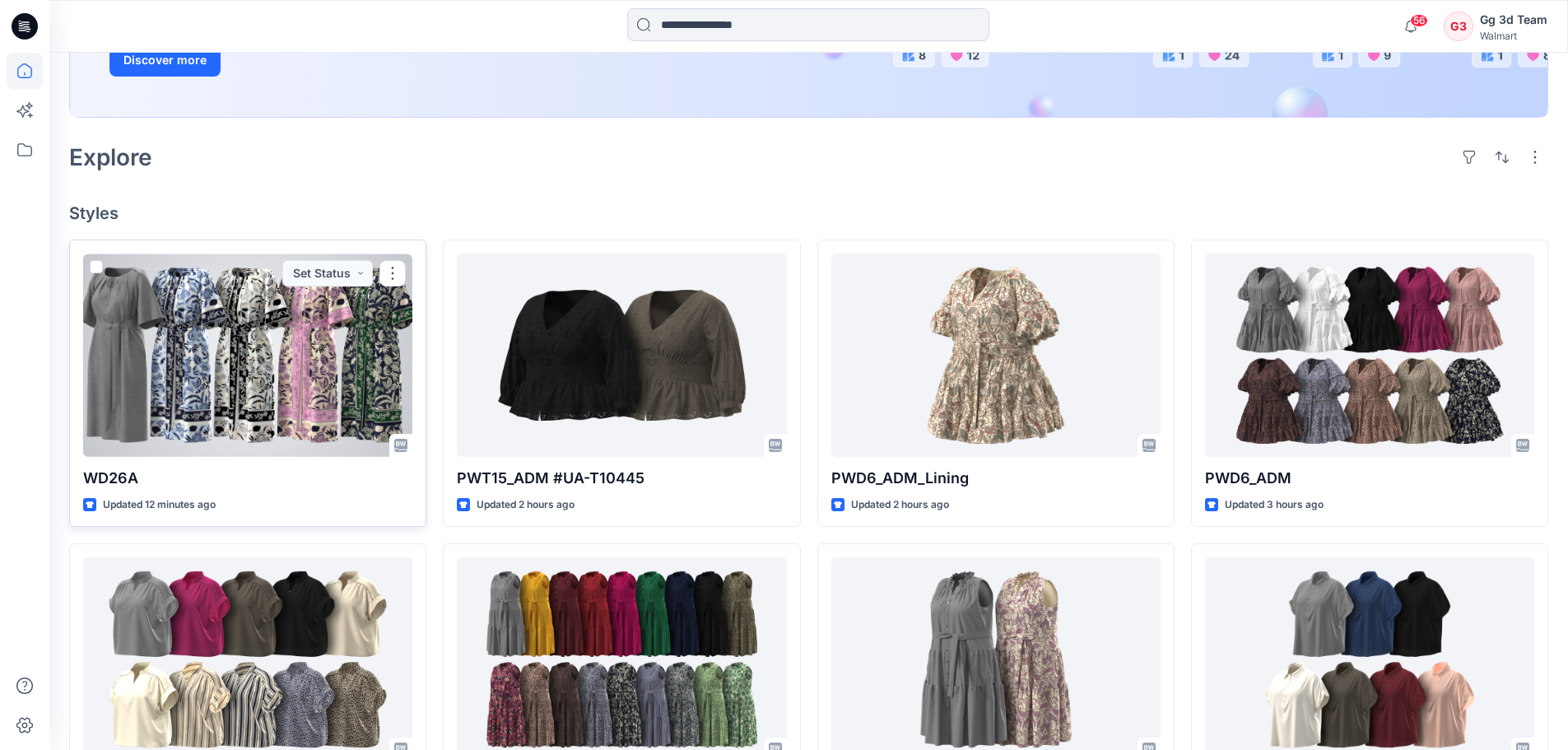
click at [322, 344] on div at bounding box center [248, 355] width 330 height 204
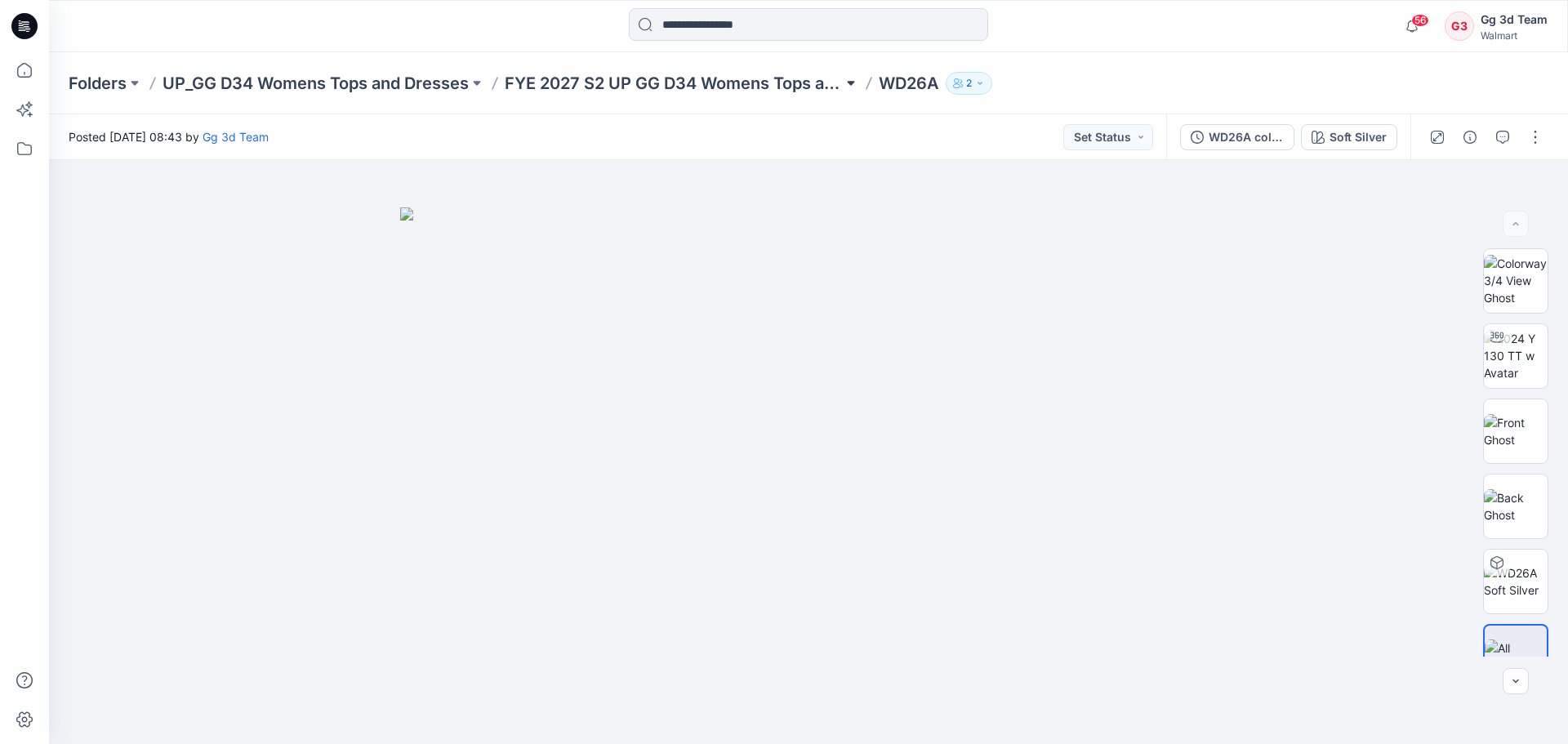
click at [852, 89] on button at bounding box center [851, 83] width 17 height 23
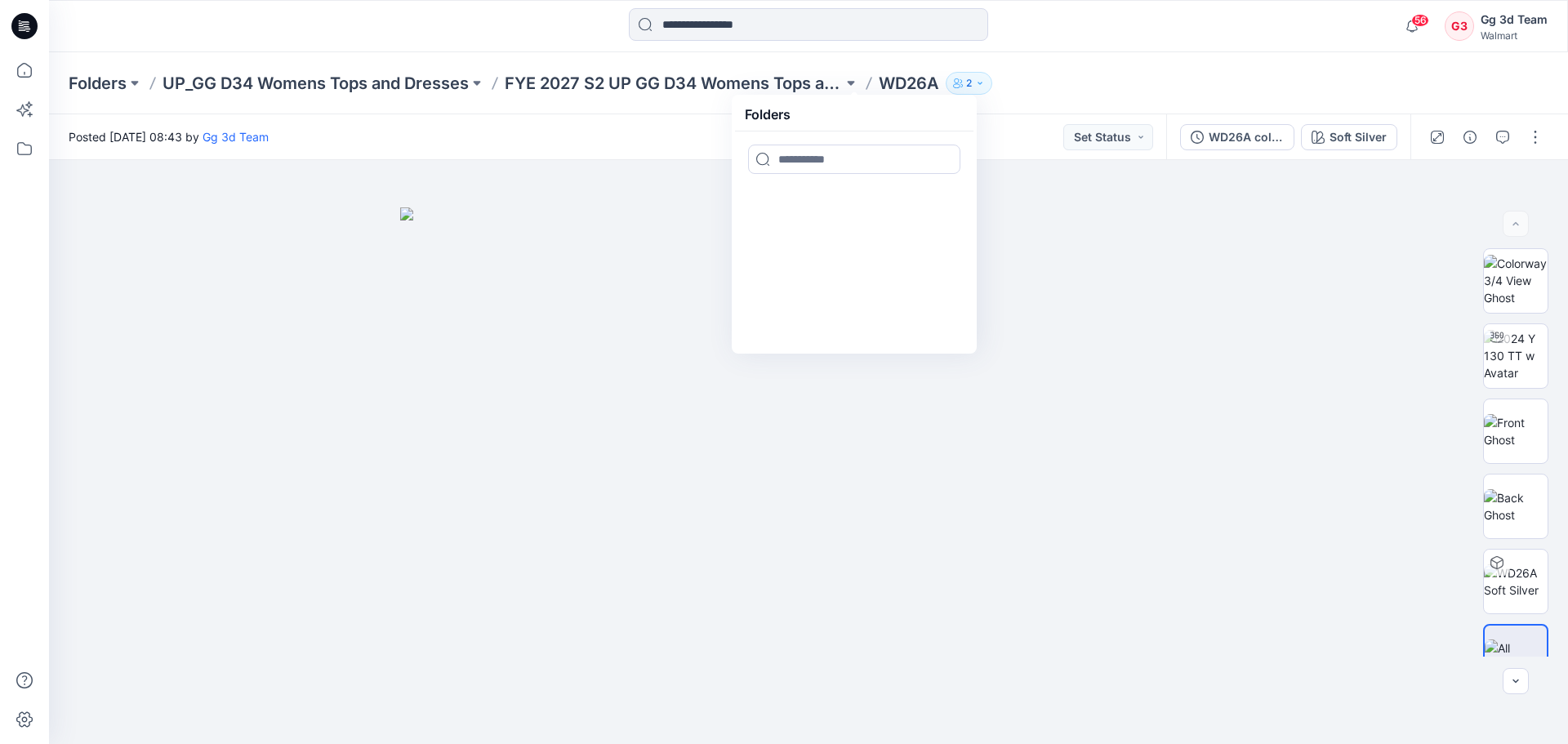
click at [1182, 80] on div "Folders UP_GG D34 Womens Tops and Dresses FYE 2027 S2 UP GG D34 Womens Tops and…" at bounding box center [744, 83] width 1353 height 23
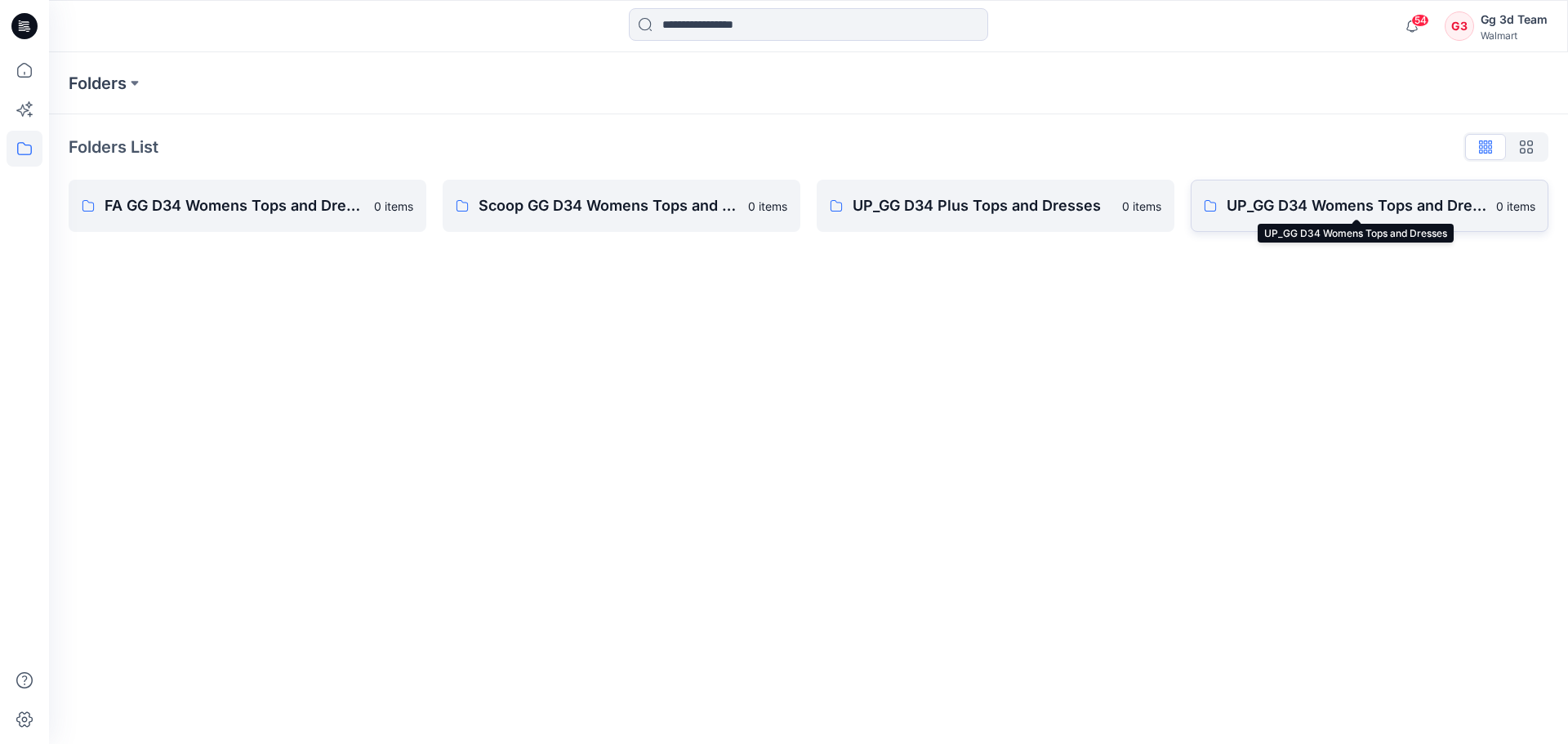
click at [1241, 213] on p "UP_GG D34 Womens Tops and Dresses" at bounding box center [1356, 206] width 259 height 23
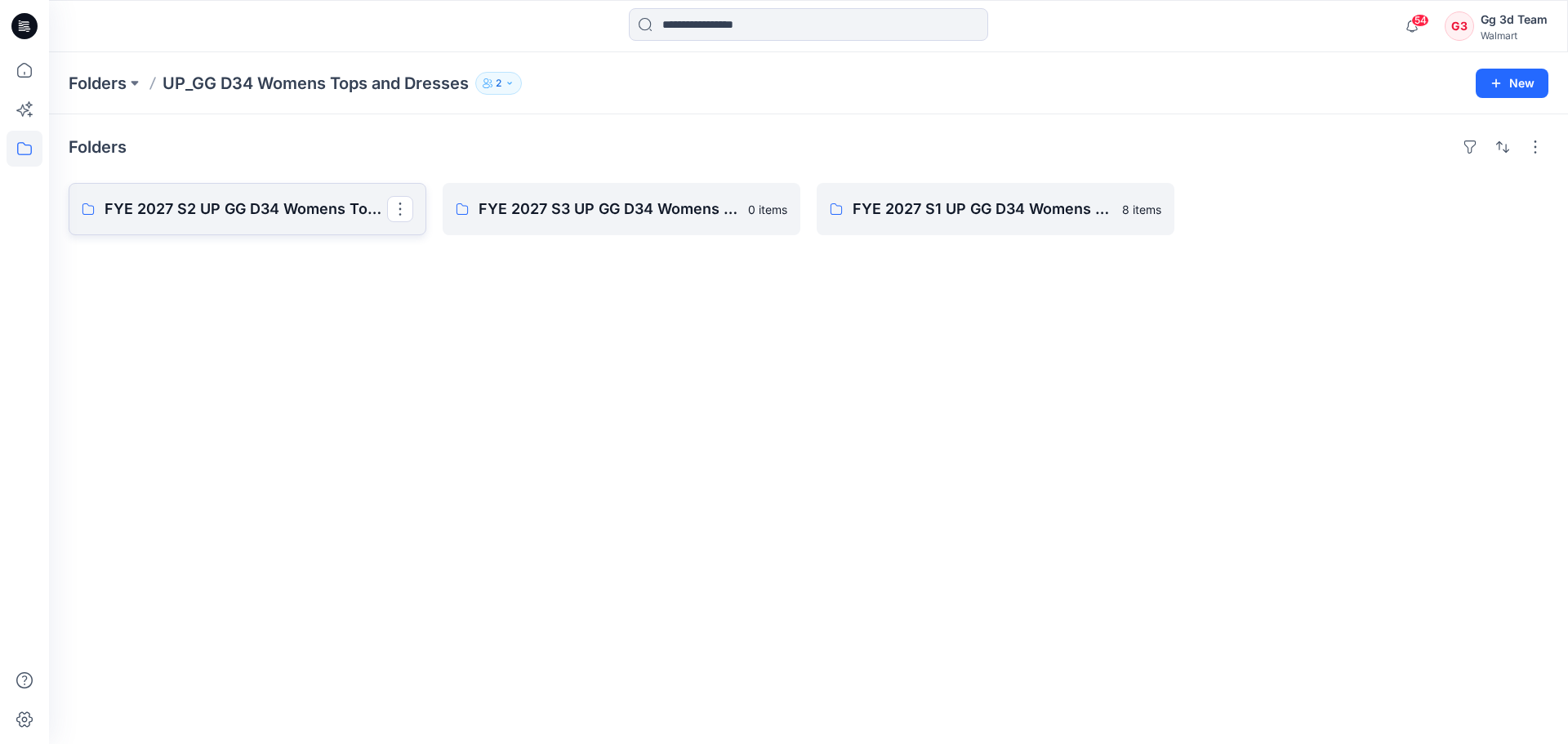
click at [211, 221] on link "FYE 2027 S2 UP GG D34 Womens Tops and Dresses" at bounding box center [247, 208] width 358 height 52
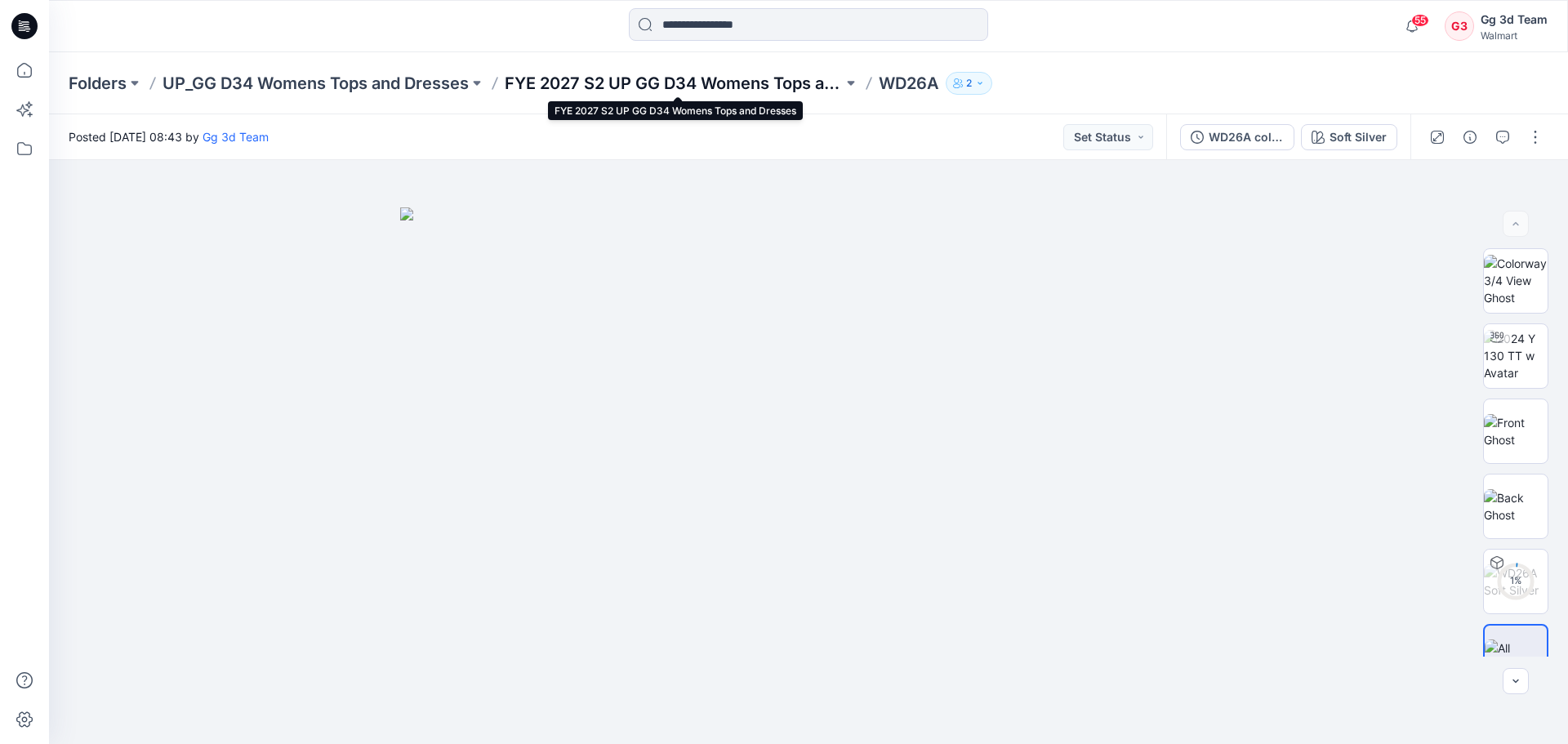
click at [782, 85] on p "FYE 2027 S2 UP GG D34 Womens Tops and Dresses" at bounding box center [673, 83] width 338 height 23
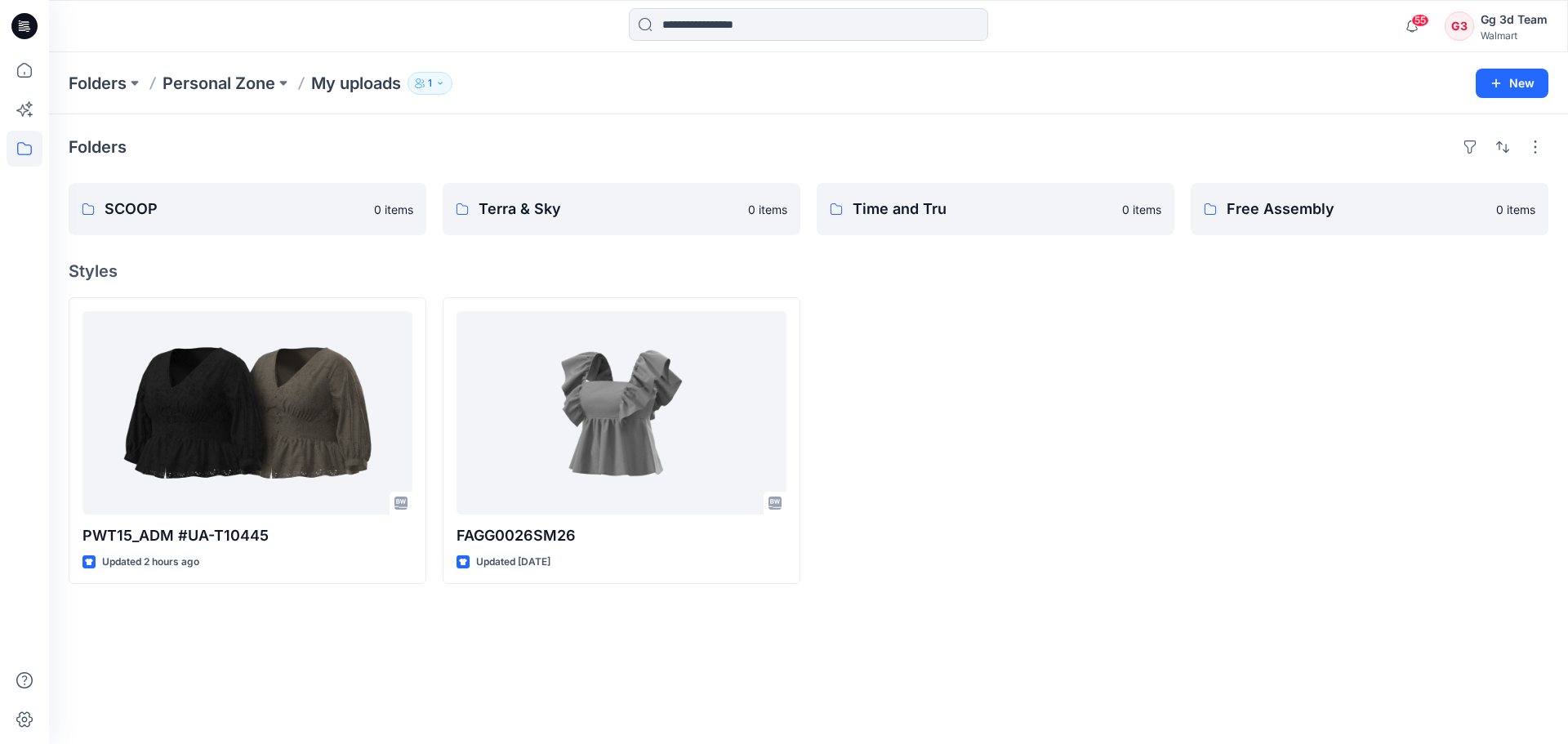
click at [1403, 417] on div at bounding box center [1369, 440] width 358 height 286
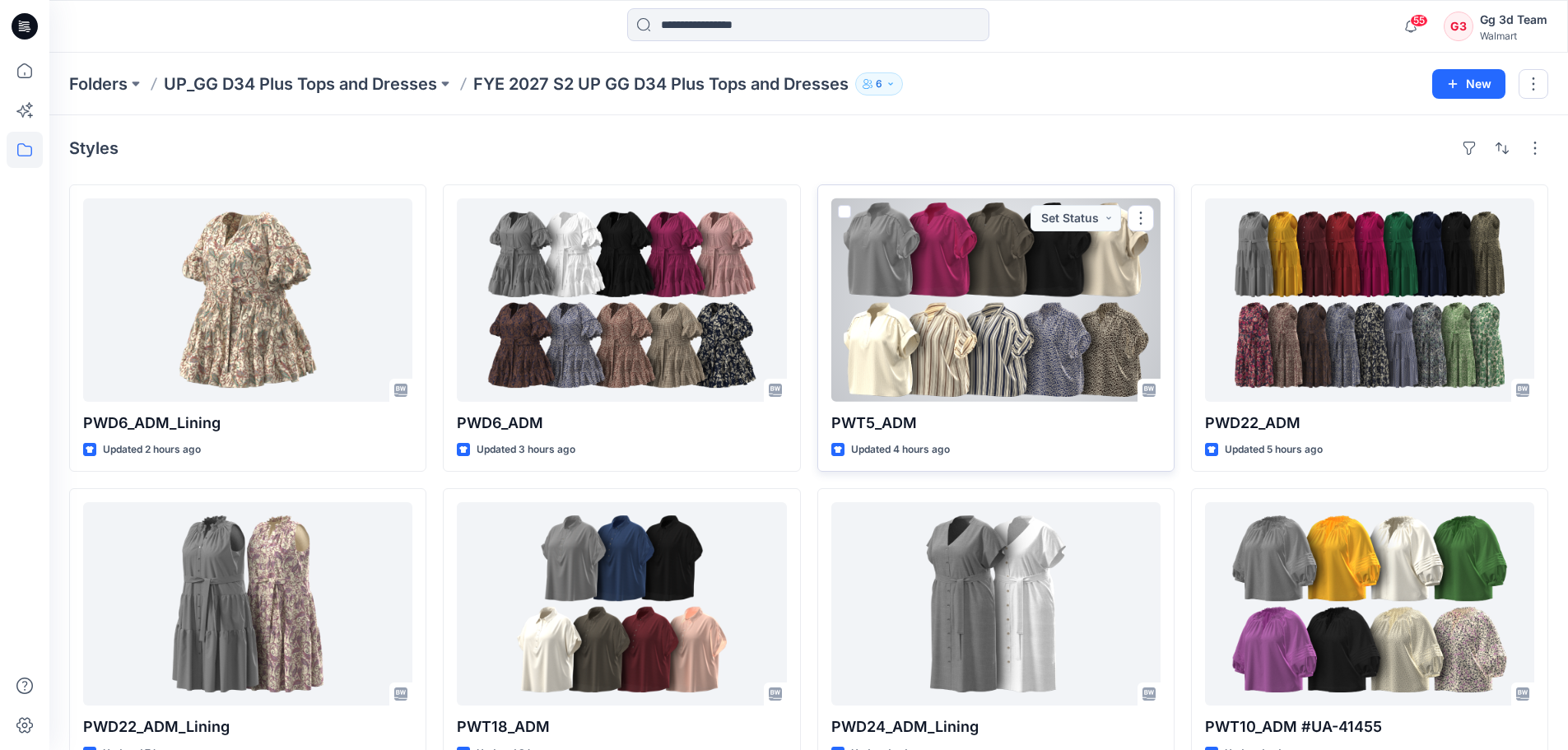
click at [997, 312] on div at bounding box center [997, 300] width 330 height 204
